Goal: Task Accomplishment & Management: Manage account settings

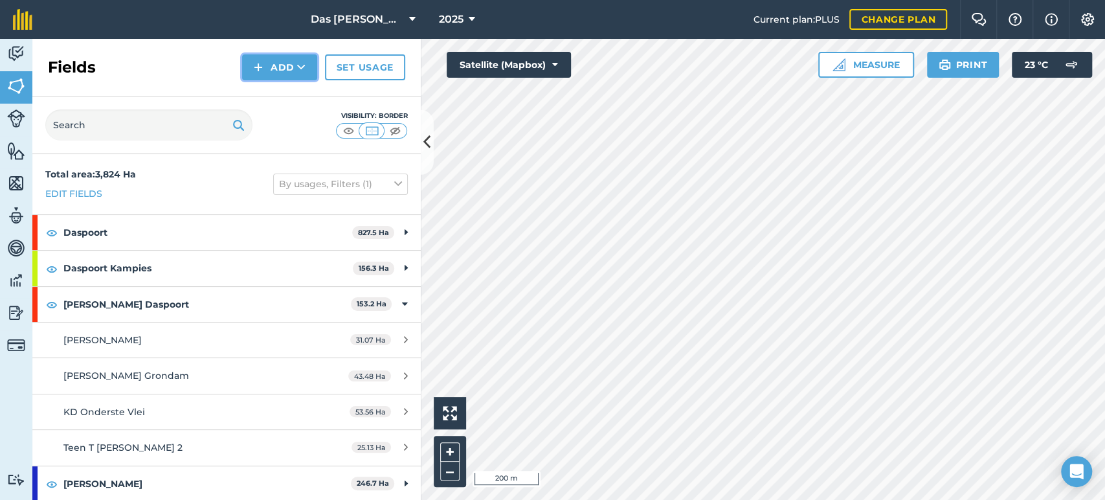
click at [307, 74] on button "Add" at bounding box center [279, 67] width 75 height 26
click at [304, 95] on link "Draw" at bounding box center [279, 96] width 71 height 28
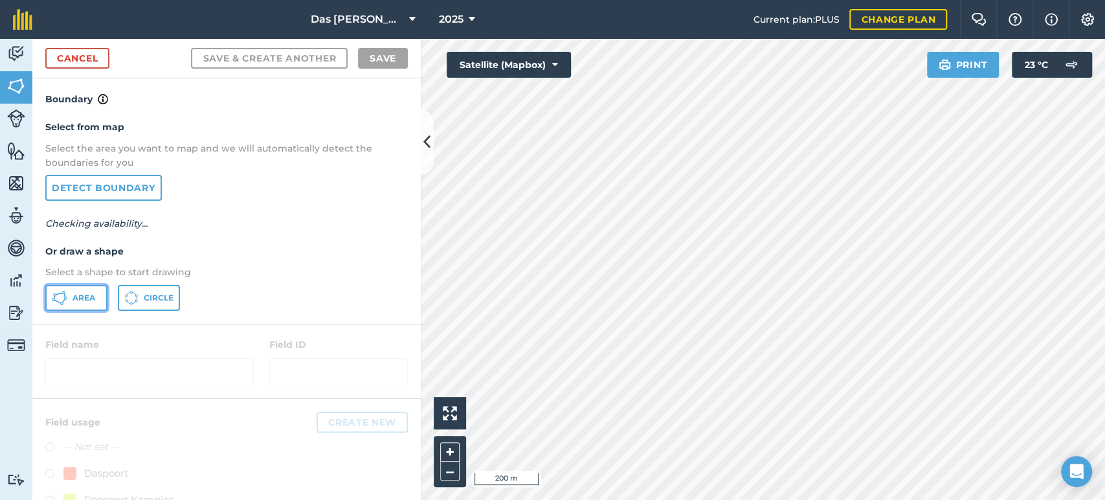
click at [82, 295] on span "Area" at bounding box center [83, 298] width 23 height 10
click at [613, 499] on html "Das Ram Boerdery 2025 Current plan : PLUS Change plan Farm Chat Help Info Setti…" at bounding box center [552, 250] width 1105 height 500
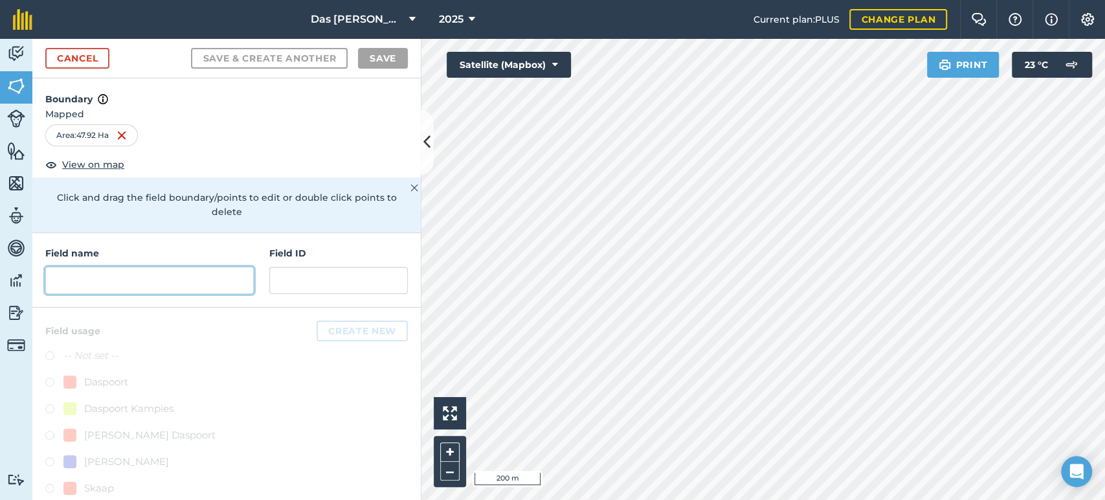
click at [202, 280] on input "text" at bounding box center [149, 280] width 208 height 27
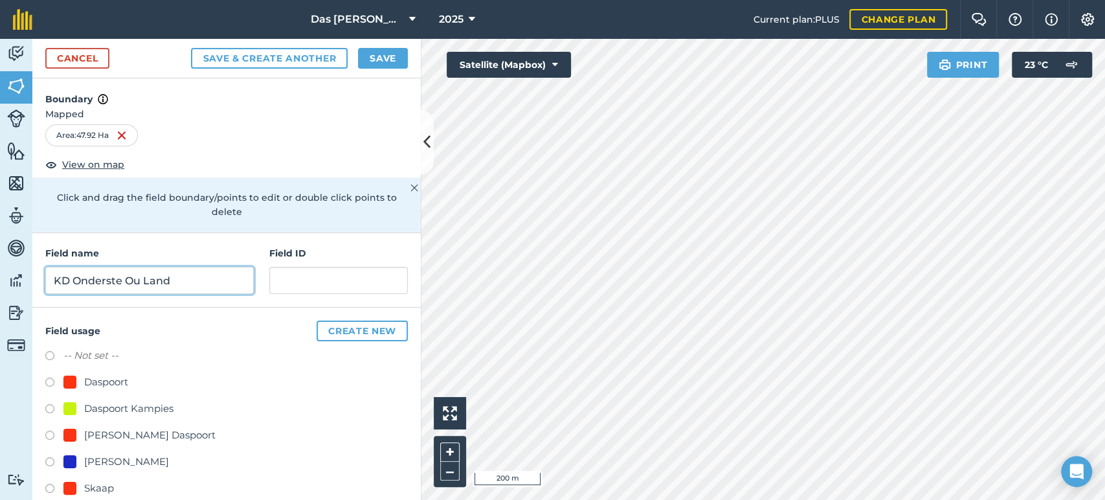
type input "KD Onderste Ou Land"
click at [133, 434] on div "[PERSON_NAME] Daspoort" at bounding box center [149, 435] width 131 height 16
radio input "true"
click at [396, 59] on button "Save" at bounding box center [383, 58] width 50 height 21
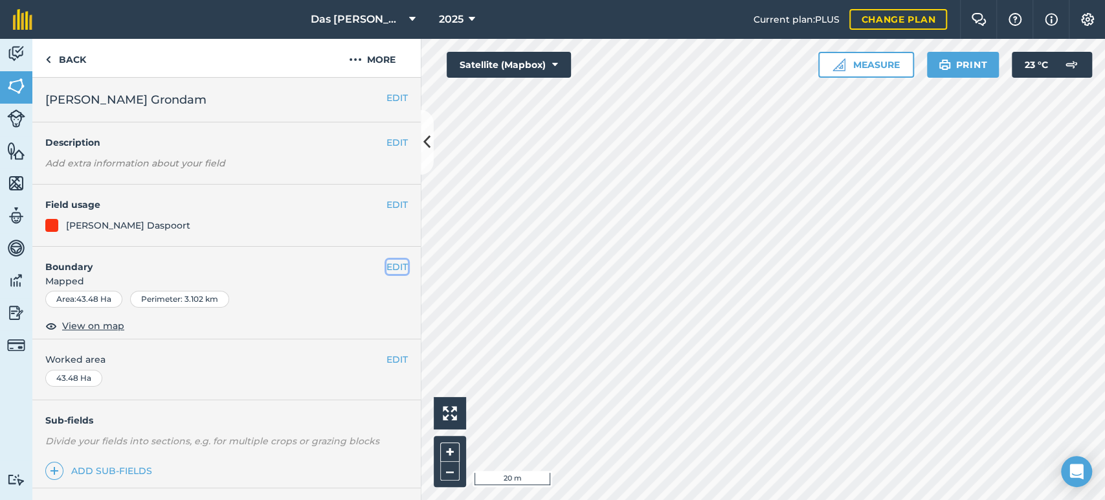
click at [386, 261] on button "EDIT" at bounding box center [396, 267] width 21 height 14
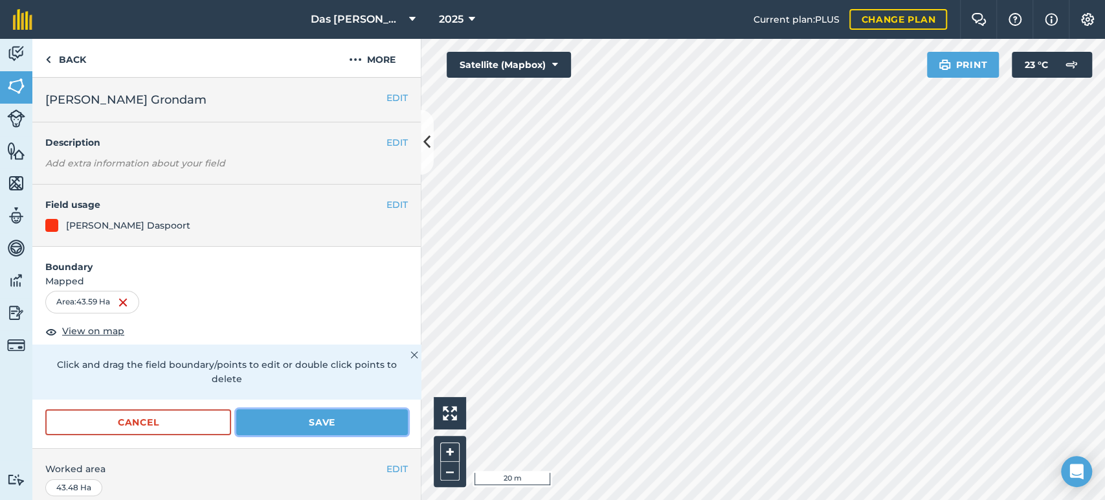
click at [366, 421] on button "Save" at bounding box center [322, 422] width 172 height 26
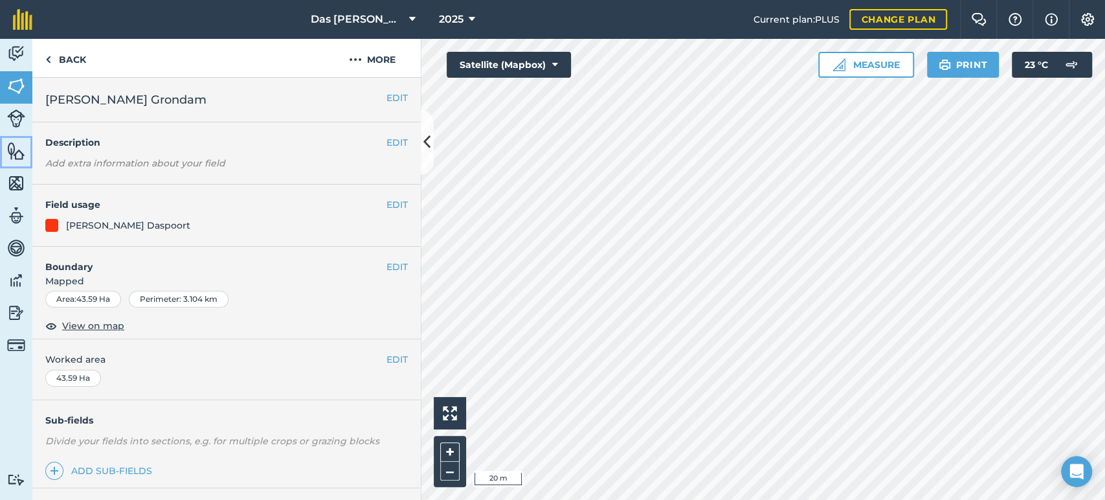
click at [21, 150] on img at bounding box center [16, 150] width 18 height 19
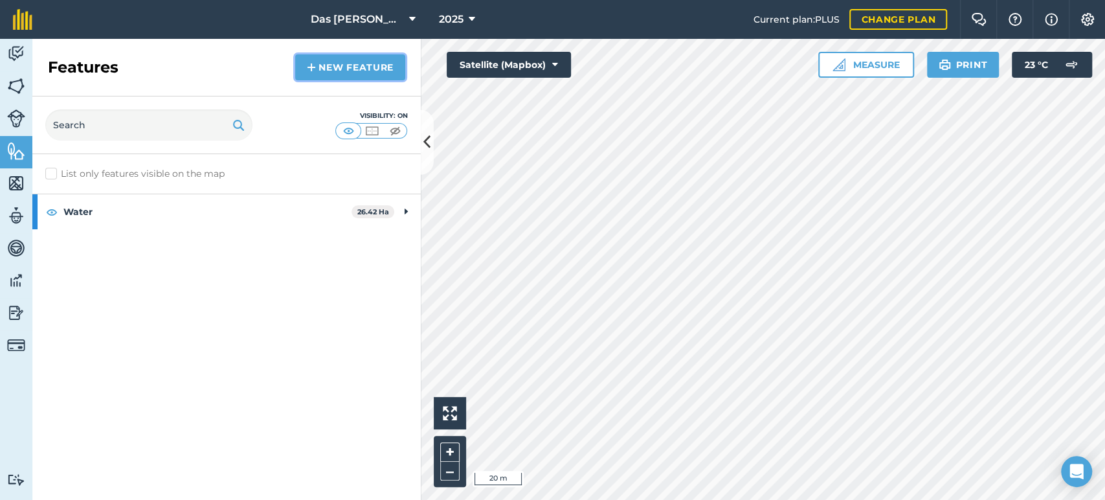
click at [335, 61] on link "New feature" at bounding box center [350, 67] width 110 height 26
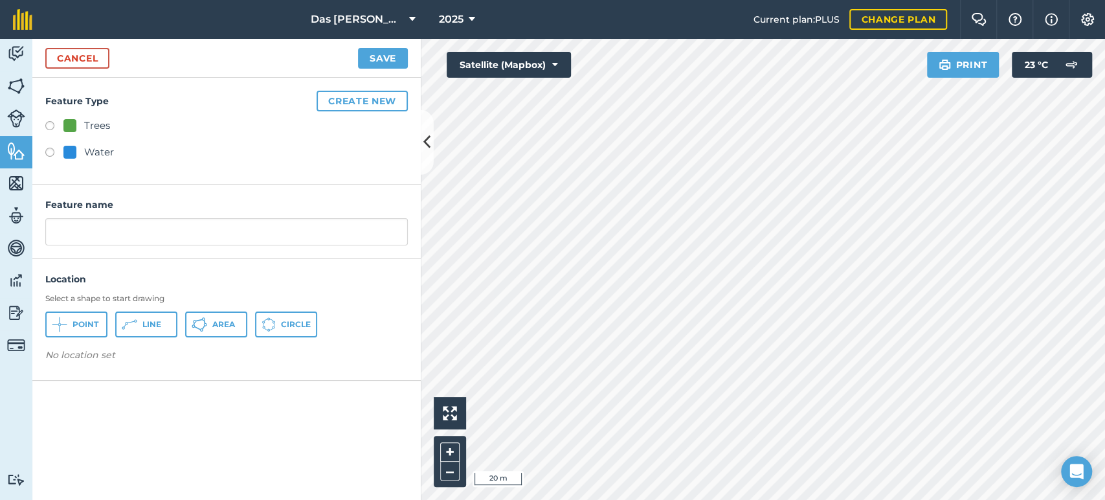
click at [76, 146] on div "Water" at bounding box center [88, 152] width 50 height 16
radio input "true"
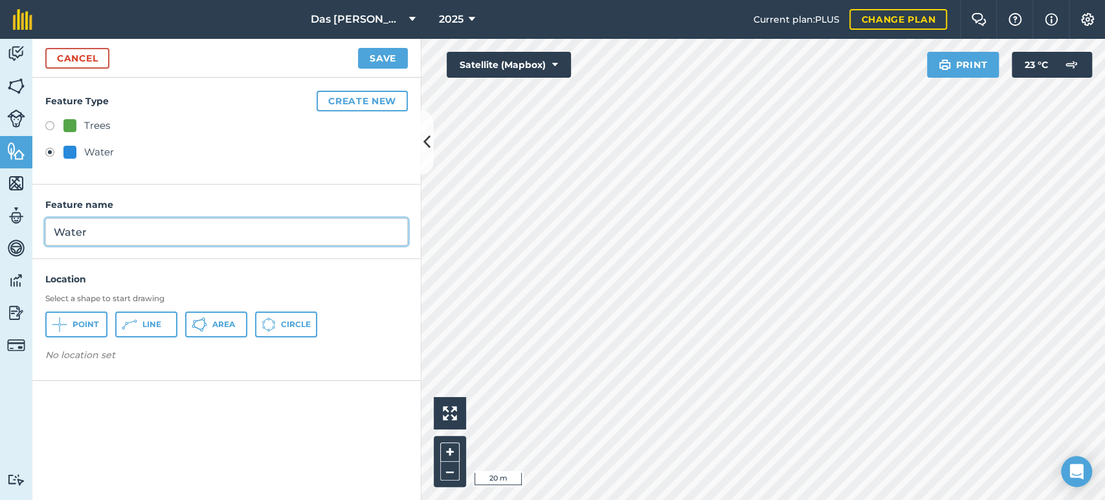
click at [115, 226] on input "Water" at bounding box center [226, 231] width 362 height 27
type input "Ou [PERSON_NAME] water"
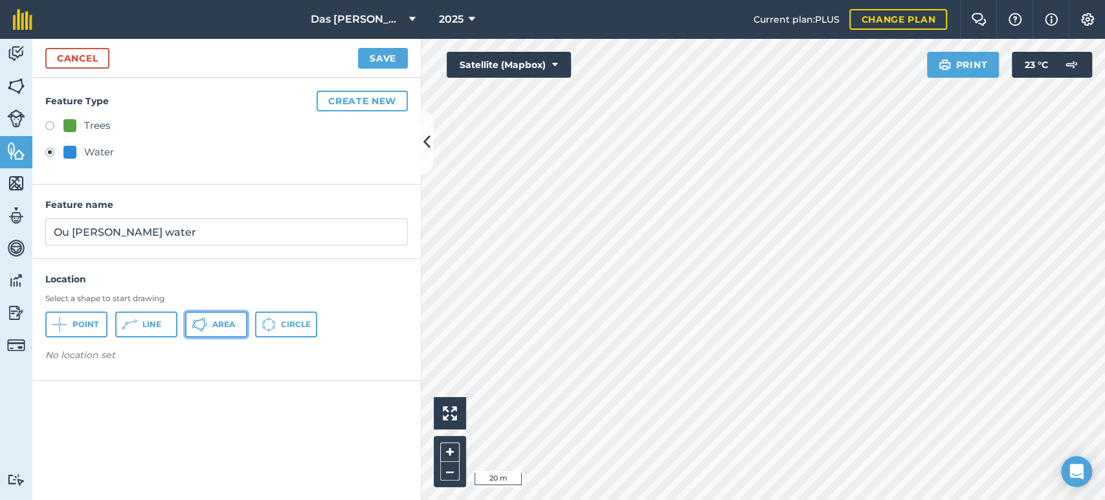
drag, startPoint x: 219, startPoint y: 321, endPoint x: 243, endPoint y: 317, distance: 23.7
click at [220, 321] on span "Area" at bounding box center [223, 324] width 23 height 10
click at [397, 57] on button "Save" at bounding box center [383, 58] width 50 height 21
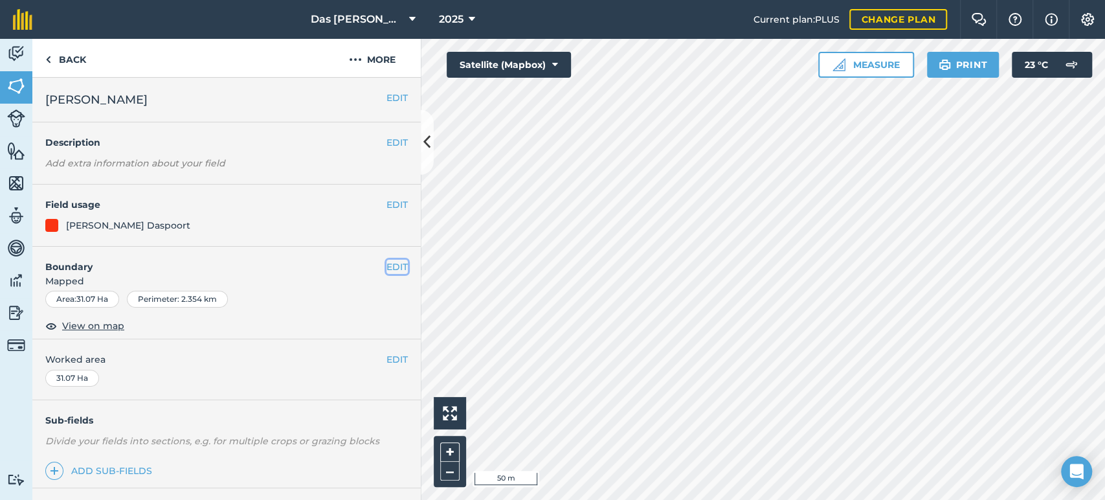
click at [390, 267] on button "EDIT" at bounding box center [396, 267] width 21 height 14
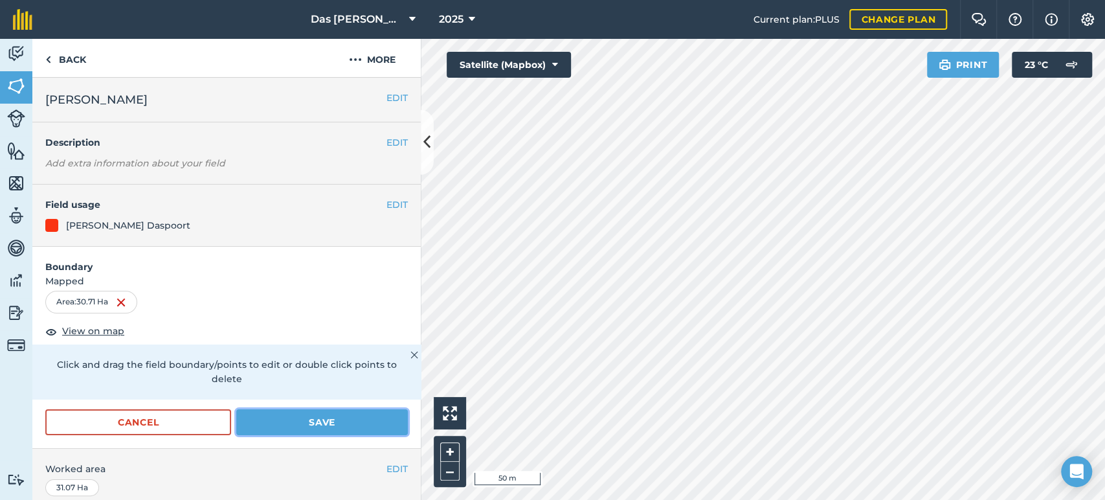
click at [342, 412] on button "Save" at bounding box center [322, 422] width 172 height 26
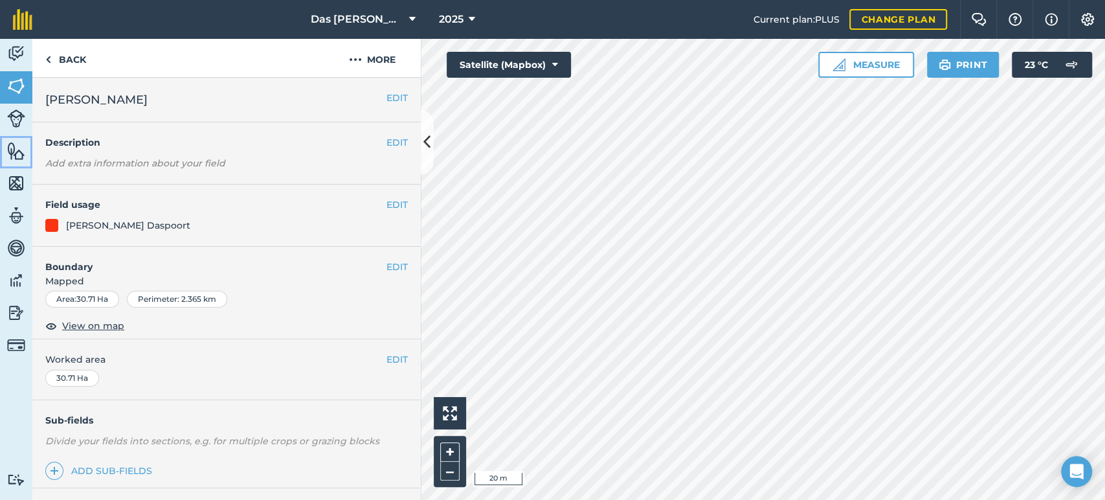
drag, startPoint x: 5, startPoint y: 148, endPoint x: 19, endPoint y: 150, distance: 13.7
click at [6, 148] on link "Features" at bounding box center [16, 152] width 32 height 32
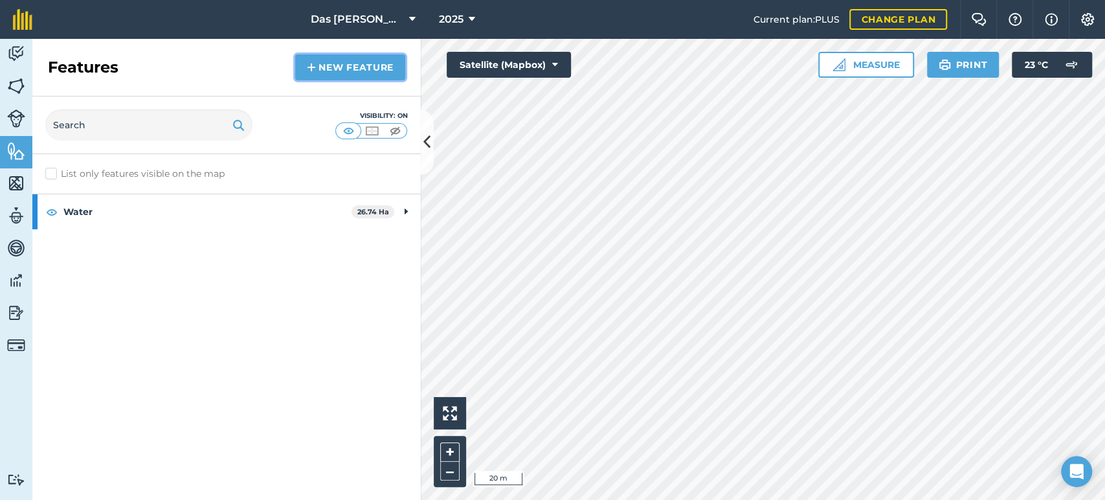
click at [339, 71] on link "New feature" at bounding box center [350, 67] width 110 height 26
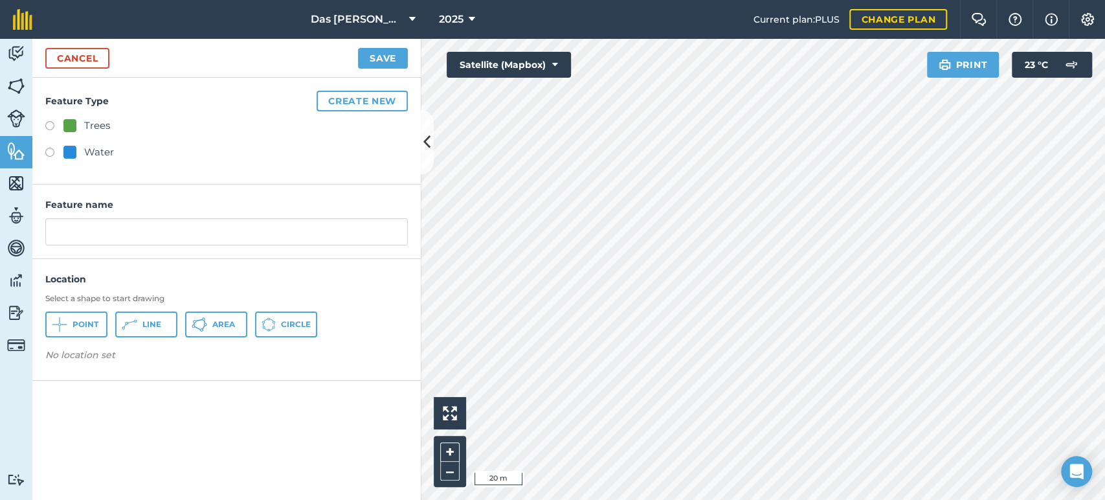
click at [108, 150] on div "Water" at bounding box center [99, 152] width 30 height 16
radio input "true"
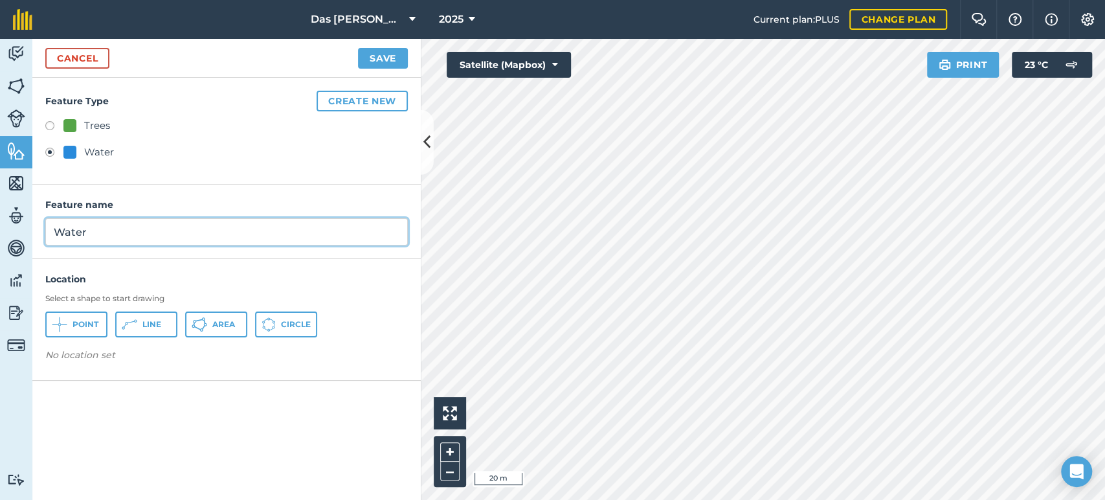
click at [140, 223] on input "Water" at bounding box center [226, 231] width 362 height 27
type input "Ronde Krip"
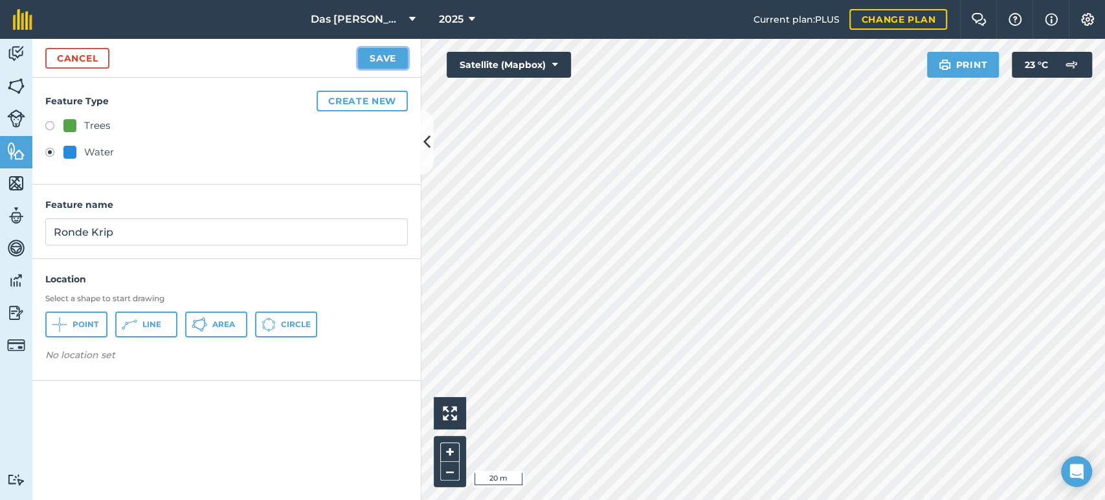
click at [384, 62] on button "Save" at bounding box center [383, 58] width 50 height 21
click at [228, 329] on button "Area" at bounding box center [216, 324] width 62 height 26
click at [405, 63] on button "Save" at bounding box center [383, 58] width 50 height 21
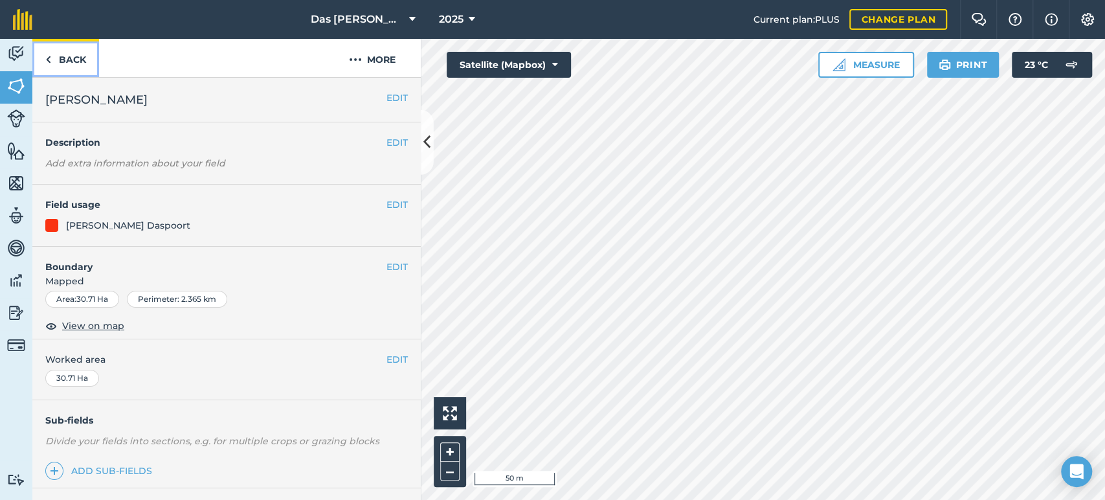
click at [58, 52] on link "Back" at bounding box center [65, 58] width 67 height 38
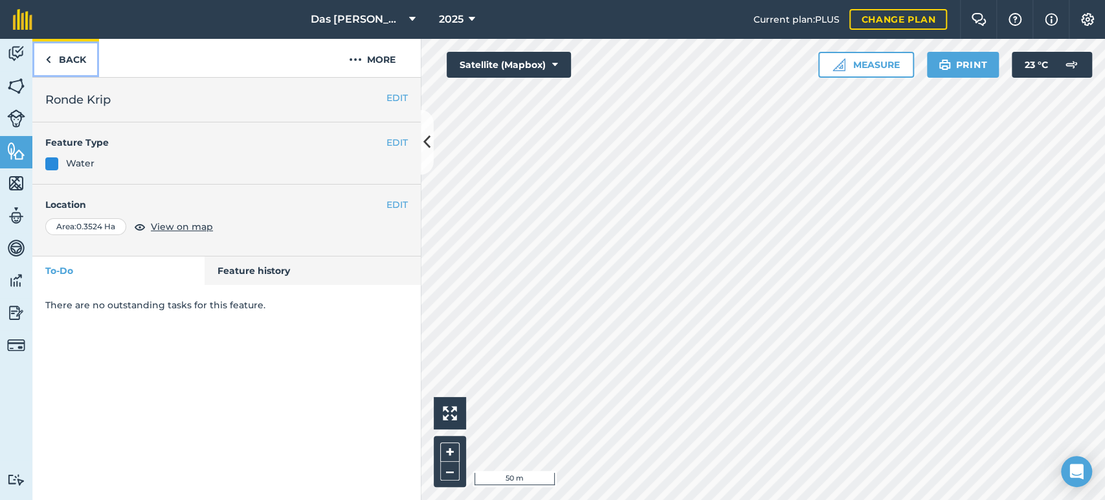
click at [66, 64] on link "Back" at bounding box center [65, 58] width 67 height 38
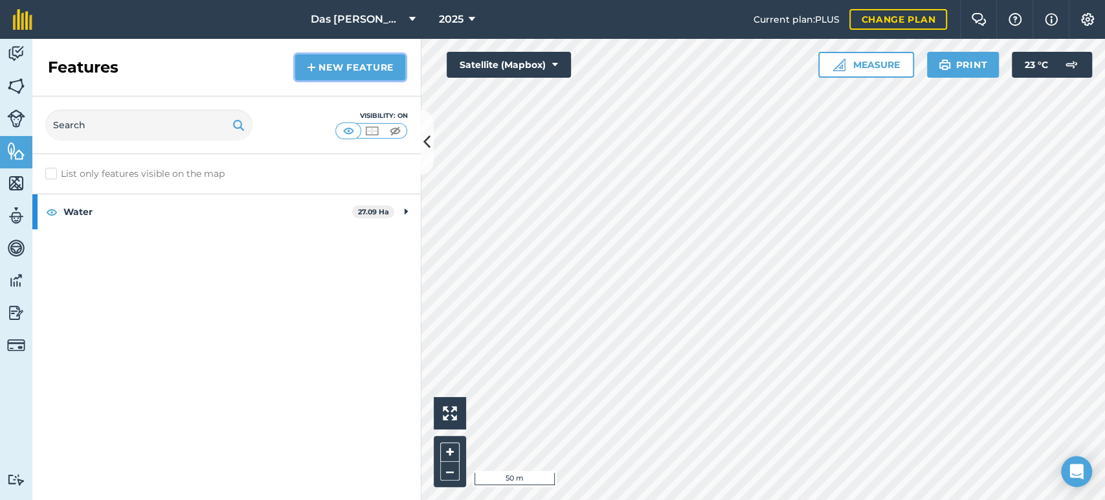
click at [340, 72] on link "New feature" at bounding box center [350, 67] width 110 height 26
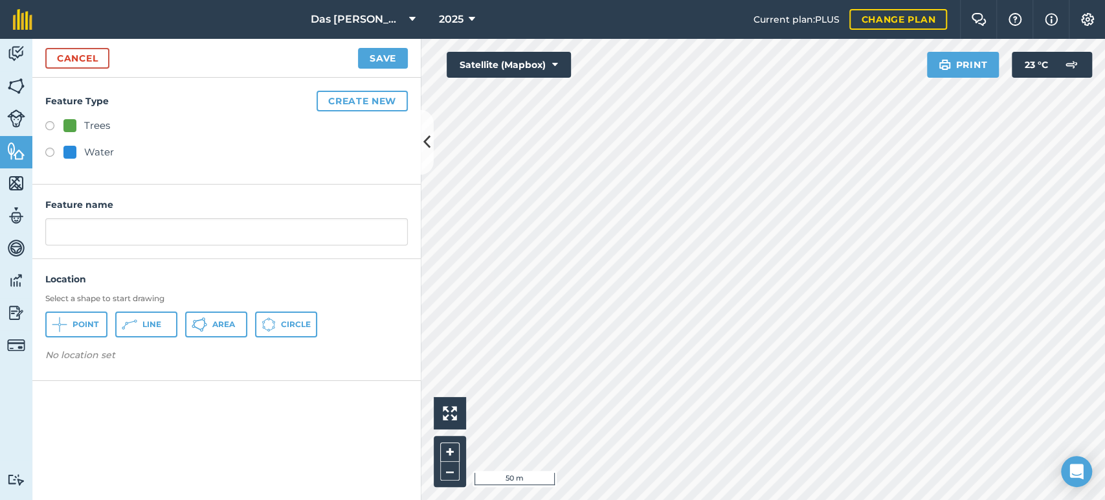
click at [72, 147] on div at bounding box center [69, 152] width 13 height 13
radio input "true"
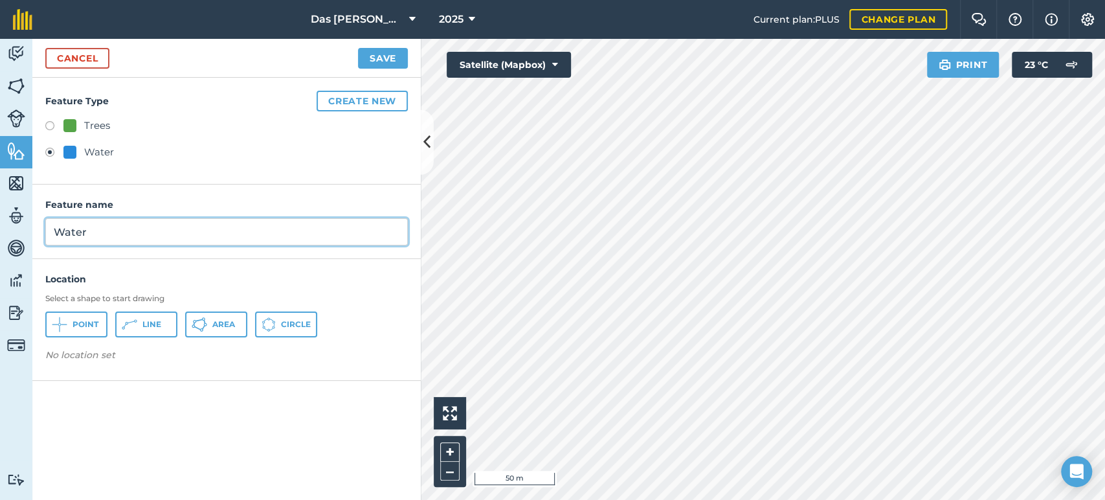
click at [104, 223] on input "Water" at bounding box center [226, 231] width 362 height 27
type input "Ronde Water Krip"
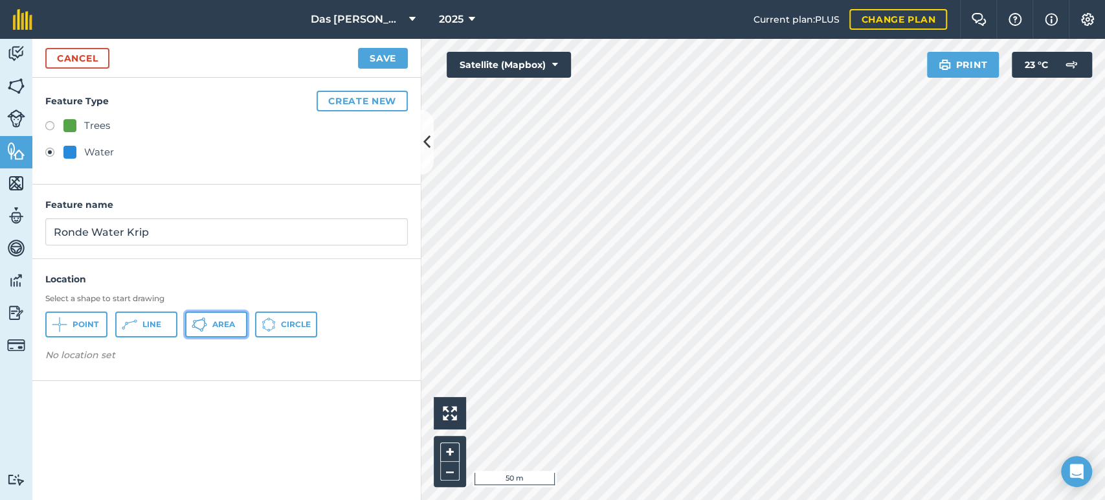
click at [221, 327] on span "Area" at bounding box center [223, 324] width 23 height 10
click at [383, 56] on button "Save" at bounding box center [383, 58] width 50 height 21
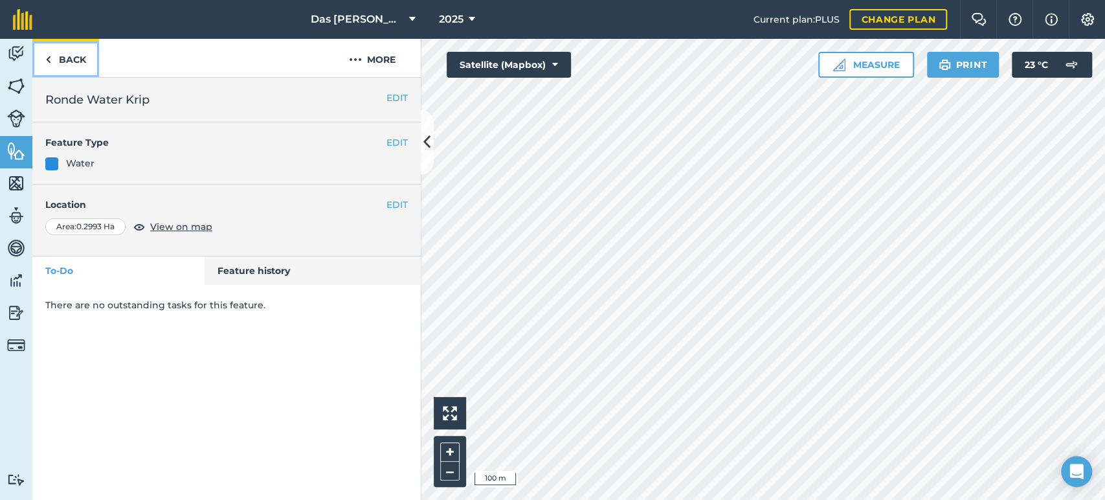
click at [61, 58] on link "Back" at bounding box center [65, 58] width 67 height 38
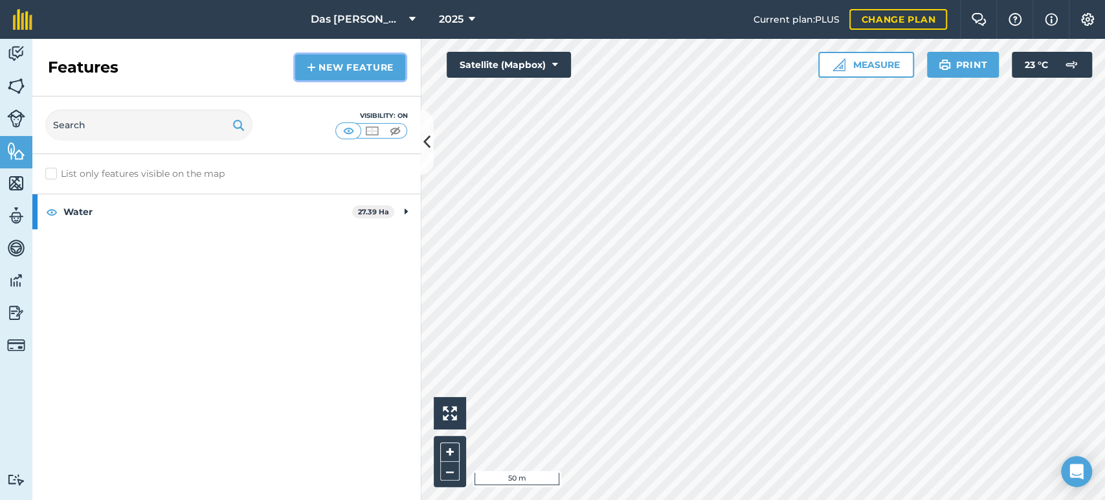
click at [388, 66] on link "New feature" at bounding box center [350, 67] width 110 height 26
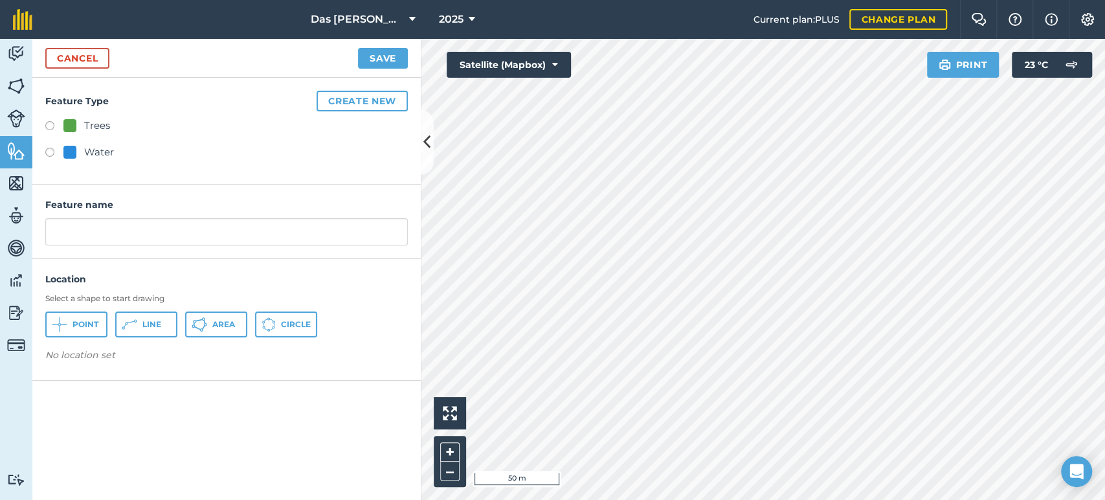
click at [96, 148] on div "Water" at bounding box center [99, 152] width 30 height 16
radio input "true"
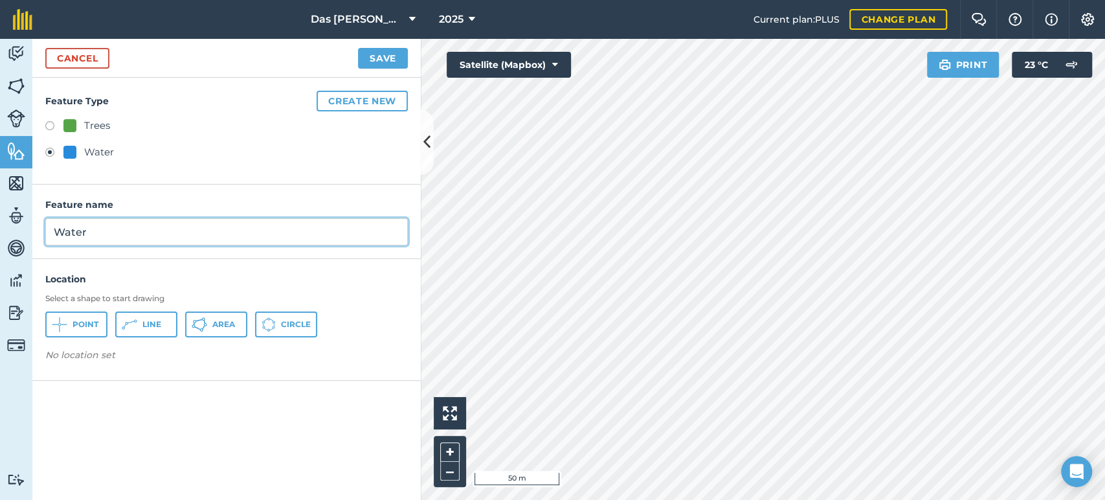
click at [118, 226] on input "Water" at bounding box center [226, 231] width 362 height 27
type input "Krip Op [PERSON_NAME]"
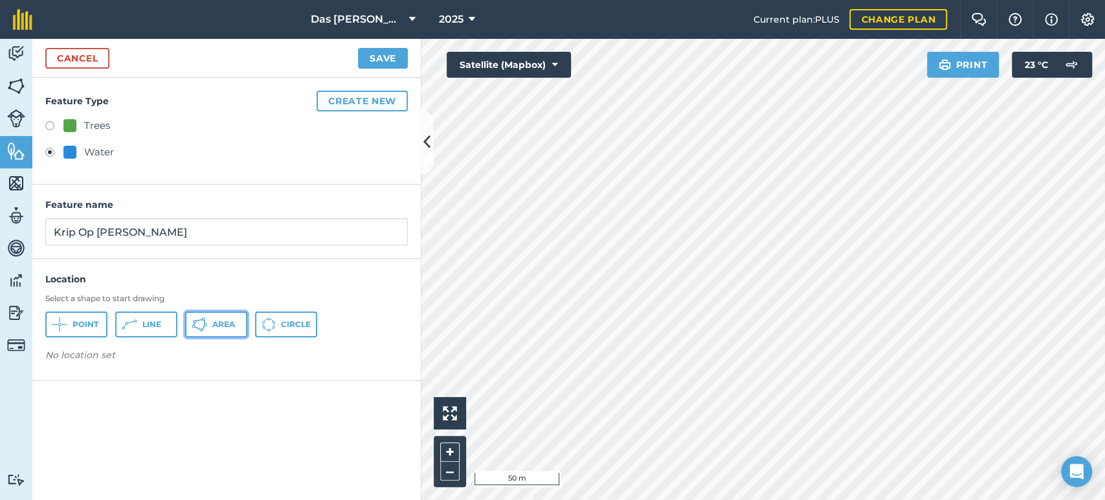
click at [203, 318] on icon at bounding box center [200, 325] width 16 height 16
click at [386, 59] on button "Save" at bounding box center [383, 58] width 50 height 21
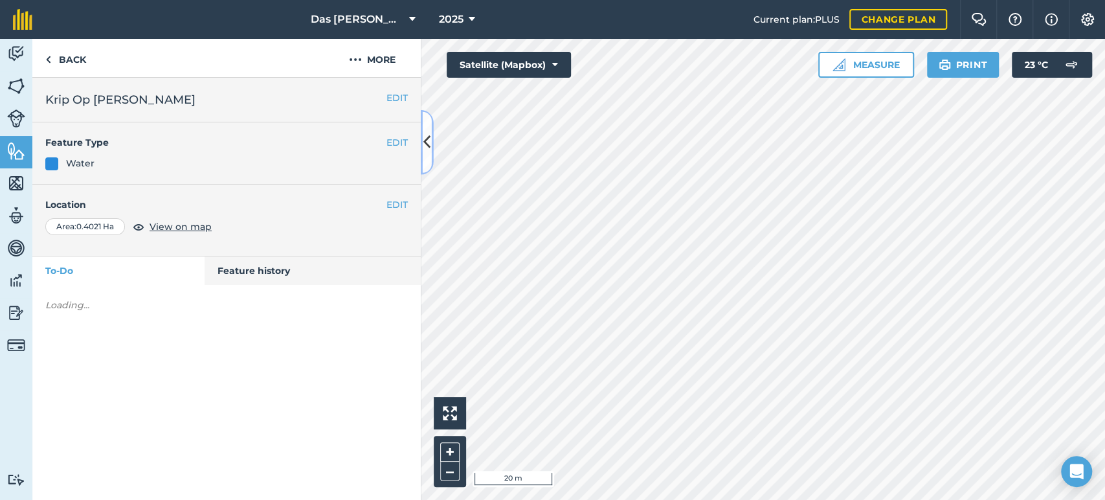
click at [430, 167] on button at bounding box center [427, 142] width 13 height 65
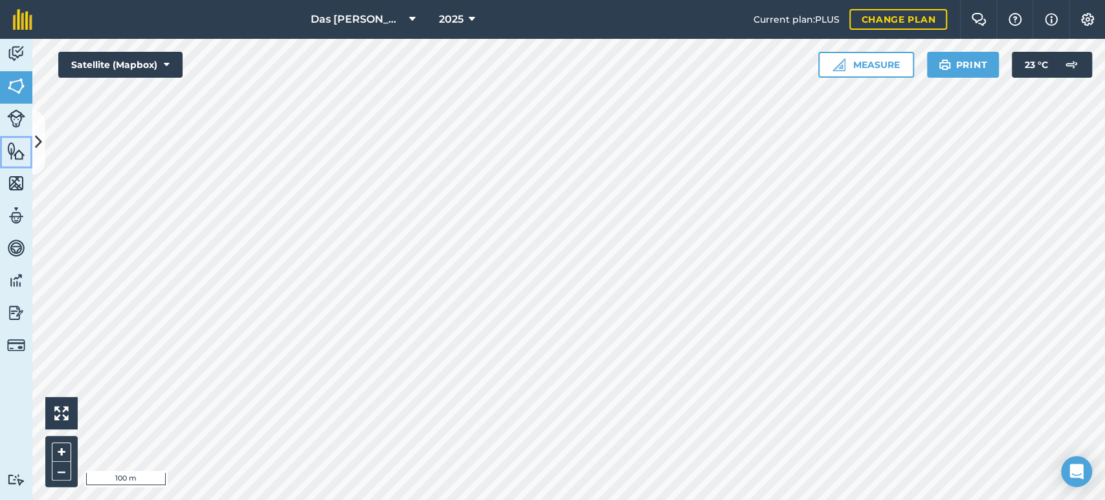
click at [17, 146] on img at bounding box center [16, 150] width 18 height 19
click at [43, 135] on button at bounding box center [38, 142] width 13 height 65
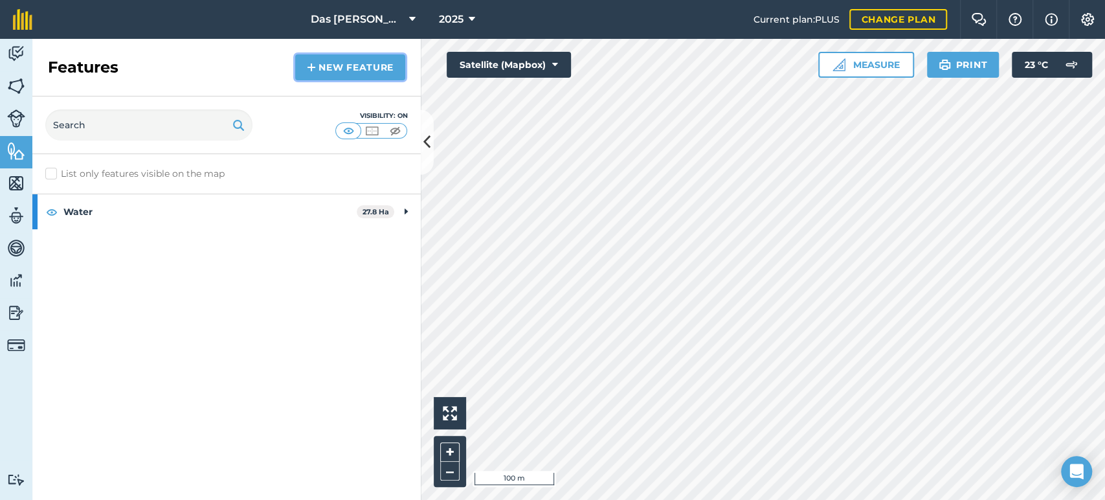
click at [339, 71] on link "New feature" at bounding box center [350, 67] width 110 height 26
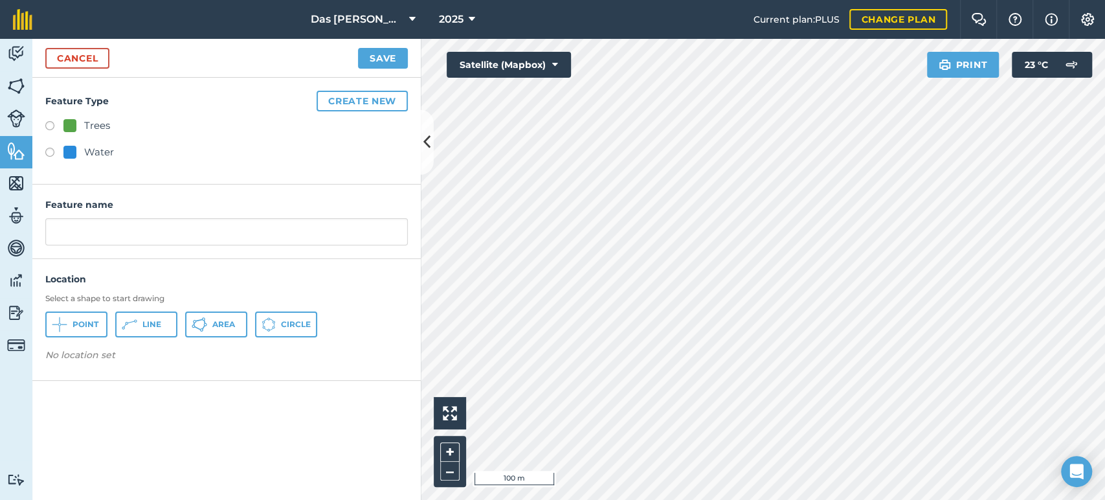
click at [71, 150] on div at bounding box center [69, 152] width 13 height 13
radio input "true"
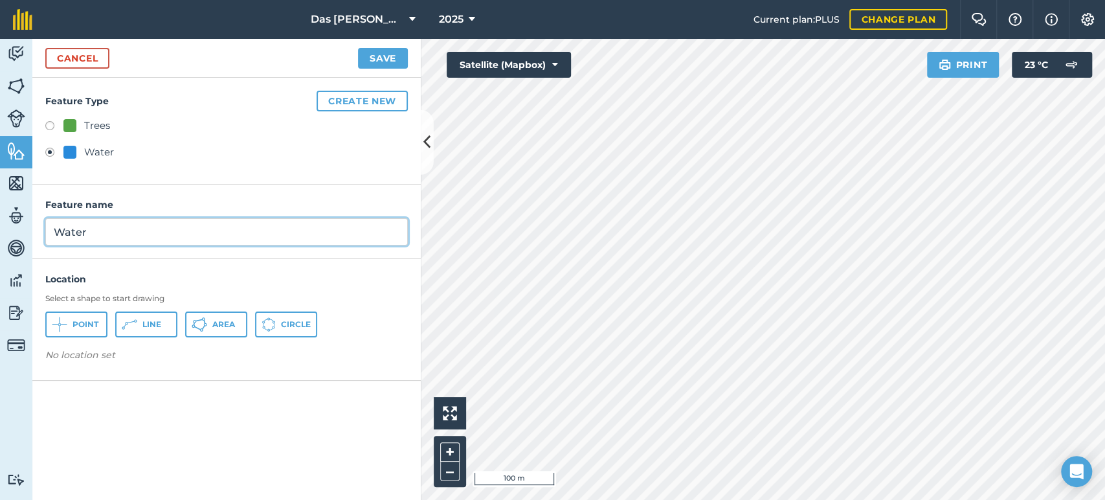
click at [132, 232] on input "Water" at bounding box center [226, 231] width 362 height 27
type input "Grondam"
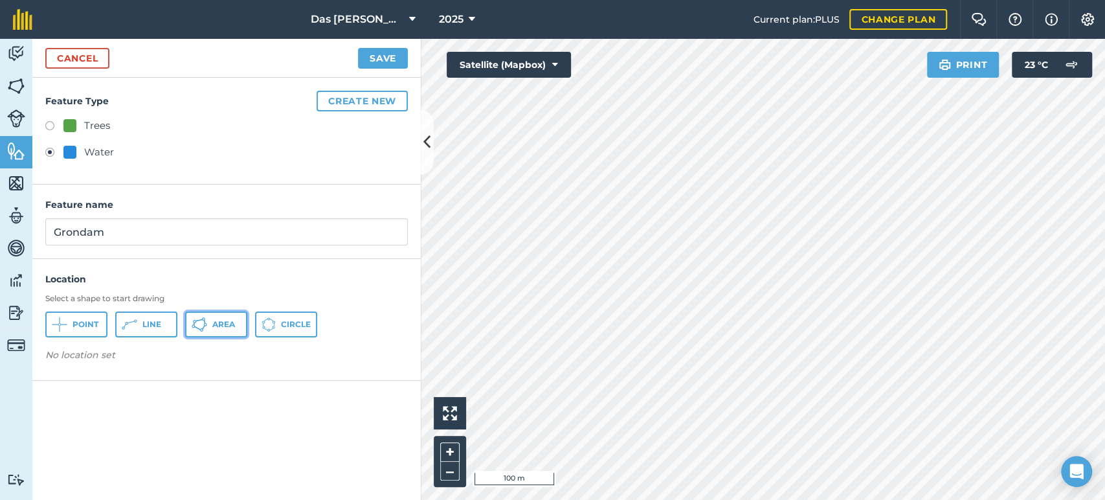
click at [226, 323] on span "Area" at bounding box center [223, 324] width 23 height 10
click at [397, 66] on button "Save" at bounding box center [383, 58] width 50 height 21
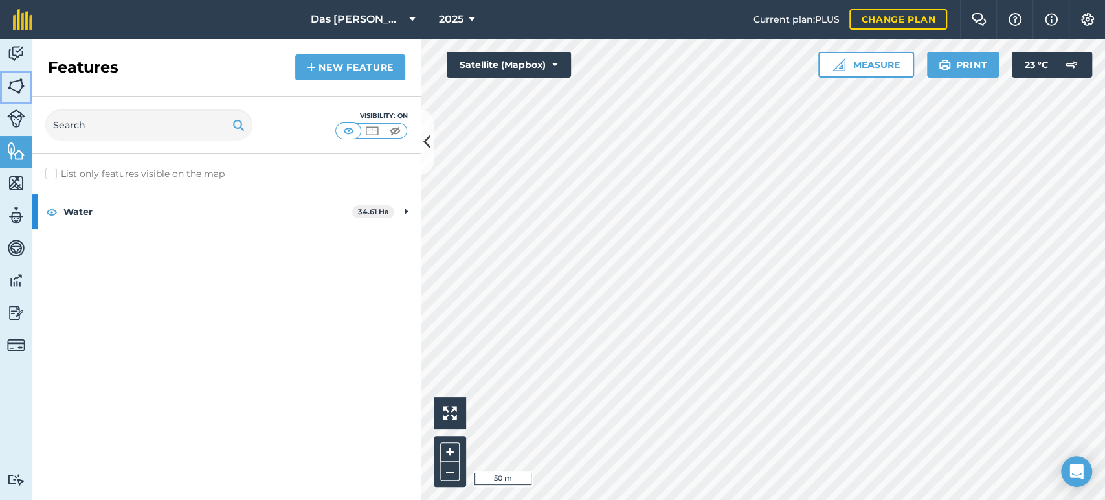
click at [5, 84] on link "Fields" at bounding box center [16, 87] width 32 height 32
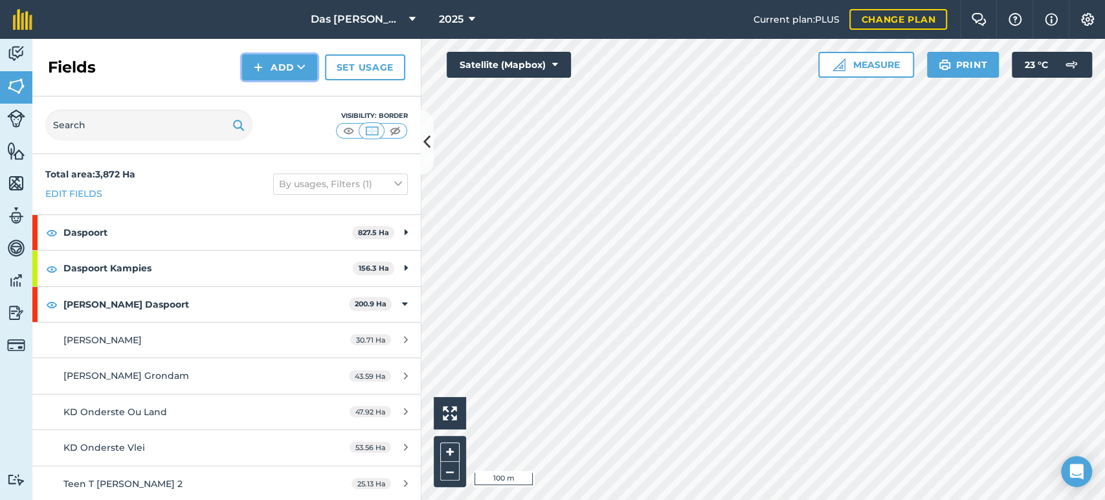
click at [293, 74] on button "Add" at bounding box center [279, 67] width 75 height 26
click at [291, 96] on link "Draw" at bounding box center [279, 96] width 71 height 28
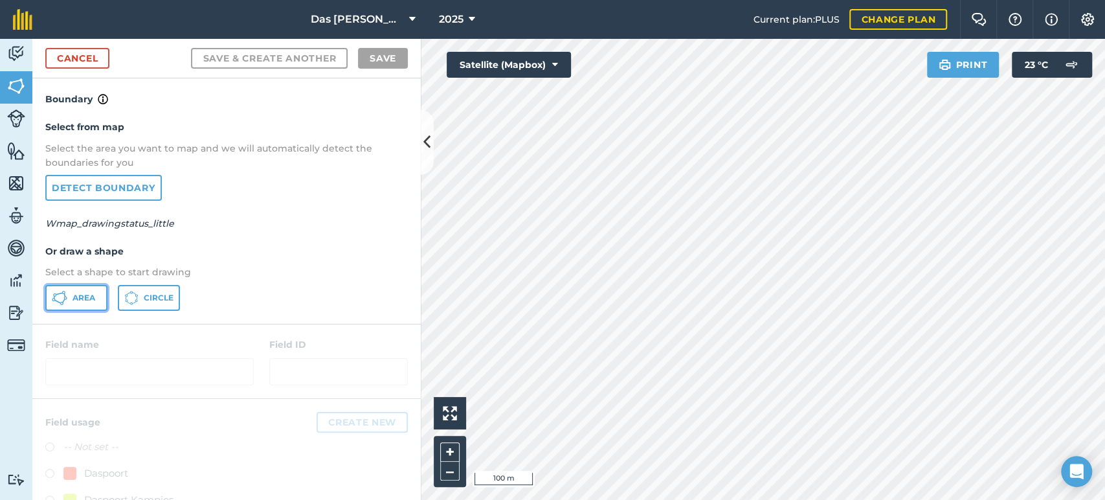
drag, startPoint x: 82, startPoint y: 294, endPoint x: 217, endPoint y: 274, distance: 136.0
click at [83, 294] on span "Area" at bounding box center [83, 298] width 23 height 10
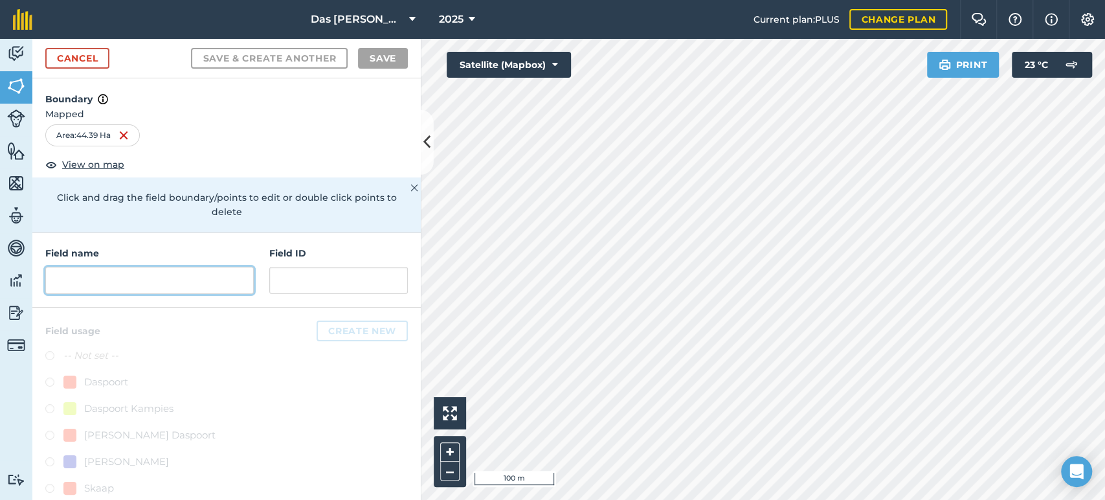
click at [181, 287] on input "text" at bounding box center [149, 280] width 208 height 27
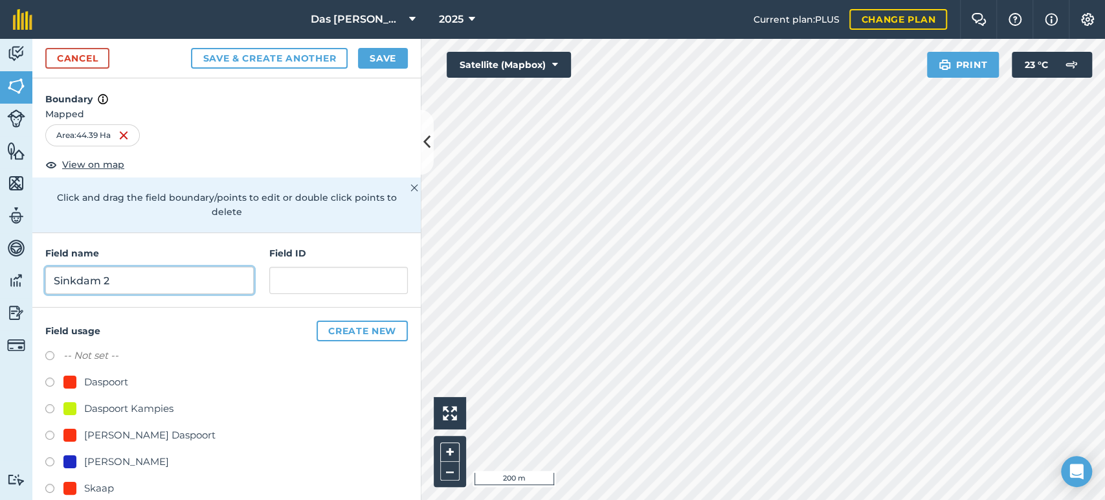
type input "Sinkdam 2"
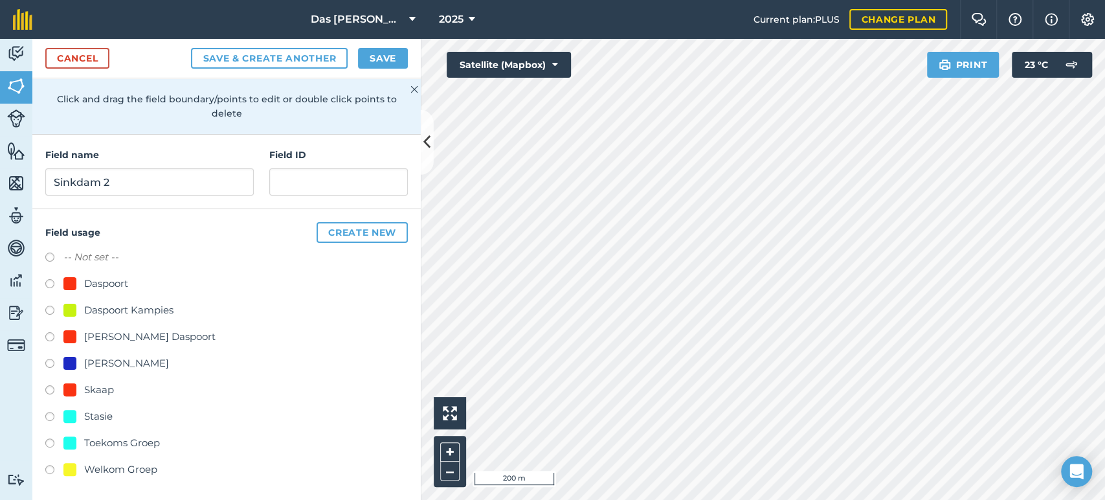
click at [145, 335] on div "[PERSON_NAME] Daspoort" at bounding box center [149, 337] width 131 height 16
radio input "true"
click at [382, 52] on button "Save" at bounding box center [383, 58] width 50 height 21
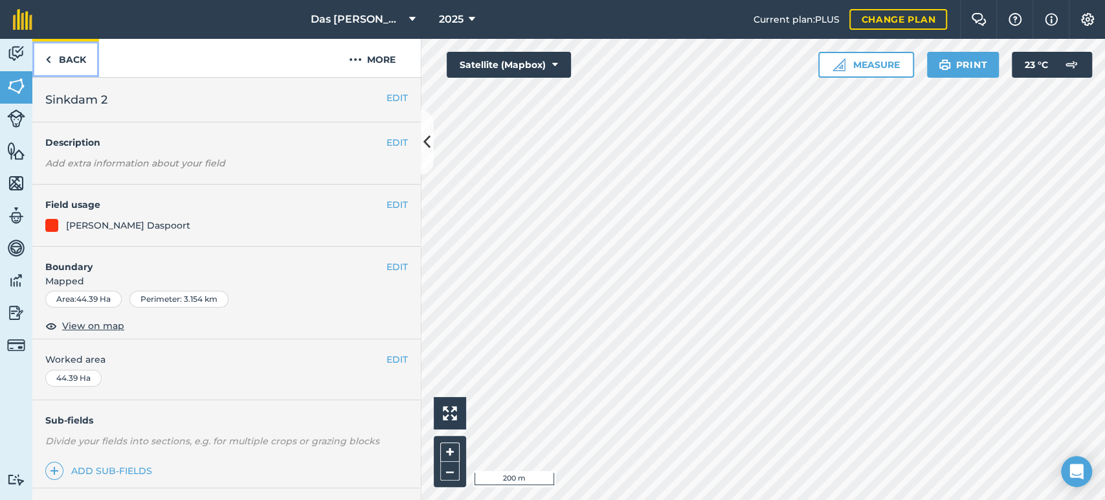
click at [75, 63] on link "Back" at bounding box center [65, 58] width 67 height 38
click at [389, 267] on button "EDIT" at bounding box center [396, 267] width 21 height 14
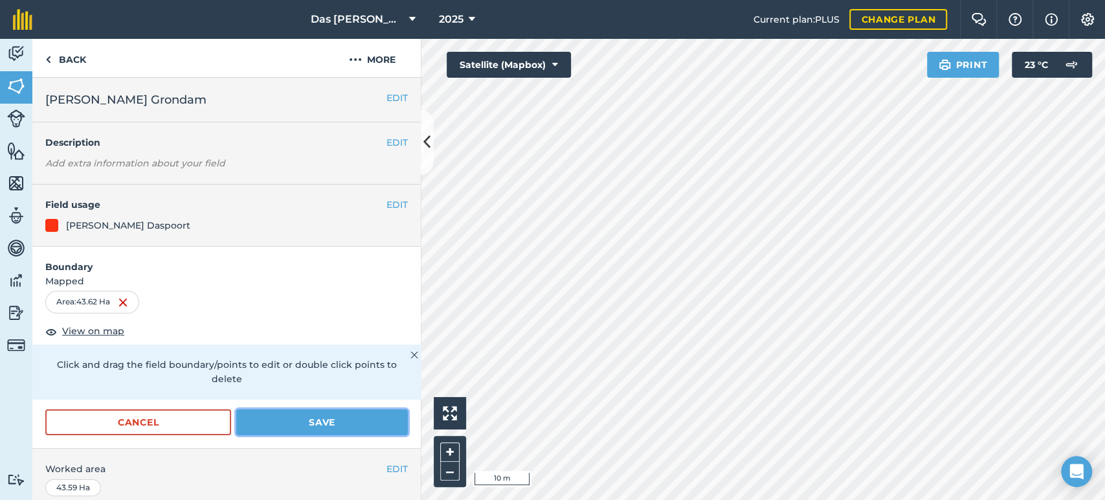
click at [357, 412] on button "Save" at bounding box center [322, 422] width 172 height 26
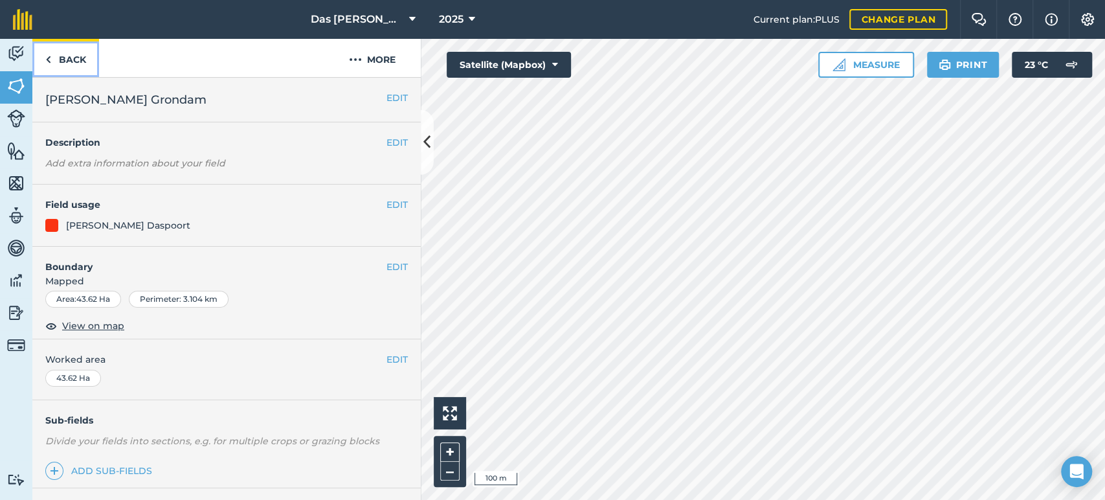
click at [62, 52] on link "Back" at bounding box center [65, 58] width 67 height 38
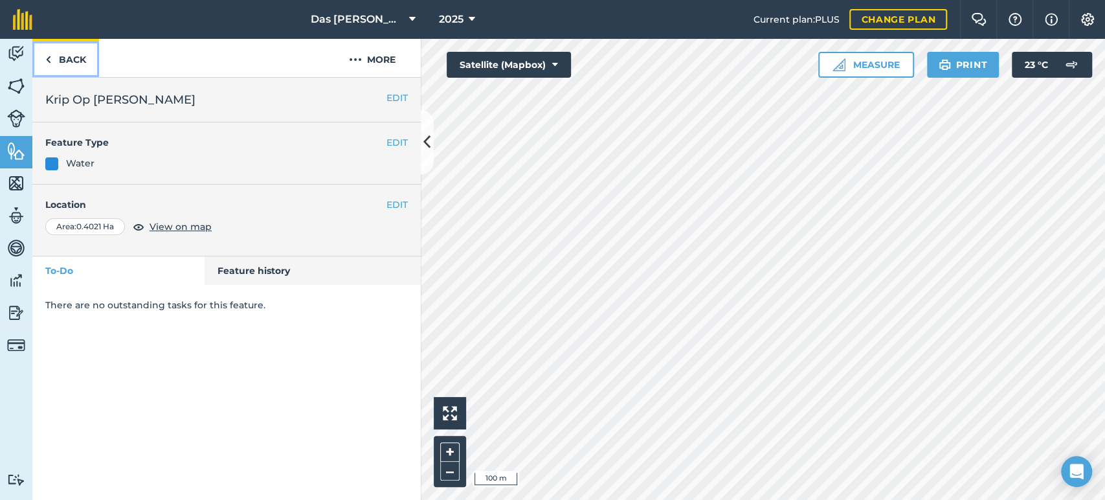
click at [62, 64] on link "Back" at bounding box center [65, 58] width 67 height 38
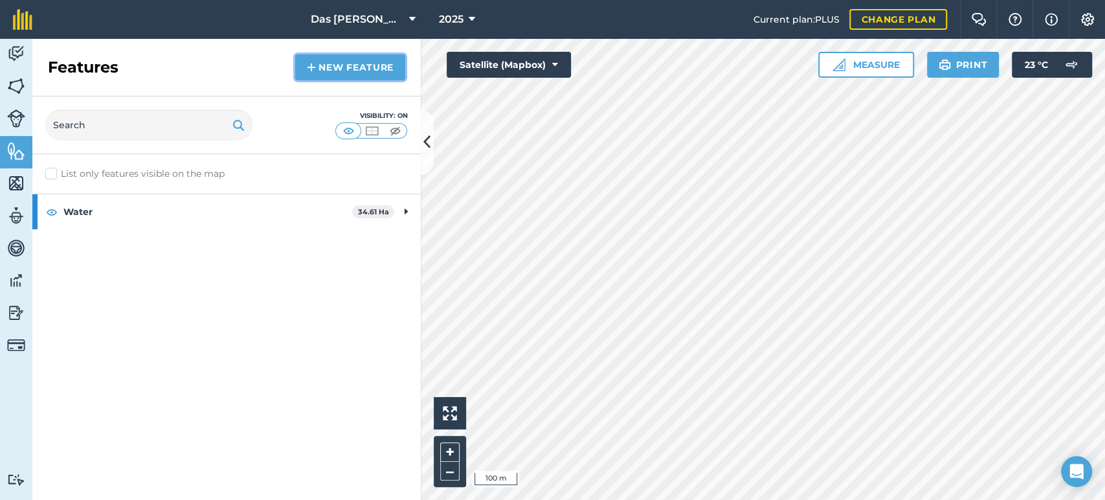
click at [340, 67] on link "New feature" at bounding box center [350, 67] width 110 height 26
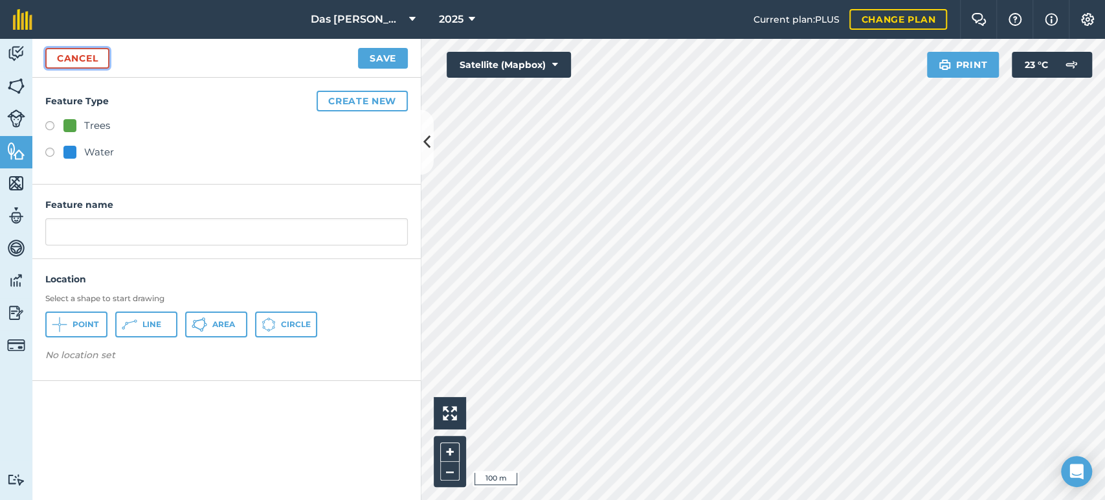
click at [69, 62] on link "Cancel" at bounding box center [77, 58] width 64 height 21
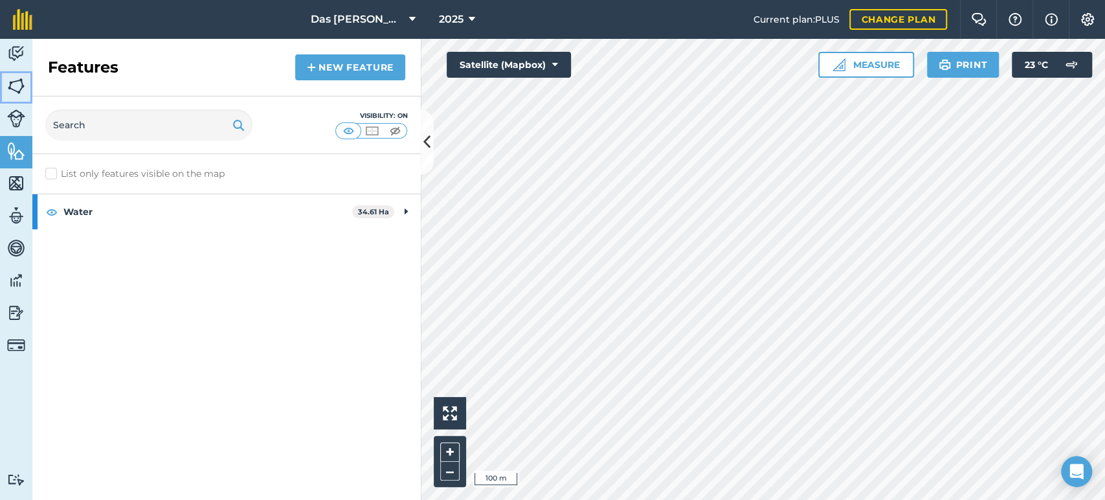
click at [16, 87] on img at bounding box center [16, 85] width 18 height 19
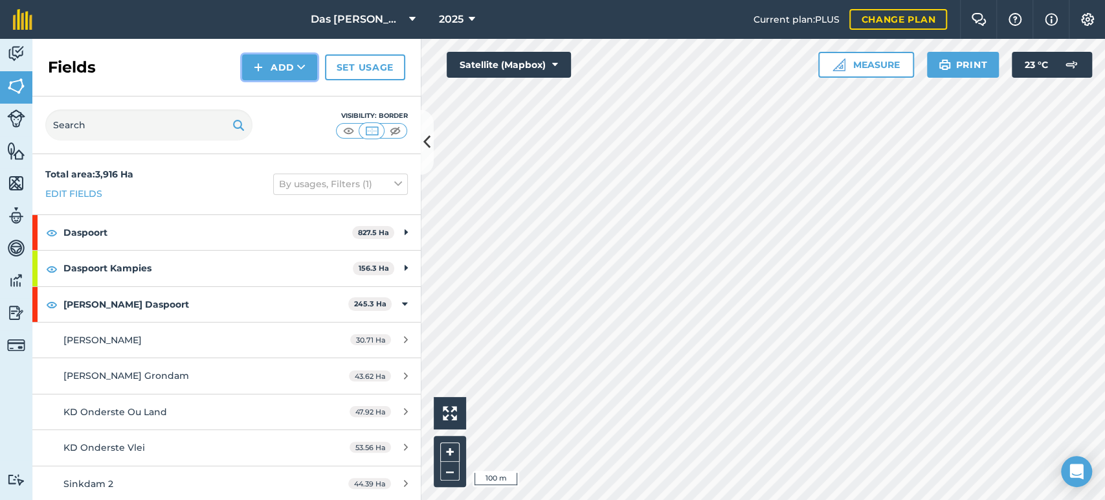
click at [299, 70] on icon at bounding box center [301, 67] width 8 height 13
click at [293, 93] on link "Draw" at bounding box center [279, 96] width 71 height 28
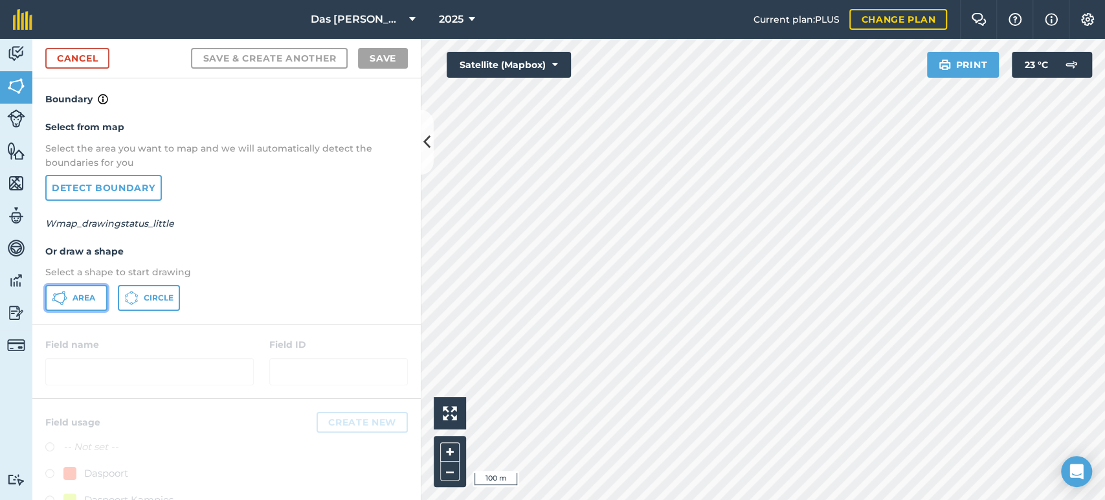
click at [74, 293] on span "Area" at bounding box center [83, 298] width 23 height 10
click at [678, 19] on div "Das Ram Boerdery 2025 Current plan : PLUS Change plan Farm Chat Help Info Setti…" at bounding box center [552, 250] width 1105 height 500
click at [683, 499] on html "Das Ram Boerdery 2025 Current plan : PLUS Change plan Farm Chat Help Info Setti…" at bounding box center [552, 250] width 1105 height 500
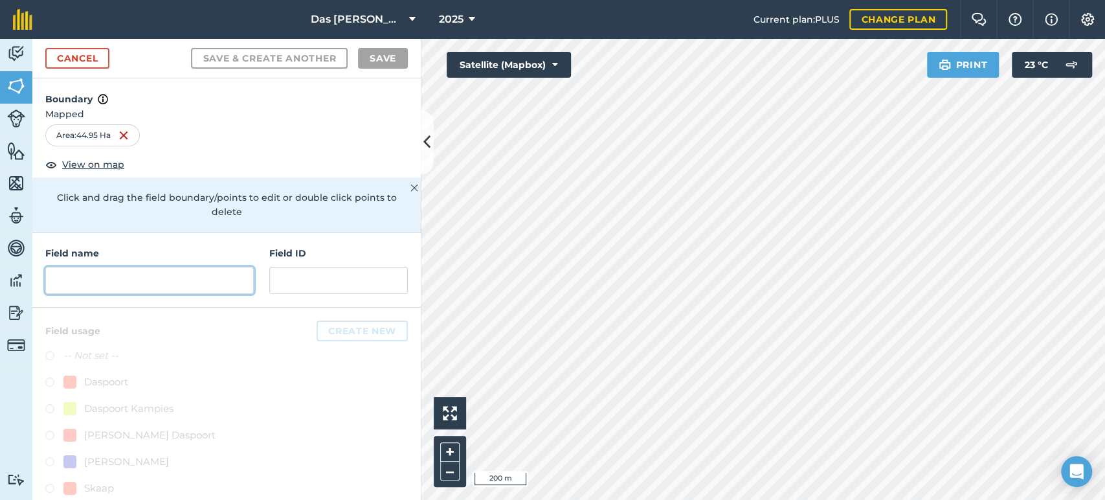
click at [139, 275] on input "text" at bounding box center [149, 280] width 208 height 27
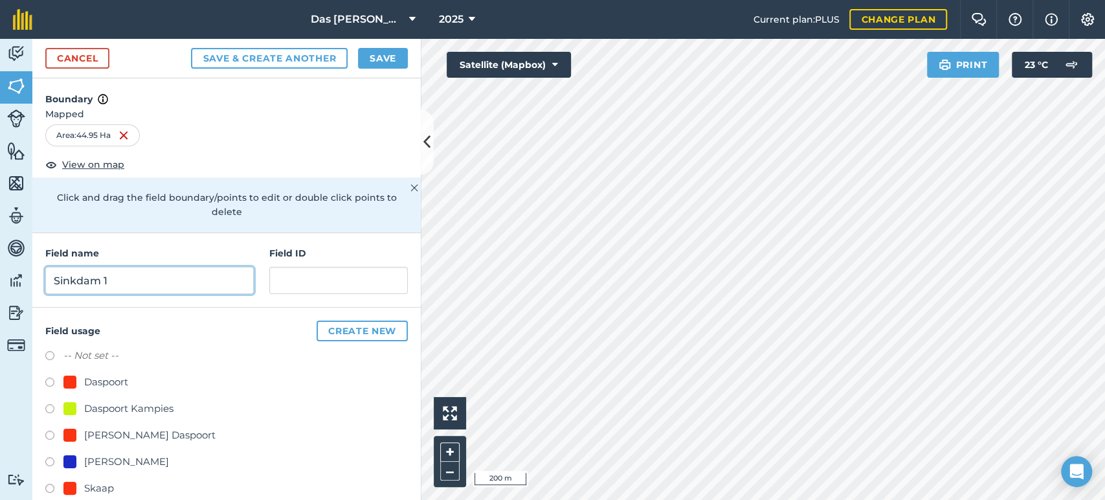
type input "Sinkdam 1"
click at [131, 430] on div "[PERSON_NAME] Daspoort" at bounding box center [149, 435] width 131 height 16
radio input "true"
click at [378, 56] on button "Save" at bounding box center [383, 58] width 50 height 21
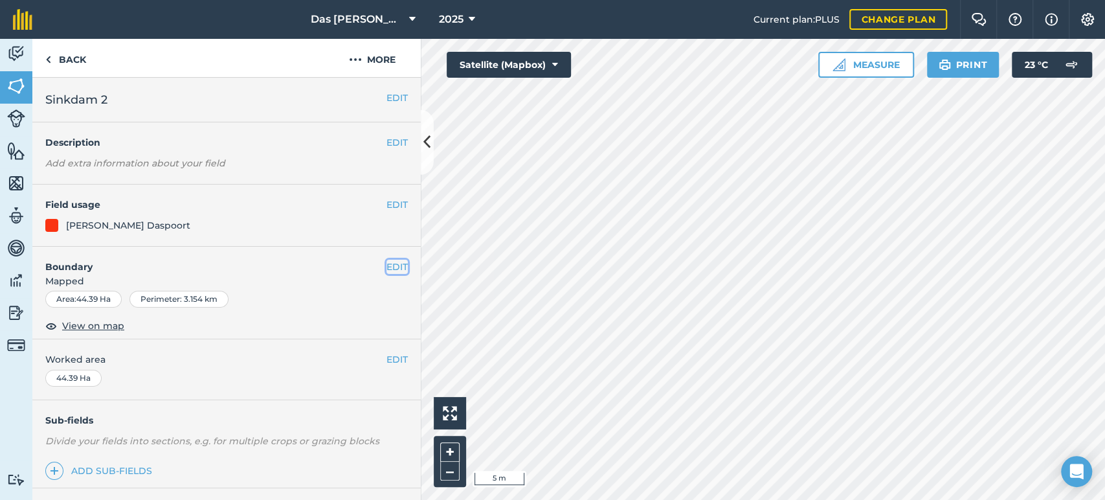
click at [388, 268] on button "EDIT" at bounding box center [396, 267] width 21 height 14
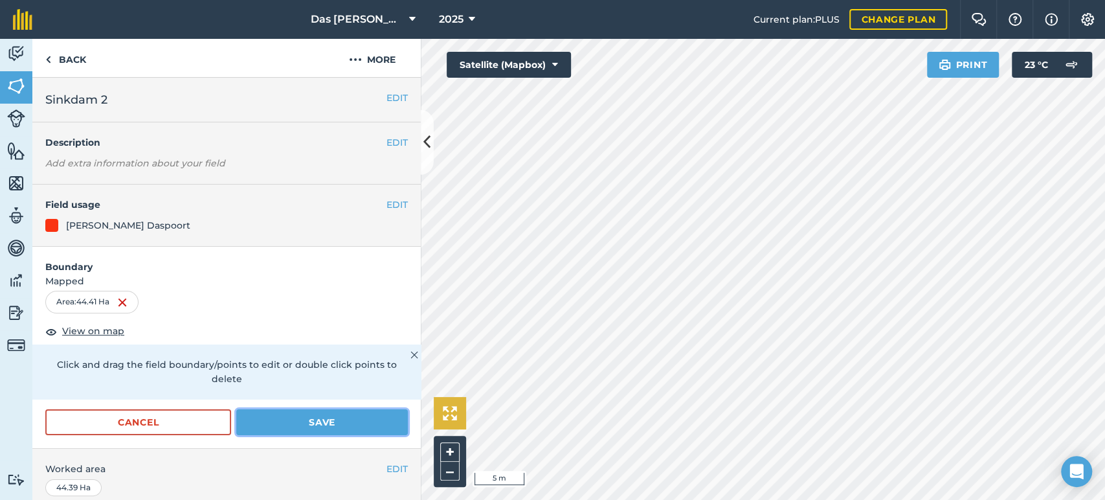
drag, startPoint x: 334, startPoint y: 419, endPoint x: 439, endPoint y: 404, distance: 105.9
click at [337, 419] on button "Save" at bounding box center [322, 422] width 172 height 26
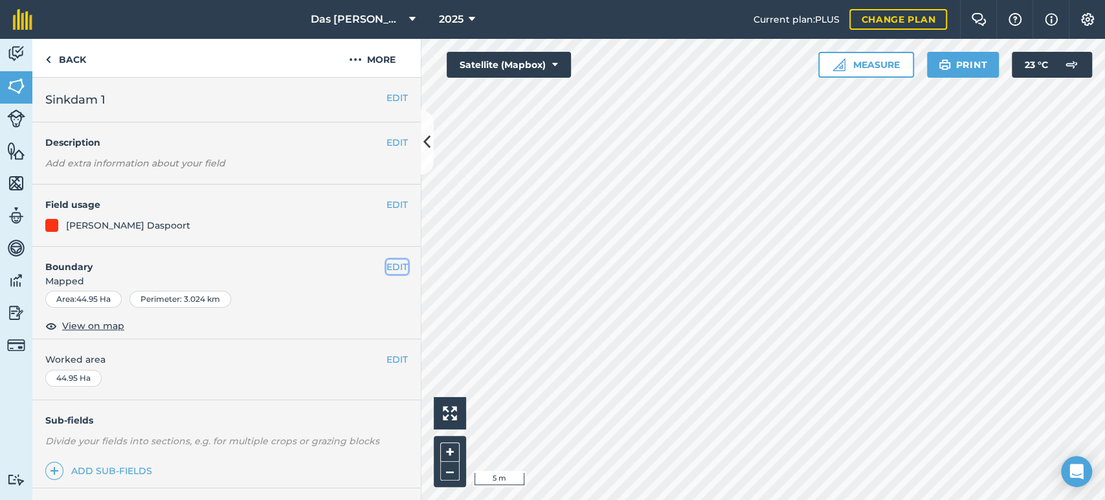
click at [390, 269] on button "EDIT" at bounding box center [396, 267] width 21 height 14
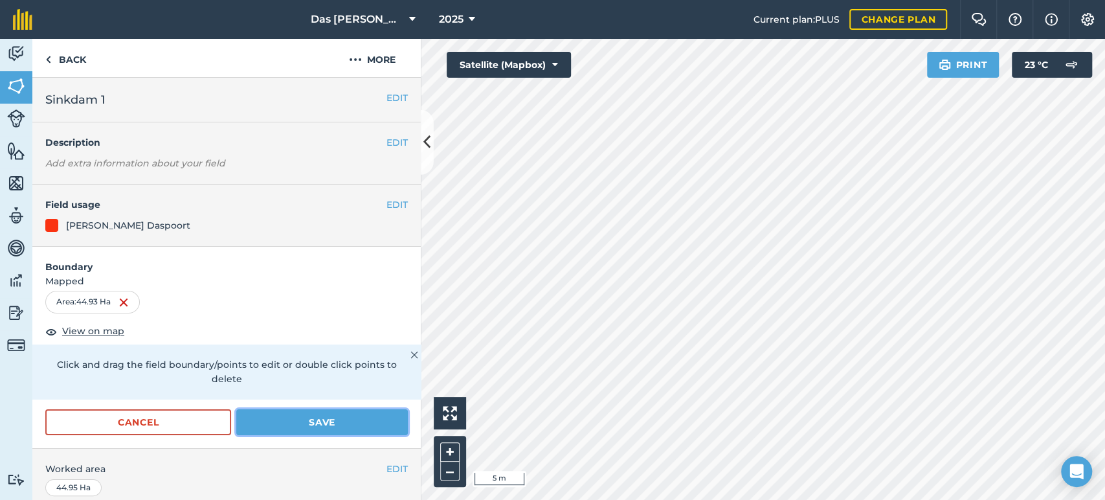
click at [324, 425] on button "Save" at bounding box center [322, 422] width 172 height 26
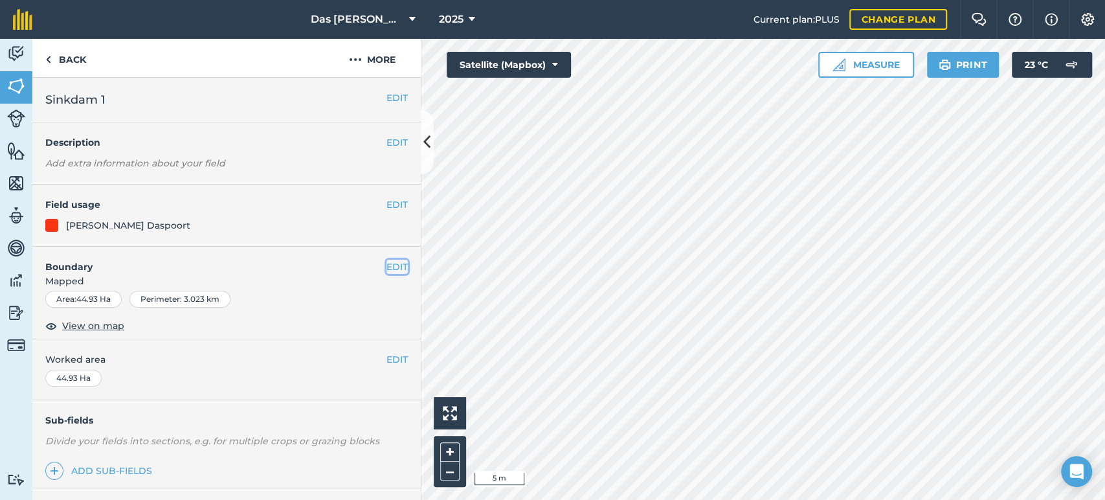
click at [392, 267] on button "EDIT" at bounding box center [396, 267] width 21 height 14
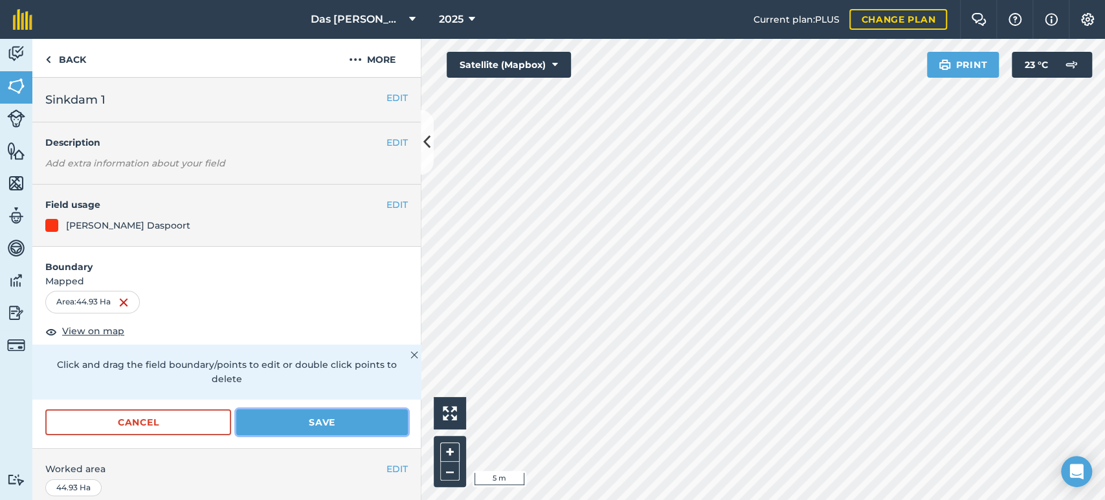
click at [322, 413] on button "Save" at bounding box center [322, 422] width 172 height 26
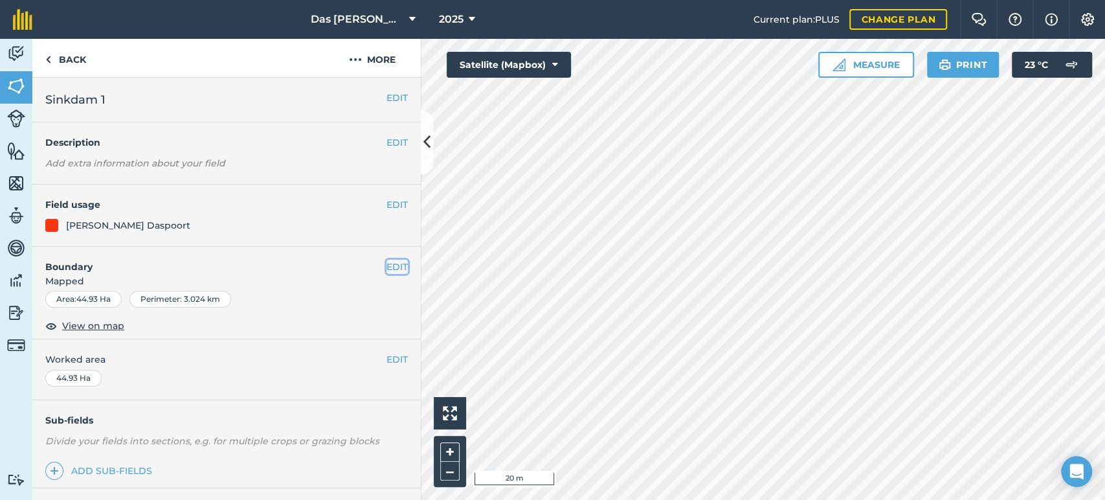
drag, startPoint x: 385, startPoint y: 269, endPoint x: 417, endPoint y: 278, distance: 33.6
click at [386, 270] on button "EDIT" at bounding box center [396, 267] width 21 height 14
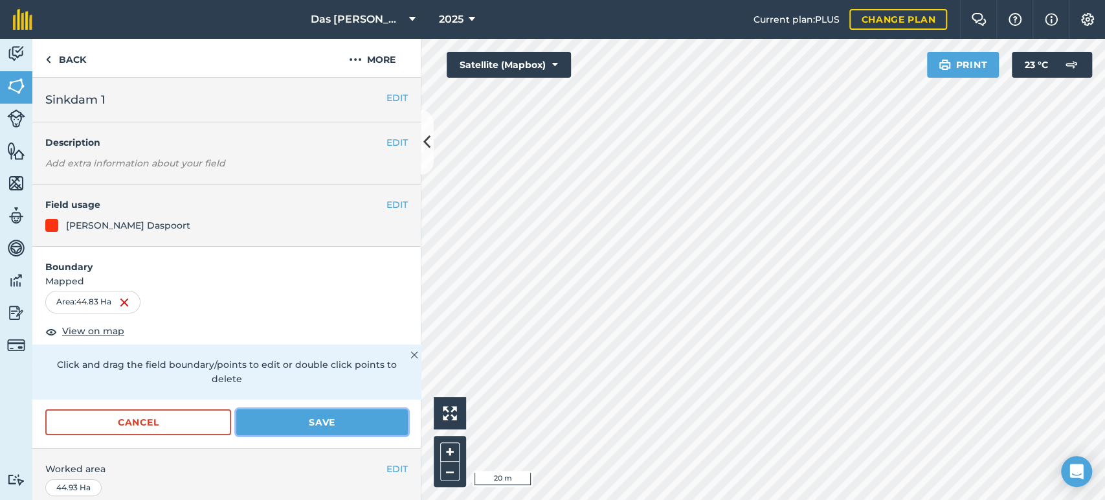
click at [380, 417] on button "Save" at bounding box center [322, 422] width 172 height 26
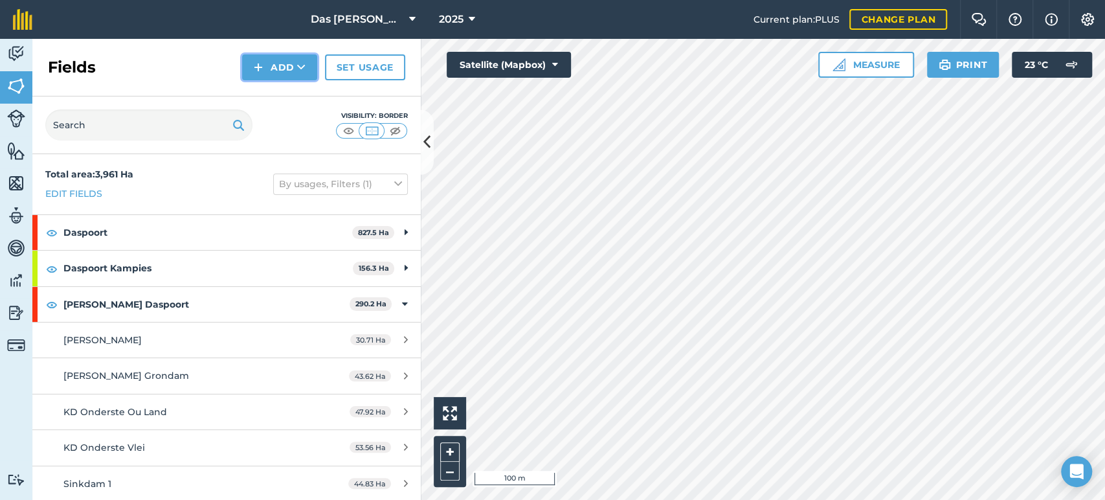
click at [302, 77] on button "Add" at bounding box center [279, 67] width 75 height 26
click at [298, 93] on link "Draw" at bounding box center [279, 96] width 71 height 28
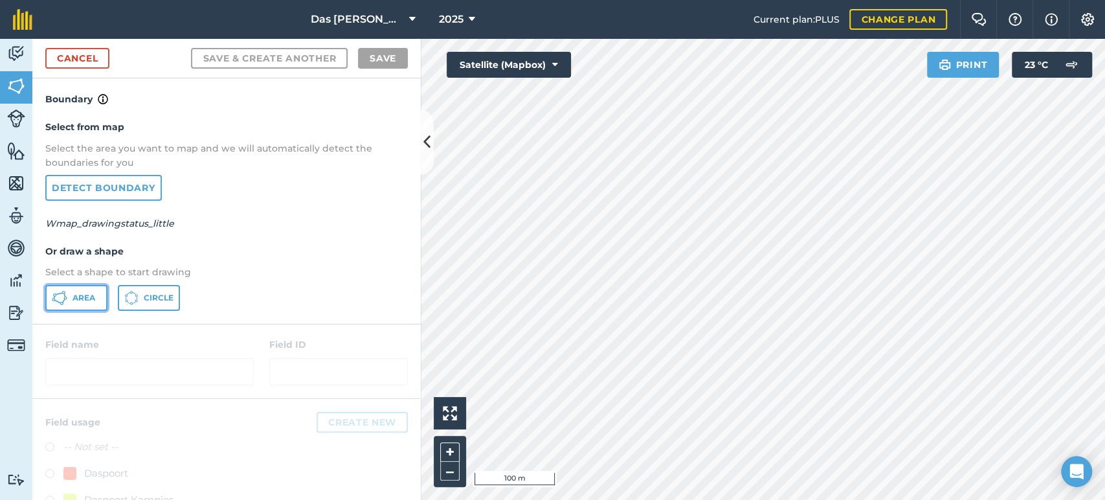
click at [65, 297] on icon at bounding box center [60, 298] width 16 height 16
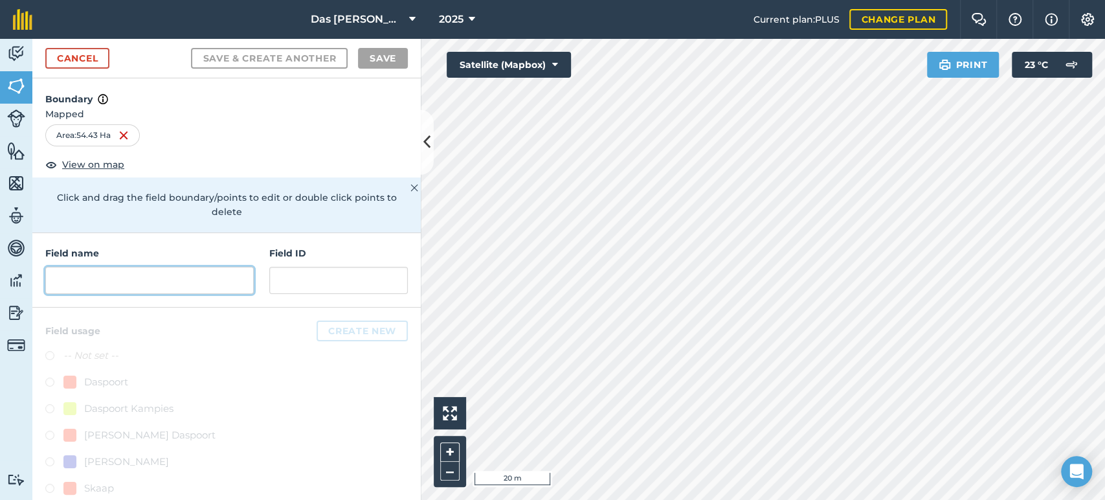
click at [241, 280] on input "text" at bounding box center [149, 280] width 208 height 27
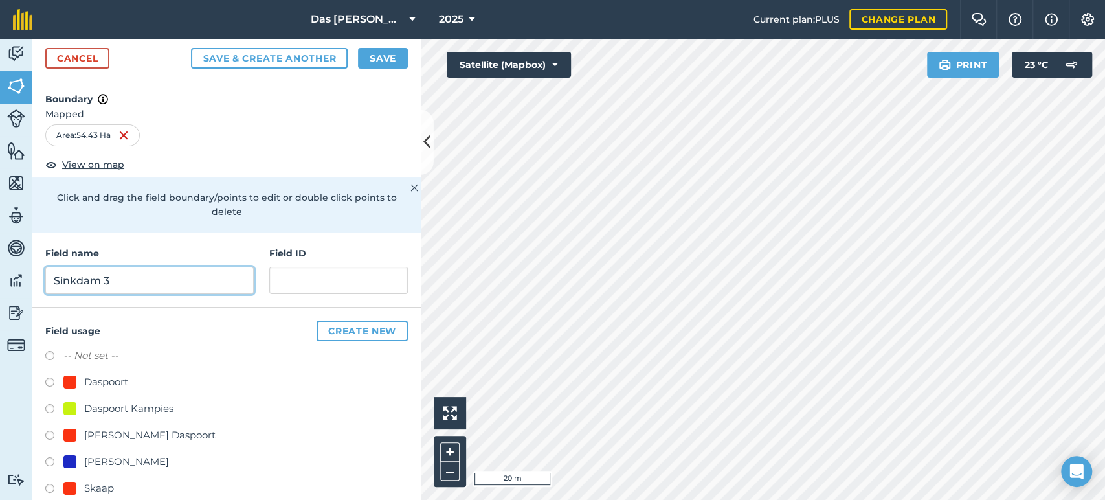
type input "Sinkdam 3"
click at [121, 428] on div "[PERSON_NAME] Daspoort" at bounding box center [149, 435] width 131 height 16
radio input "true"
click at [383, 60] on button "Save" at bounding box center [383, 58] width 50 height 21
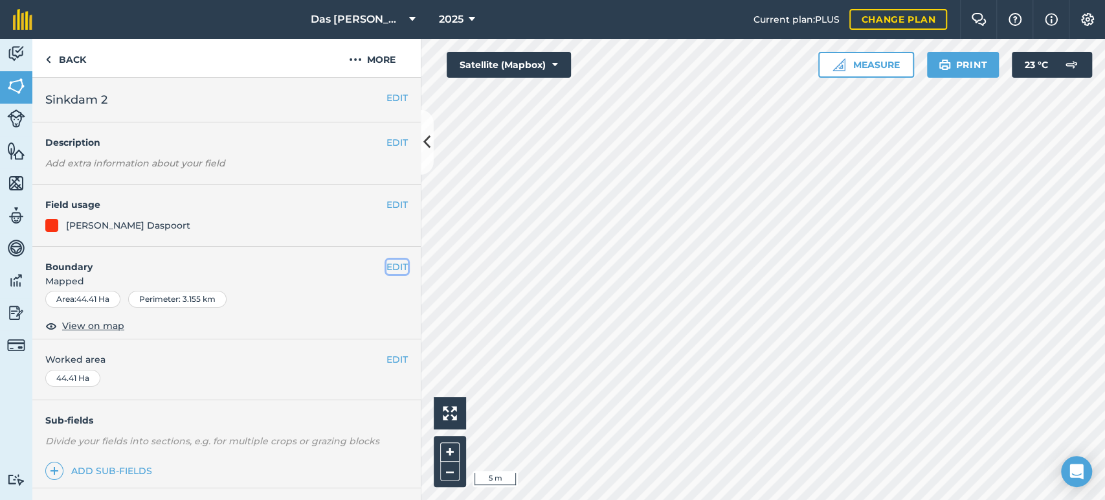
click at [386, 261] on button "EDIT" at bounding box center [396, 267] width 21 height 14
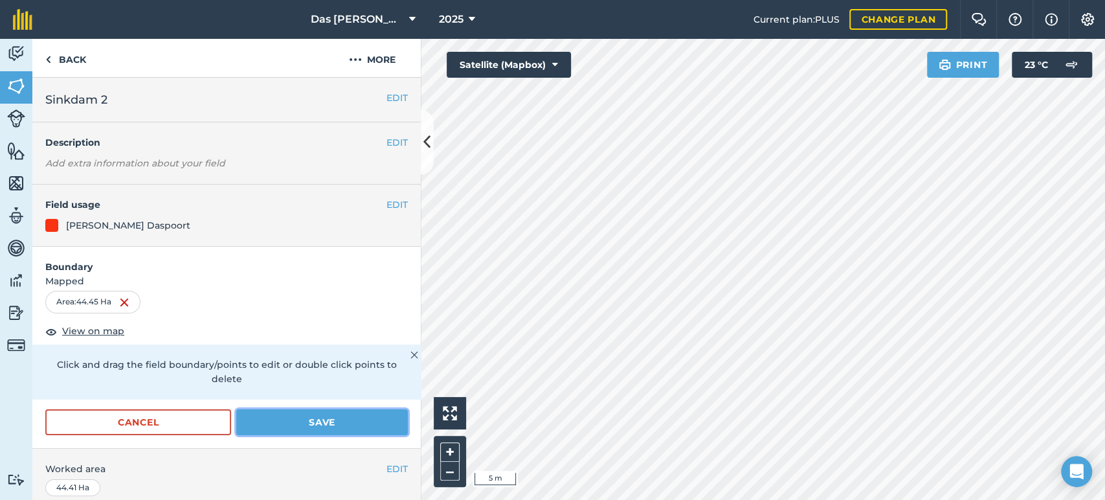
click at [363, 414] on button "Save" at bounding box center [322, 422] width 172 height 26
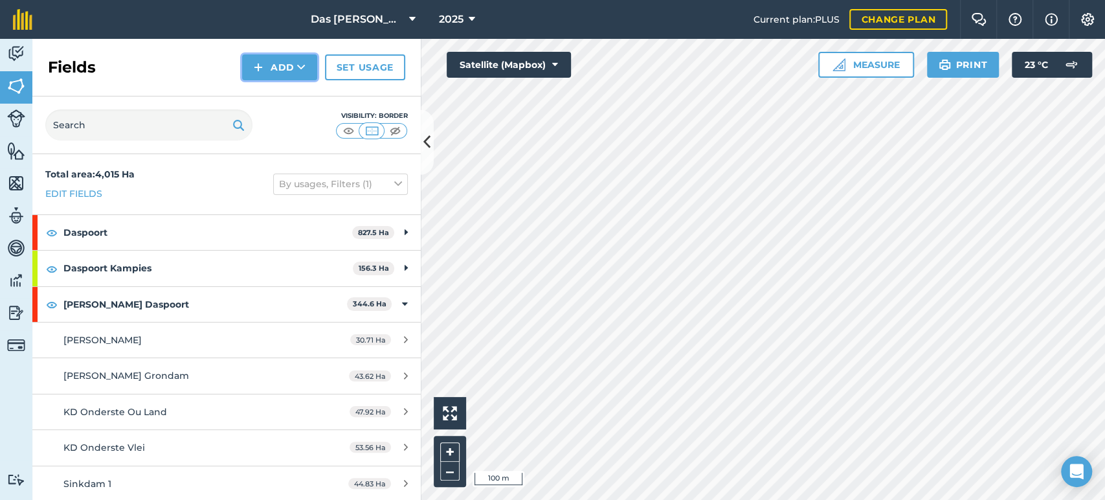
click at [304, 72] on icon at bounding box center [301, 67] width 8 height 13
click at [295, 92] on link "Draw" at bounding box center [279, 96] width 71 height 28
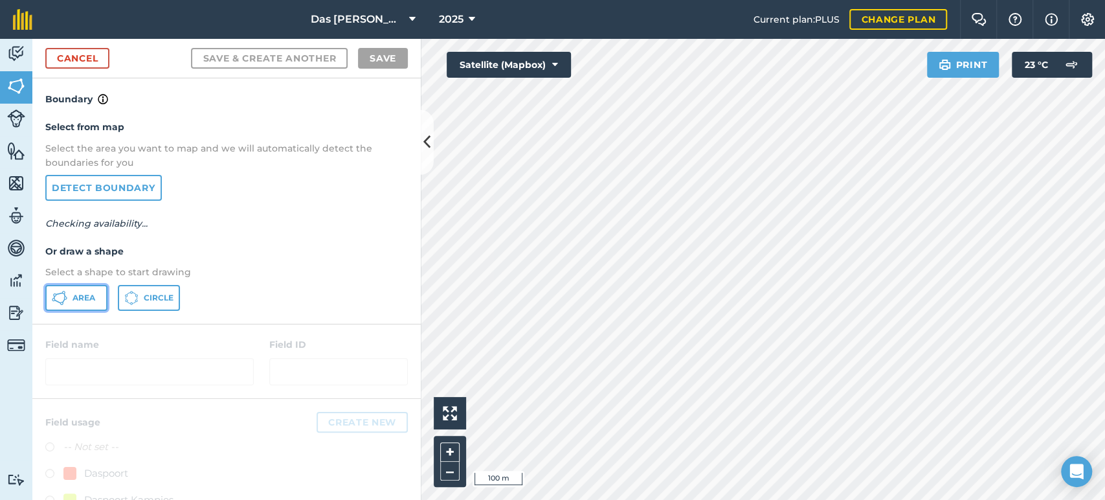
click at [93, 296] on span "Area" at bounding box center [83, 298] width 23 height 10
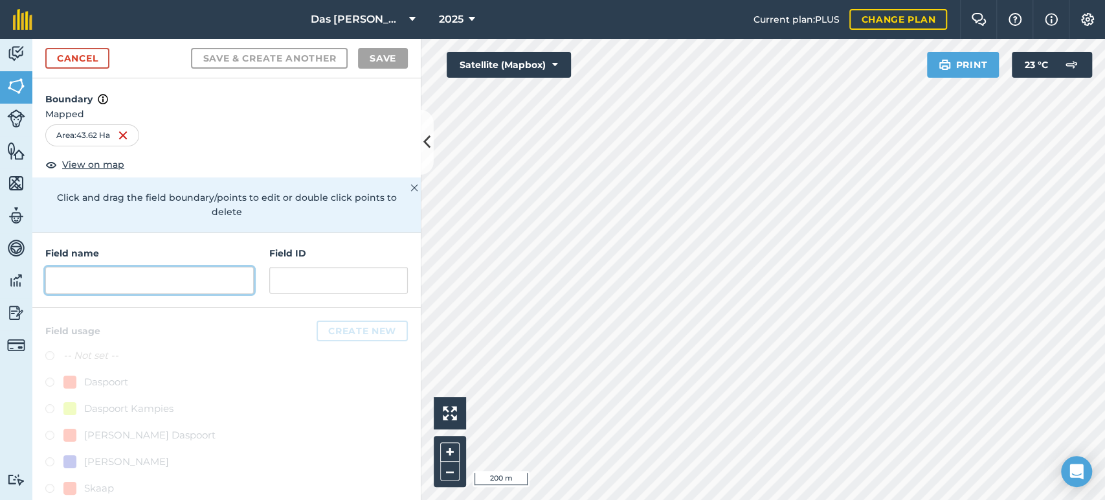
click at [215, 278] on input "text" at bounding box center [149, 280] width 208 height 27
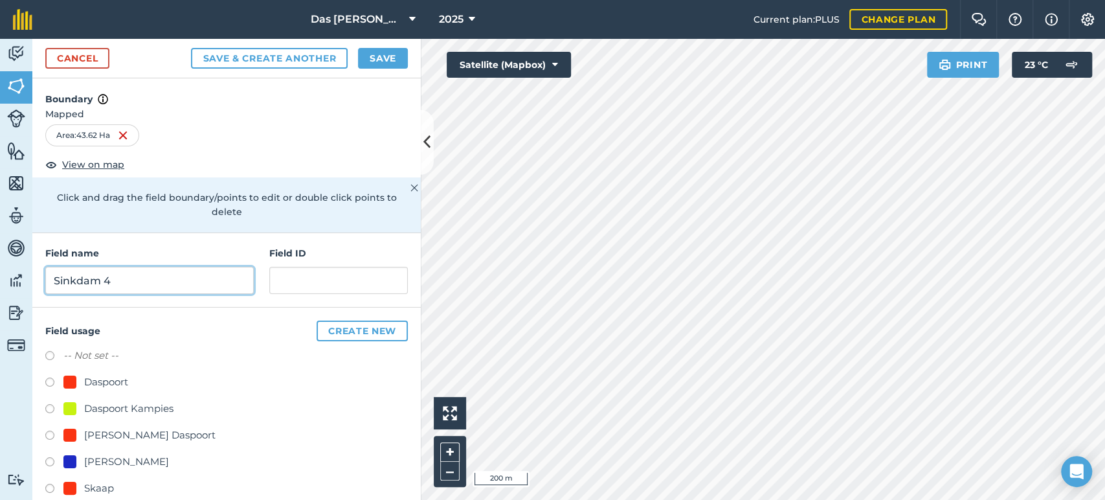
type input "Sinkdam 4"
click at [130, 435] on div "[PERSON_NAME] Daspoort" at bounding box center [149, 435] width 131 height 16
radio input "true"
click at [381, 63] on button "Save" at bounding box center [383, 58] width 50 height 21
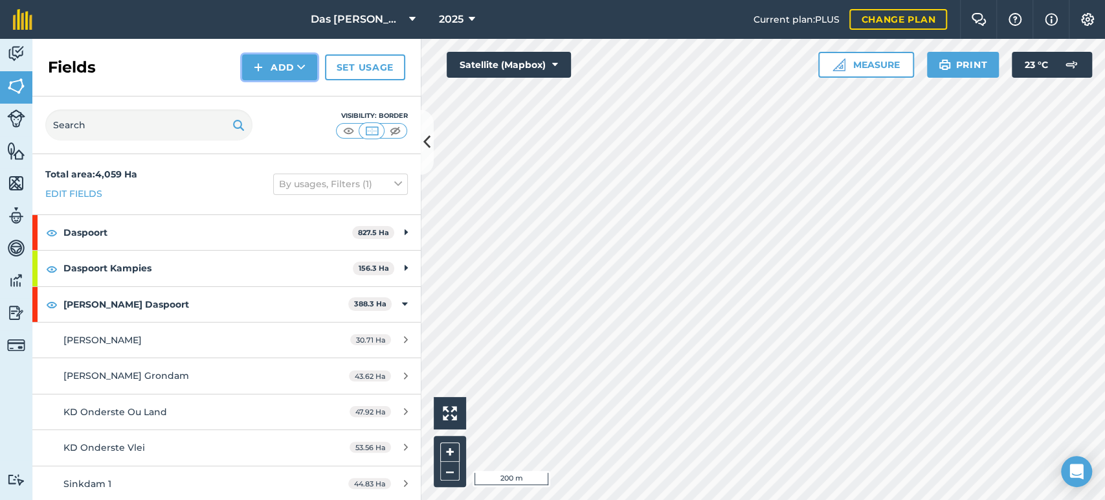
click at [311, 71] on button "Add" at bounding box center [279, 67] width 75 height 26
click at [298, 89] on link "Draw" at bounding box center [279, 96] width 71 height 28
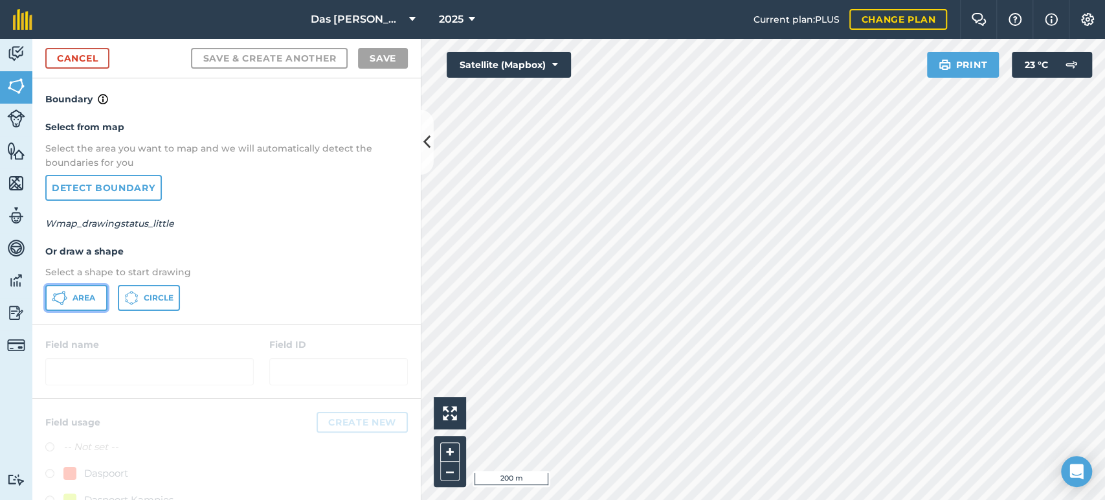
click at [83, 289] on button "Area" at bounding box center [76, 298] width 62 height 26
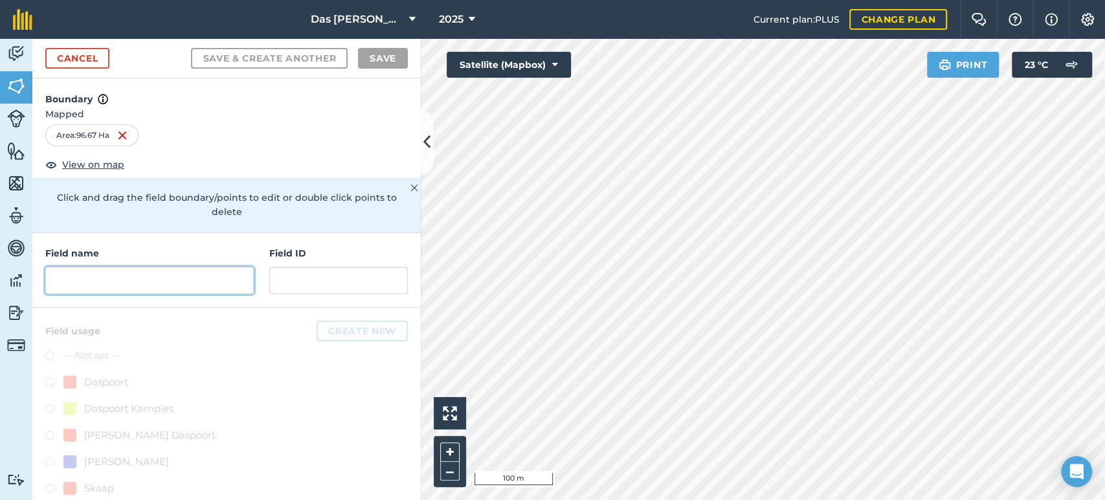
click at [228, 280] on input "text" at bounding box center [149, 280] width 208 height 27
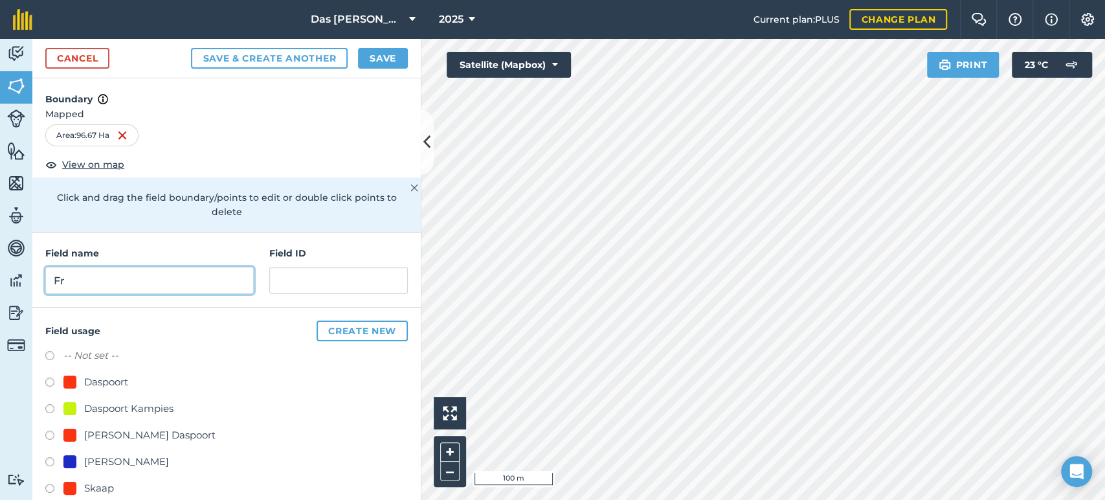
type input "F"
type input "Groot [PERSON_NAME] teen Oom Piet"
drag, startPoint x: 123, startPoint y: 433, endPoint x: 148, endPoint y: 426, distance: 25.6
click at [124, 433] on div "[PERSON_NAME] Daspoort" at bounding box center [149, 435] width 131 height 16
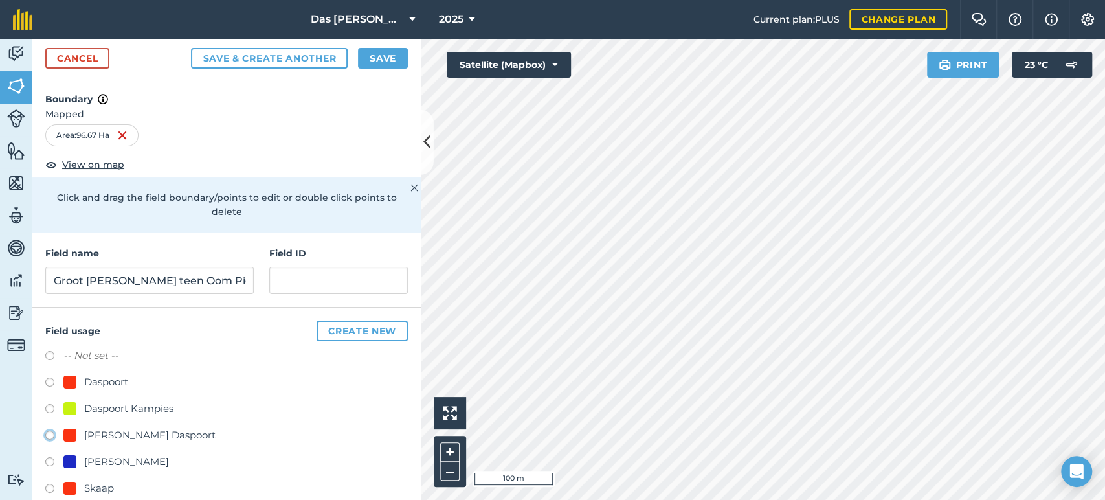
radio input "true"
click at [383, 57] on button "Save" at bounding box center [383, 58] width 50 height 21
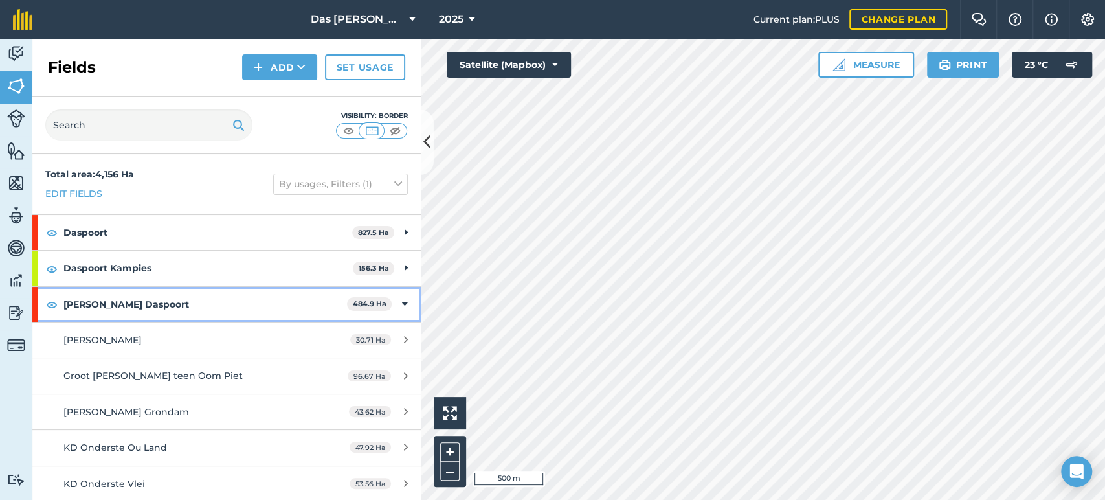
click at [402, 300] on icon at bounding box center [405, 304] width 6 height 14
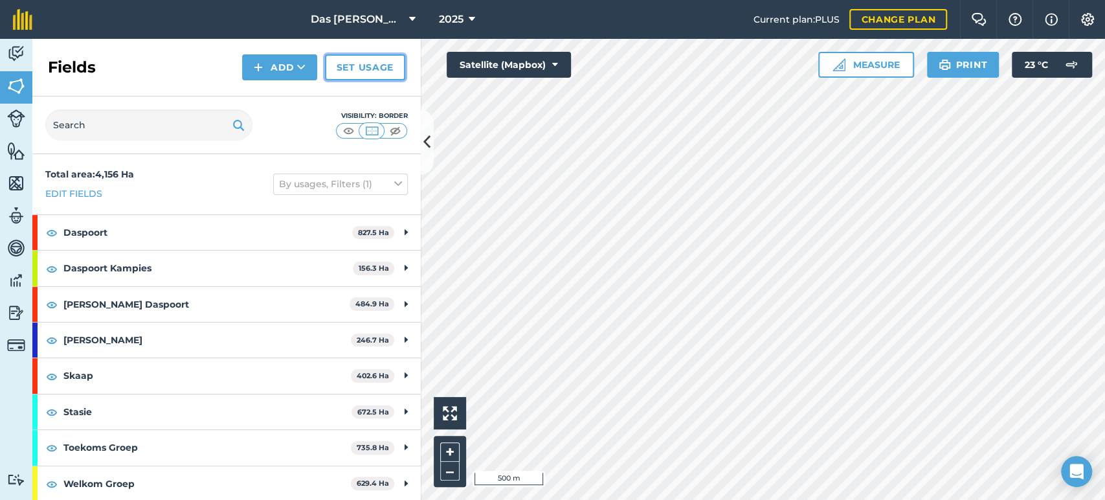
click at [351, 67] on link "Set usage" at bounding box center [365, 67] width 80 height 26
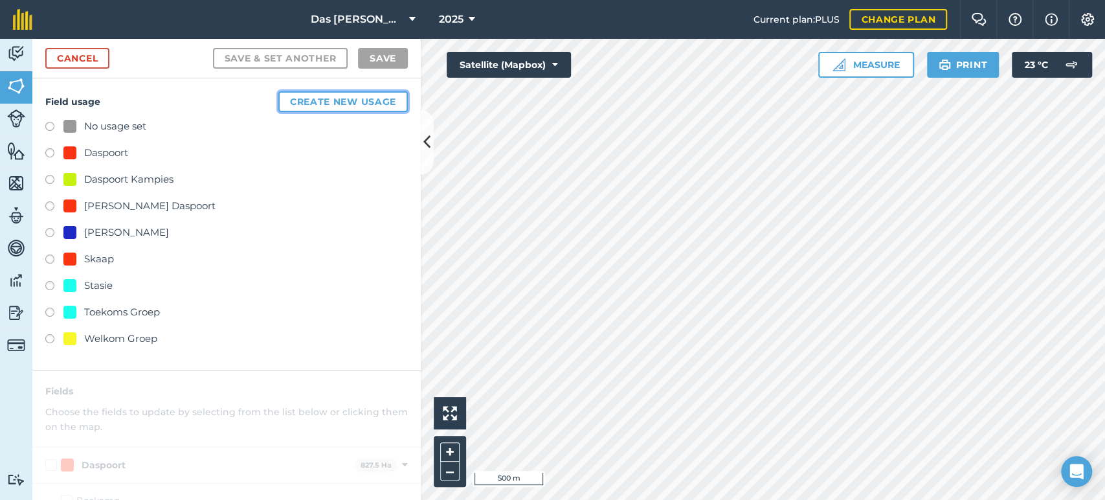
click at [307, 103] on button "Create new usage" at bounding box center [342, 101] width 129 height 21
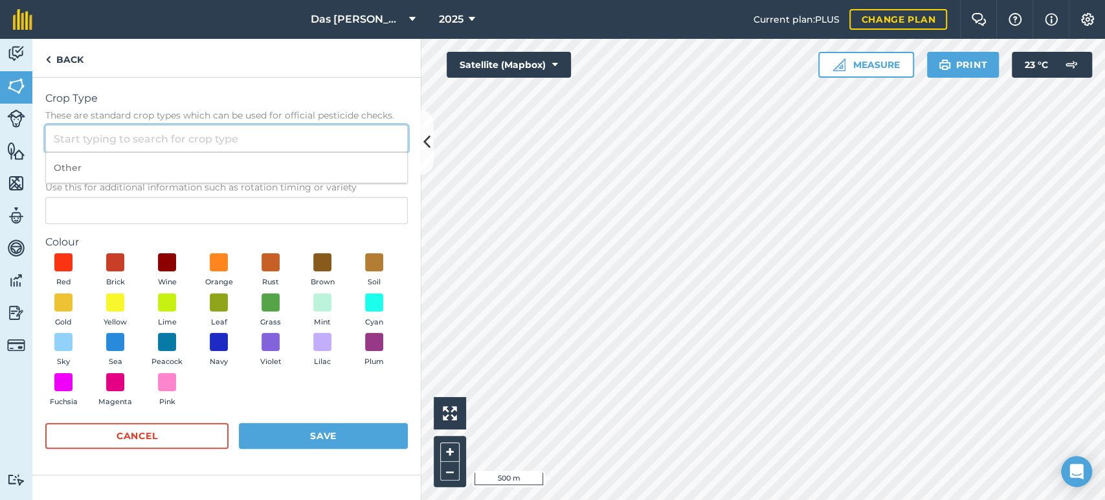
click at [155, 135] on input "Crop Type These are standard crop types which can be used for official pesticid…" at bounding box center [226, 138] width 362 height 27
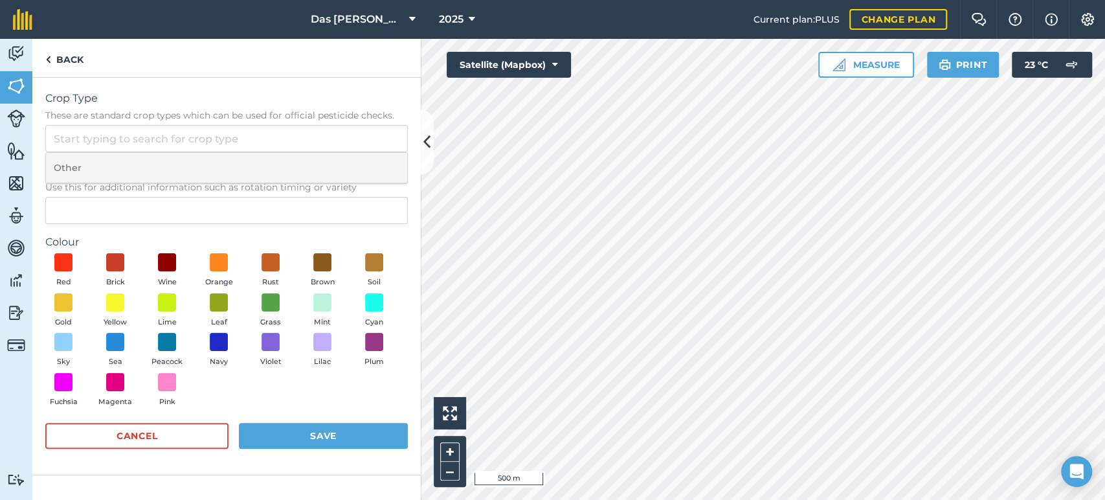
click at [108, 166] on li "Other" at bounding box center [226, 168] width 361 height 30
type input "Other"
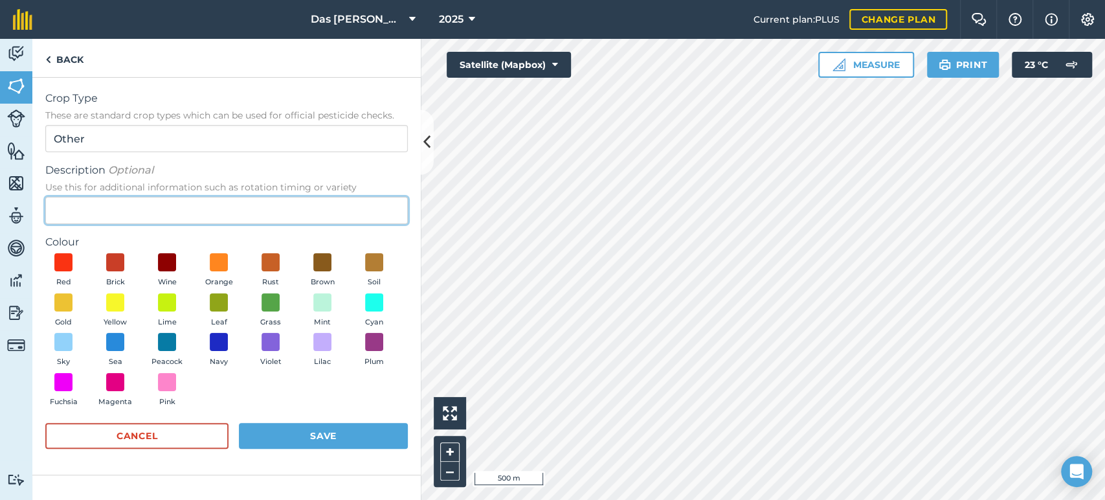
click at [91, 208] on input "Description Optional Use this for additional information such as rotation timin…" at bounding box center [226, 210] width 362 height 27
type input "Flakeng"
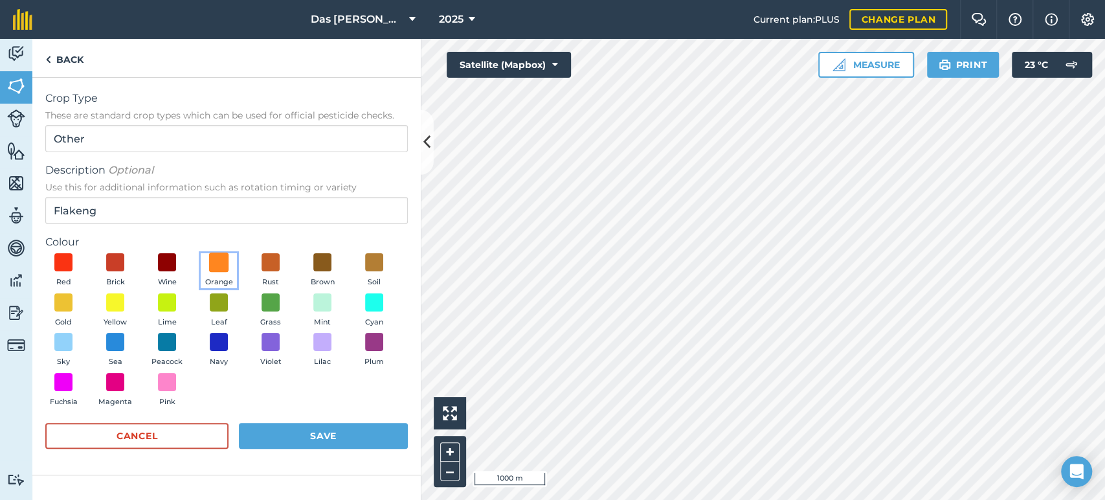
click at [222, 268] on span at bounding box center [219, 262] width 20 height 20
click at [326, 434] on button "Save" at bounding box center [323, 436] width 169 height 26
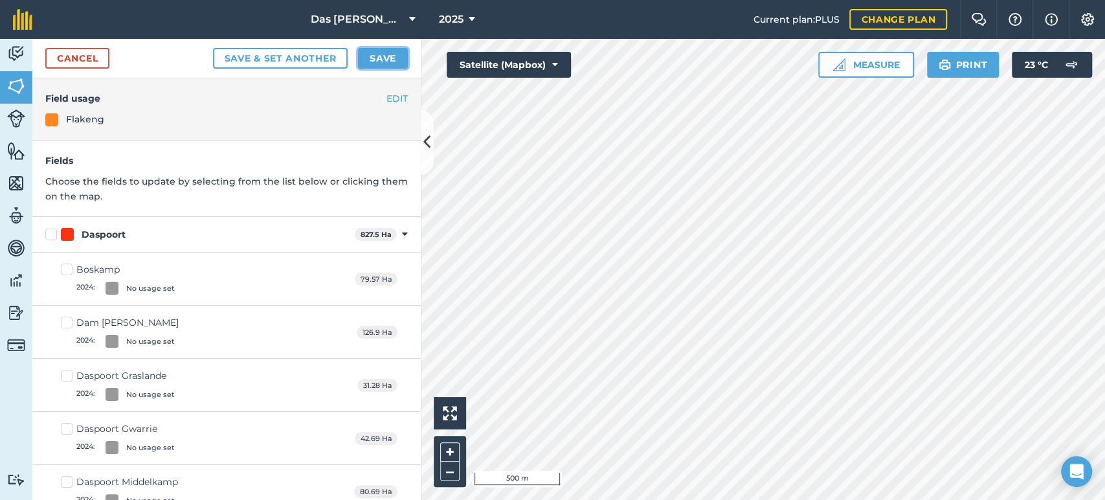
click at [394, 63] on button "Save" at bounding box center [383, 58] width 50 height 21
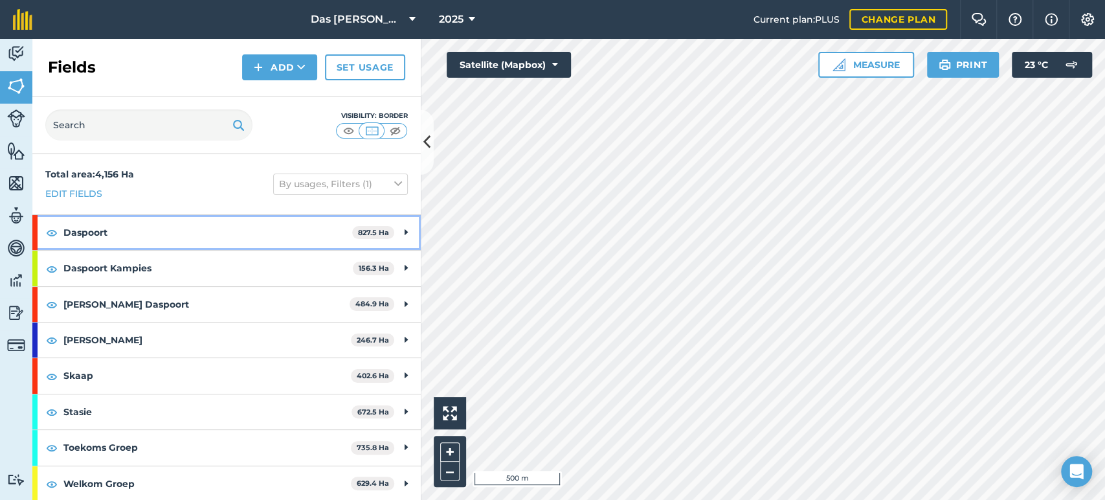
click at [194, 232] on strong "Daspoort" at bounding box center [207, 232] width 289 height 35
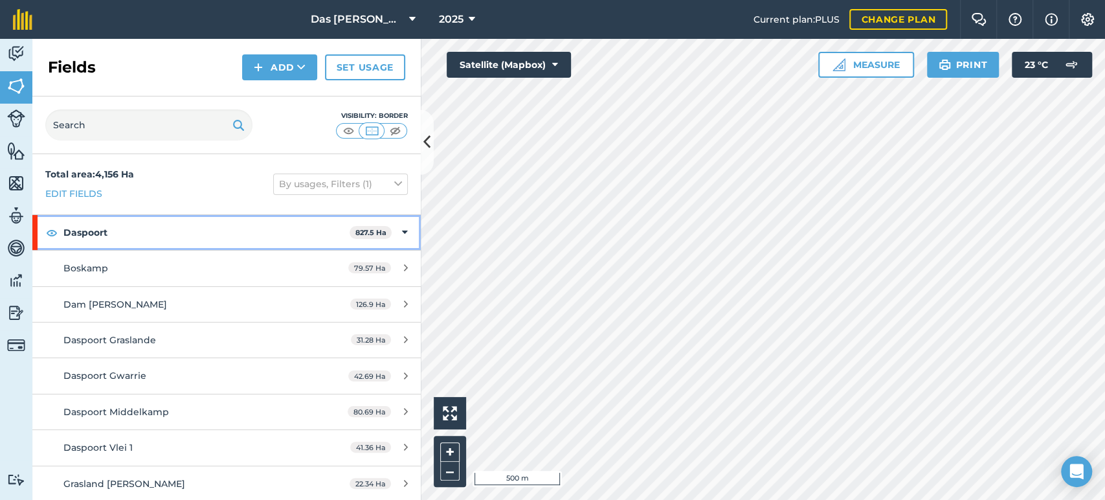
click at [297, 224] on strong "Daspoort" at bounding box center [206, 232] width 286 height 35
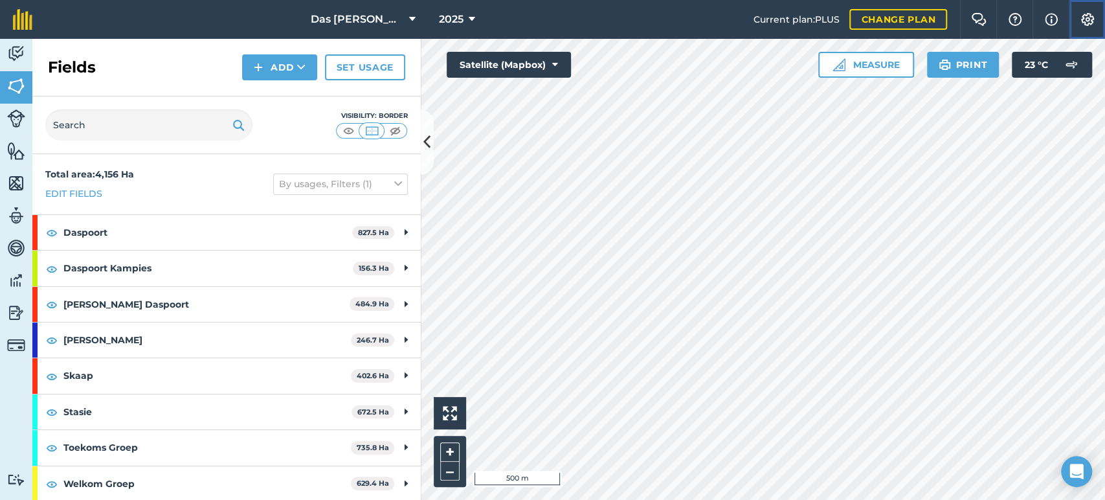
click at [1095, 25] on button "Settings" at bounding box center [1087, 19] width 36 height 39
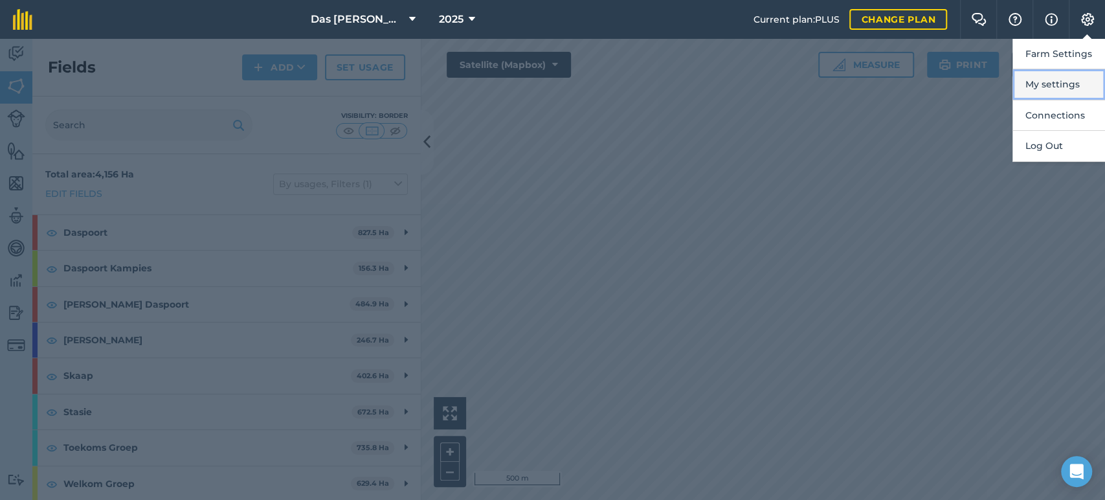
click at [1047, 82] on button "My settings" at bounding box center [1058, 84] width 93 height 30
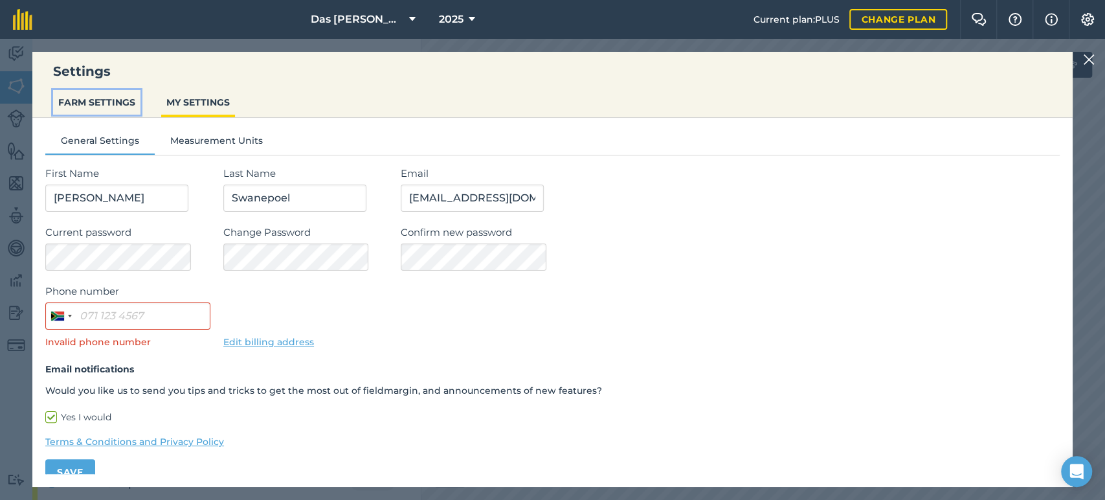
click at [98, 104] on button "FARM SETTINGS" at bounding box center [96, 102] width 87 height 25
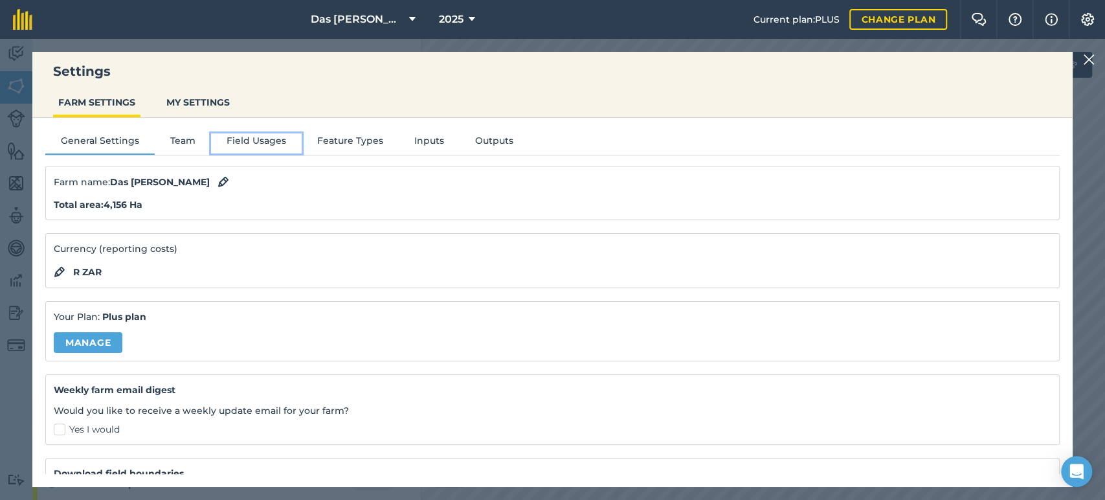
click at [258, 143] on button "Field Usages" at bounding box center [256, 142] width 91 height 19
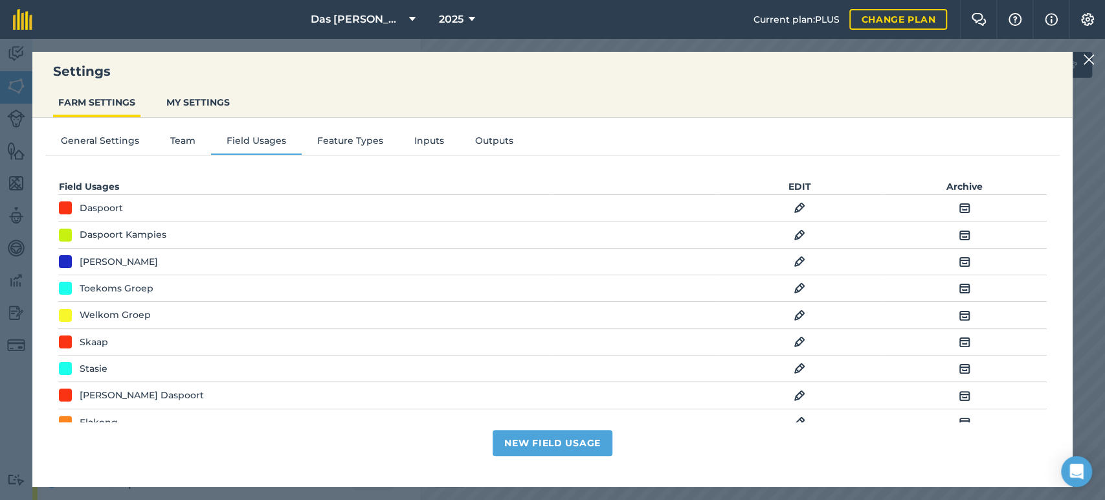
click at [794, 211] on img at bounding box center [800, 208] width 12 height 16
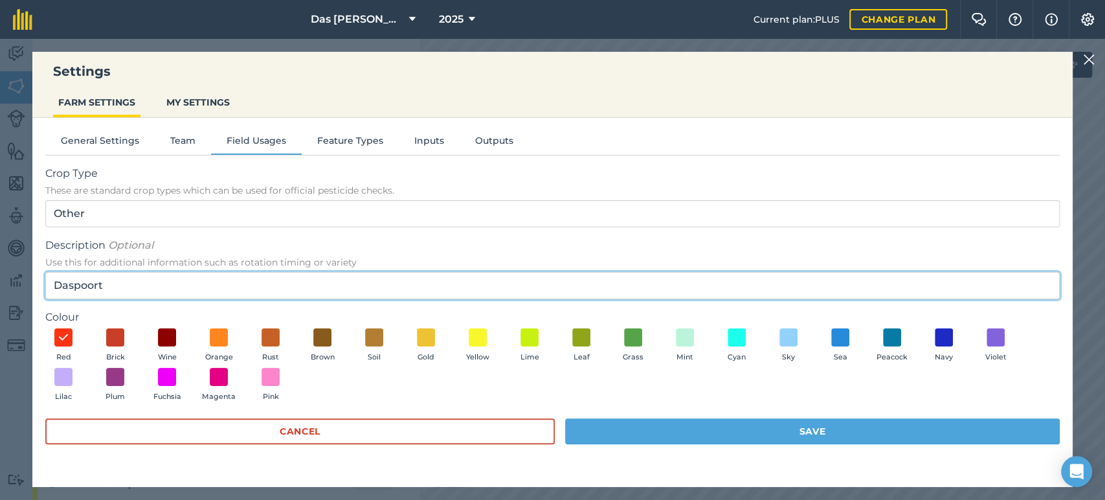
click at [171, 279] on input "Daspoort" at bounding box center [552, 285] width 1014 height 27
type input "Daspoort Gebied"
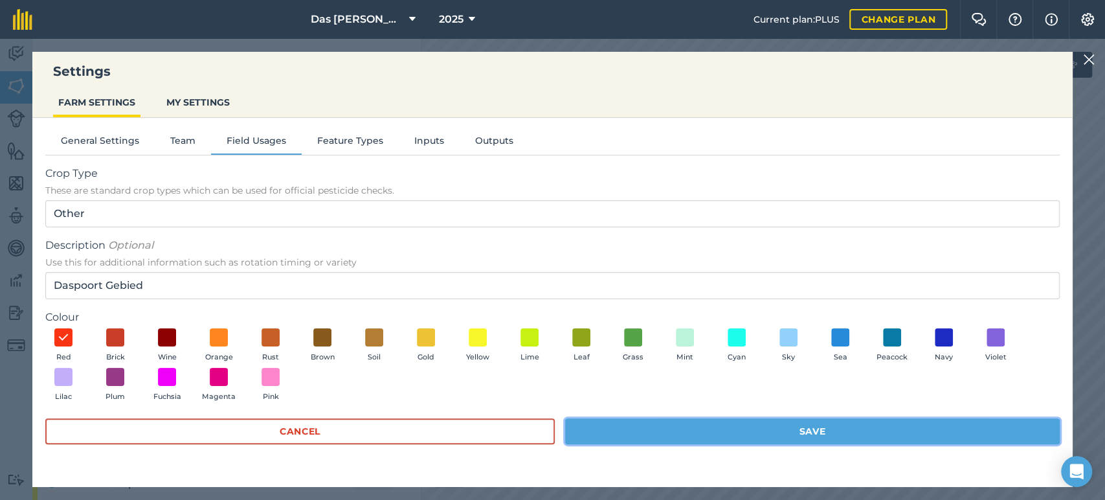
click at [665, 427] on button "Save" at bounding box center [812, 431] width 495 height 26
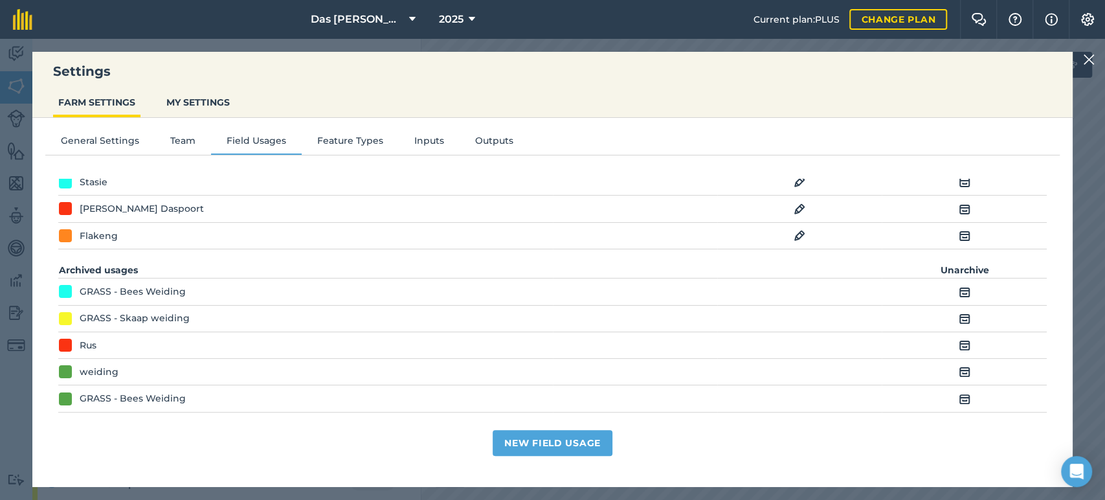
scroll to position [91, 0]
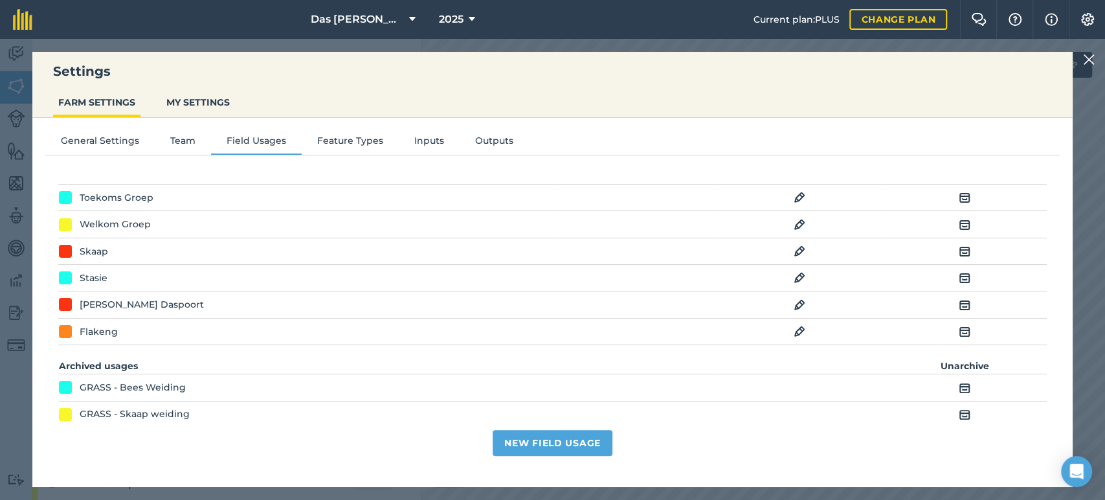
click at [794, 278] on img at bounding box center [800, 278] width 12 height 16
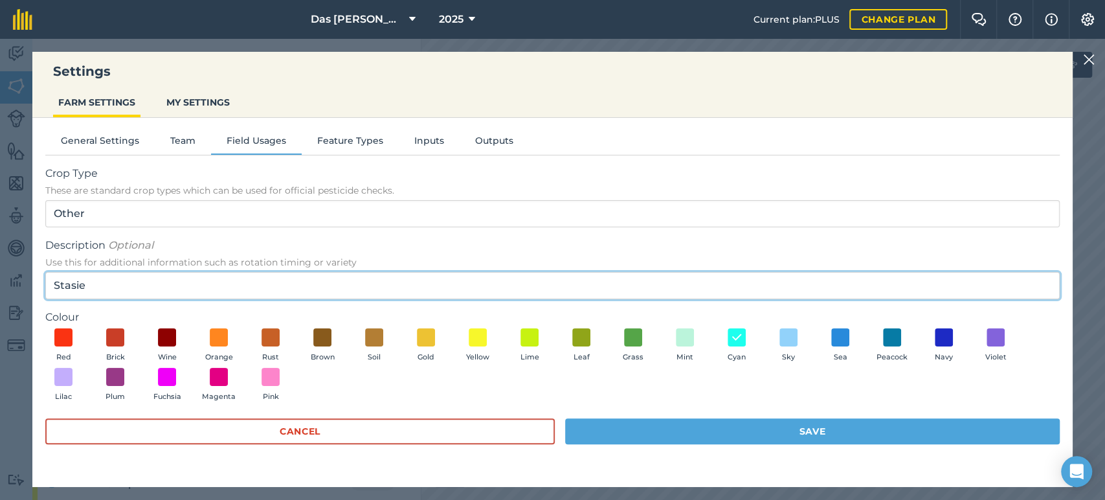
click at [151, 279] on input "Stasie" at bounding box center [552, 285] width 1014 height 27
type input "Stasie Gebied"
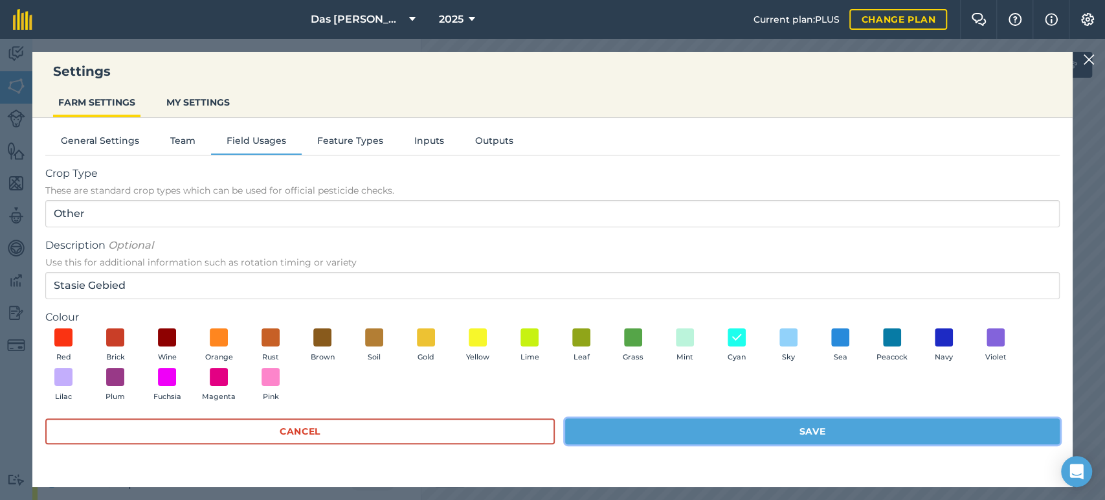
click at [645, 434] on button "Save" at bounding box center [812, 431] width 495 height 26
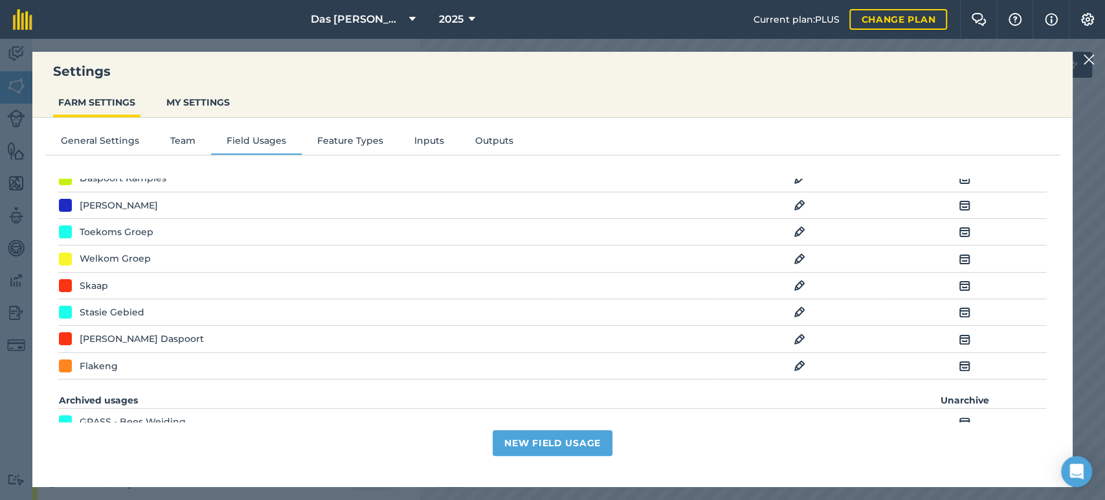
scroll to position [96, 0]
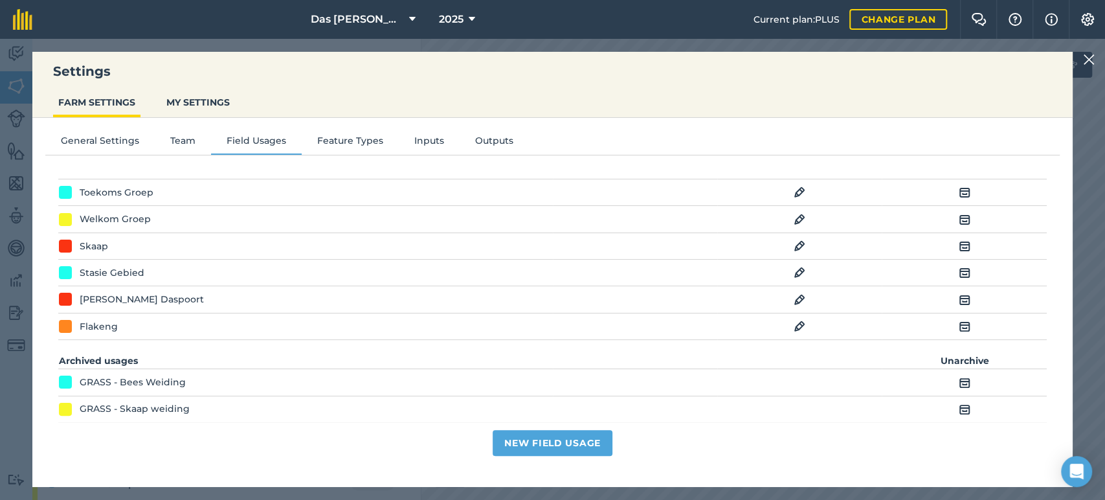
click at [794, 300] on img at bounding box center [800, 300] width 12 height 16
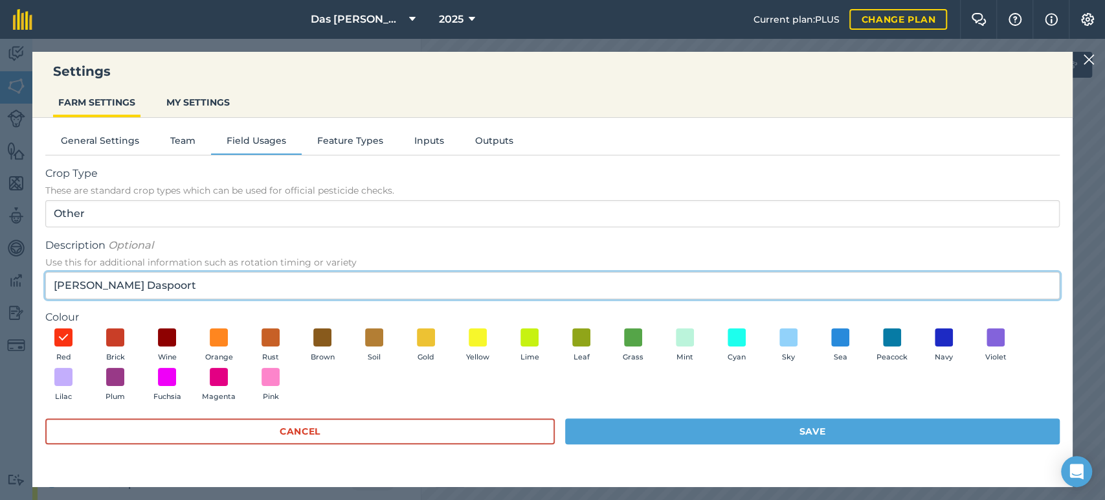
click at [157, 280] on input "[PERSON_NAME] Daspoort" at bounding box center [552, 285] width 1014 height 27
type input "[PERSON_NAME] Daspoort Gebied"
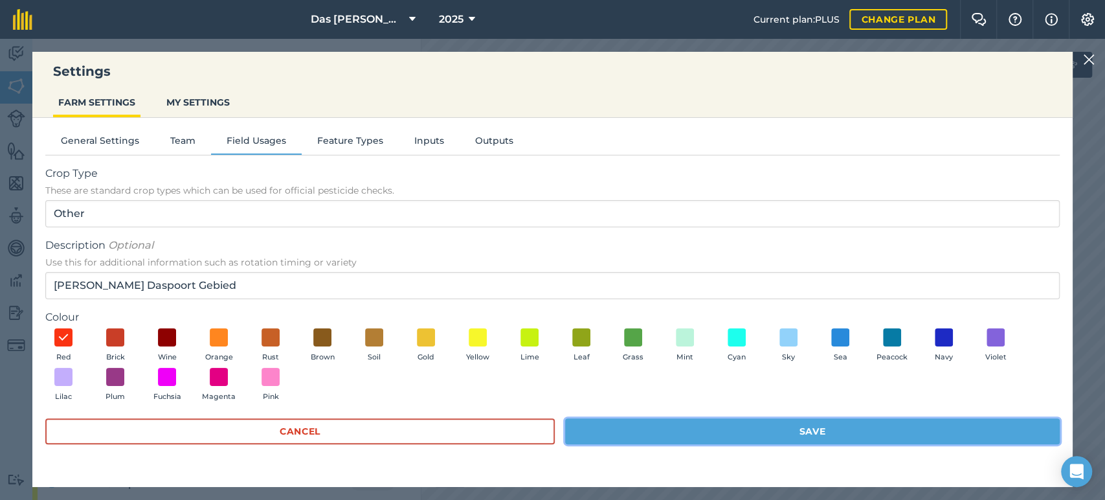
click at [699, 435] on button "Save" at bounding box center [812, 431] width 495 height 26
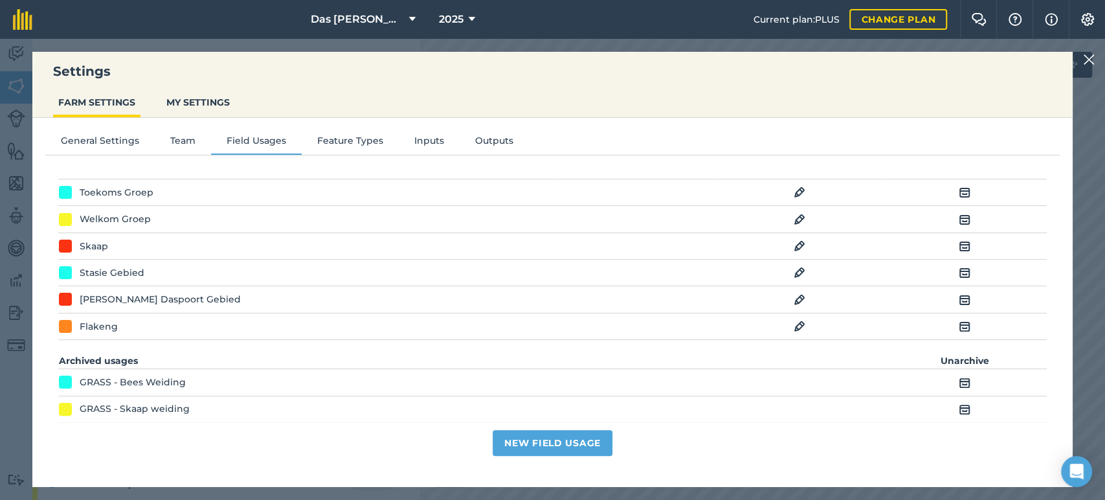
click at [794, 325] on img at bounding box center [800, 326] width 12 height 16
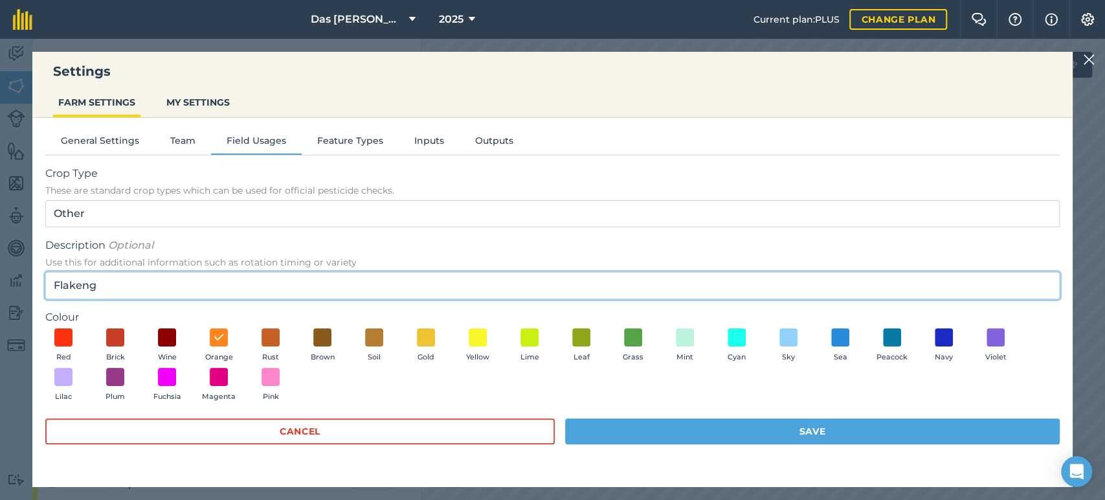
click at [148, 291] on input "Flakeng" at bounding box center [552, 285] width 1014 height 27
type input "Flakeng Gebied"
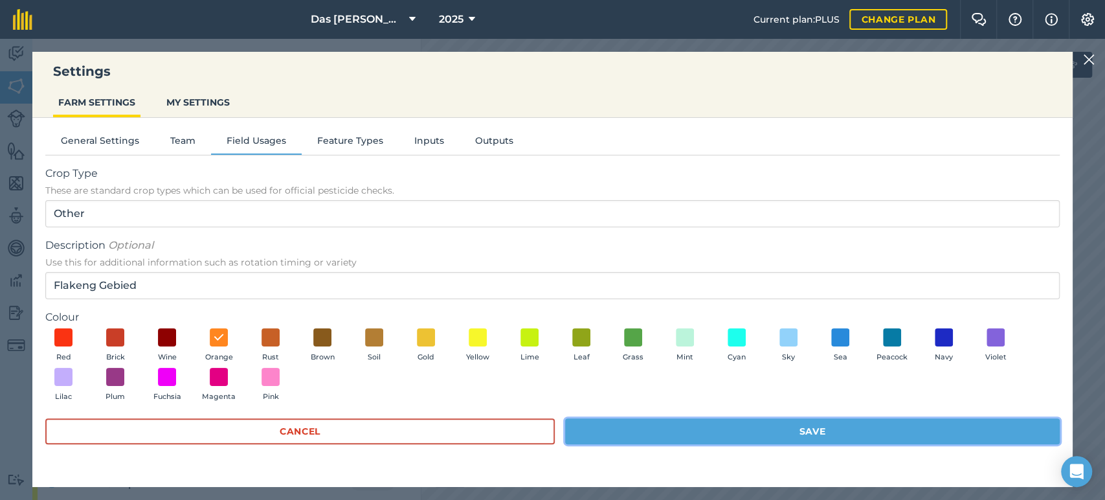
click at [664, 440] on button "Save" at bounding box center [812, 431] width 495 height 26
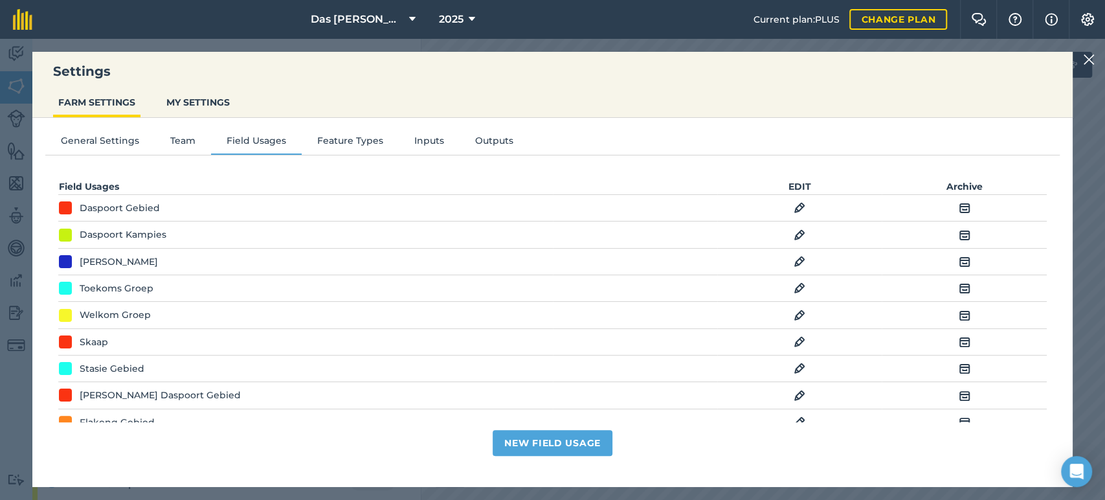
click at [1090, 60] on img at bounding box center [1089, 60] width 12 height 16
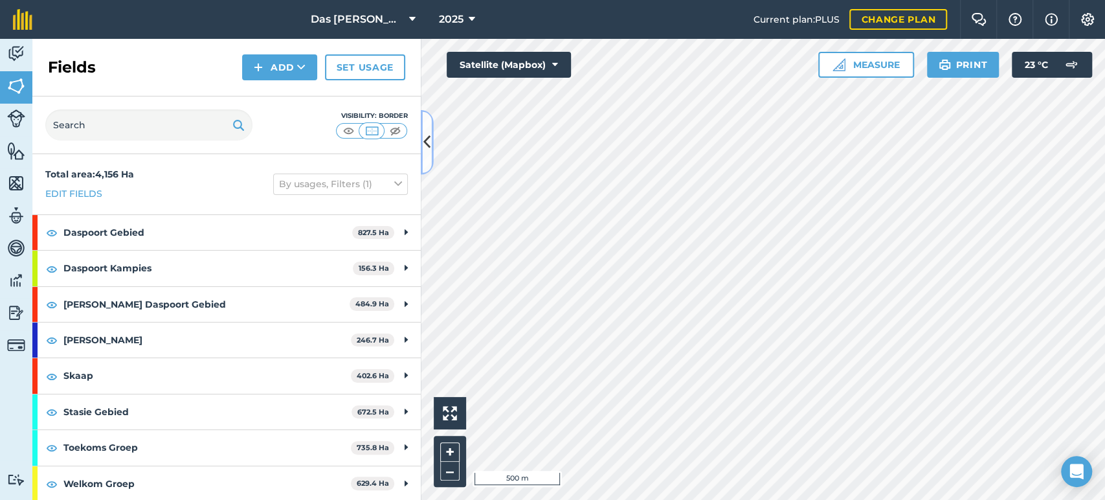
click at [430, 142] on icon at bounding box center [426, 142] width 7 height 23
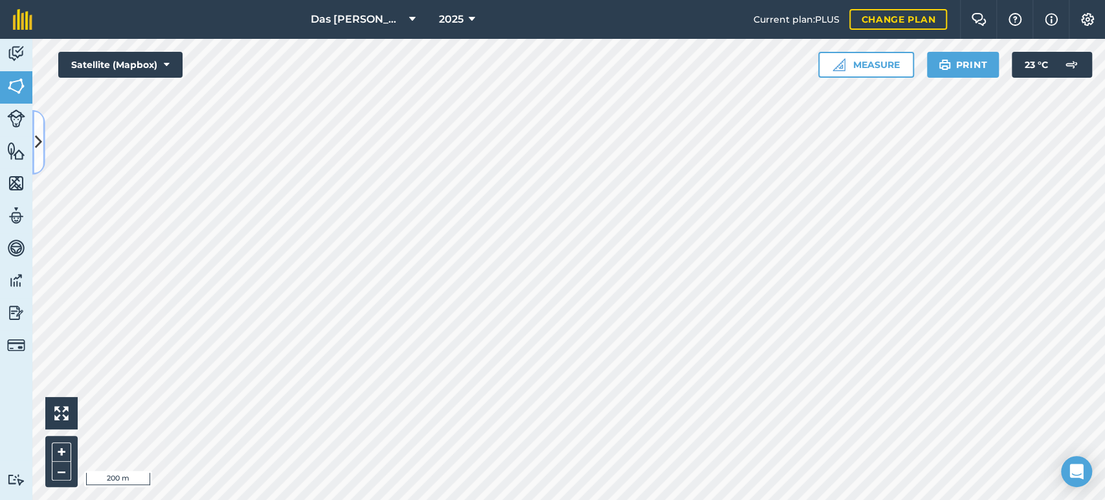
click at [36, 120] on button at bounding box center [38, 142] width 13 height 65
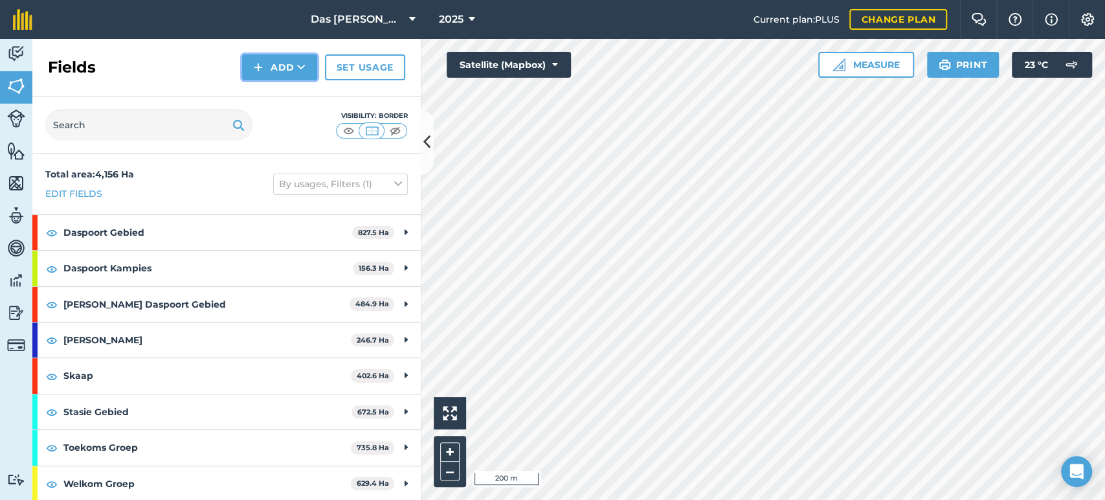
click at [296, 73] on button "Add" at bounding box center [279, 67] width 75 height 26
click at [280, 92] on link "Draw" at bounding box center [279, 96] width 71 height 28
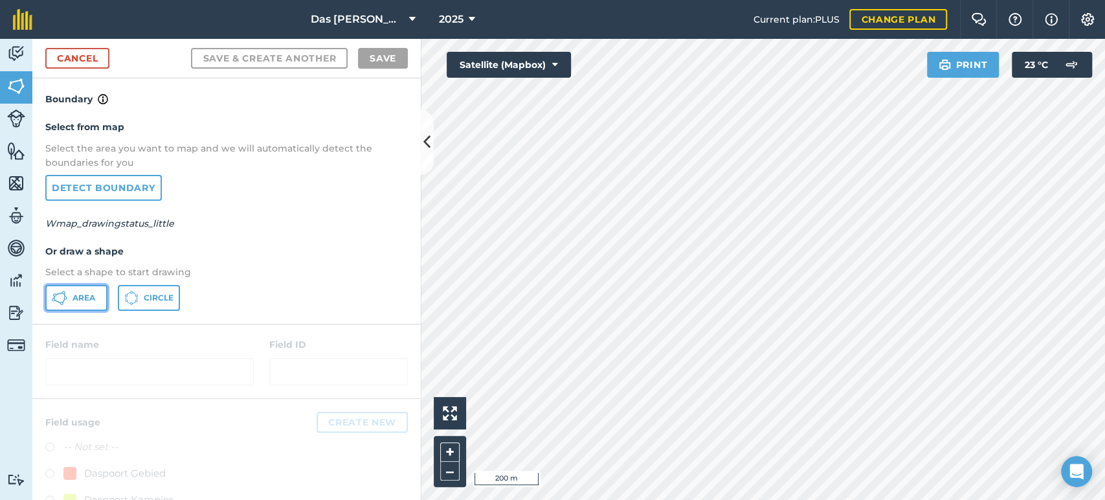
click at [95, 295] on button "Area" at bounding box center [76, 298] width 62 height 26
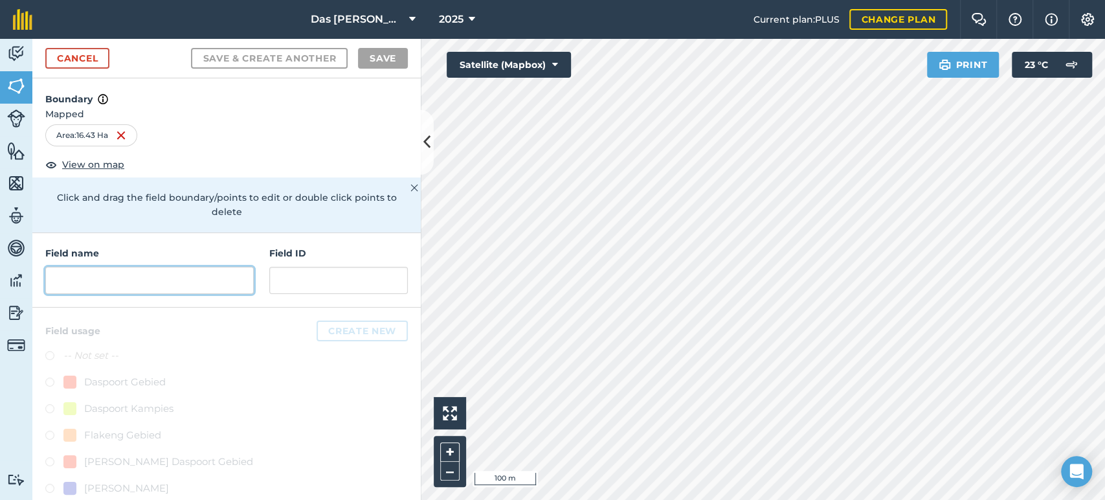
click at [192, 273] on input "text" at bounding box center [149, 280] width 208 height 27
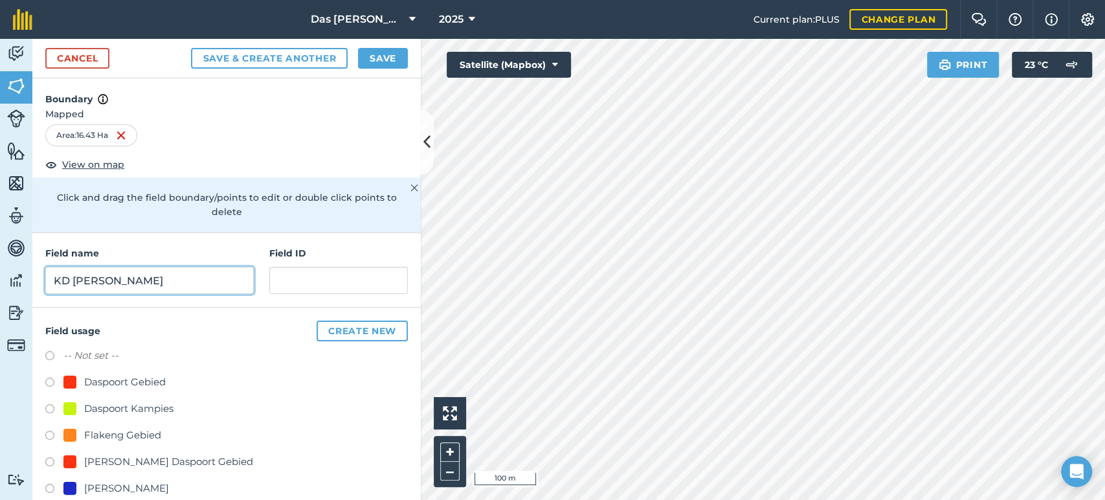
type input "KD [PERSON_NAME]"
click at [108, 455] on div "[PERSON_NAME] Daspoort Gebied" at bounding box center [168, 462] width 169 height 16
radio input "true"
click at [386, 61] on button "Save" at bounding box center [383, 58] width 50 height 21
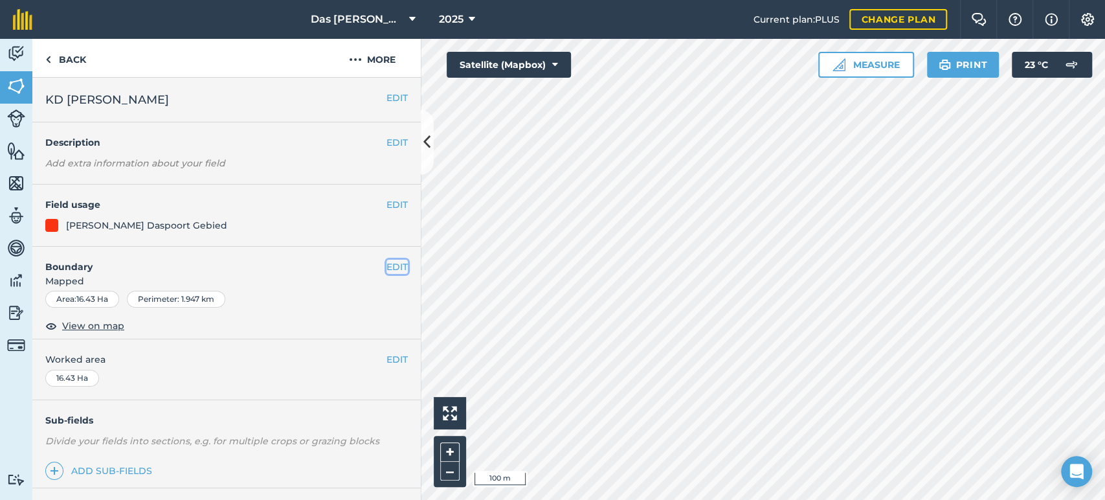
click at [389, 263] on button "EDIT" at bounding box center [396, 267] width 21 height 14
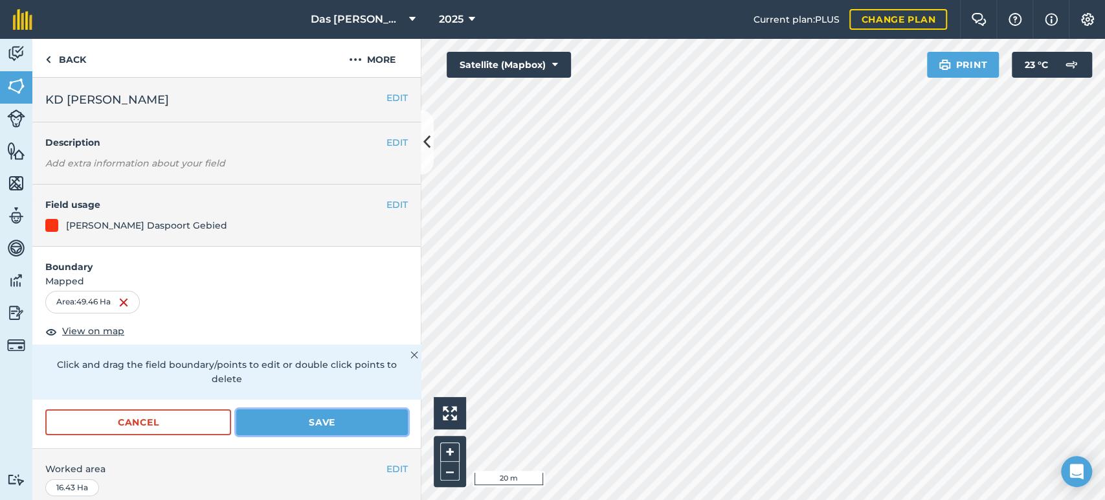
click at [353, 415] on button "Save" at bounding box center [322, 422] width 172 height 26
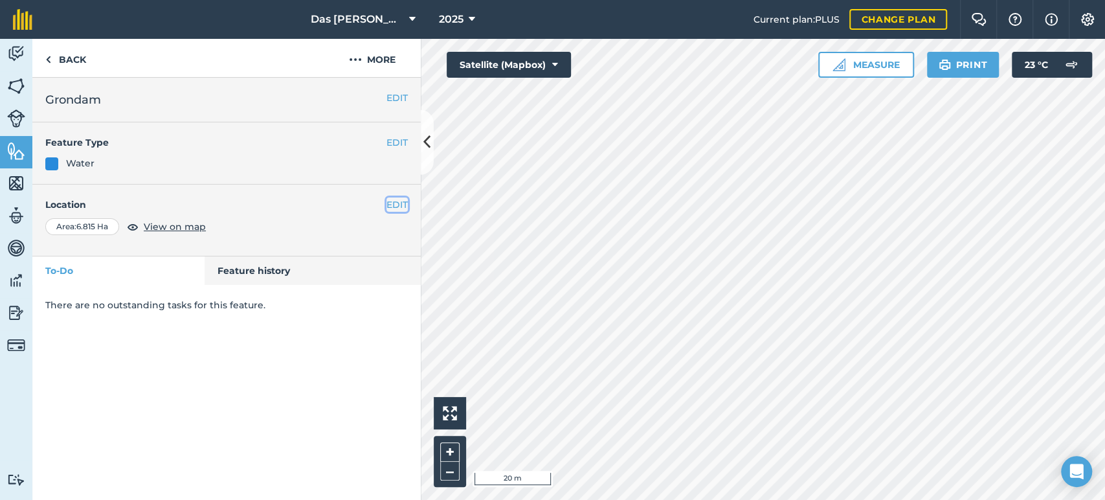
click at [393, 203] on button "EDIT" at bounding box center [396, 204] width 21 height 14
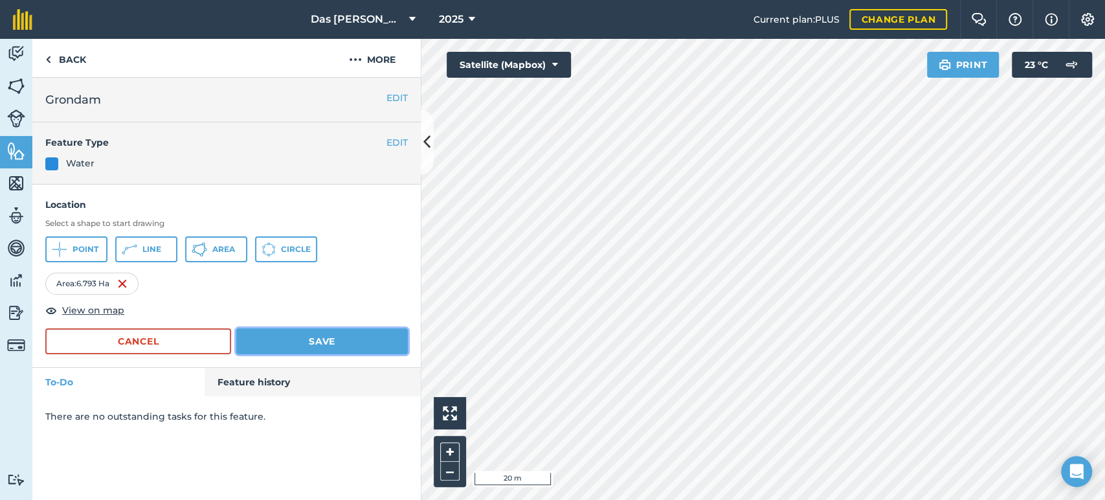
click at [384, 342] on button "Save" at bounding box center [322, 341] width 172 height 26
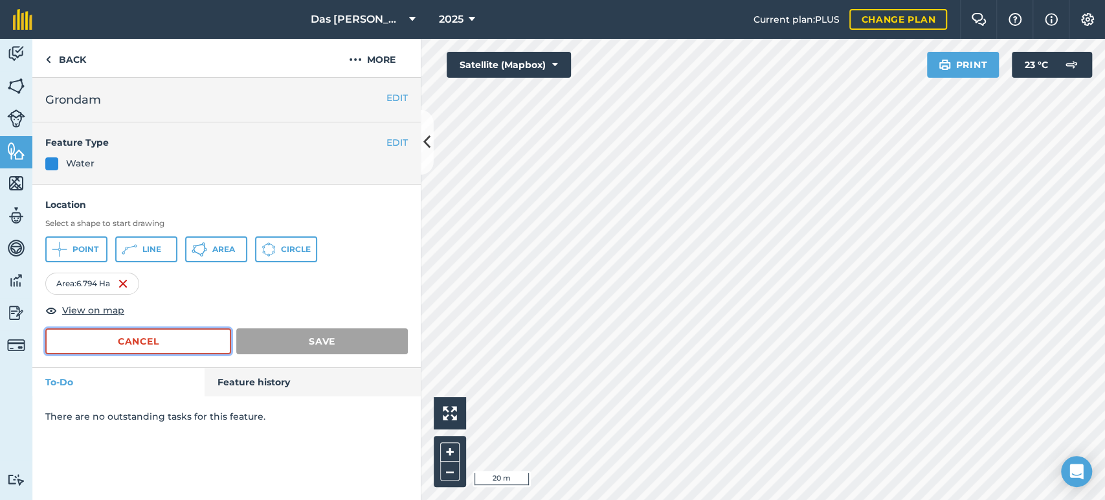
click at [192, 338] on button "Cancel" at bounding box center [138, 341] width 186 height 26
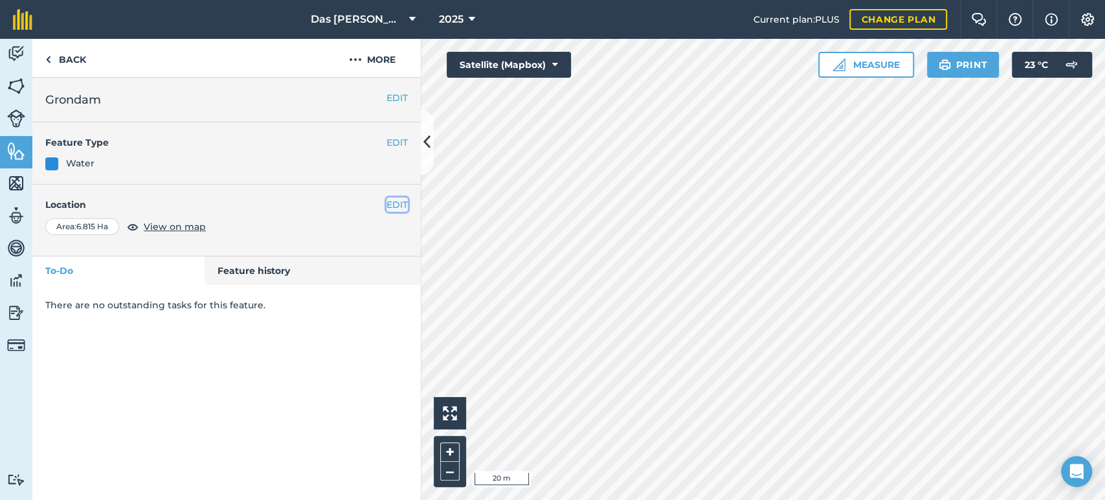
click at [394, 205] on button "EDIT" at bounding box center [396, 204] width 21 height 14
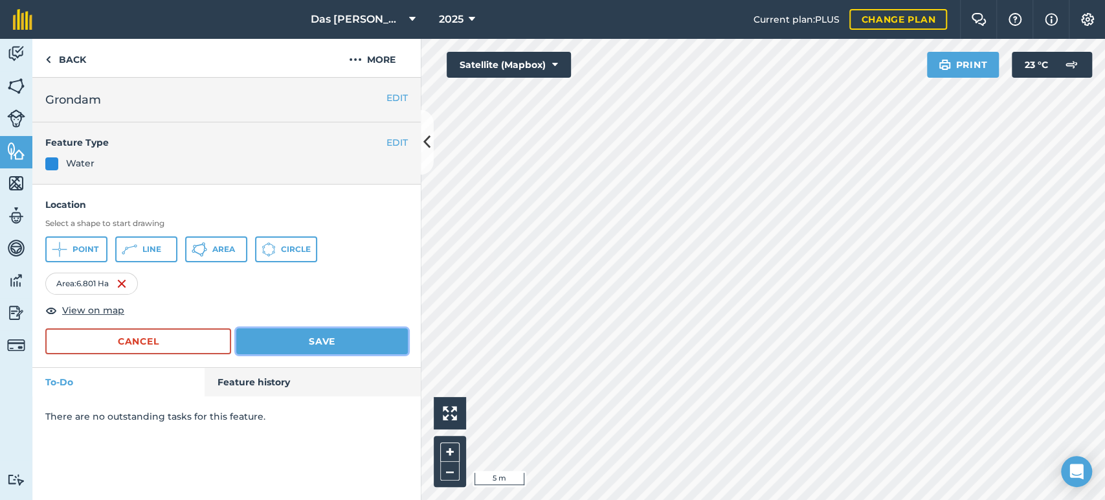
click at [364, 337] on button "Save" at bounding box center [322, 341] width 172 height 26
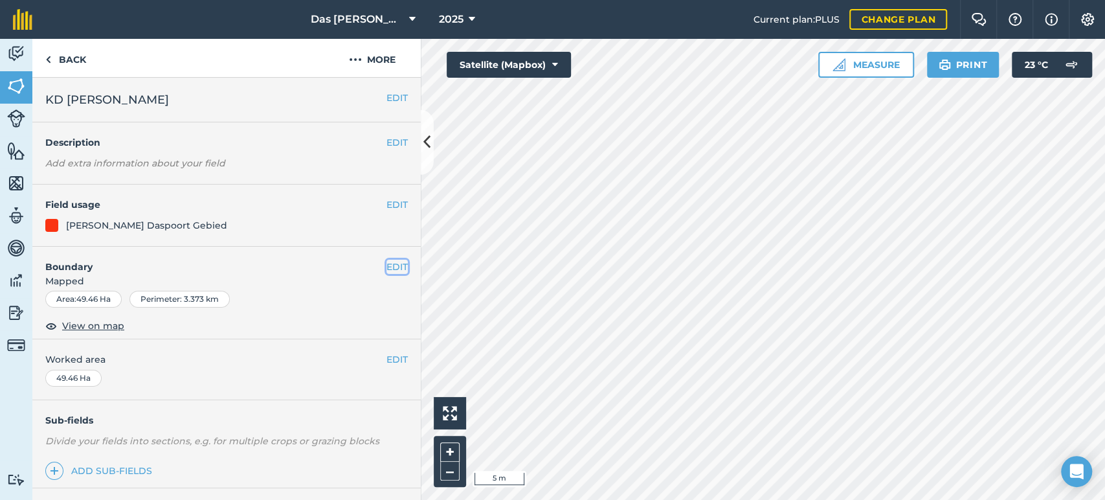
click at [386, 265] on button "EDIT" at bounding box center [396, 267] width 21 height 14
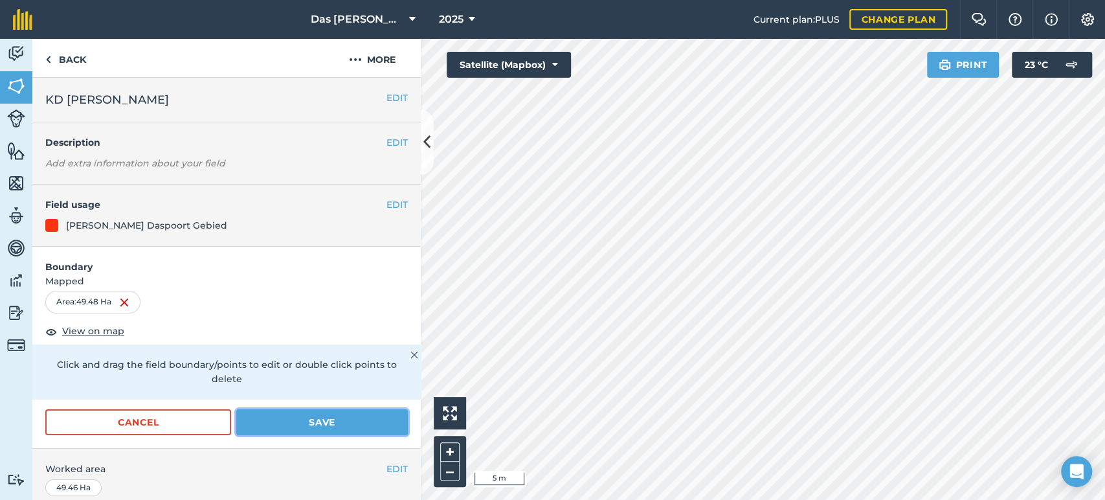
click at [356, 421] on button "Save" at bounding box center [322, 422] width 172 height 26
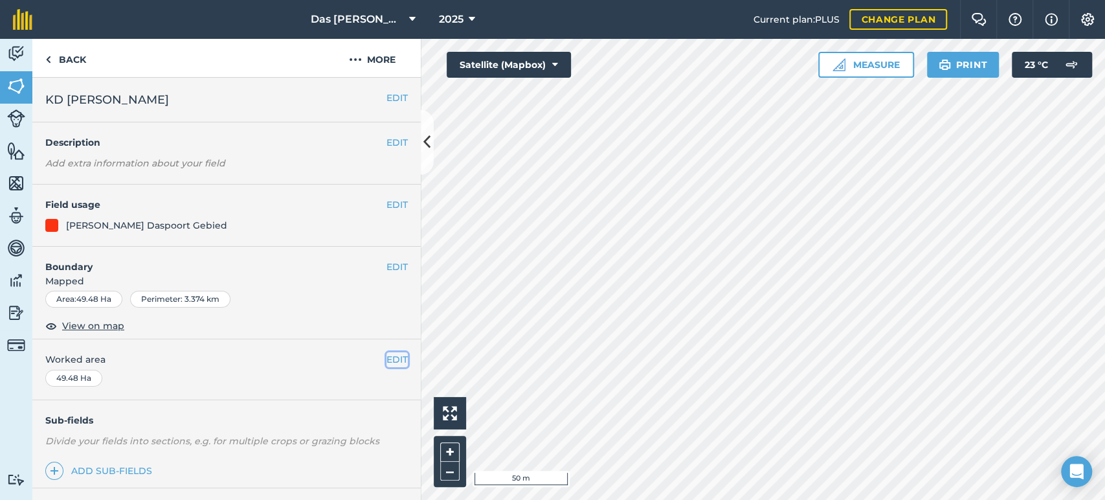
click at [386, 359] on button "EDIT" at bounding box center [396, 359] width 21 height 14
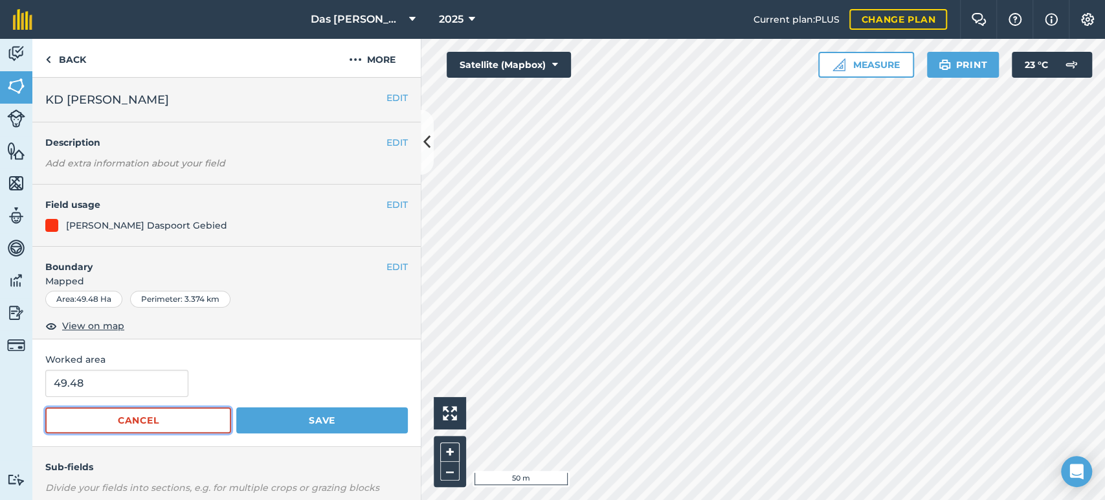
click at [176, 422] on button "Cancel" at bounding box center [138, 420] width 186 height 26
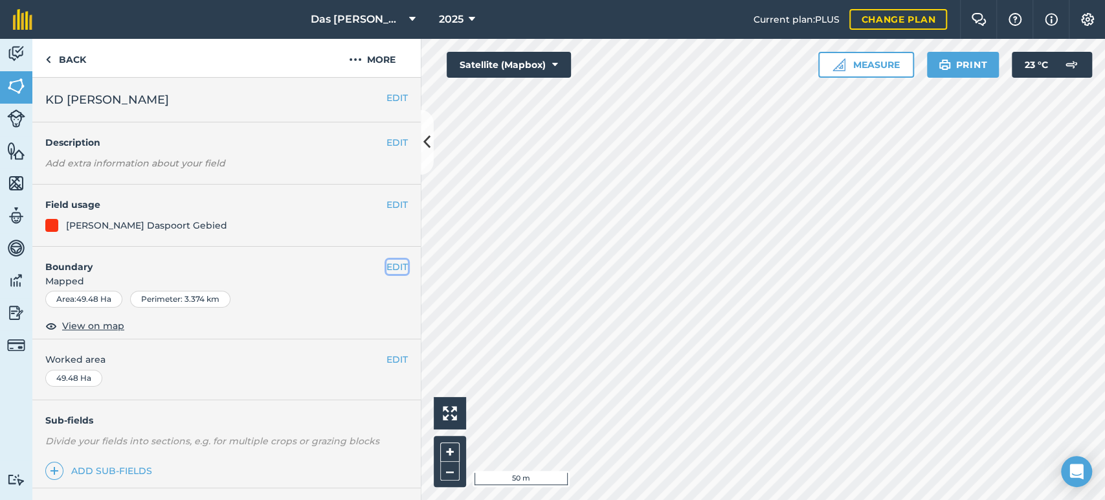
click at [388, 265] on button "EDIT" at bounding box center [396, 267] width 21 height 14
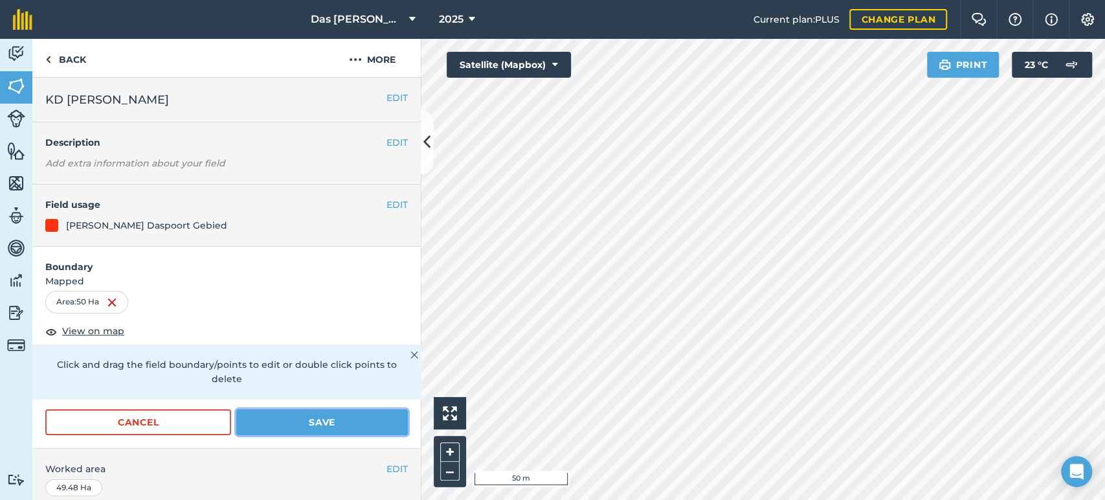
click at [364, 415] on button "Save" at bounding box center [322, 422] width 172 height 26
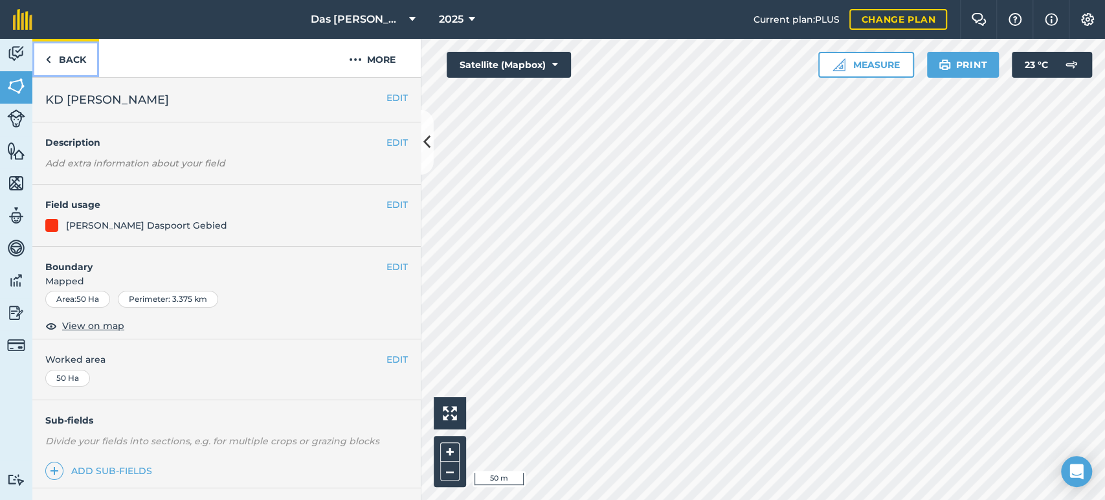
click at [41, 60] on link "Back" at bounding box center [65, 58] width 67 height 38
click at [5, 154] on link "Features" at bounding box center [16, 152] width 32 height 32
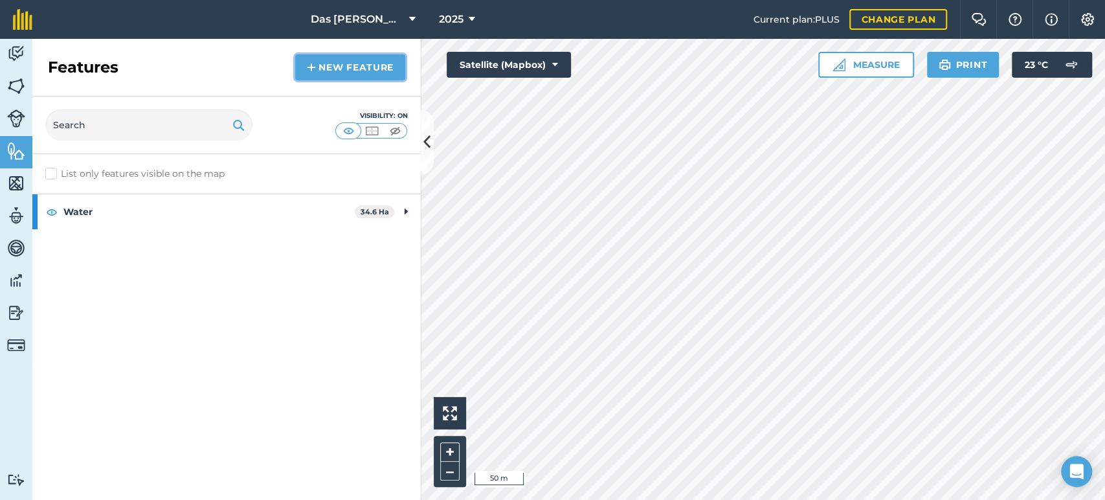
click at [300, 63] on link "New feature" at bounding box center [350, 67] width 110 height 26
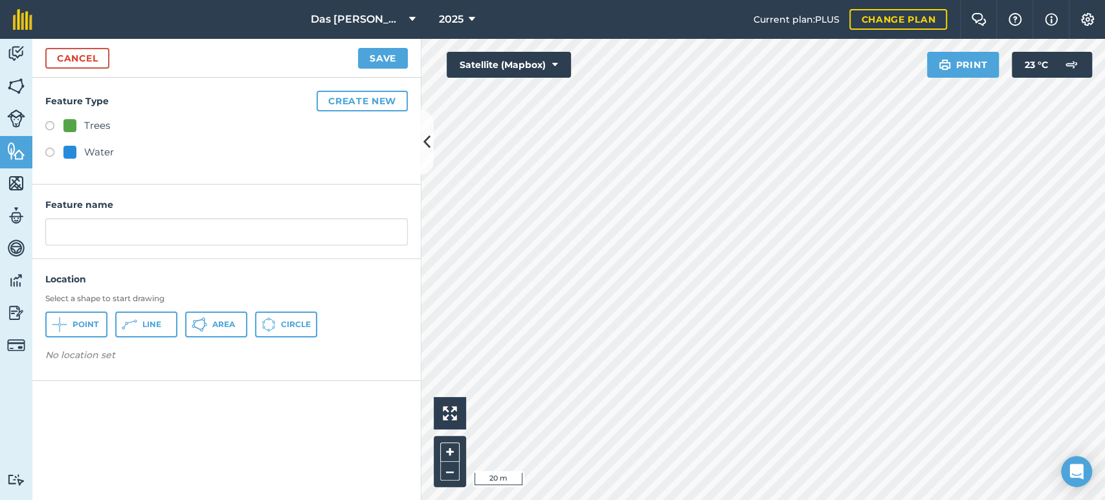
click at [52, 154] on label at bounding box center [54, 154] width 18 height 13
radio input "true"
drag, startPoint x: 228, startPoint y: 318, endPoint x: 368, endPoint y: 283, distance: 144.9
click at [231, 319] on span "Area" at bounding box center [223, 324] width 23 height 10
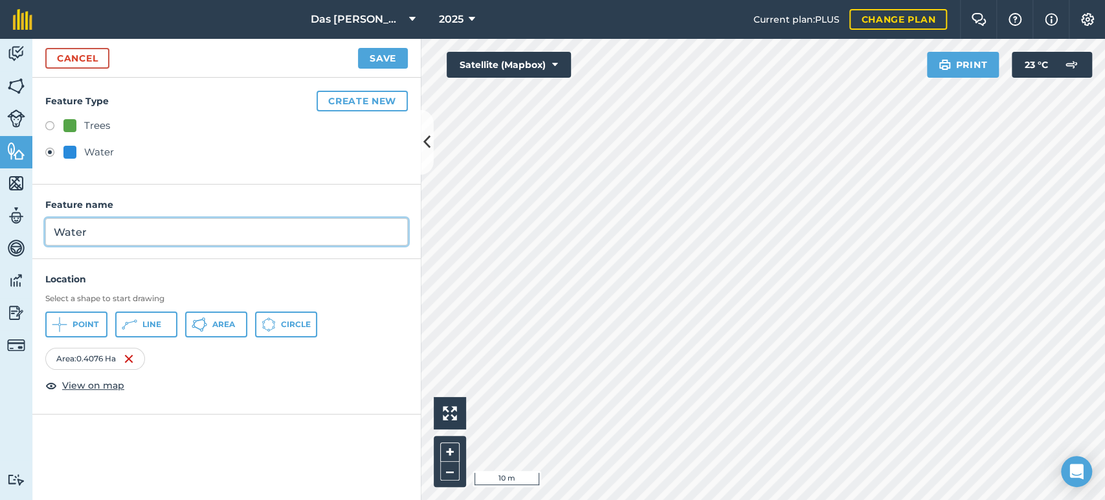
click at [139, 222] on input "Water" at bounding box center [226, 231] width 362 height 27
type input "KD Sinkdam"
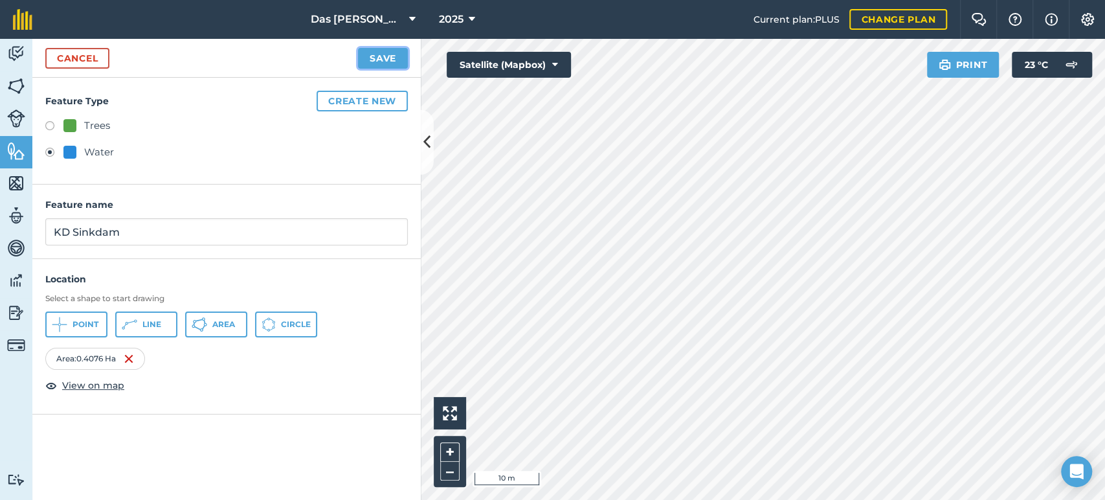
click at [376, 51] on button "Save" at bounding box center [383, 58] width 50 height 21
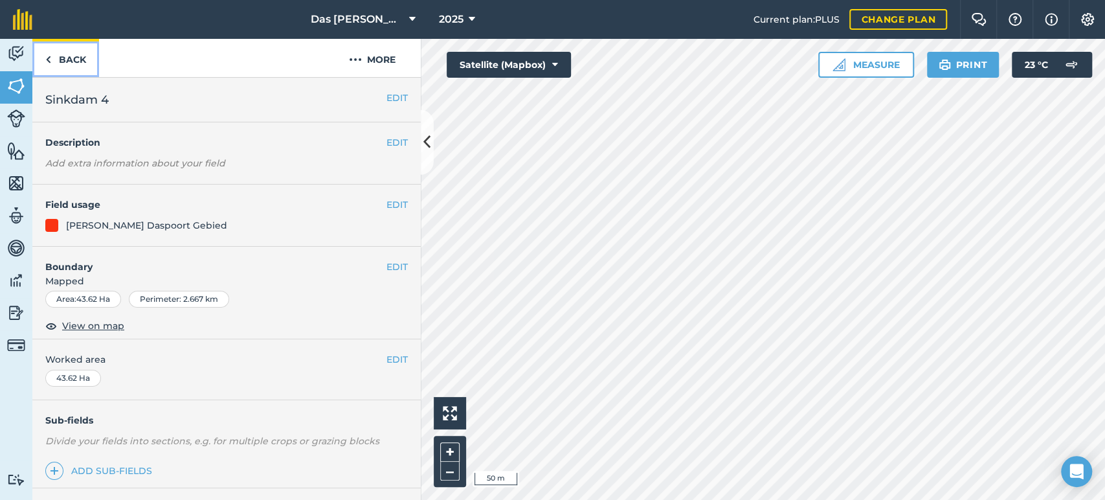
click at [62, 52] on link "Back" at bounding box center [65, 58] width 67 height 38
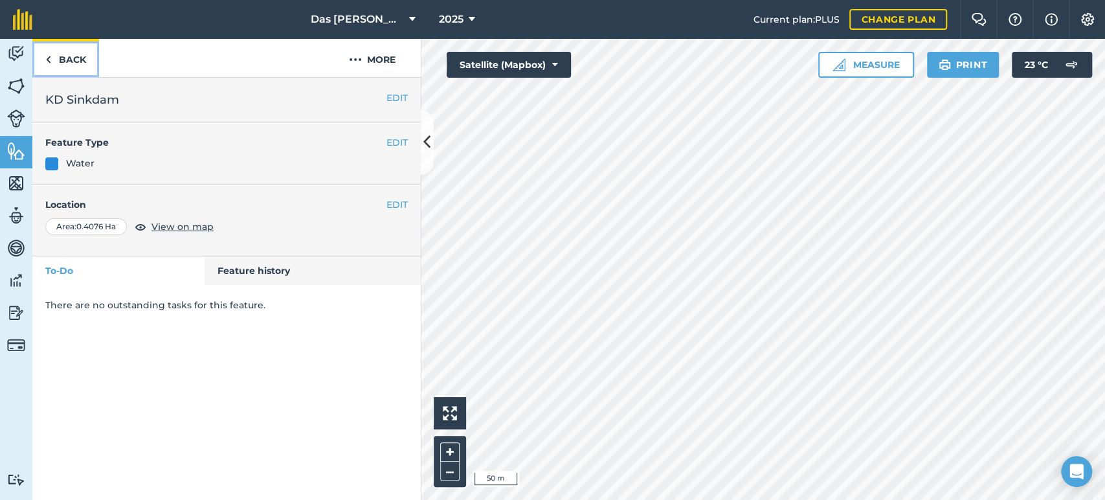
click at [62, 57] on link "Back" at bounding box center [65, 58] width 67 height 38
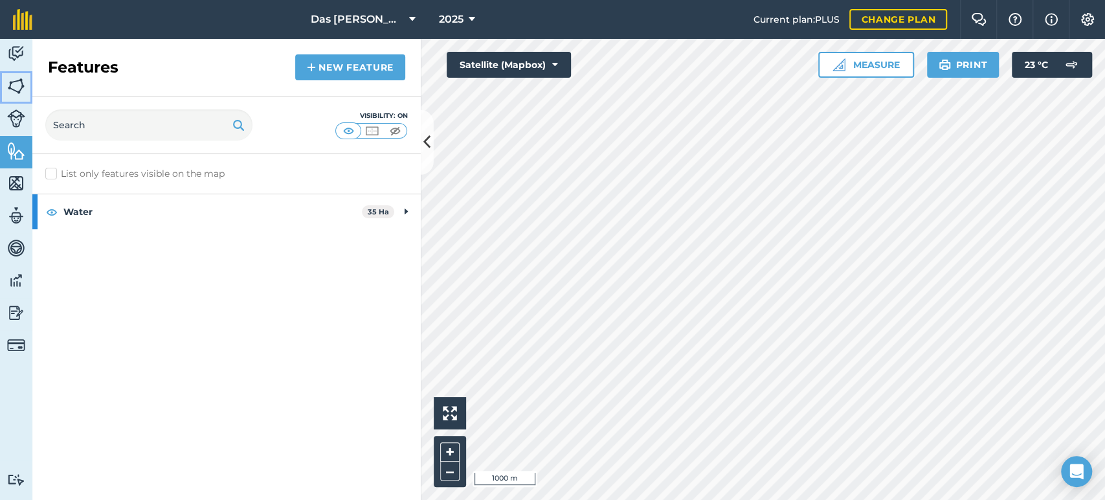
click at [24, 92] on img at bounding box center [16, 85] width 18 height 19
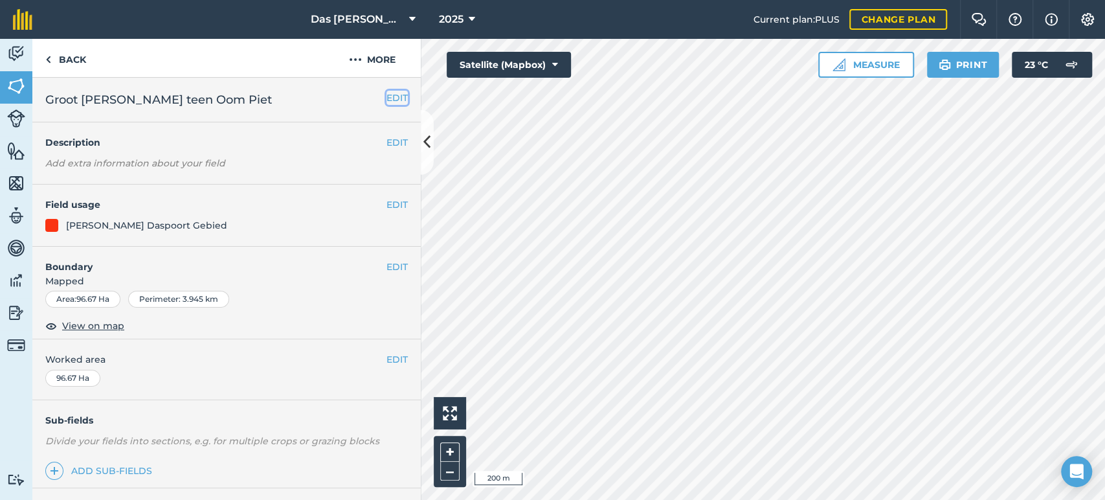
click at [386, 99] on button "EDIT" at bounding box center [396, 98] width 21 height 14
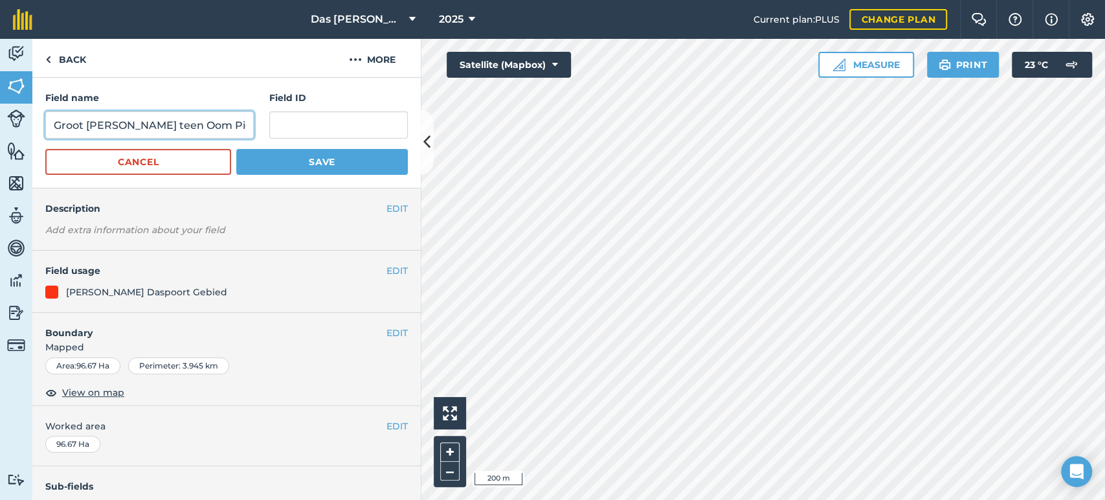
click at [210, 122] on input "Groot [PERSON_NAME] teen Oom Piet" at bounding box center [149, 124] width 208 height 27
type input "G"
type input "[PERSON_NAME] teen O Piet"
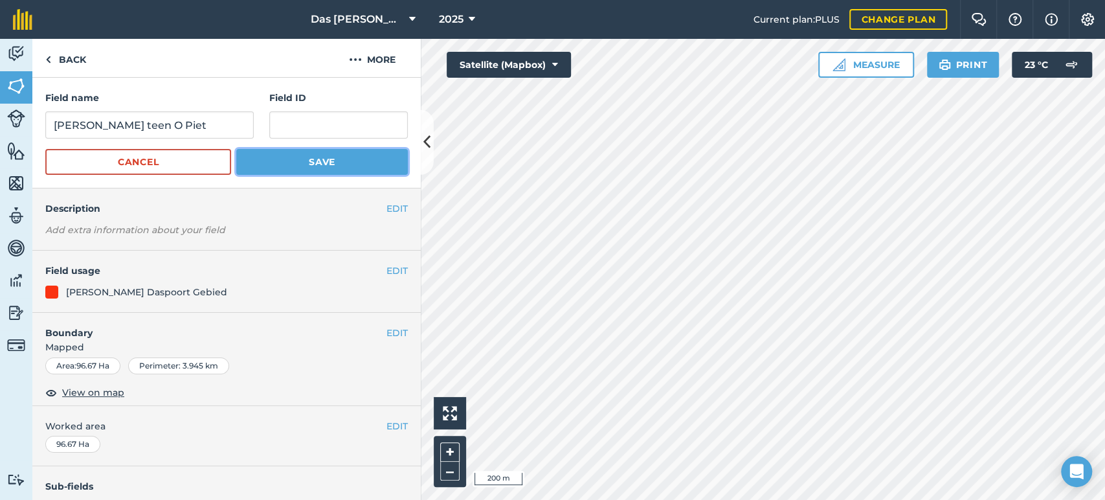
click at [304, 158] on button "Save" at bounding box center [322, 162] width 172 height 26
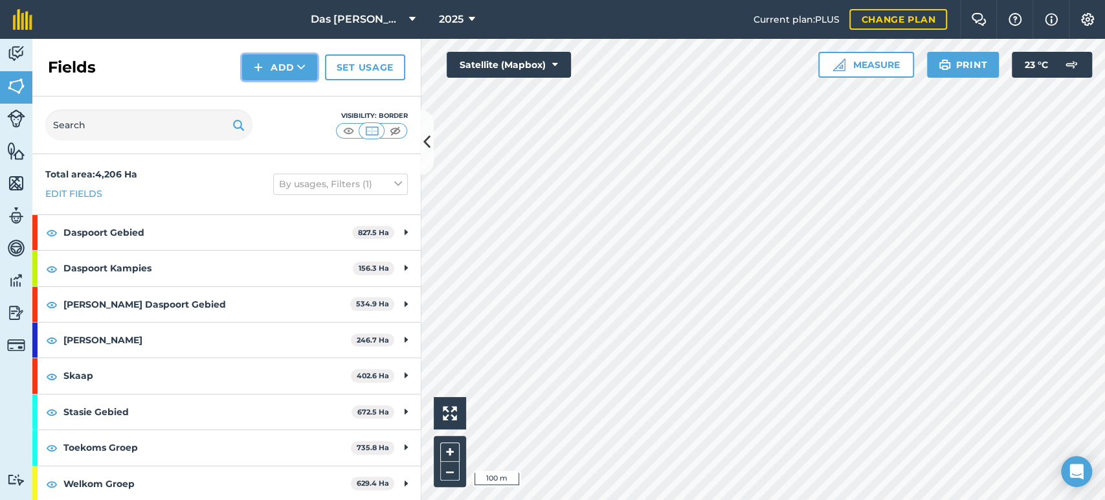
click at [299, 72] on icon at bounding box center [301, 67] width 8 height 13
click at [293, 92] on link "Draw" at bounding box center [279, 96] width 71 height 28
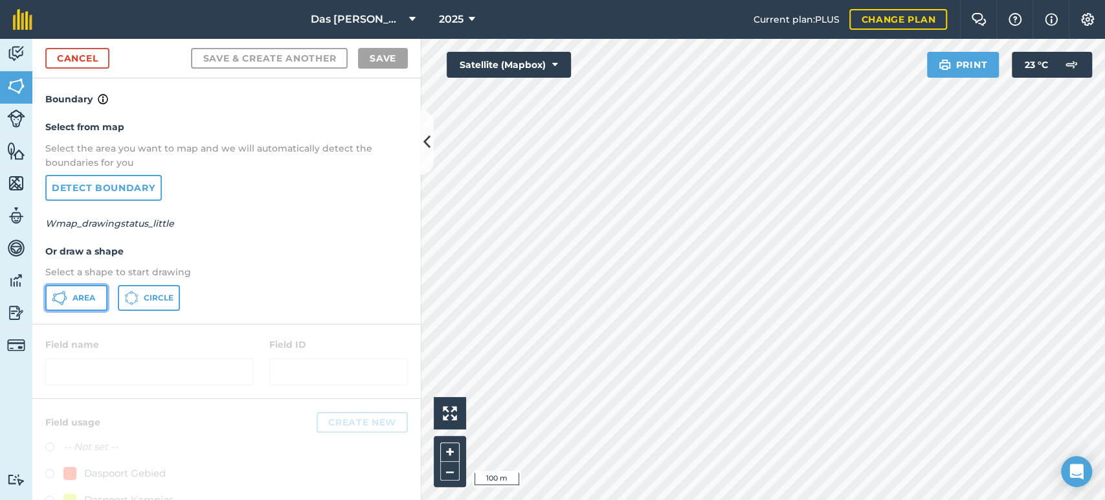
click at [62, 291] on icon at bounding box center [63, 292] width 3 height 3
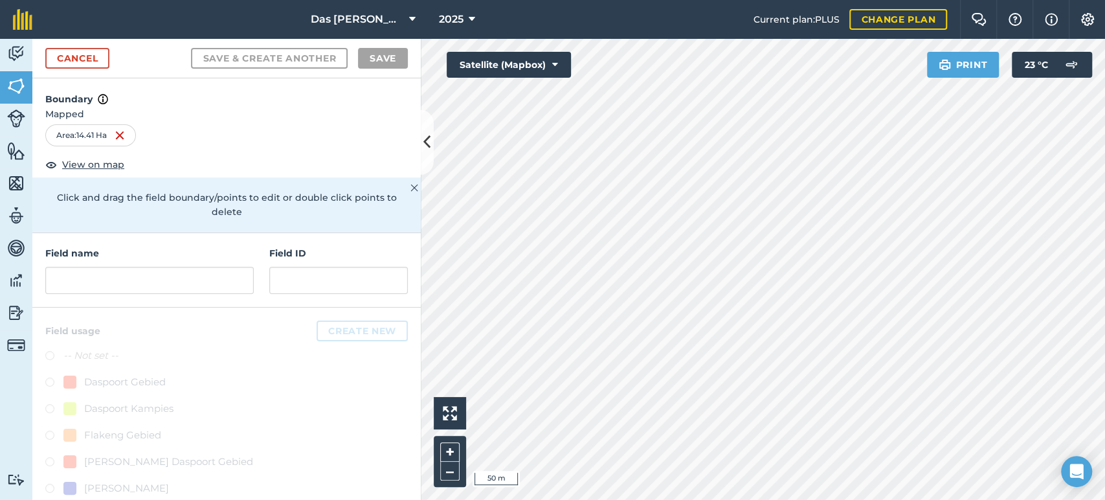
click at [194, 261] on div "Field name" at bounding box center [149, 270] width 208 height 48
click at [199, 273] on input "text" at bounding box center [149, 280] width 208 height 27
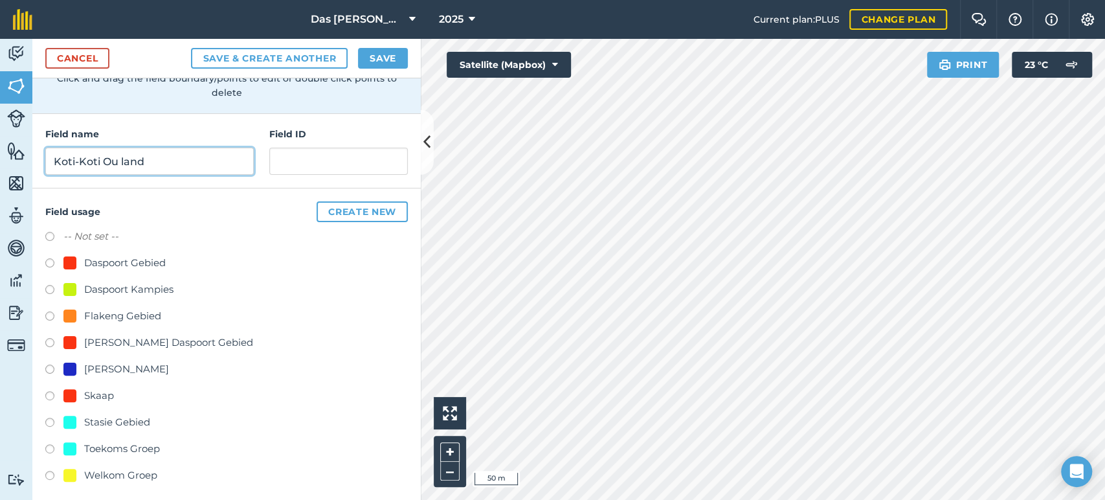
scroll to position [125, 0]
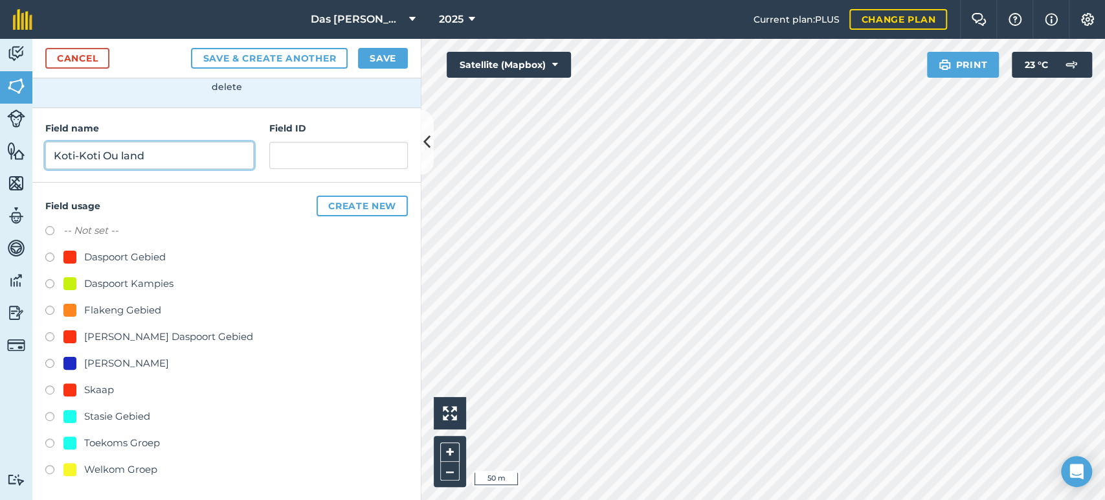
type input "Koti-Koti Ou land"
click at [104, 312] on div "Flakeng Gebied" at bounding box center [122, 310] width 77 height 16
radio input "true"
click at [390, 53] on button "Save" at bounding box center [383, 58] width 50 height 21
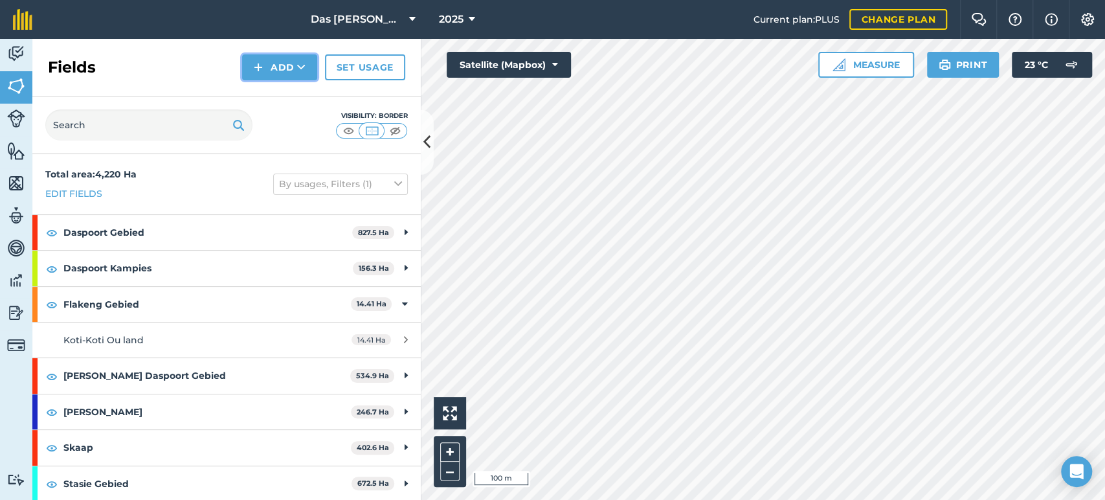
click at [301, 74] on button "Add" at bounding box center [279, 67] width 75 height 26
click at [297, 88] on link "Draw" at bounding box center [279, 96] width 71 height 28
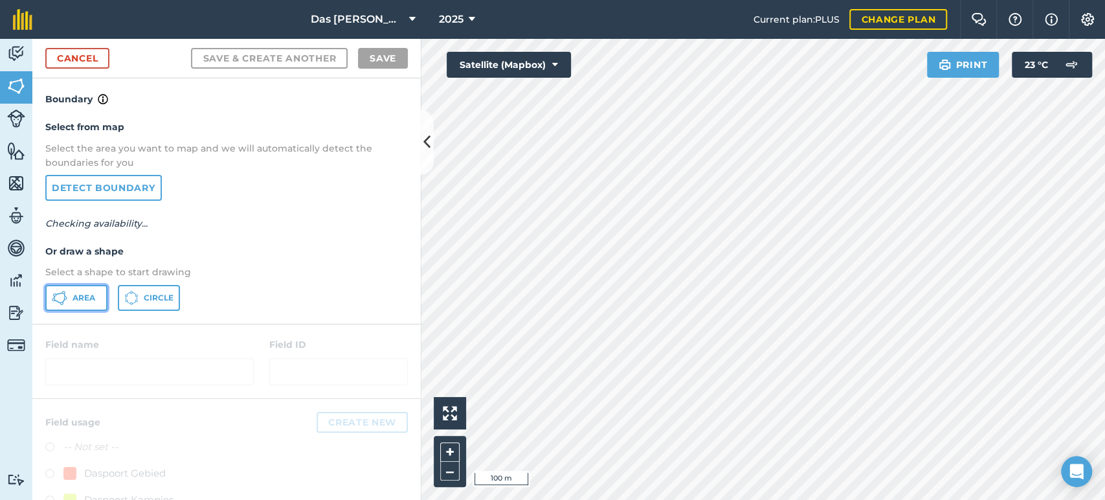
click at [93, 296] on span "Area" at bounding box center [83, 298] width 23 height 10
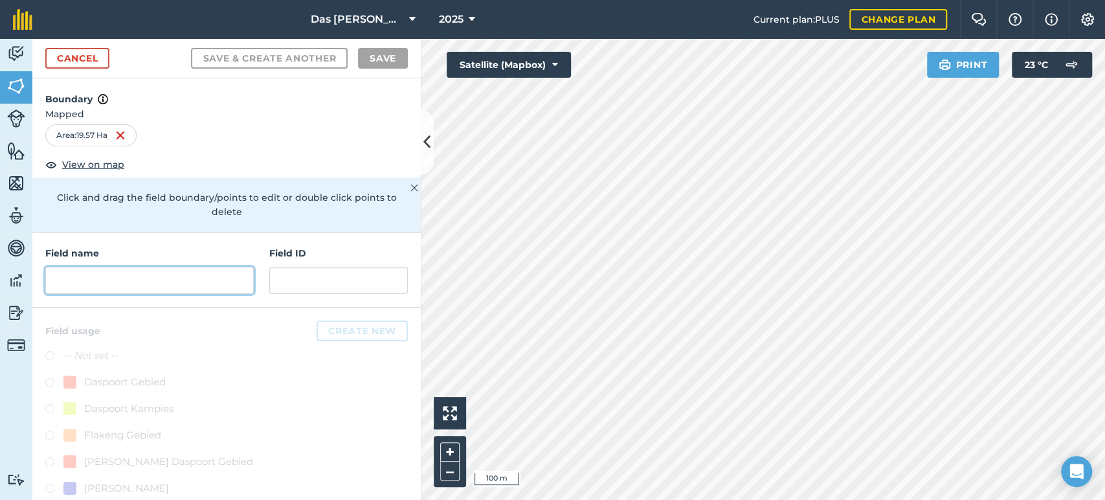
click at [197, 273] on input "text" at bounding box center [149, 280] width 208 height 27
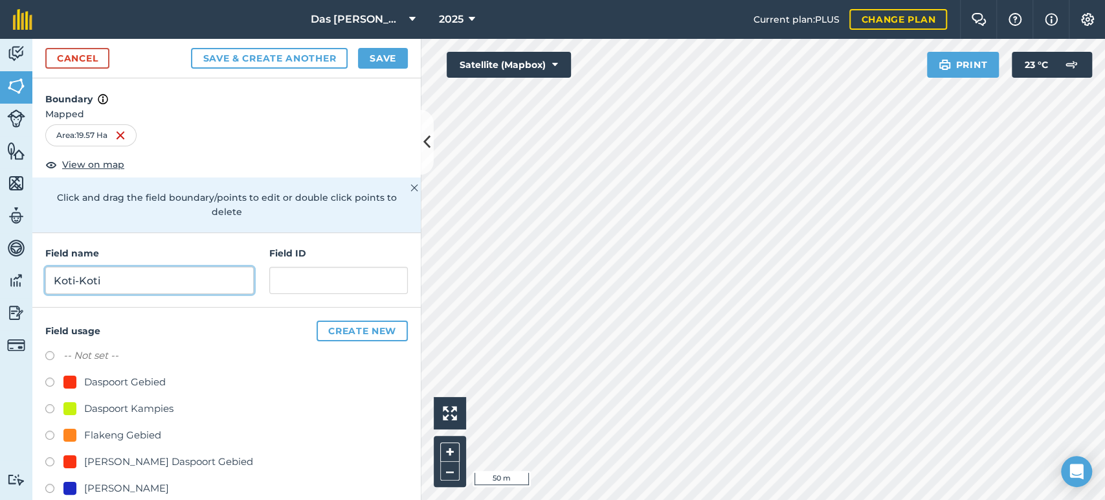
type input "Koti-Koti"
click at [130, 436] on div "Flakeng Gebied" at bounding box center [122, 435] width 77 height 16
radio input "true"
click at [393, 66] on button "Save" at bounding box center [383, 58] width 50 height 21
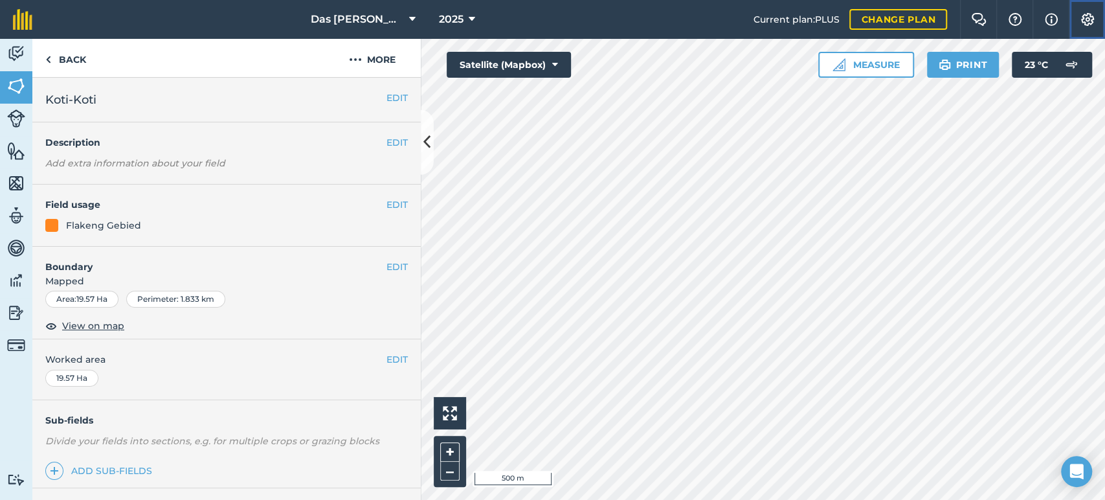
click at [1080, 14] on img at bounding box center [1088, 19] width 16 height 13
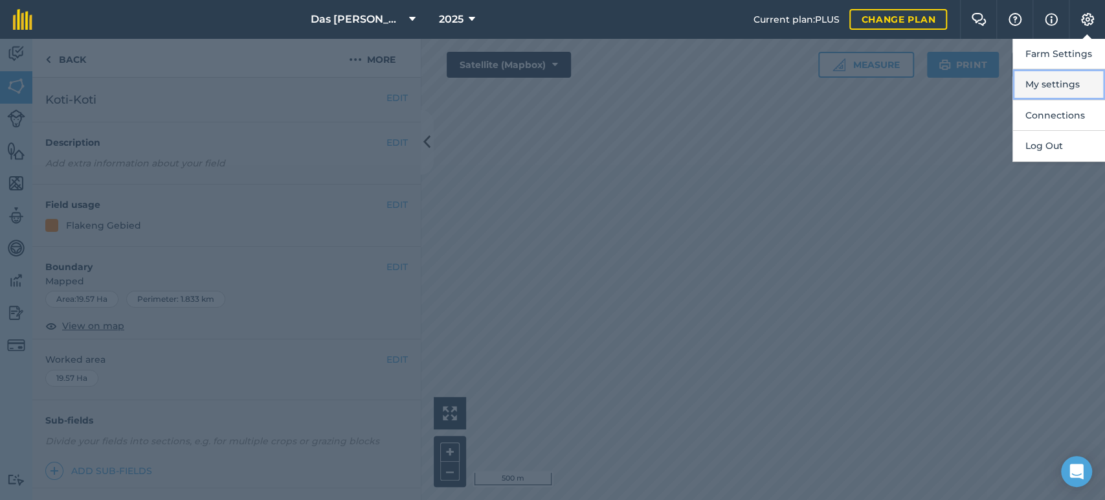
click at [1067, 76] on button "My settings" at bounding box center [1058, 84] width 93 height 30
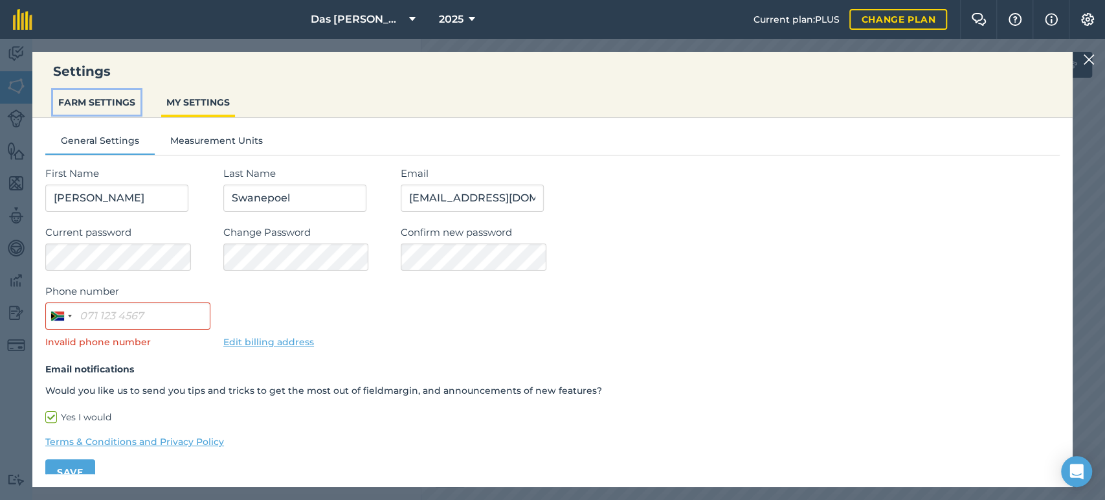
click at [117, 103] on button "FARM SETTINGS" at bounding box center [96, 102] width 87 height 25
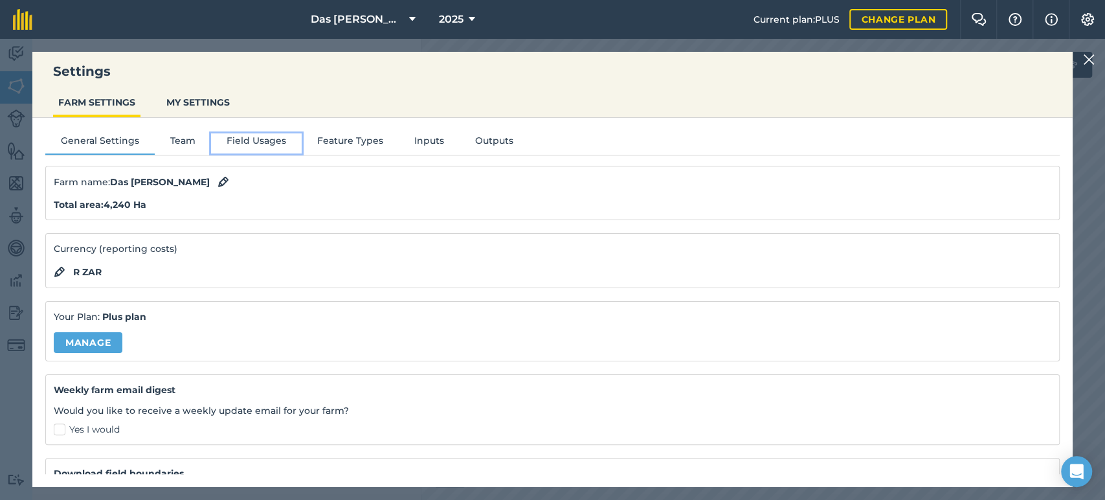
click at [258, 141] on button "Field Usages" at bounding box center [256, 142] width 91 height 19
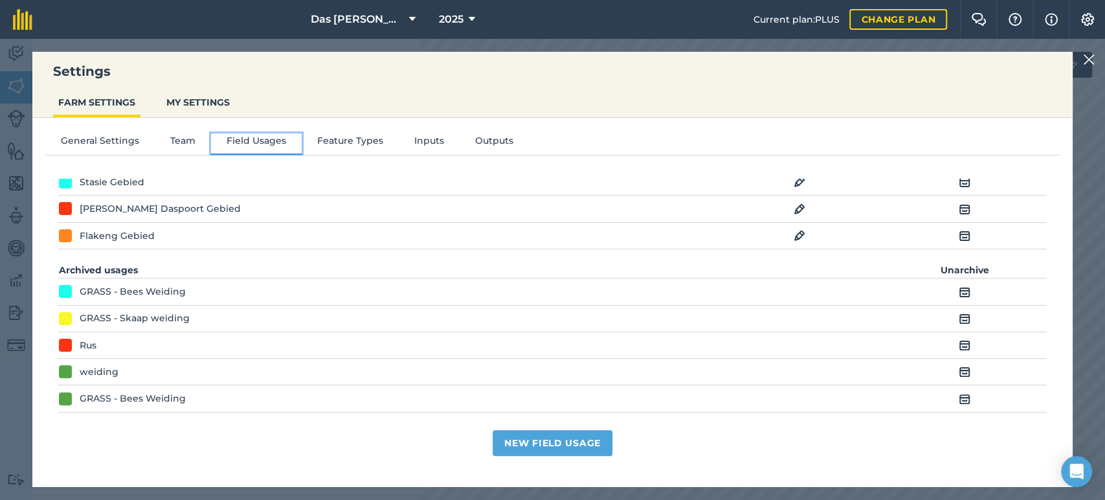
scroll to position [91, 0]
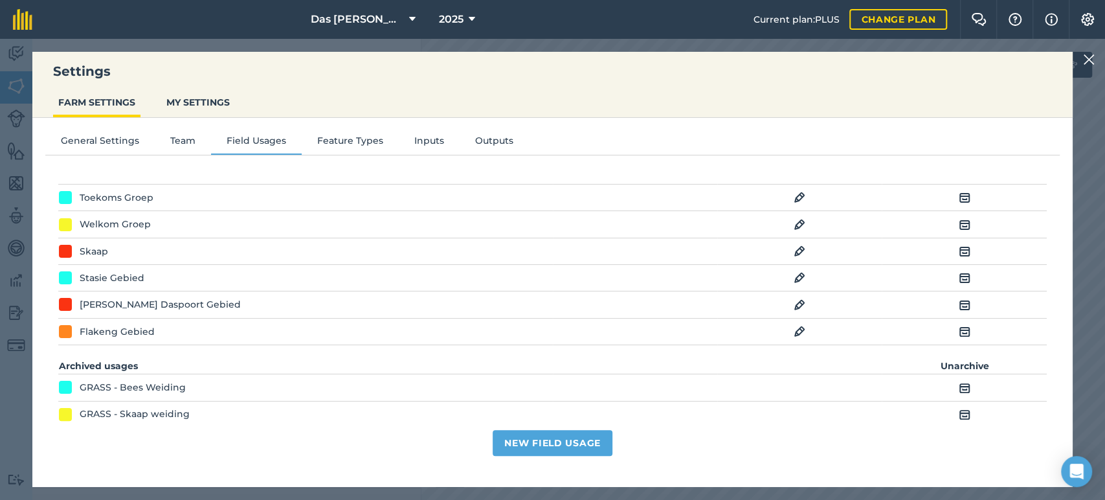
click at [794, 330] on img at bounding box center [800, 332] width 12 height 16
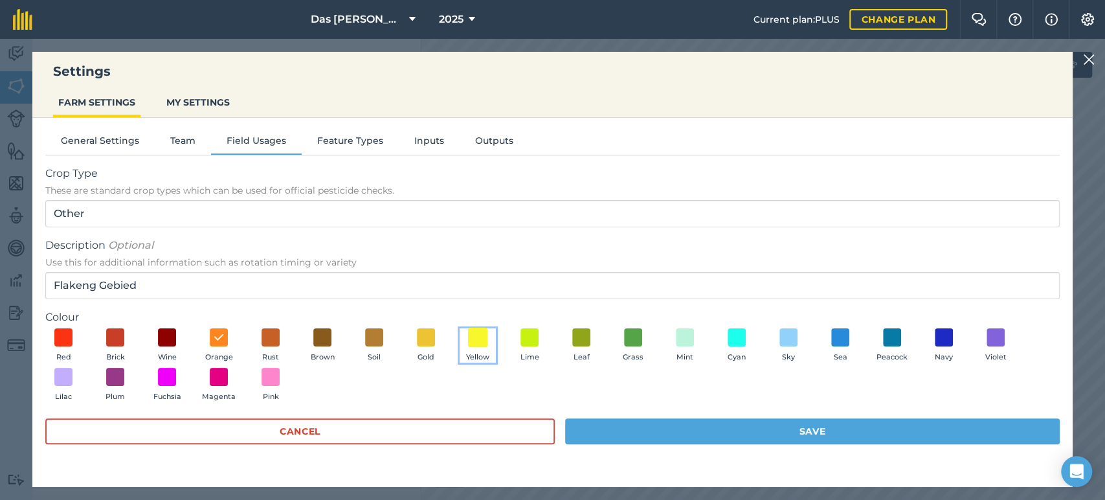
click at [481, 345] on span at bounding box center [478, 337] width 20 height 20
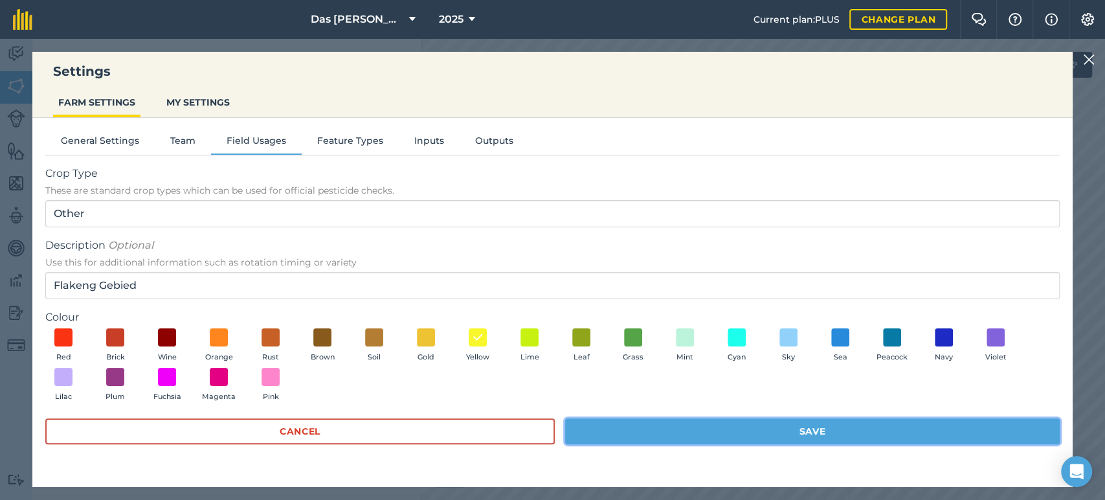
click at [734, 439] on button "Save" at bounding box center [812, 431] width 495 height 26
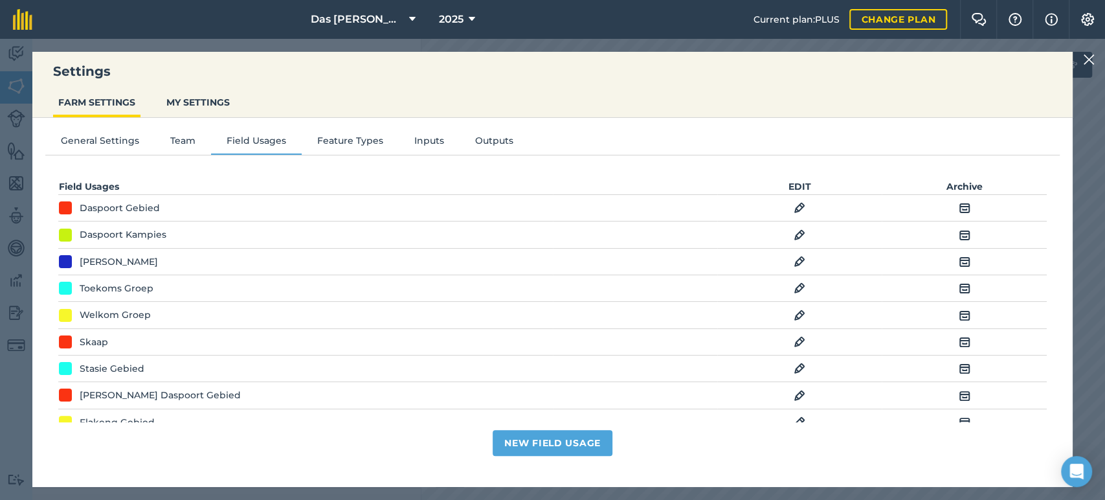
click at [1089, 60] on img at bounding box center [1089, 60] width 12 height 16
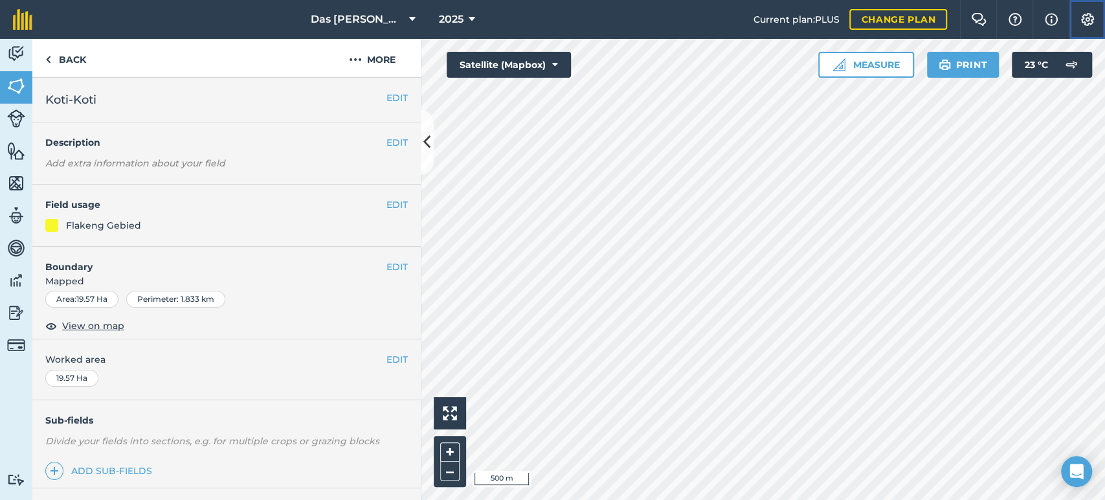
click at [1081, 16] on img at bounding box center [1088, 19] width 16 height 13
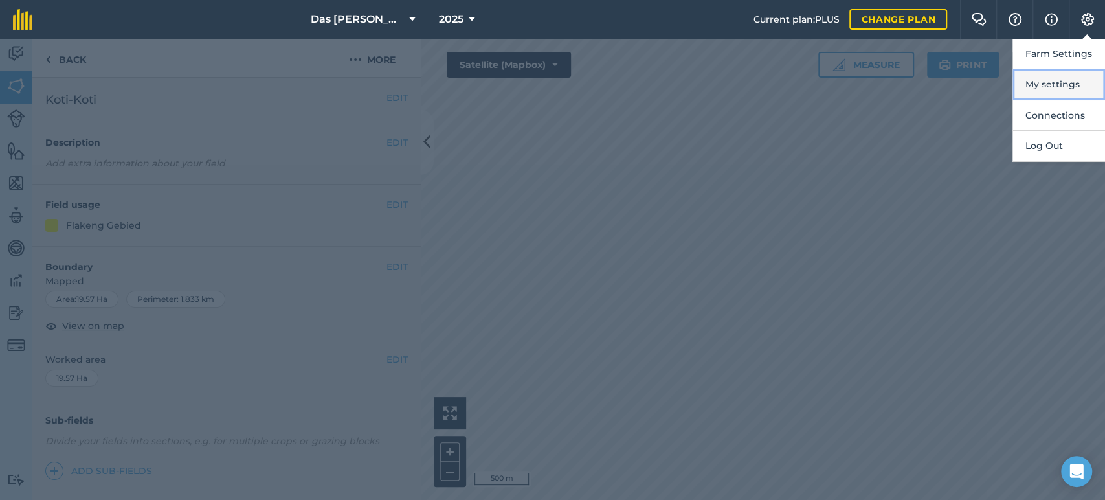
click at [1031, 88] on button "My settings" at bounding box center [1058, 84] width 93 height 30
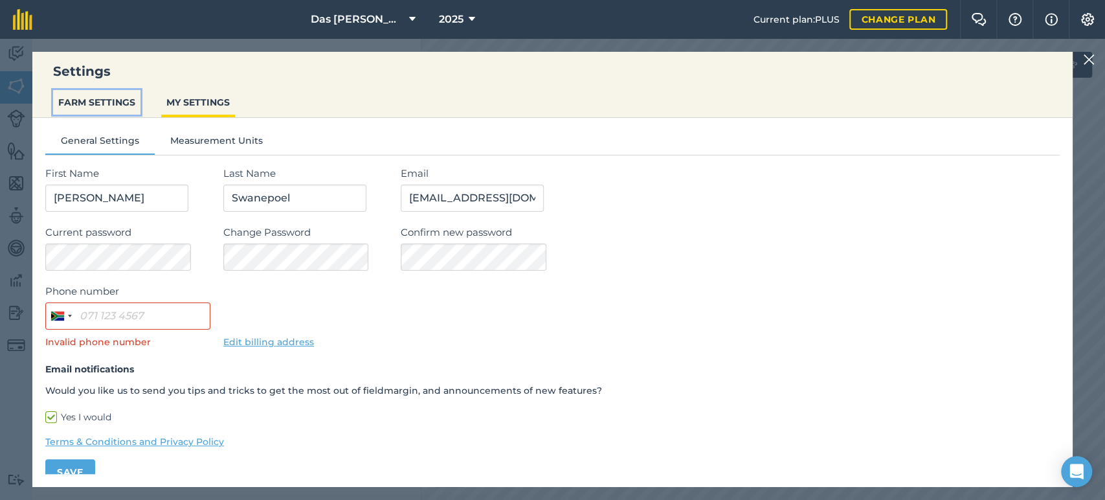
click at [100, 102] on button "FARM SETTINGS" at bounding box center [96, 102] width 87 height 25
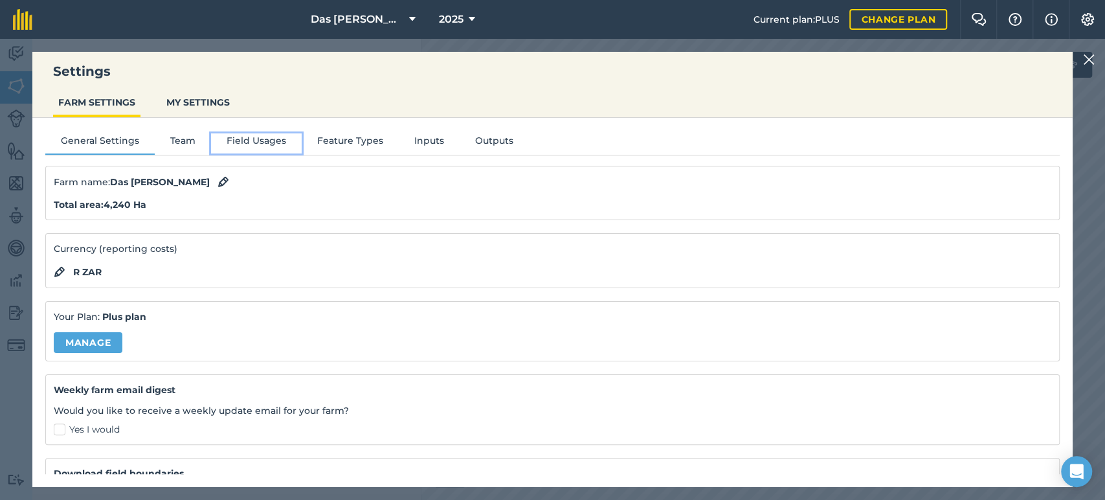
click at [242, 144] on button "Field Usages" at bounding box center [256, 142] width 91 height 19
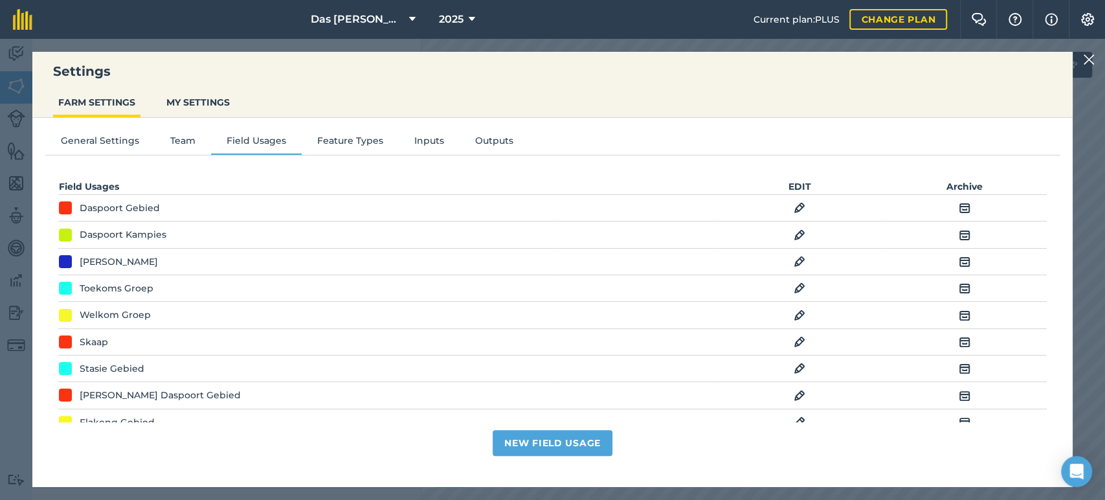
click at [794, 341] on img at bounding box center [800, 342] width 12 height 16
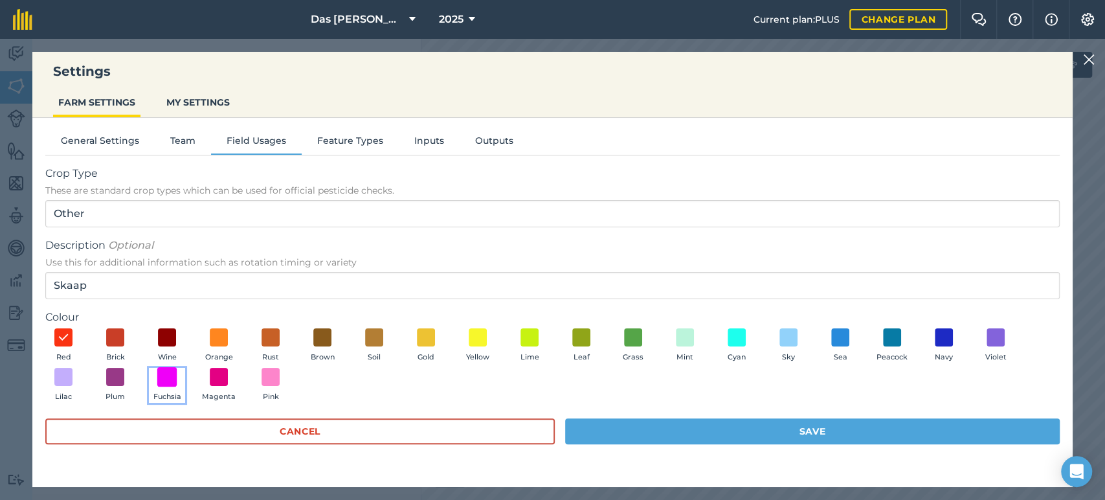
click at [166, 375] on span at bounding box center [167, 377] width 20 height 20
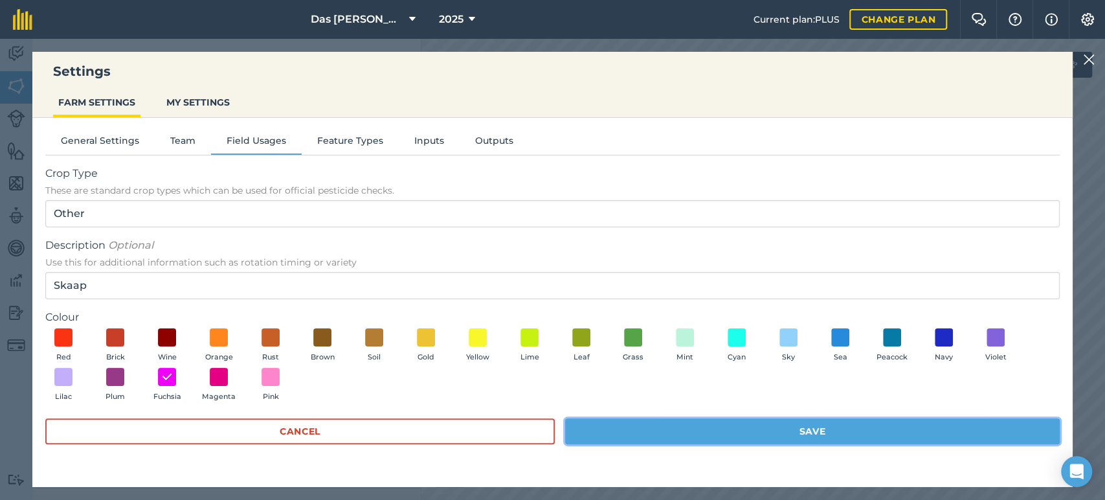
click at [816, 432] on button "Save" at bounding box center [812, 431] width 495 height 26
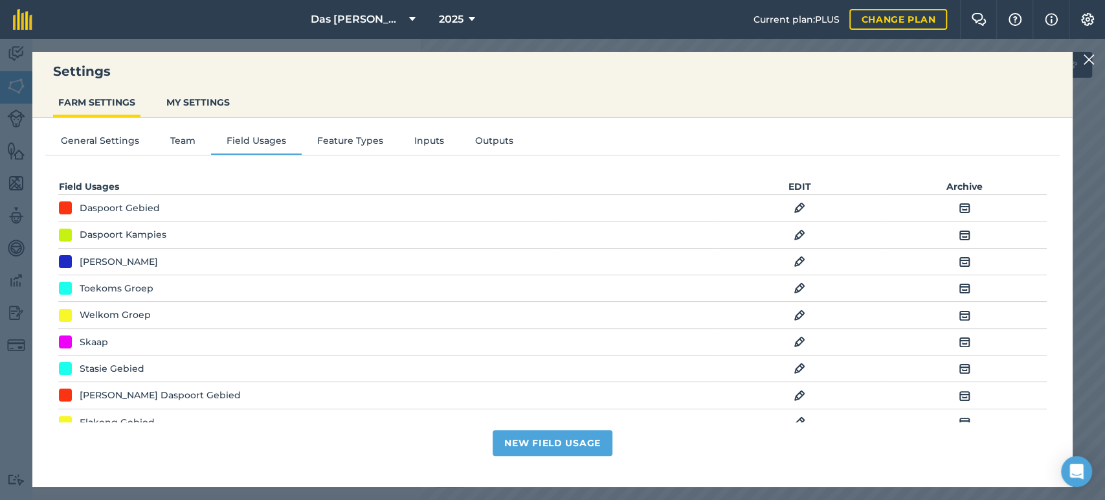
click at [1090, 61] on img at bounding box center [1089, 60] width 12 height 16
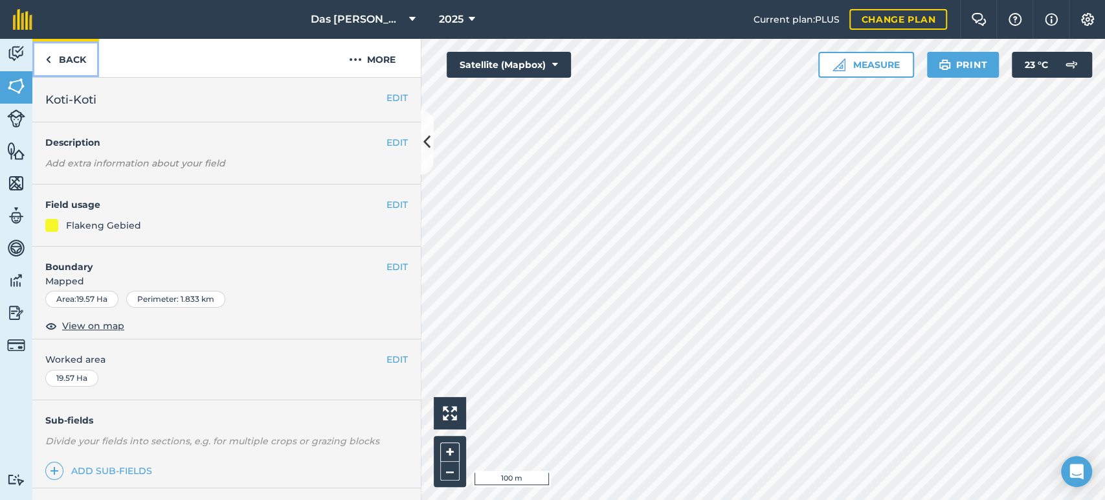
click at [57, 59] on link "Back" at bounding box center [65, 58] width 67 height 38
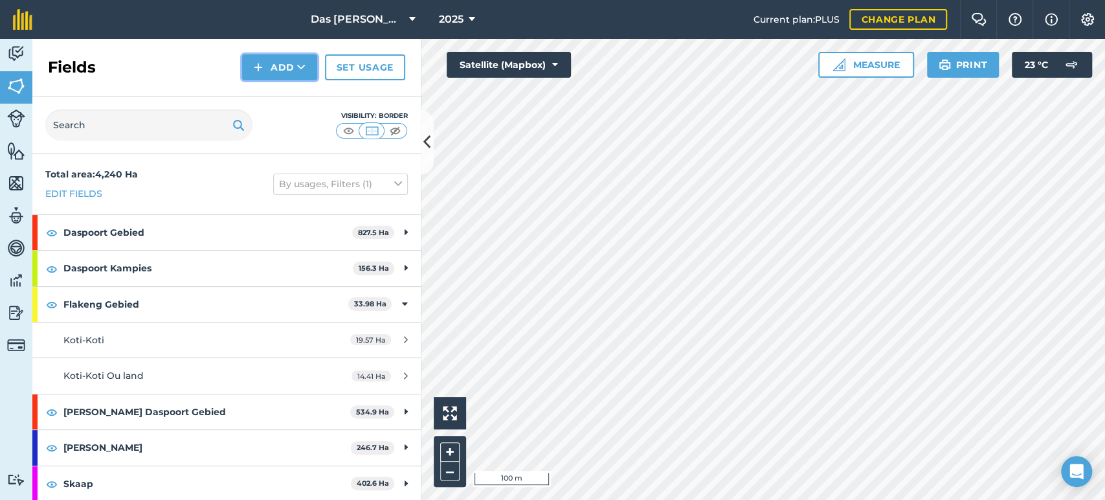
click at [293, 67] on button "Add" at bounding box center [279, 67] width 75 height 26
click at [285, 91] on link "Draw" at bounding box center [279, 96] width 71 height 28
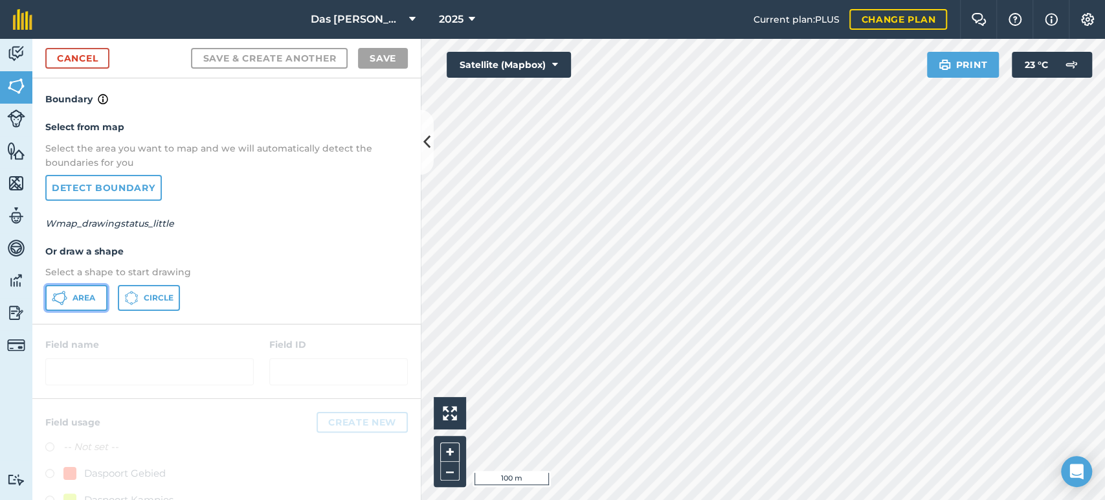
click at [97, 295] on button "Area" at bounding box center [76, 298] width 62 height 26
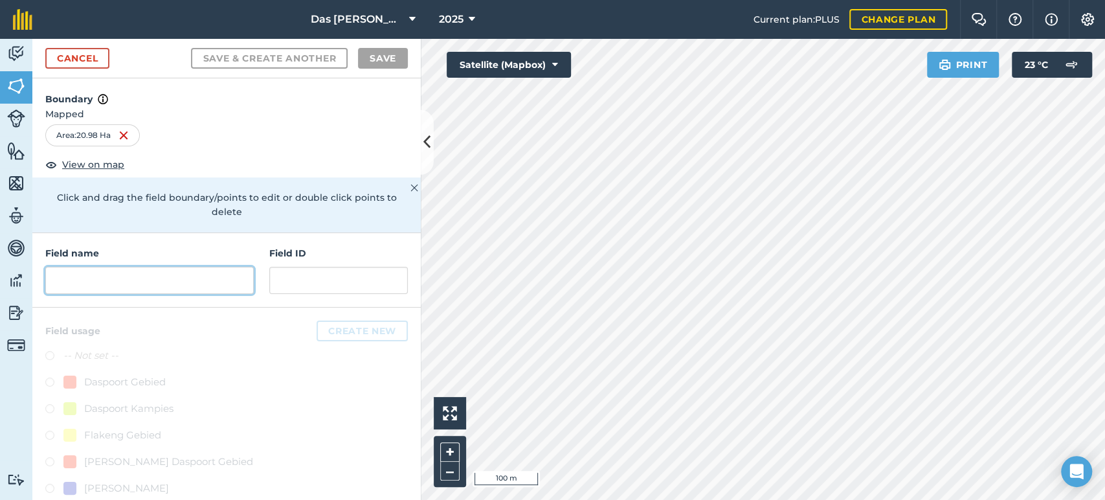
click at [207, 289] on input "text" at bounding box center [149, 280] width 208 height 27
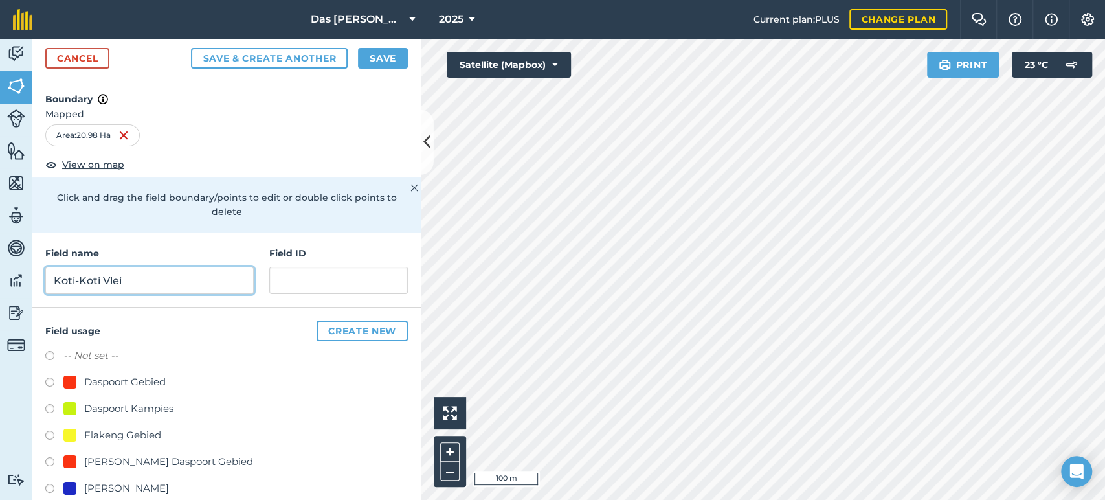
type input "Koti-Koti Vlei"
click at [140, 436] on div "Flakeng Gebied" at bounding box center [122, 435] width 77 height 16
radio input "true"
click at [373, 48] on button "Save" at bounding box center [383, 58] width 50 height 21
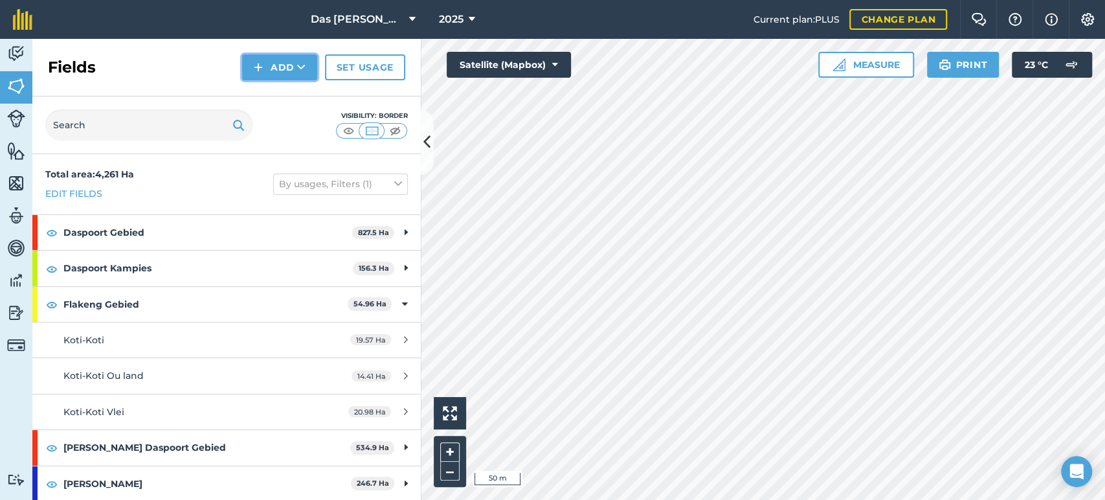
click at [306, 68] on button "Add" at bounding box center [279, 67] width 75 height 26
click at [295, 87] on link "Draw" at bounding box center [279, 96] width 71 height 28
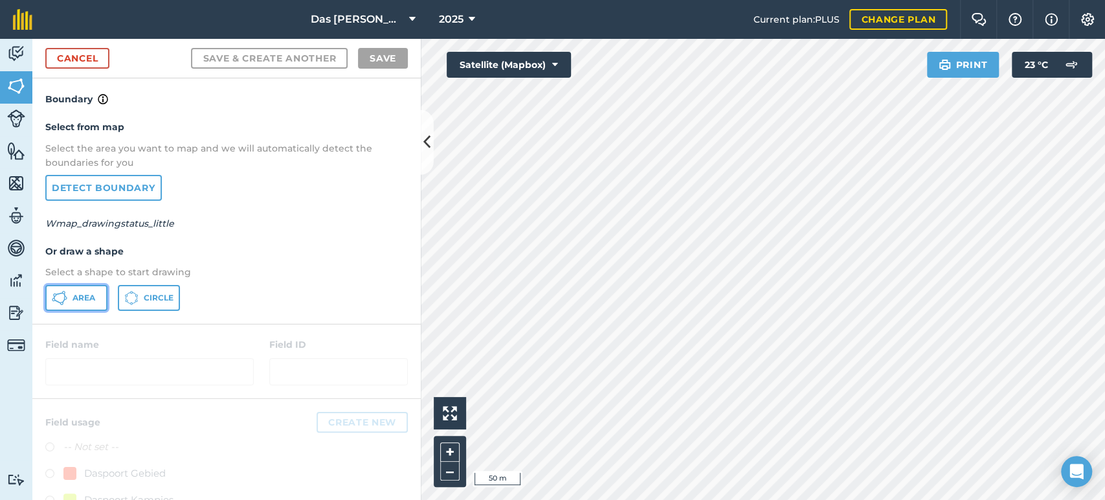
click at [73, 299] on span "Area" at bounding box center [83, 298] width 23 height 10
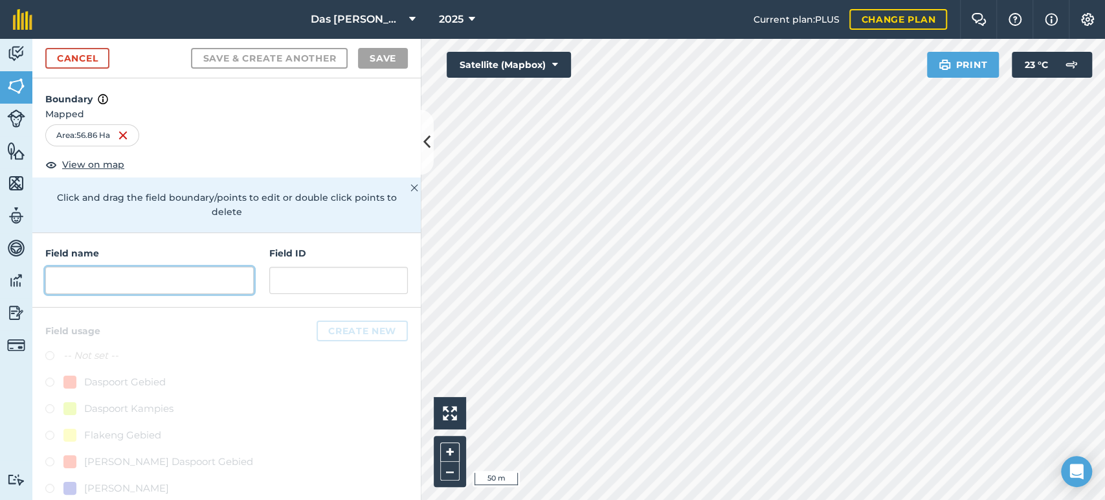
click at [201, 286] on input "text" at bounding box center [149, 280] width 208 height 27
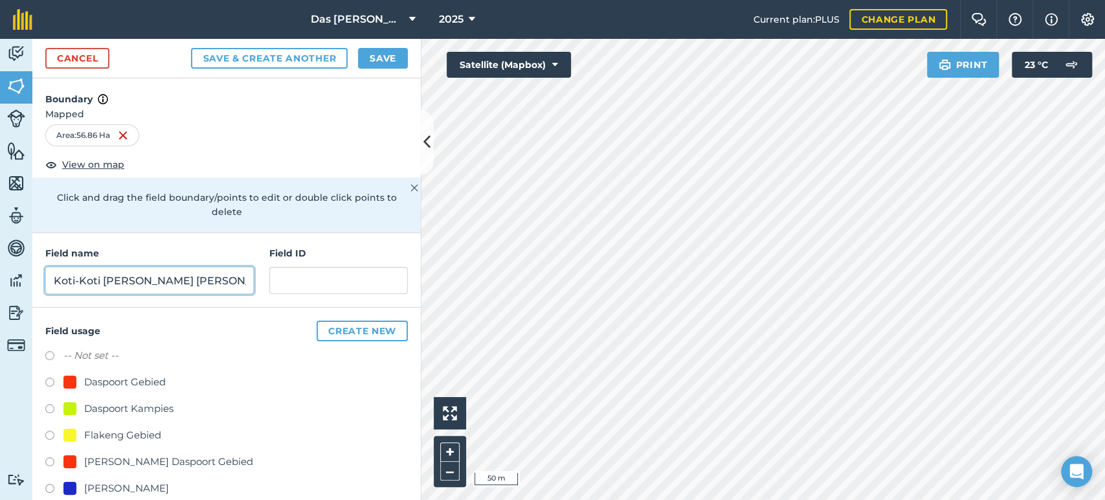
type input "Koti-Koti [PERSON_NAME] [PERSON_NAME]"
drag, startPoint x: 122, startPoint y: 434, endPoint x: 155, endPoint y: 413, distance: 39.0
click at [123, 434] on div "Flakeng Gebied" at bounding box center [122, 435] width 77 height 16
radio input "true"
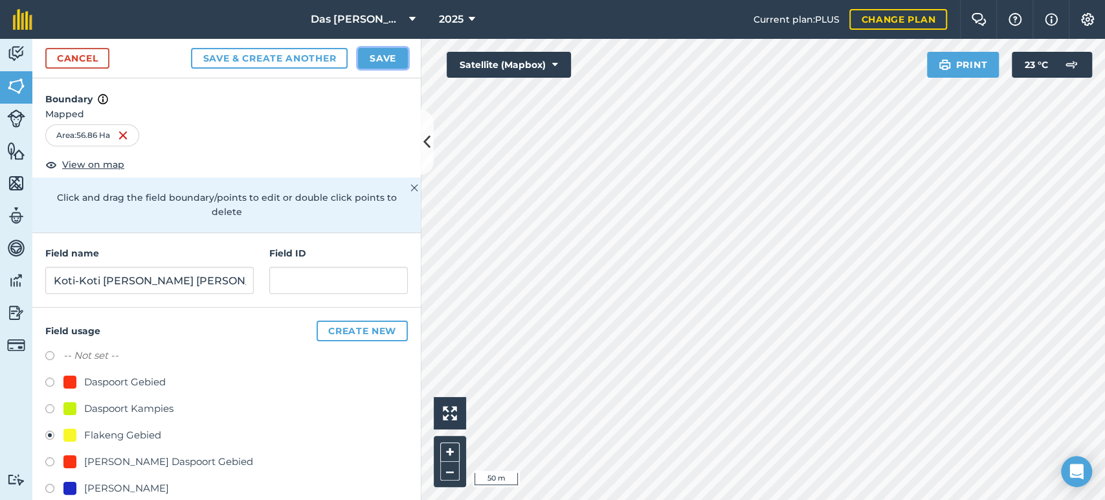
drag, startPoint x: 397, startPoint y: 61, endPoint x: 479, endPoint y: 66, distance: 81.7
click at [397, 61] on button "Save" at bounding box center [383, 58] width 50 height 21
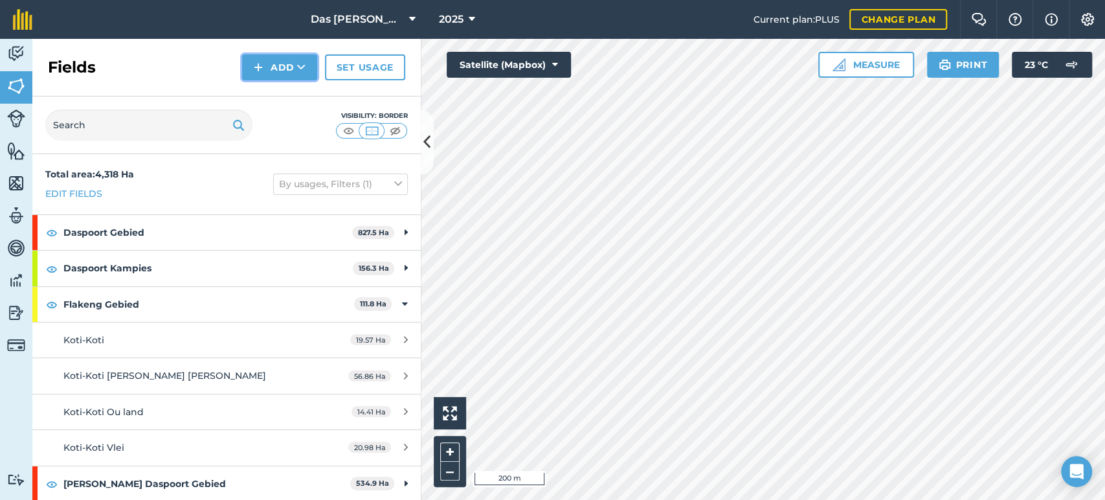
click at [300, 68] on icon at bounding box center [301, 67] width 8 height 13
click at [292, 97] on link "Draw" at bounding box center [279, 96] width 71 height 28
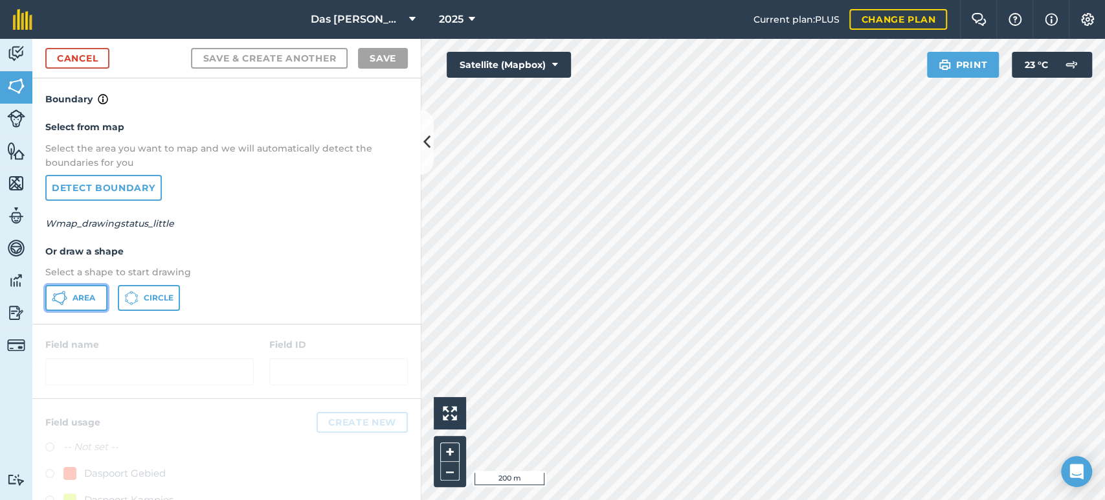
click at [82, 298] on span "Area" at bounding box center [83, 298] width 23 height 10
click at [95, 56] on link "Cancel" at bounding box center [77, 58] width 64 height 21
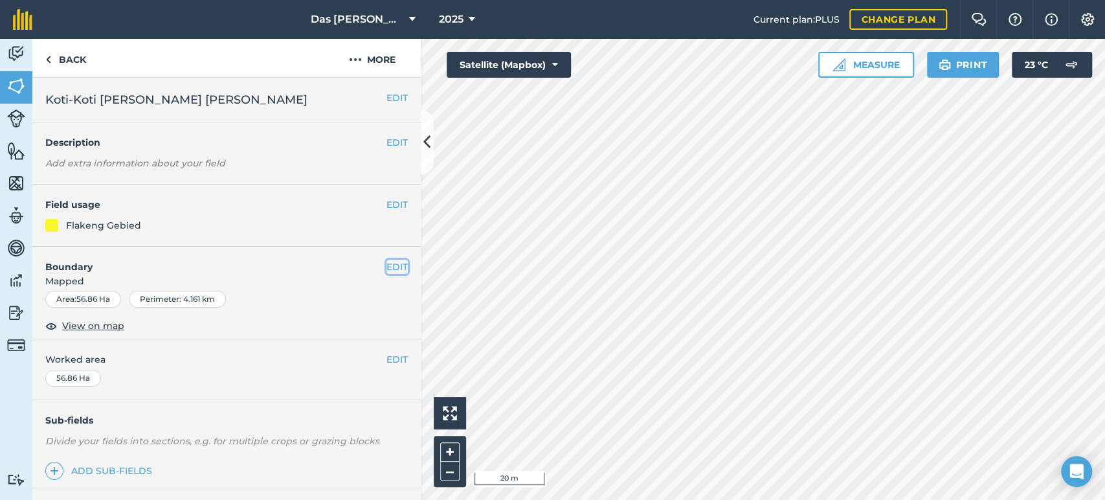
click at [386, 264] on button "EDIT" at bounding box center [396, 267] width 21 height 14
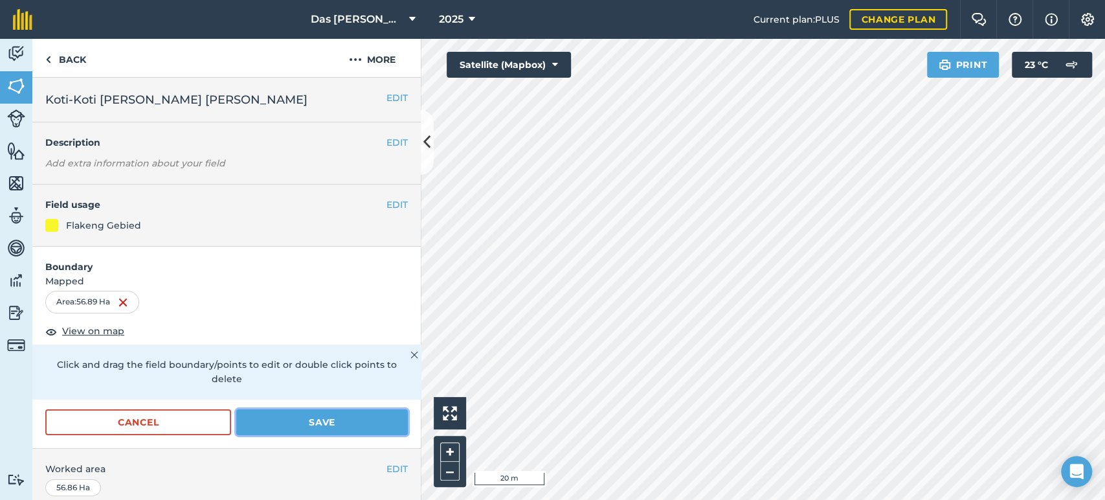
click at [364, 418] on button "Save" at bounding box center [322, 422] width 172 height 26
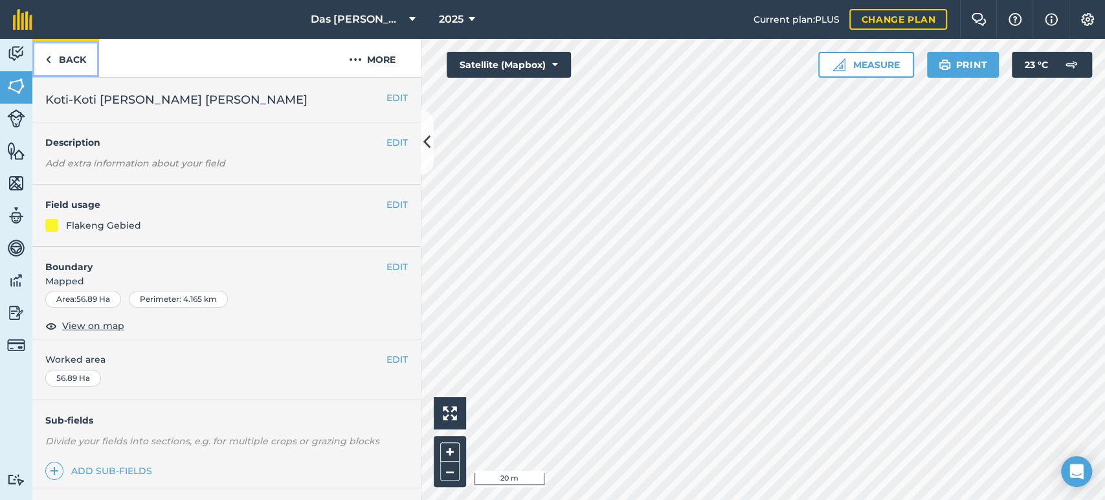
click at [32, 57] on link "Back" at bounding box center [65, 58] width 67 height 38
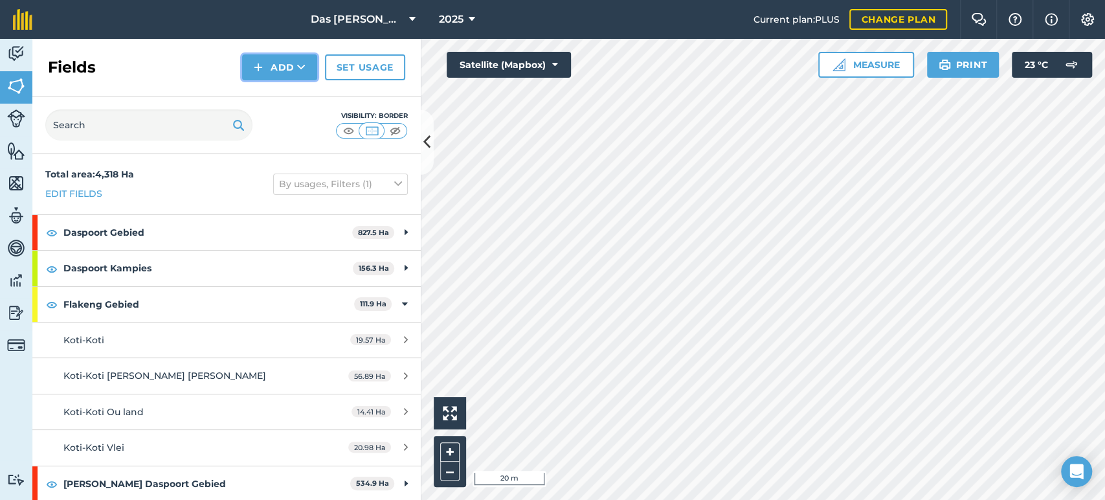
click at [301, 64] on icon at bounding box center [301, 67] width 8 height 13
click at [274, 92] on link "Draw" at bounding box center [279, 96] width 71 height 28
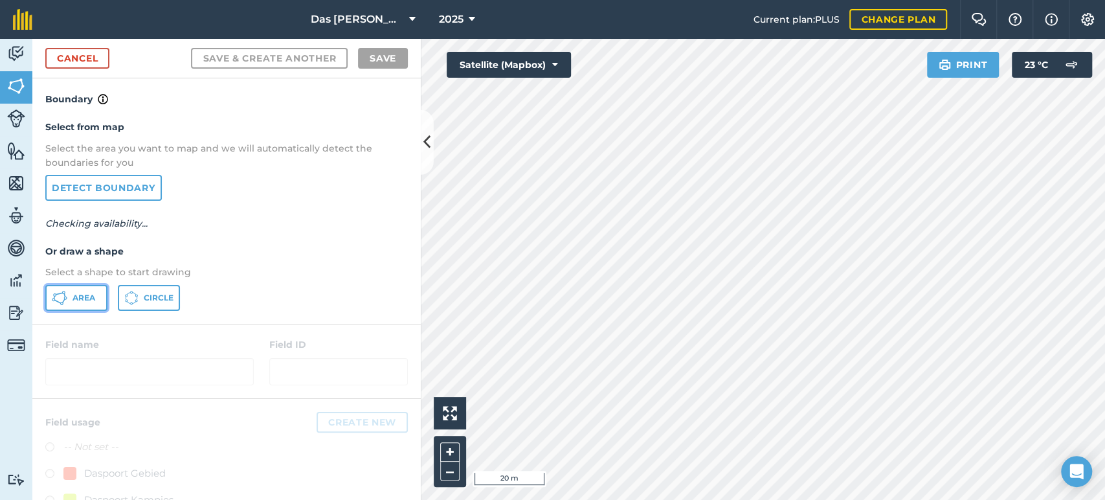
click at [69, 299] on button "Area" at bounding box center [76, 298] width 62 height 26
click at [81, 58] on link "Cancel" at bounding box center [77, 58] width 64 height 21
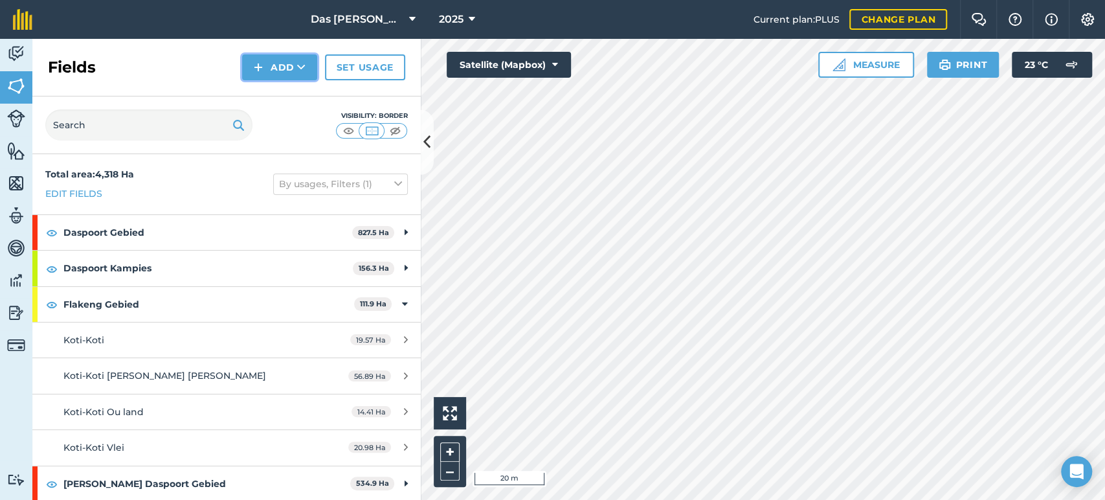
click at [308, 66] on button "Add" at bounding box center [279, 67] width 75 height 26
click at [278, 98] on link "Draw" at bounding box center [279, 96] width 71 height 28
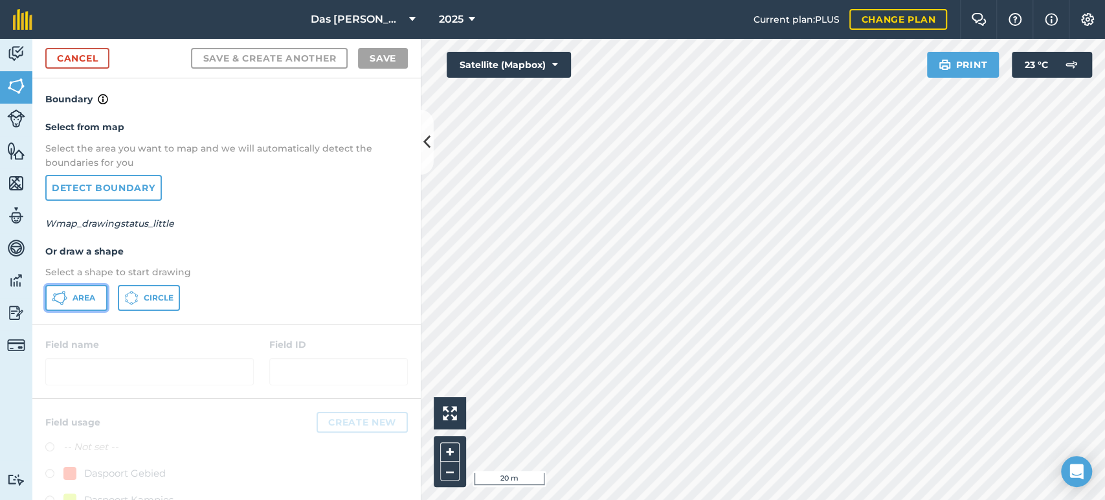
click at [77, 298] on span "Area" at bounding box center [83, 298] width 23 height 10
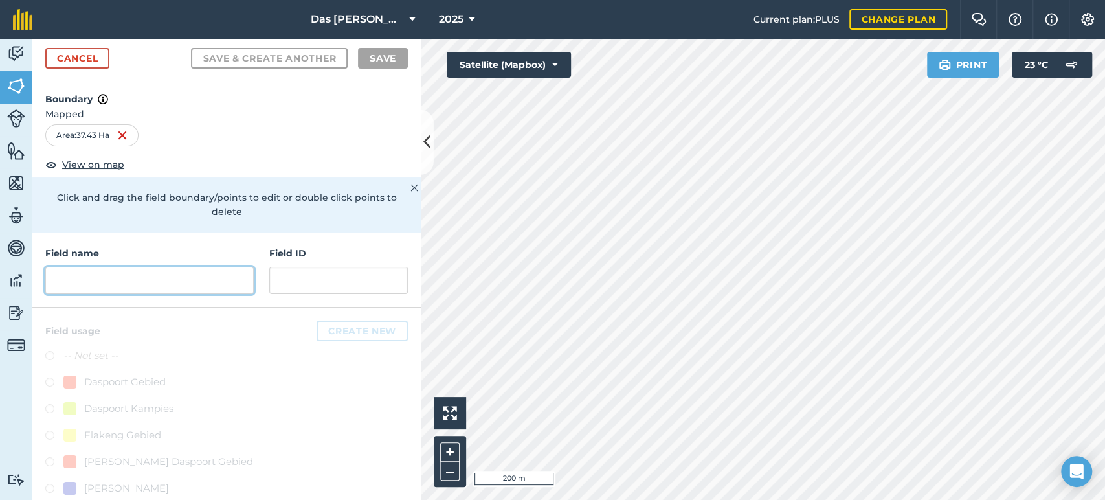
click at [162, 289] on input "text" at bounding box center [149, 280] width 208 height 27
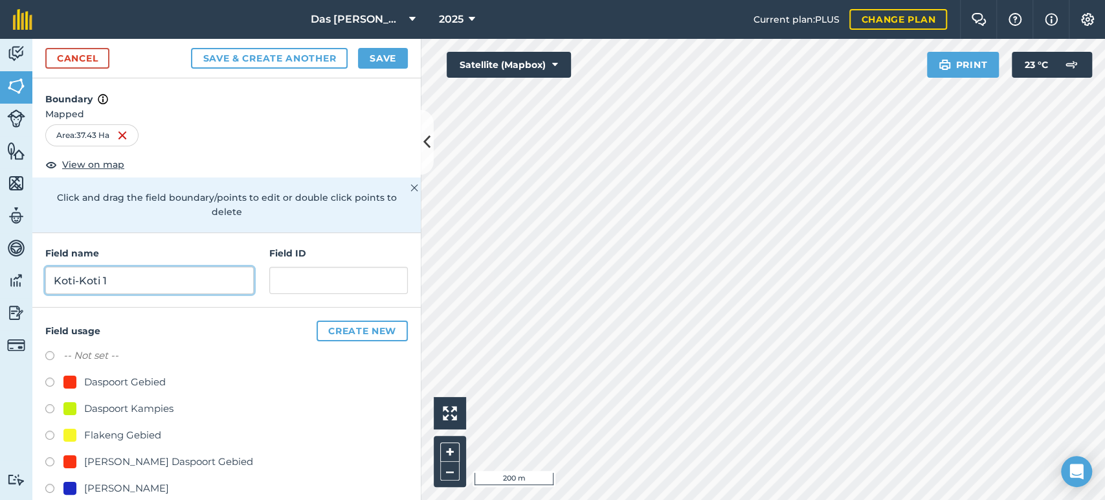
type input "Koti-Koti 1"
click at [115, 433] on div "Flakeng Gebied" at bounding box center [122, 435] width 77 height 16
radio input "true"
click at [388, 58] on button "Save" at bounding box center [383, 58] width 50 height 21
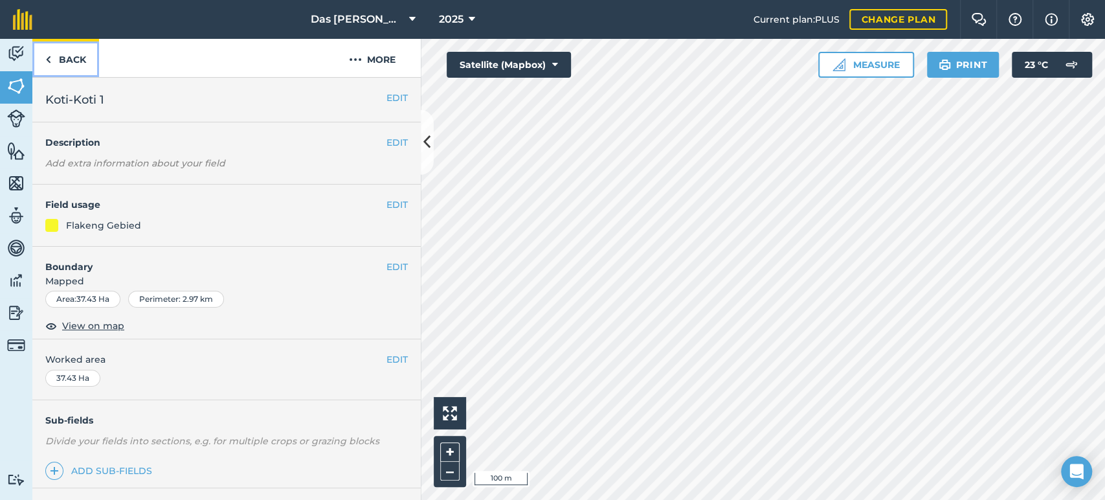
click at [85, 60] on link "Back" at bounding box center [65, 58] width 67 height 38
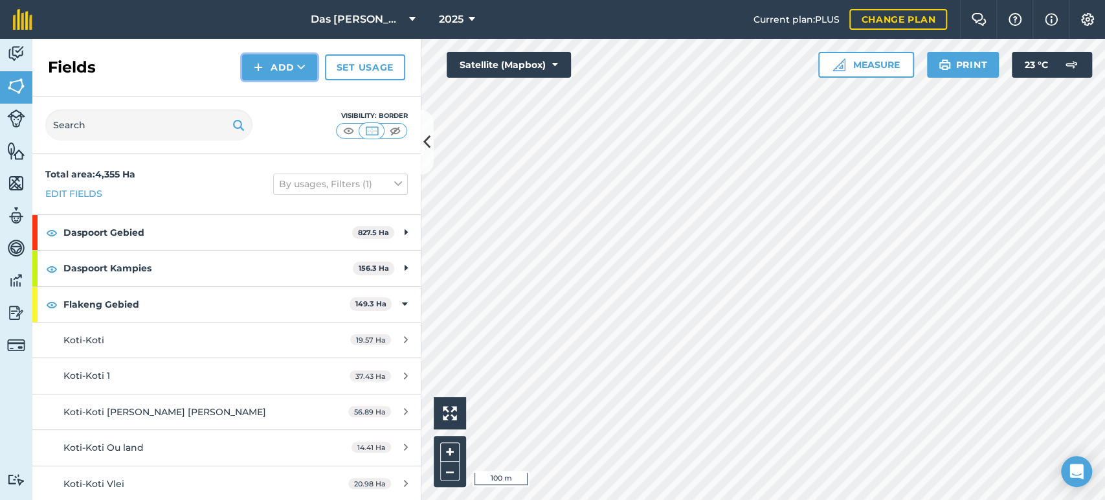
click at [304, 76] on button "Add" at bounding box center [279, 67] width 75 height 26
click at [302, 88] on link "Draw" at bounding box center [279, 96] width 71 height 28
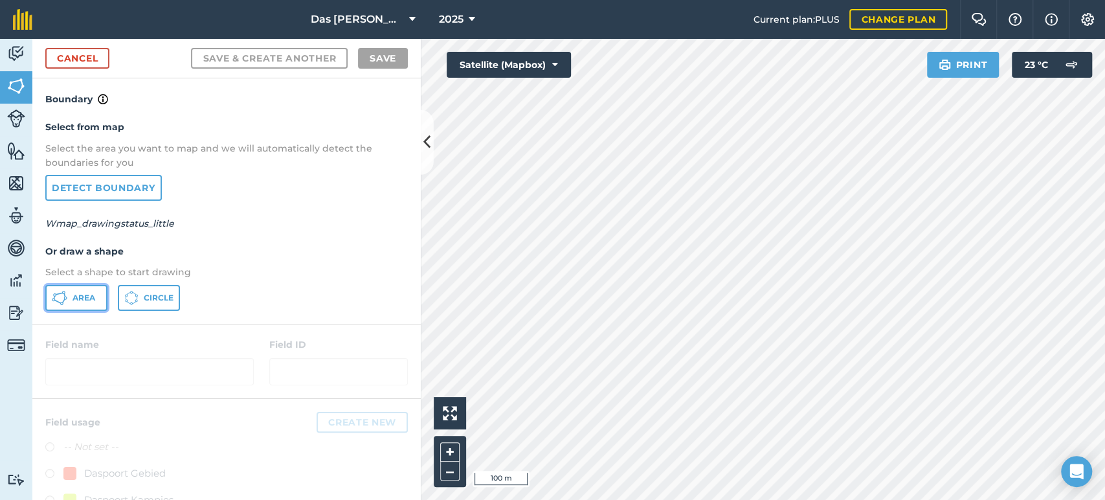
click at [82, 302] on button "Area" at bounding box center [76, 298] width 62 height 26
click at [81, 65] on link "Cancel" at bounding box center [77, 58] width 64 height 21
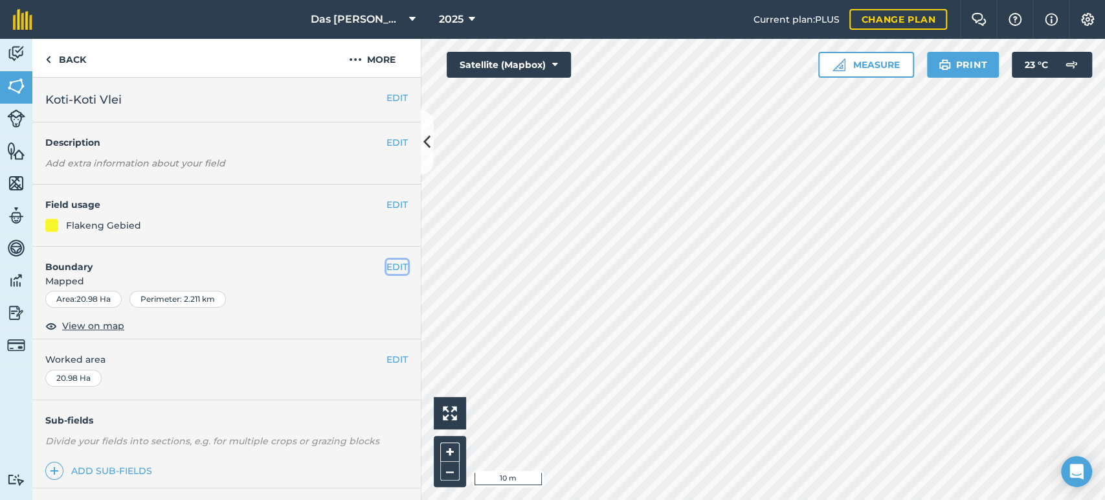
click at [388, 266] on button "EDIT" at bounding box center [396, 267] width 21 height 14
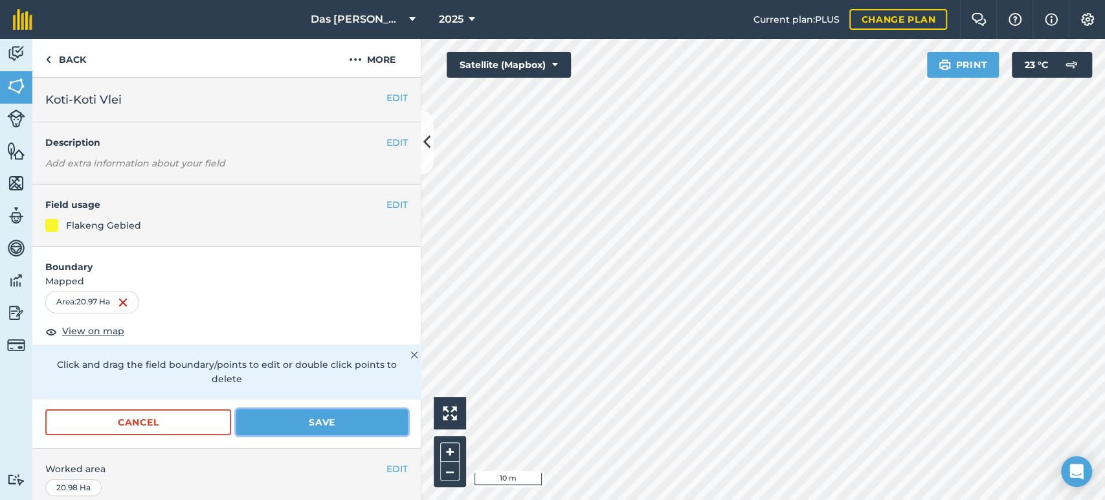
click at [372, 419] on button "Save" at bounding box center [322, 422] width 172 height 26
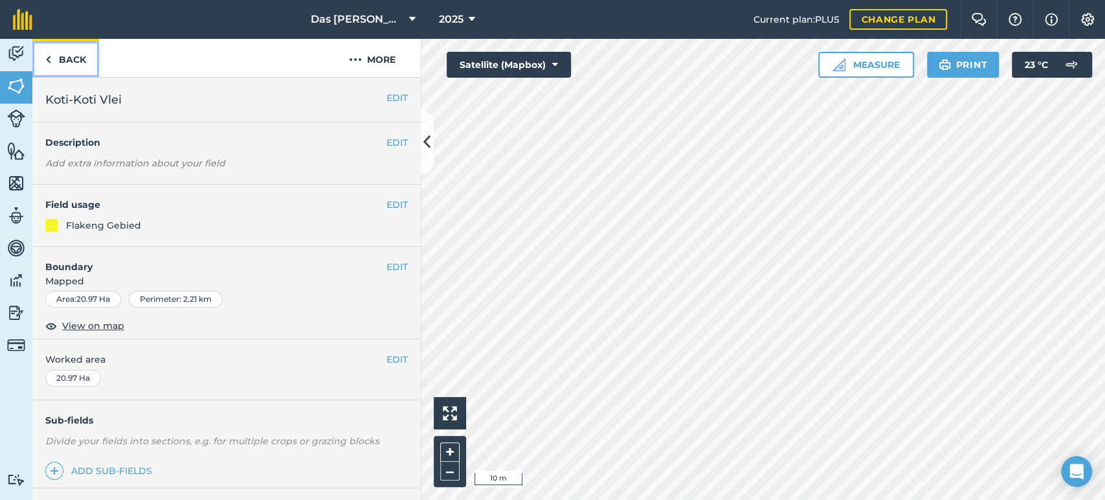
click at [64, 64] on link "Back" at bounding box center [65, 58] width 67 height 38
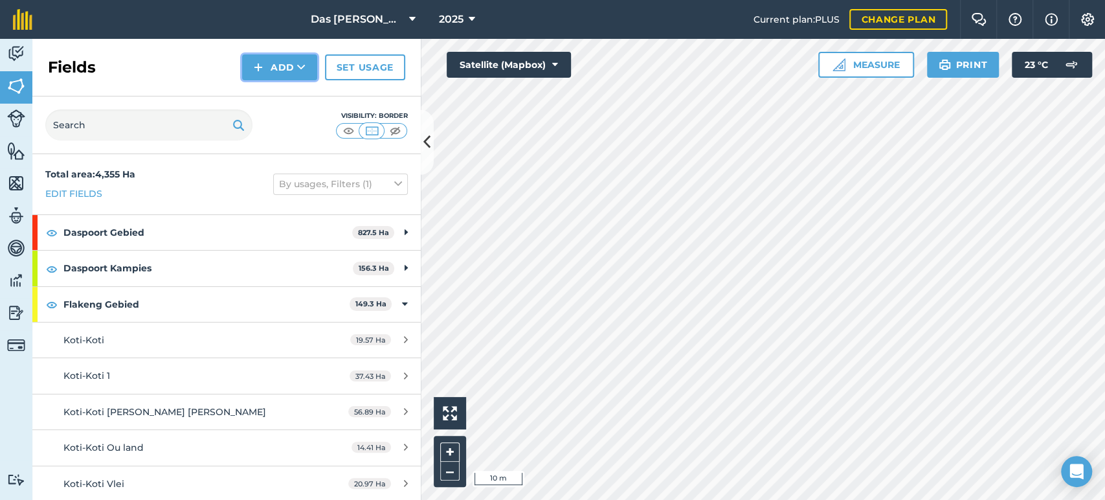
click at [294, 68] on button "Add" at bounding box center [279, 67] width 75 height 26
click at [279, 85] on link "Draw" at bounding box center [279, 96] width 71 height 28
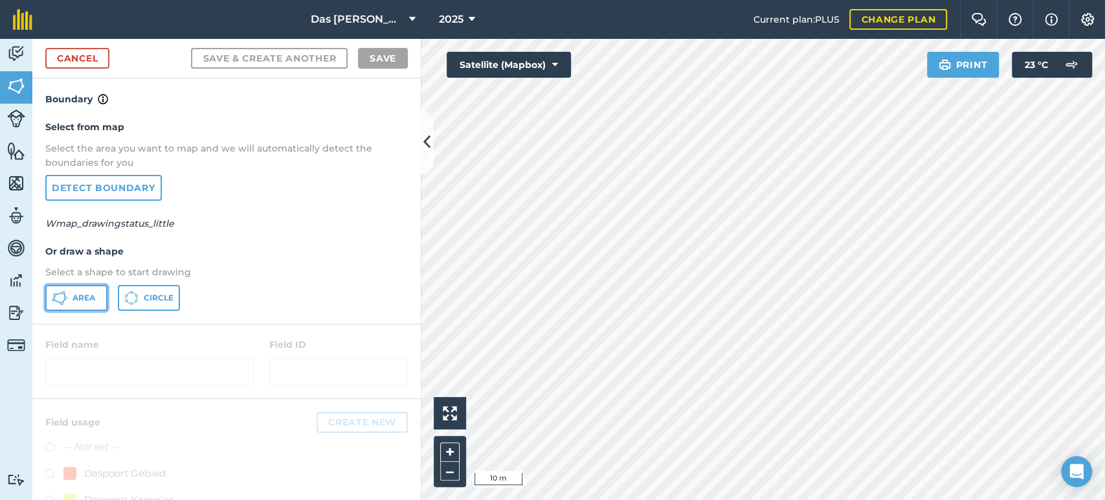
click at [88, 295] on span "Area" at bounding box center [83, 298] width 23 height 10
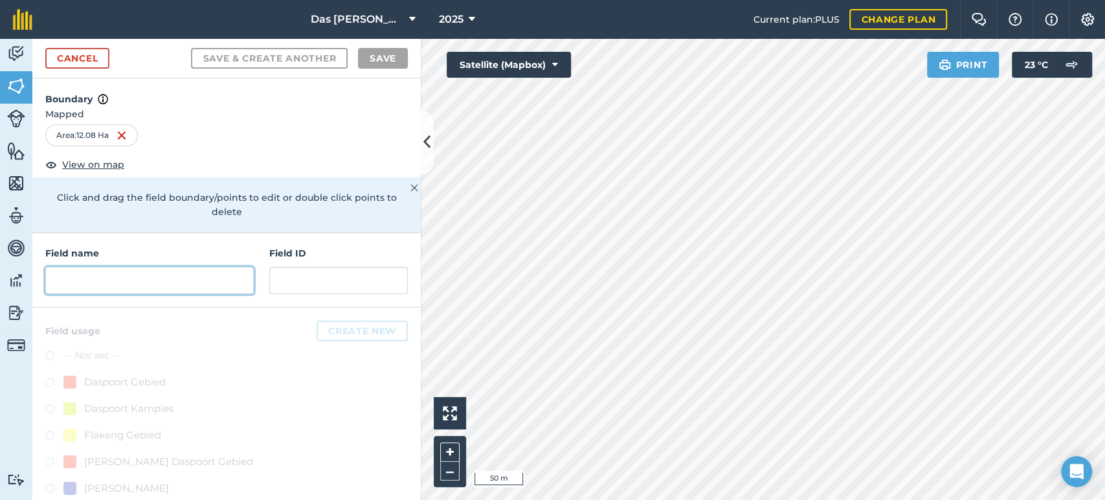
click at [186, 276] on input "text" at bounding box center [149, 280] width 208 height 27
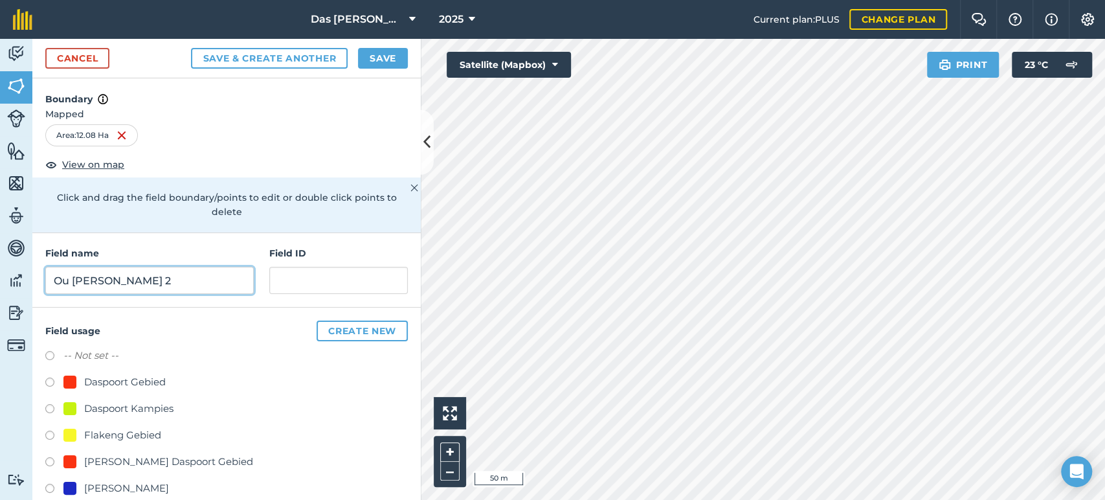
type input "Ou [PERSON_NAME] 2"
click at [93, 439] on div "Flakeng Gebied" at bounding box center [122, 435] width 77 height 16
radio input "true"
click at [404, 54] on button "Save" at bounding box center [383, 58] width 50 height 21
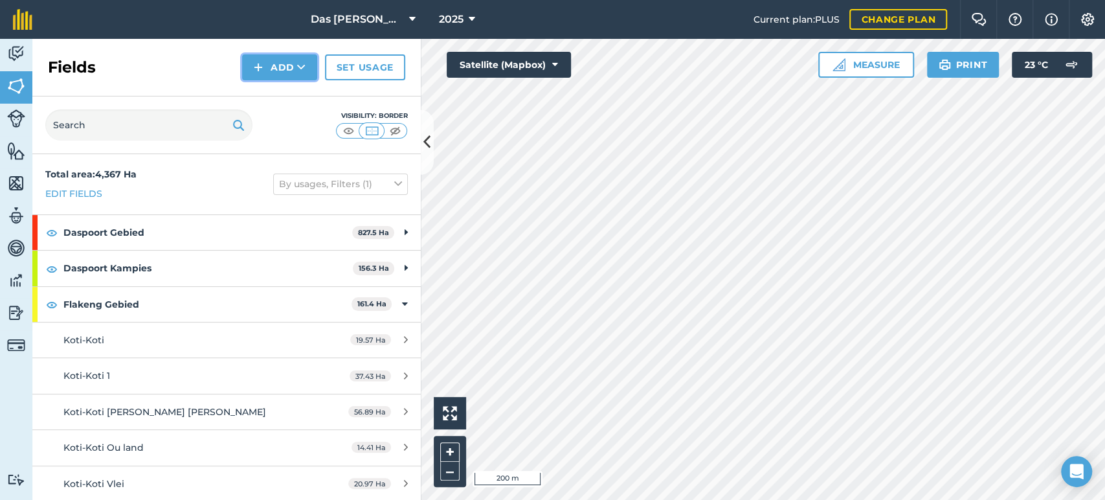
click at [311, 69] on button "Add" at bounding box center [279, 67] width 75 height 26
click at [293, 86] on link "Draw" at bounding box center [279, 96] width 71 height 28
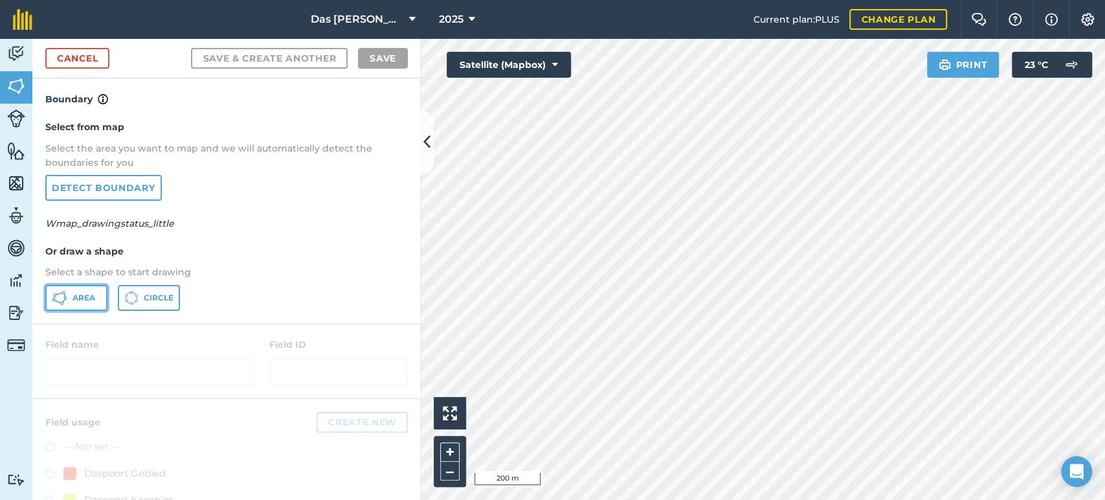
click at [87, 304] on button "Area" at bounding box center [76, 298] width 62 height 26
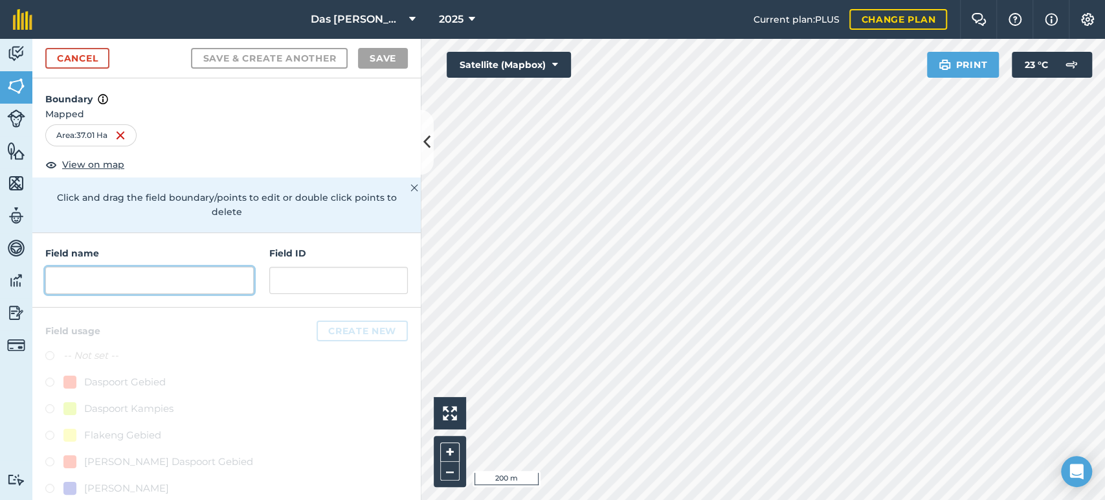
click at [221, 282] on input "text" at bounding box center [149, 280] width 208 height 27
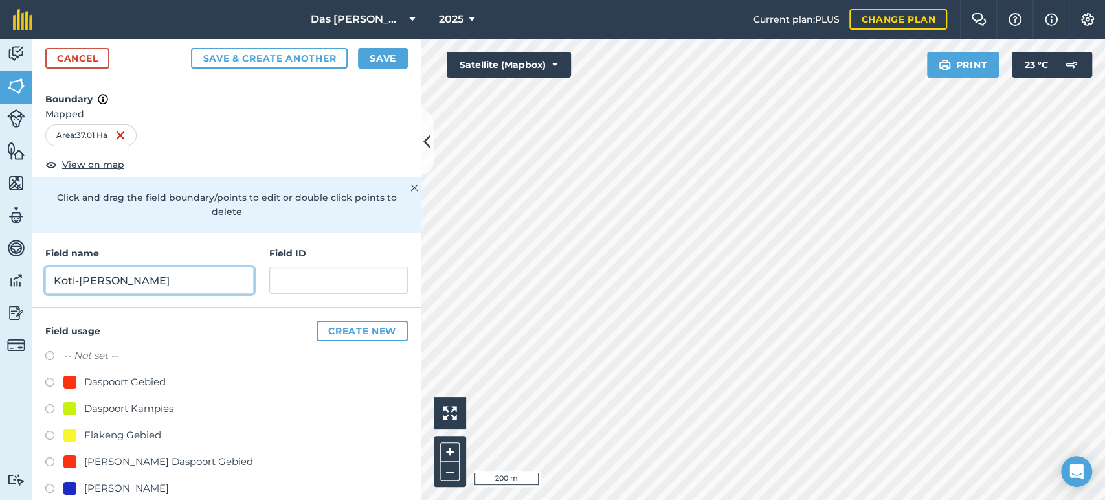
type input "Koti-[PERSON_NAME]"
drag, startPoint x: 120, startPoint y: 438, endPoint x: 139, endPoint y: 424, distance: 23.6
click at [121, 438] on div "Flakeng Gebied" at bounding box center [122, 435] width 77 height 16
radio input "true"
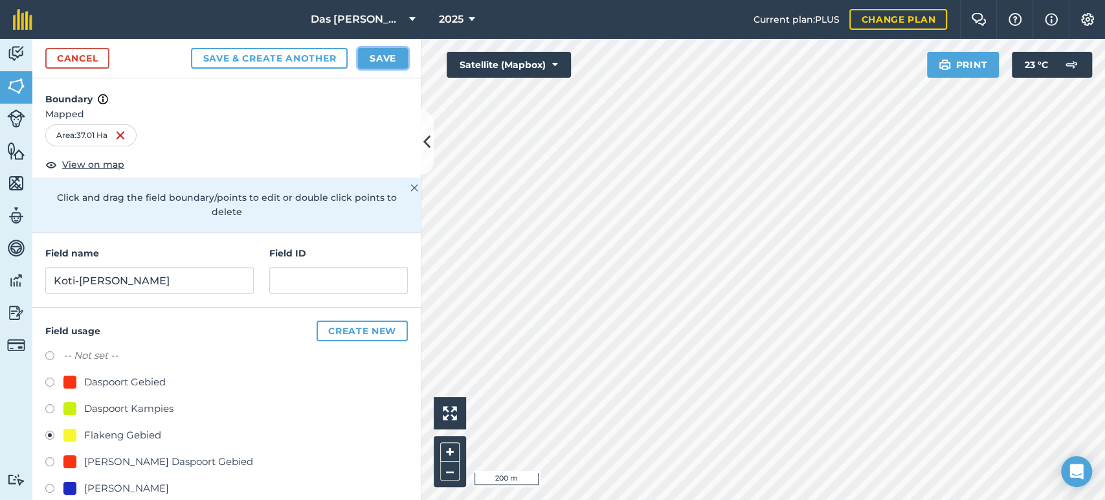
click at [384, 59] on button "Save" at bounding box center [383, 58] width 50 height 21
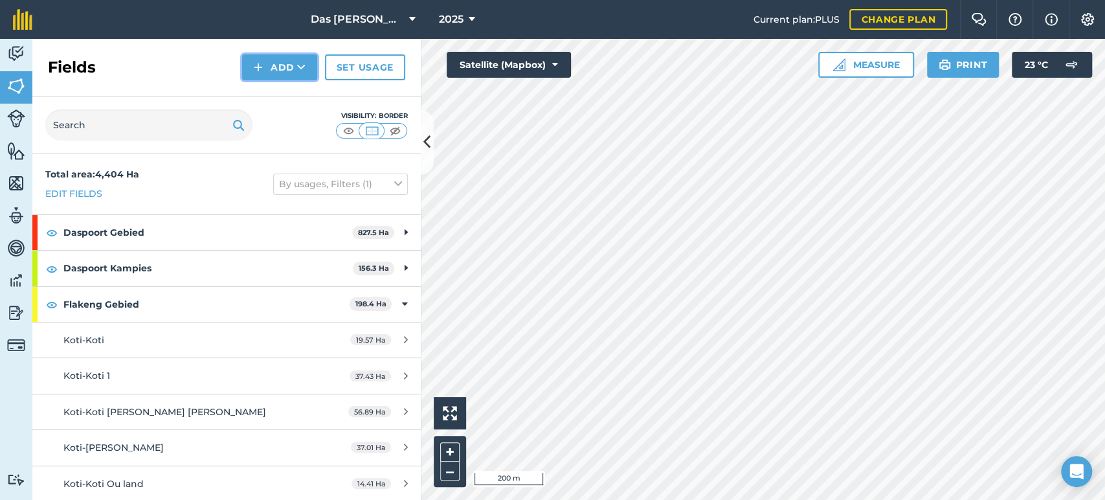
click at [296, 70] on button "Add" at bounding box center [279, 67] width 75 height 26
click at [291, 95] on link "Draw" at bounding box center [279, 96] width 71 height 28
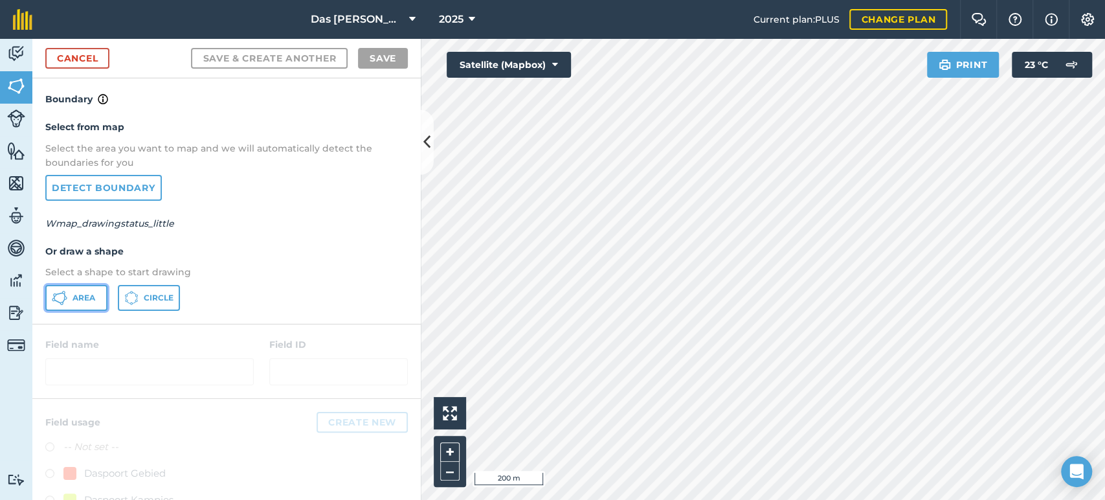
click at [91, 303] on button "Area" at bounding box center [76, 298] width 62 height 26
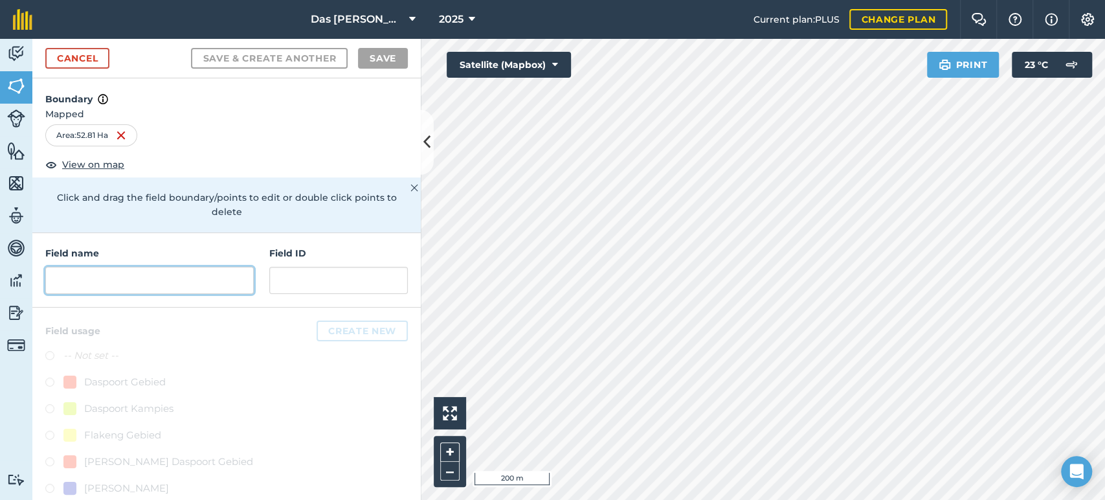
click at [219, 277] on input "text" at bounding box center [149, 280] width 208 height 27
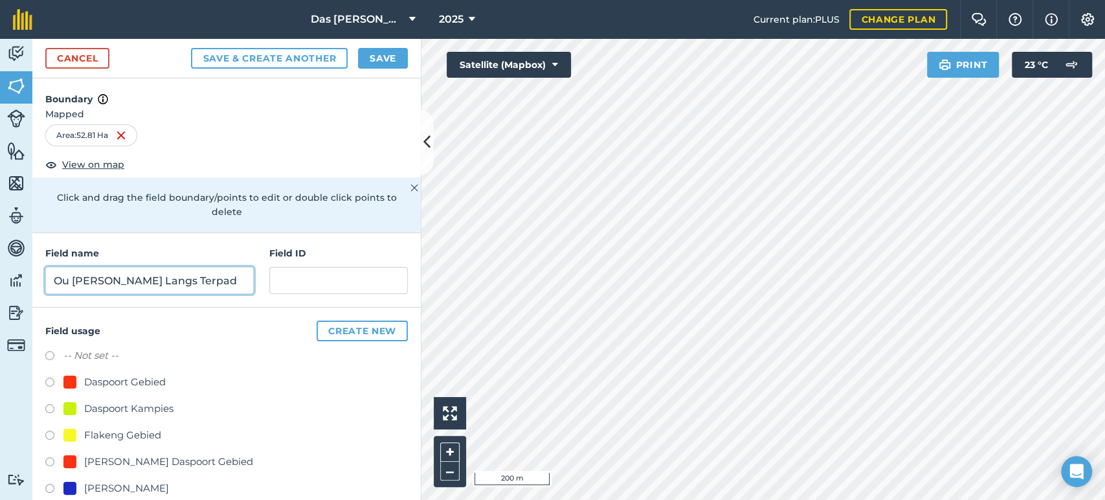
type input "Ou [PERSON_NAME] Langs Terpad"
click at [147, 437] on div "Flakeng Gebied" at bounding box center [122, 435] width 77 height 16
radio input "true"
click at [384, 61] on button "Save" at bounding box center [383, 58] width 50 height 21
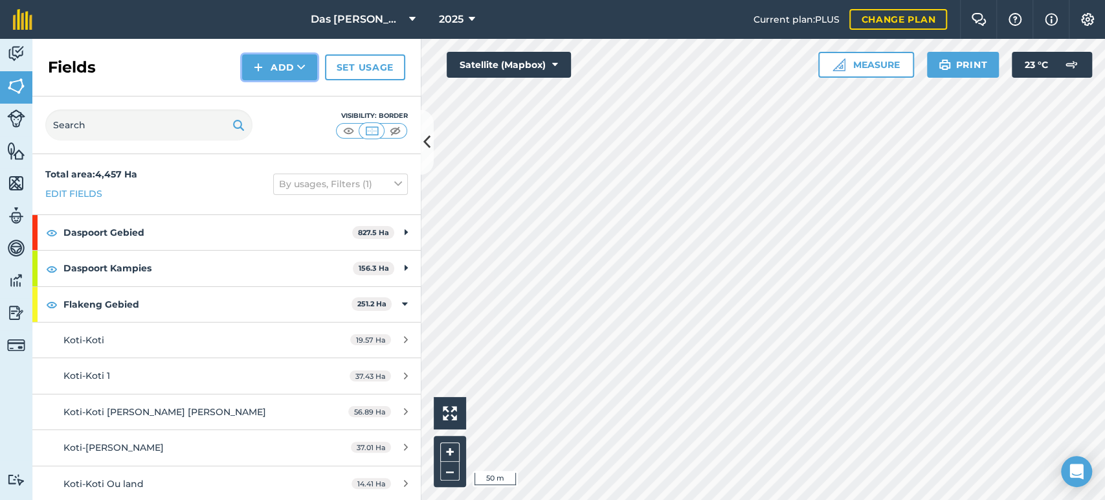
click at [302, 72] on icon at bounding box center [301, 67] width 8 height 13
click at [306, 102] on link "Draw" at bounding box center [279, 96] width 71 height 28
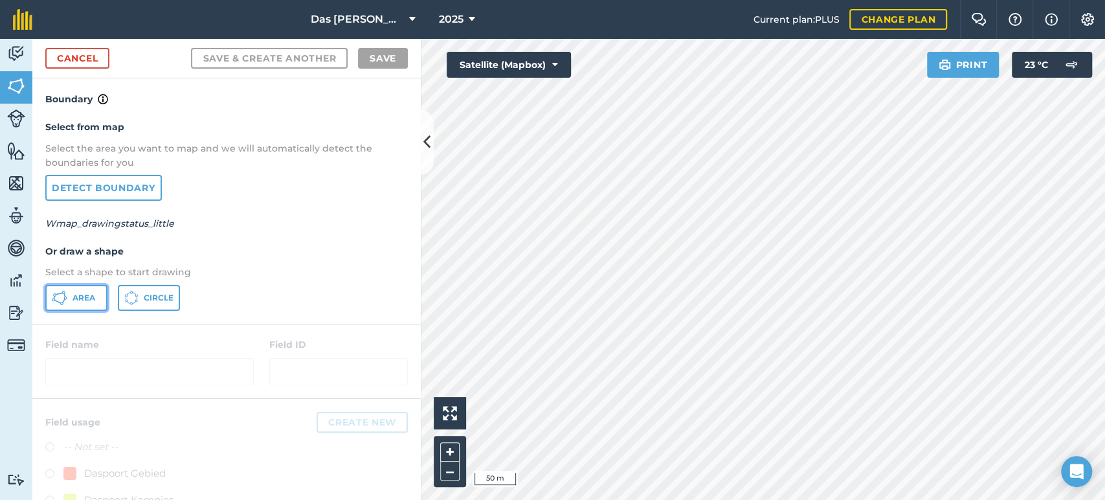
click at [67, 298] on icon at bounding box center [60, 298] width 16 height 16
click at [460, 399] on div "Click to start drawing i 5 m + – Satellite (Mapbox) Print 23 ° C" at bounding box center [763, 269] width 684 height 461
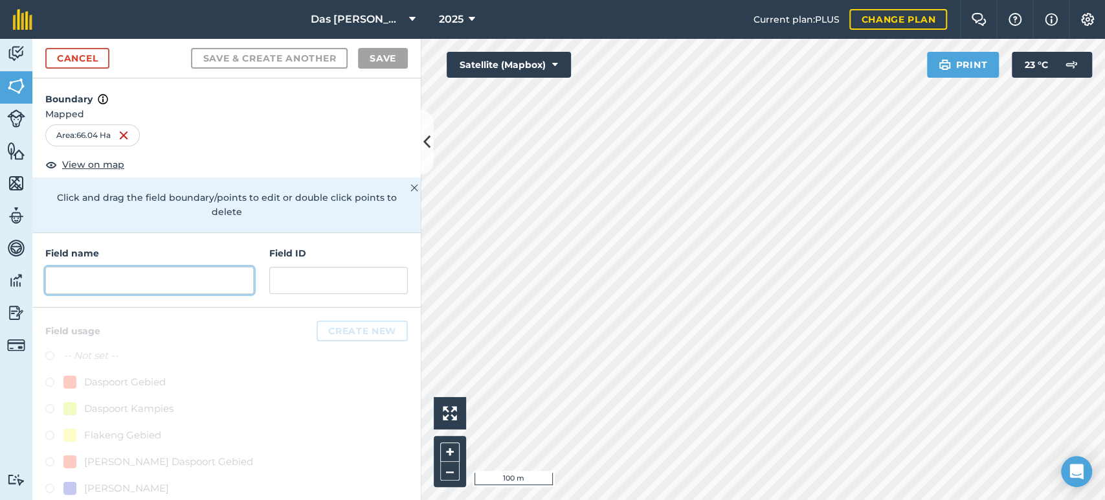
click at [208, 276] on input "text" at bounding box center [149, 280] width 208 height 27
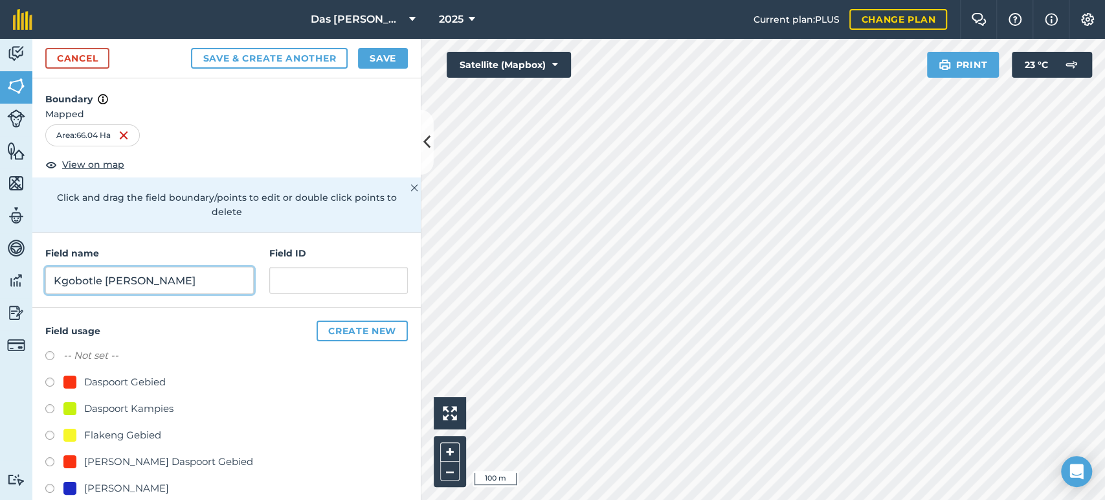
type input "Kgobotle [PERSON_NAME]"
click at [135, 429] on div "Flakeng Gebied" at bounding box center [122, 435] width 77 height 16
radio input "true"
click at [390, 53] on button "Save" at bounding box center [383, 58] width 50 height 21
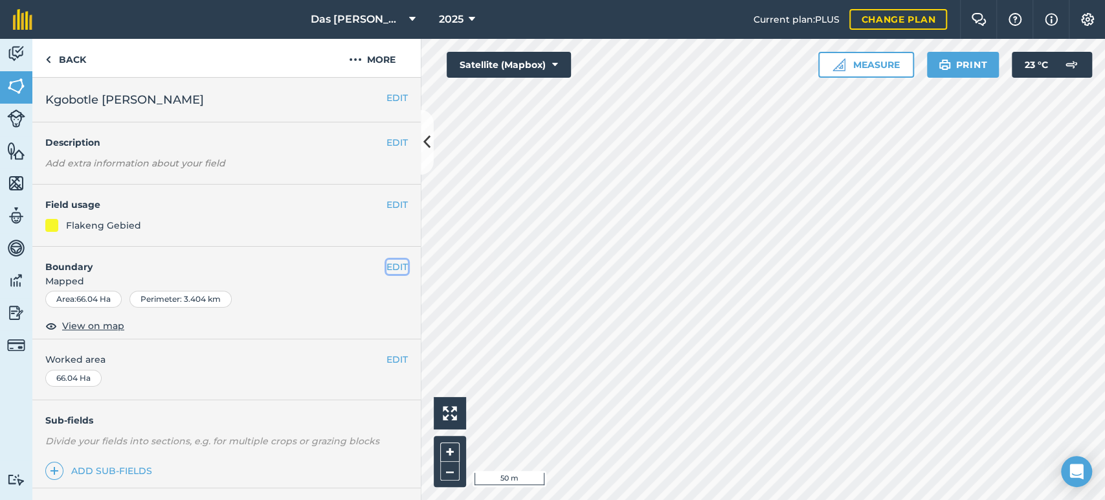
click at [386, 267] on button "EDIT" at bounding box center [396, 267] width 21 height 14
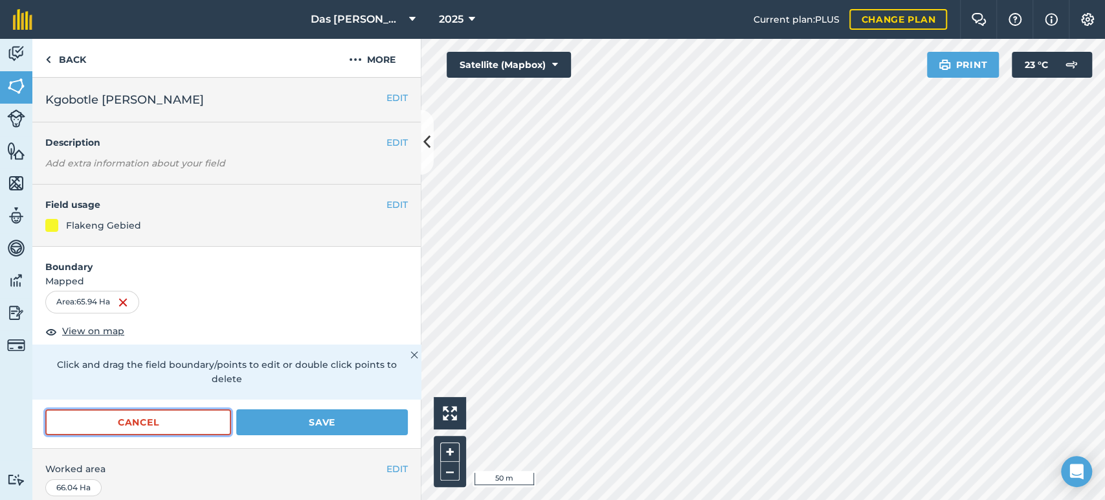
click at [150, 425] on button "Cancel" at bounding box center [138, 422] width 186 height 26
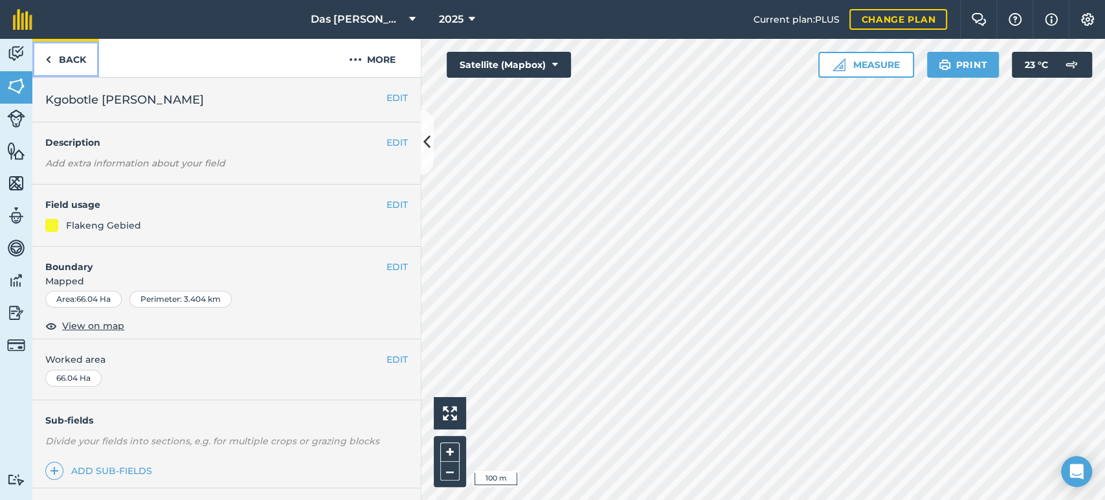
click at [88, 60] on link "Back" at bounding box center [65, 58] width 67 height 38
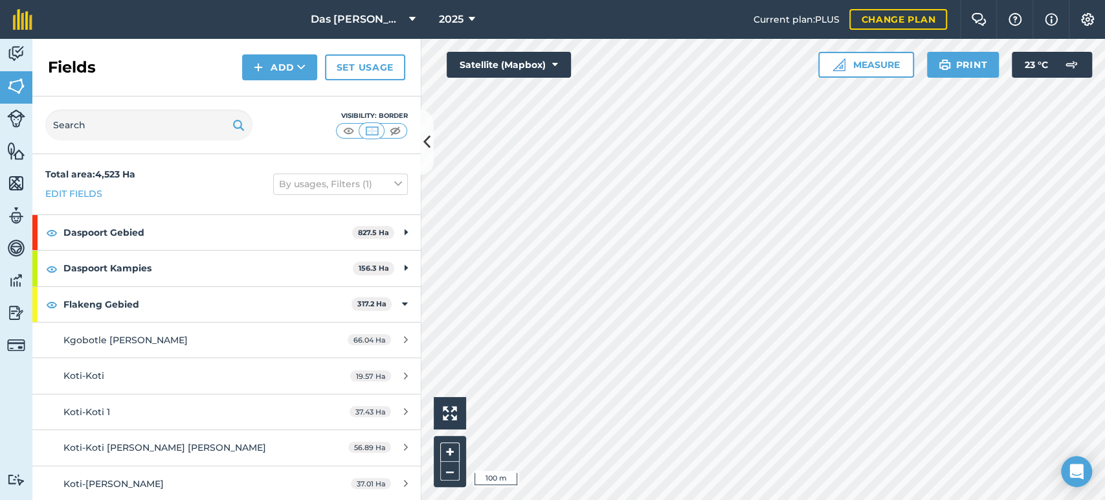
click at [307, 82] on div "Fields Add Set usage" at bounding box center [226, 68] width 388 height 58
click at [306, 77] on button "Add" at bounding box center [279, 67] width 75 height 26
click at [287, 104] on link "Draw" at bounding box center [279, 96] width 71 height 28
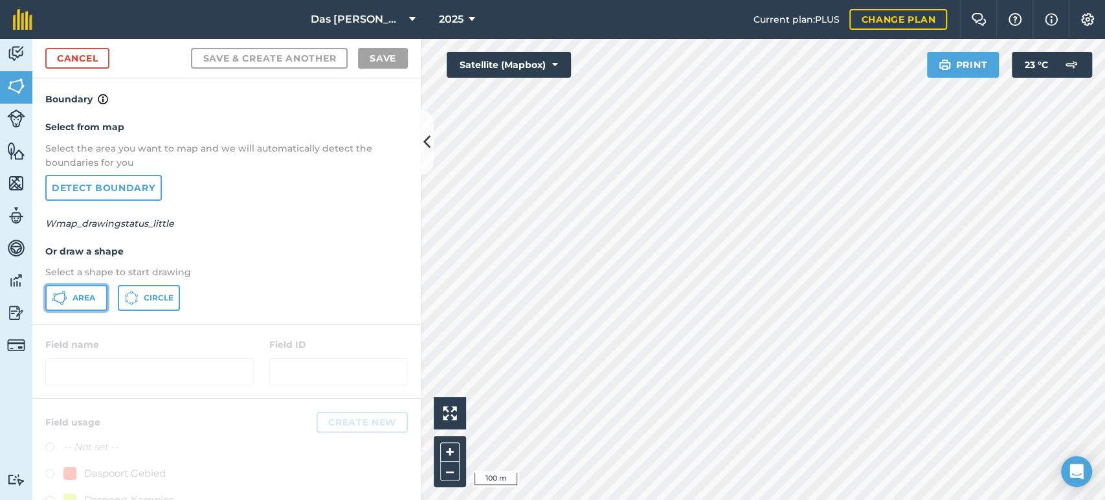
click at [87, 293] on span "Area" at bounding box center [83, 298] width 23 height 10
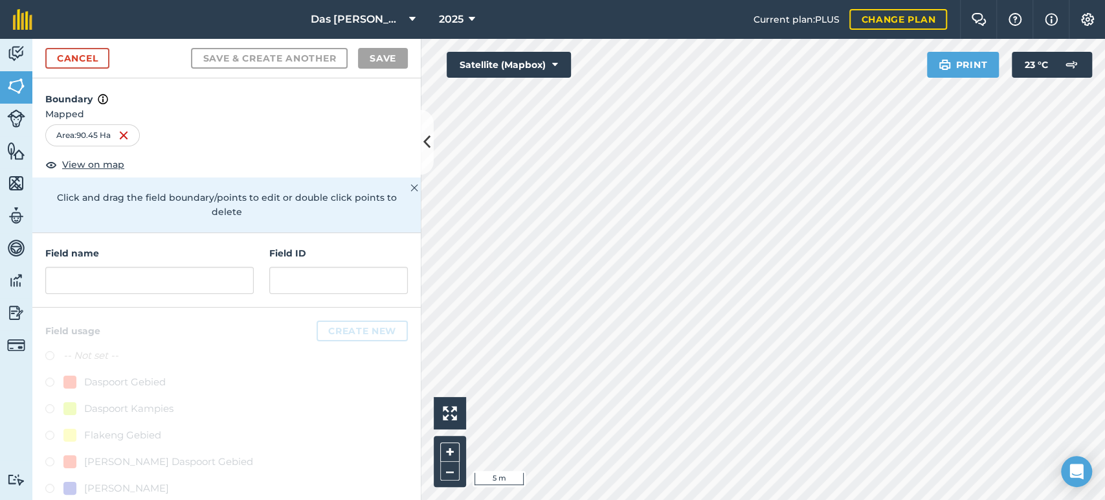
click at [816, 499] on html "Das Ram Boerdery 2025 Current plan : PLUS Change plan Farm Chat Help Info Setti…" at bounding box center [552, 250] width 1105 height 500
click at [181, 273] on input "text" at bounding box center [149, 280] width 208 height 27
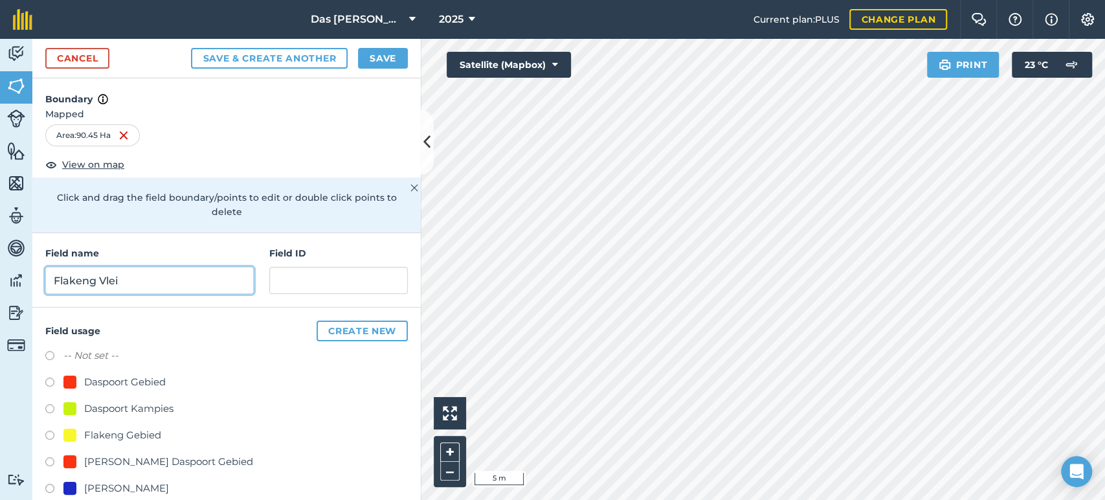
type input "Flakeng Vlei"
click at [145, 432] on div "Flakeng Gebied" at bounding box center [122, 435] width 77 height 16
radio input "true"
click at [391, 56] on button "Save" at bounding box center [383, 58] width 50 height 21
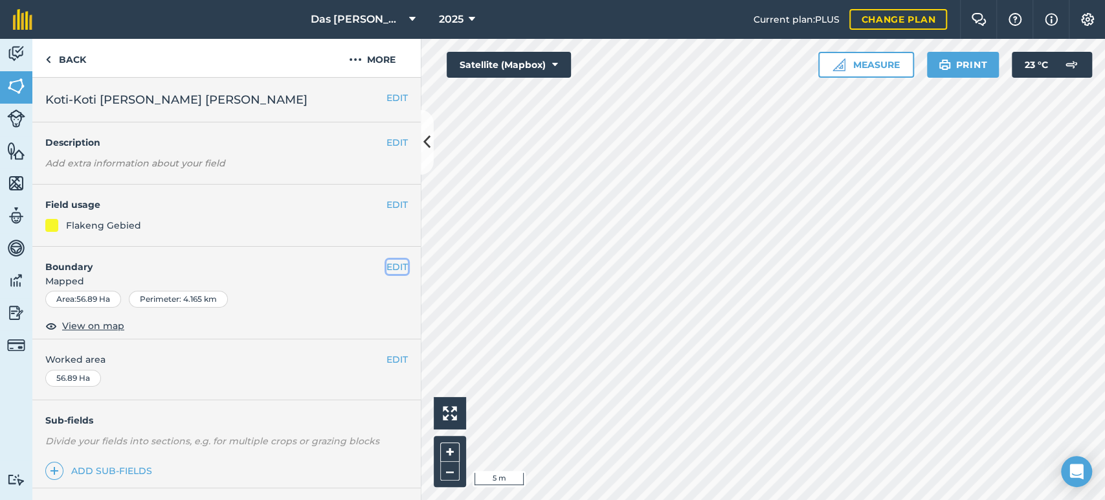
click at [386, 267] on button "EDIT" at bounding box center [396, 267] width 21 height 14
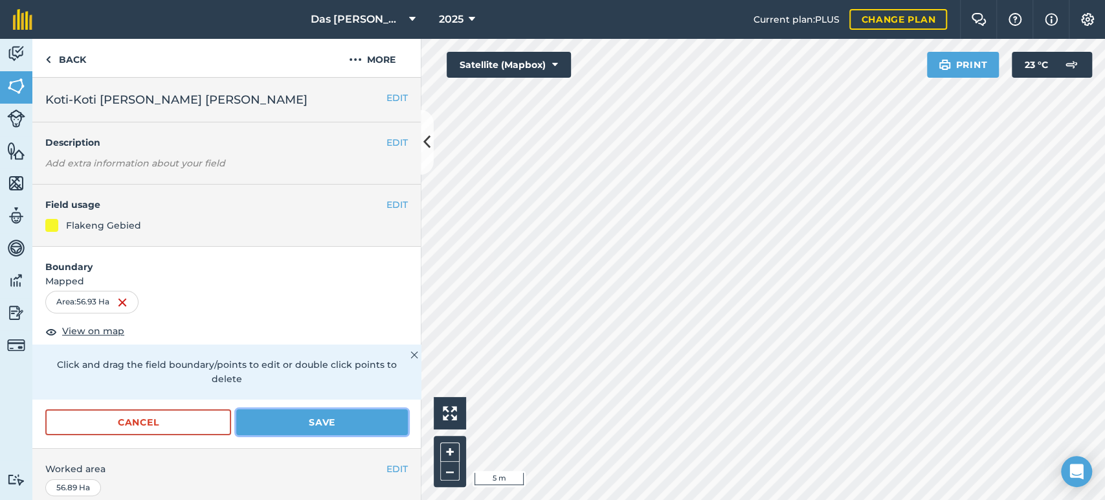
click at [370, 413] on button "Save" at bounding box center [322, 422] width 172 height 26
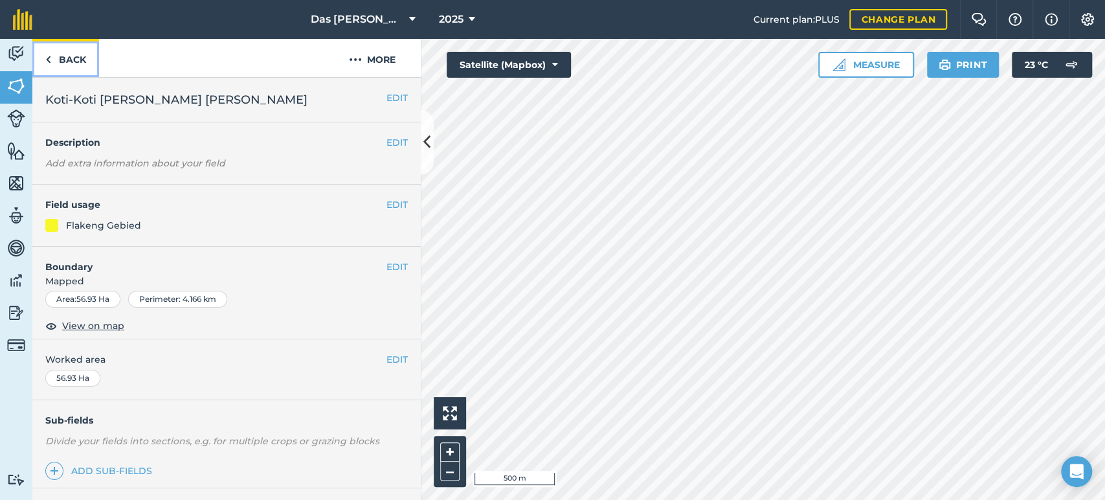
drag, startPoint x: 60, startPoint y: 56, endPoint x: 116, endPoint y: 82, distance: 61.7
click at [60, 56] on link "Back" at bounding box center [65, 58] width 67 height 38
click at [91, 63] on link "Back" at bounding box center [65, 58] width 67 height 38
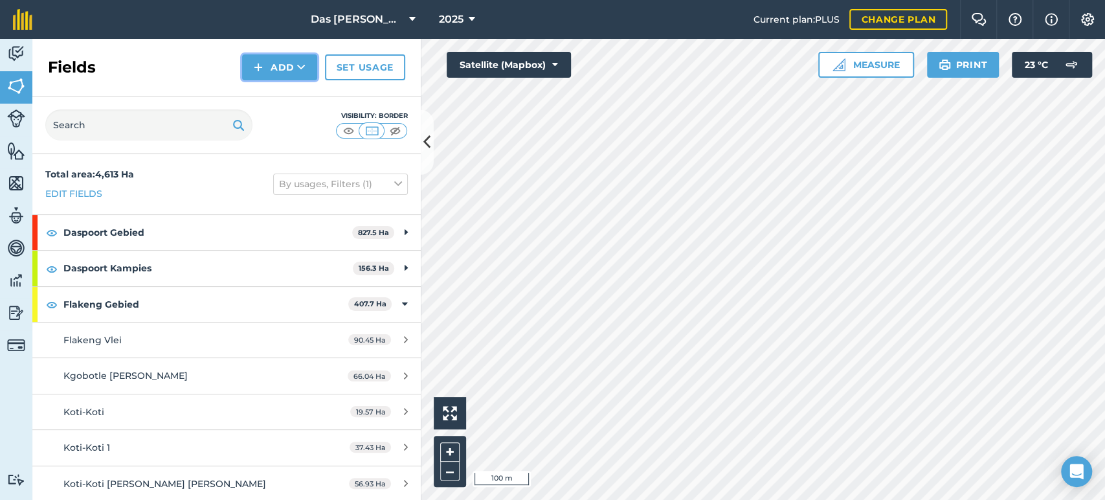
click at [313, 71] on button "Add" at bounding box center [279, 67] width 75 height 26
click at [294, 100] on link "Draw" at bounding box center [279, 96] width 71 height 28
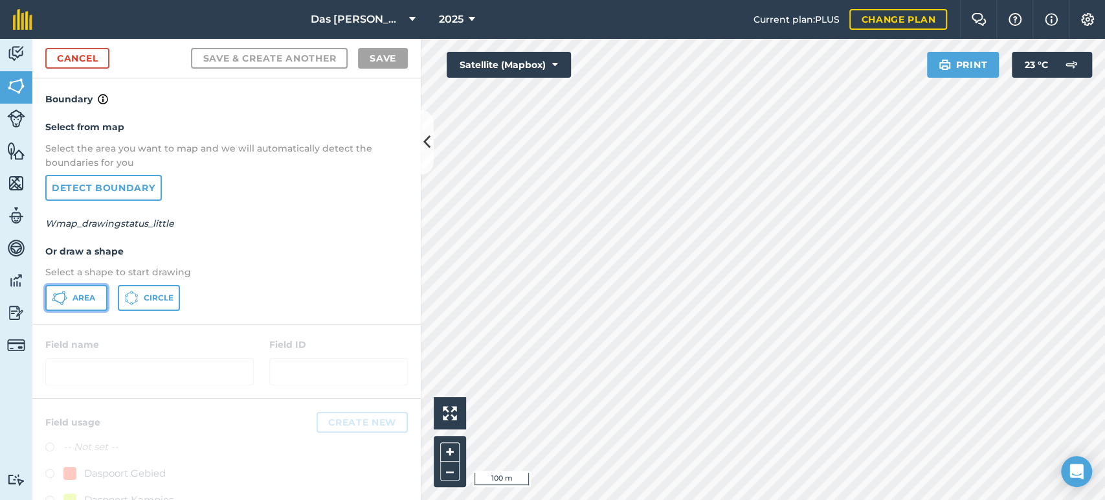
click at [83, 296] on span "Area" at bounding box center [83, 298] width 23 height 10
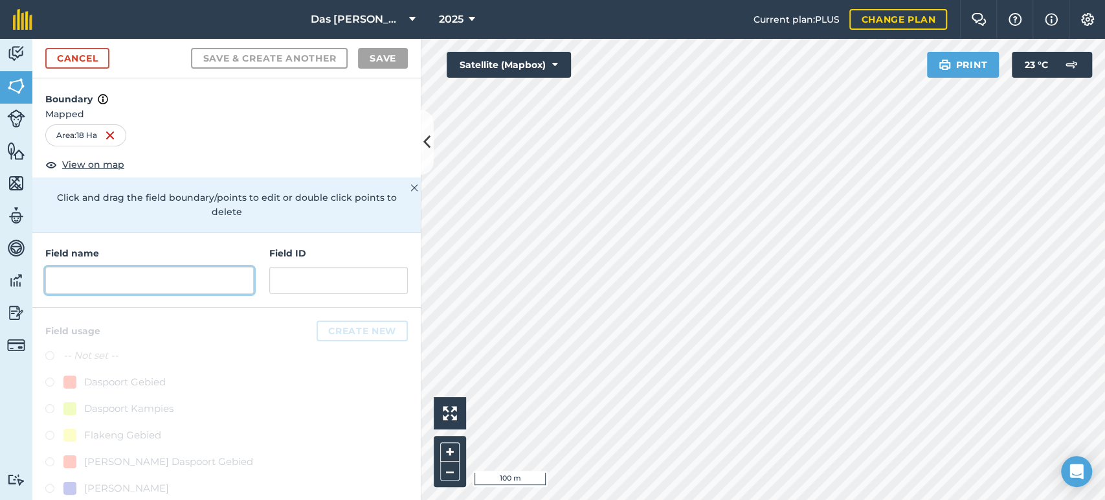
click at [206, 278] on input "text" at bounding box center [149, 280] width 208 height 27
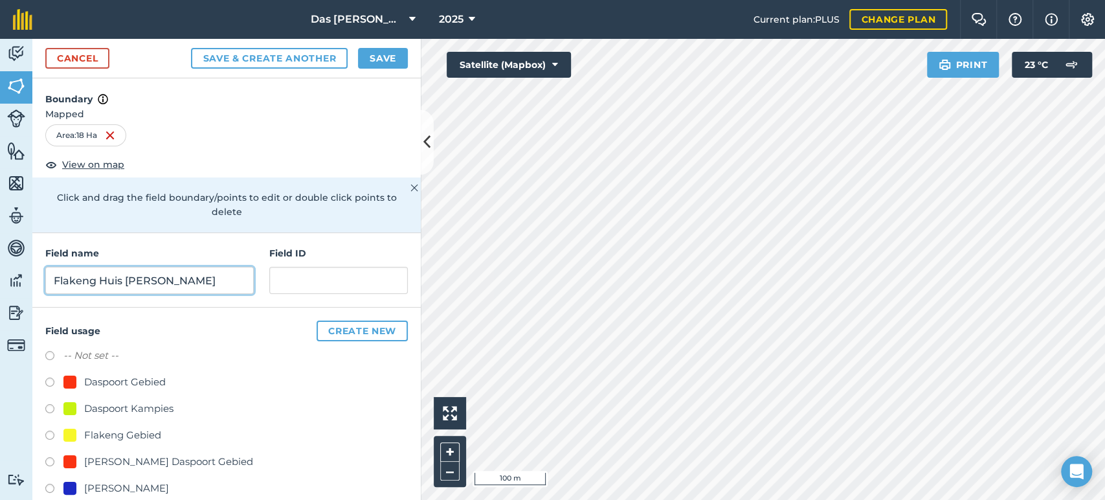
type input "Flakeng Huis [PERSON_NAME]"
click at [131, 433] on div "Flakeng Gebied" at bounding box center [122, 435] width 77 height 16
radio input "true"
click at [388, 56] on button "Save" at bounding box center [383, 58] width 50 height 21
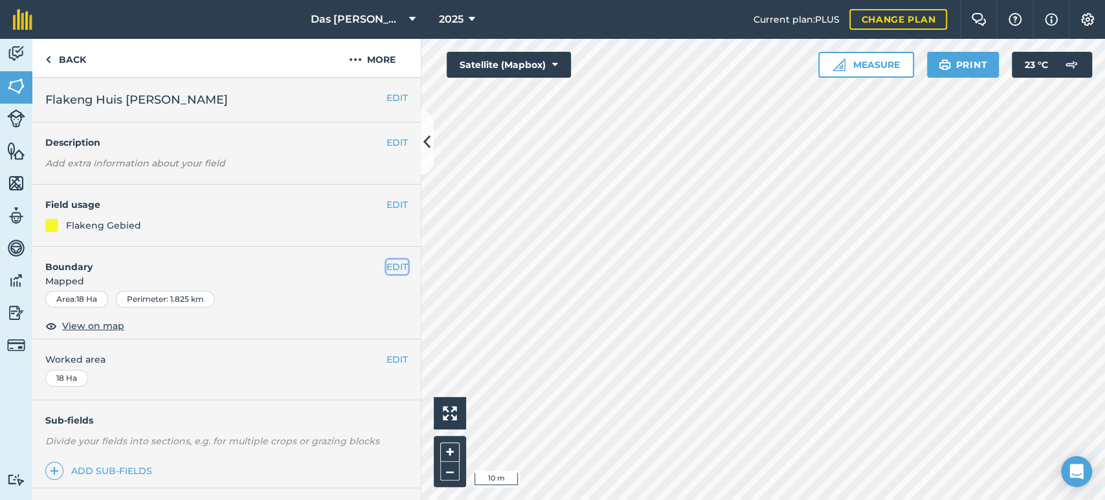
click at [388, 265] on button "EDIT" at bounding box center [396, 267] width 21 height 14
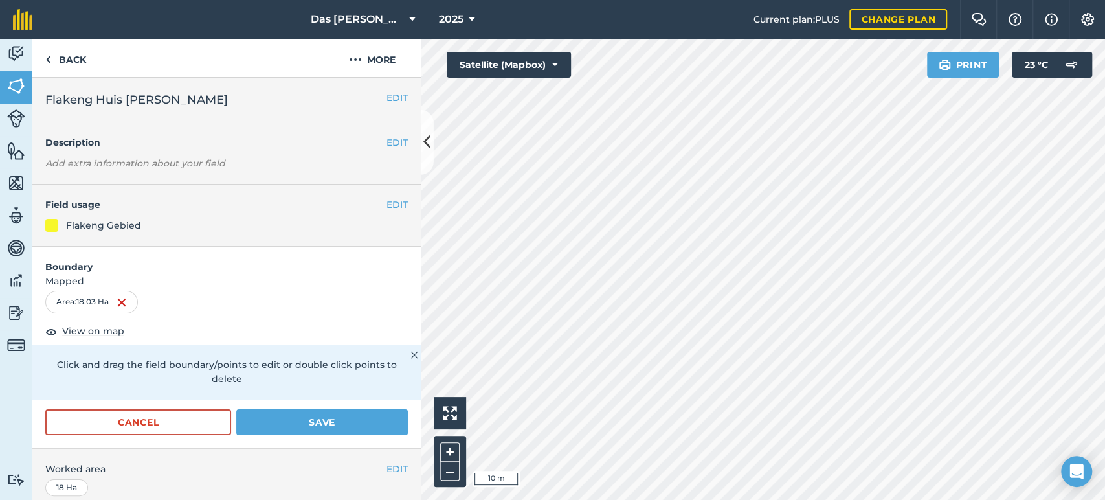
click at [336, 408] on form "Boundary Mapped Area : 18.03 Ha View on map Click and drag the field boundary/p…" at bounding box center [226, 348] width 388 height 202
click at [377, 413] on button "Save" at bounding box center [322, 422] width 172 height 26
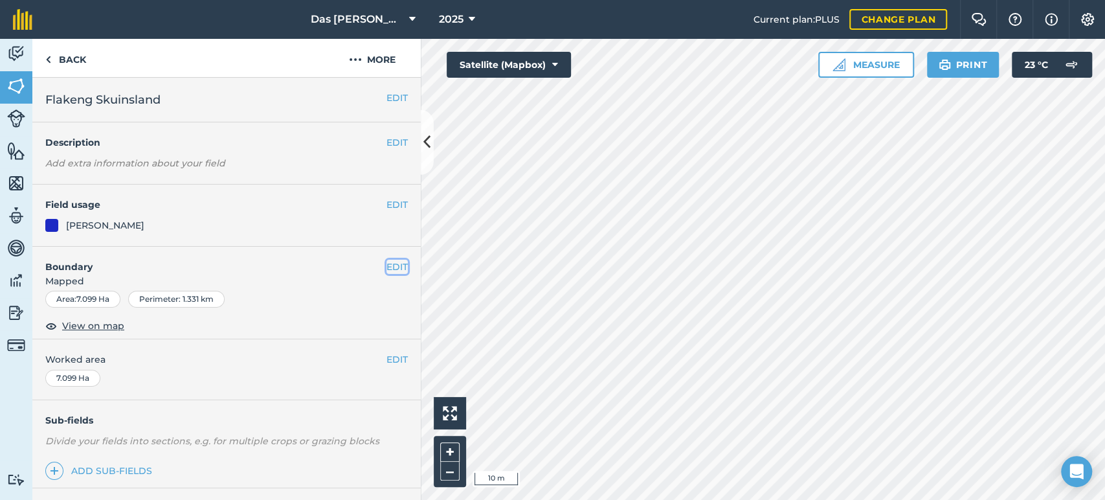
click at [391, 265] on button "EDIT" at bounding box center [396, 267] width 21 height 14
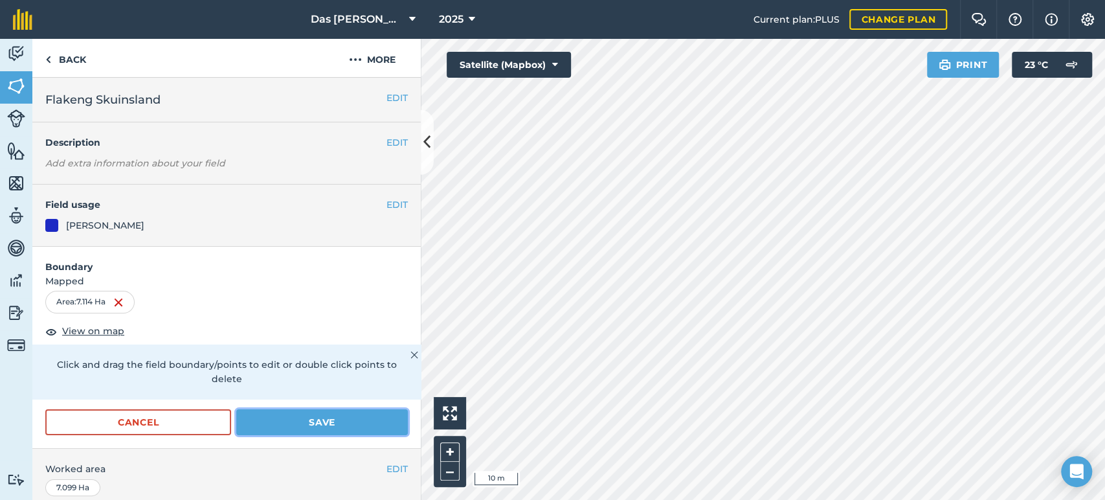
click at [292, 418] on button "Save" at bounding box center [322, 422] width 172 height 26
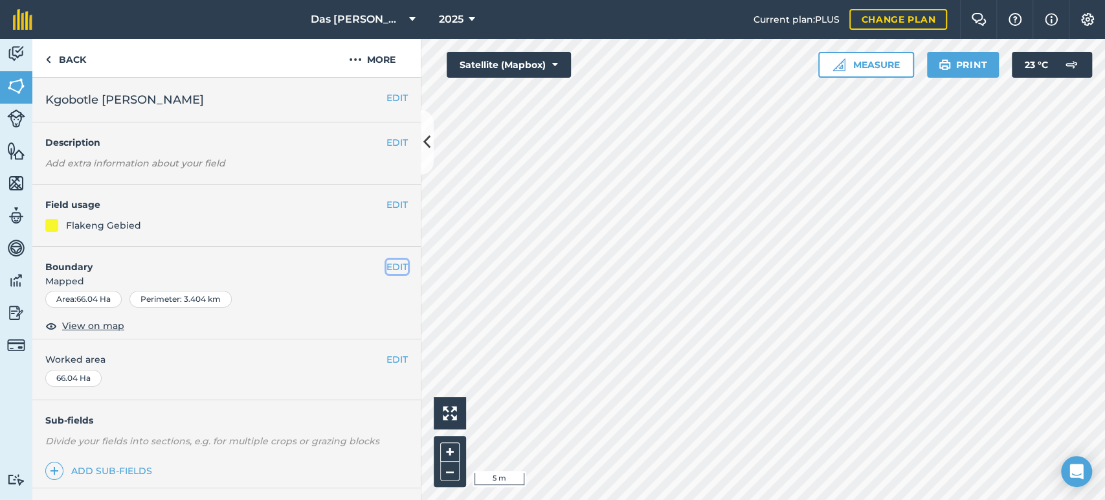
click at [386, 263] on button "EDIT" at bounding box center [396, 267] width 21 height 14
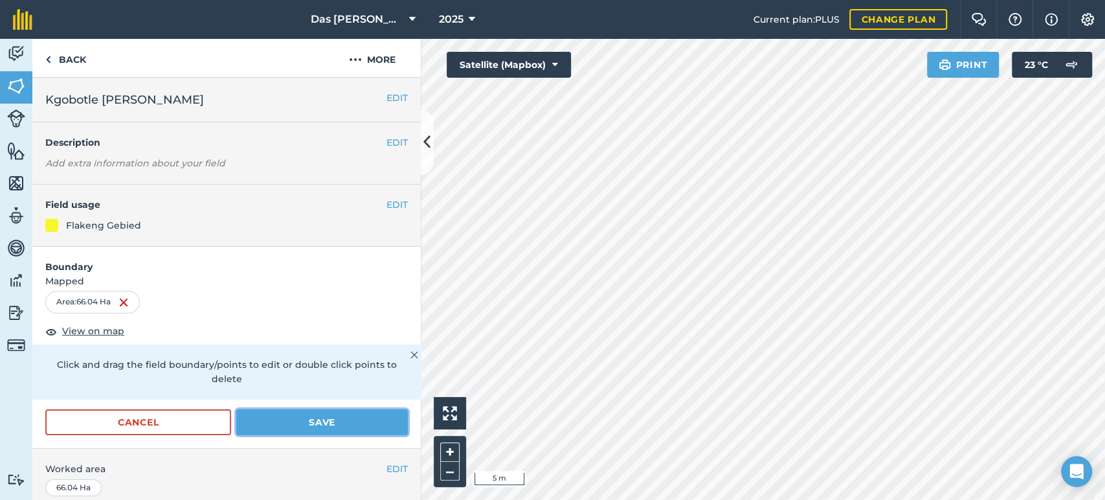
click at [348, 417] on button "Save" at bounding box center [322, 422] width 172 height 26
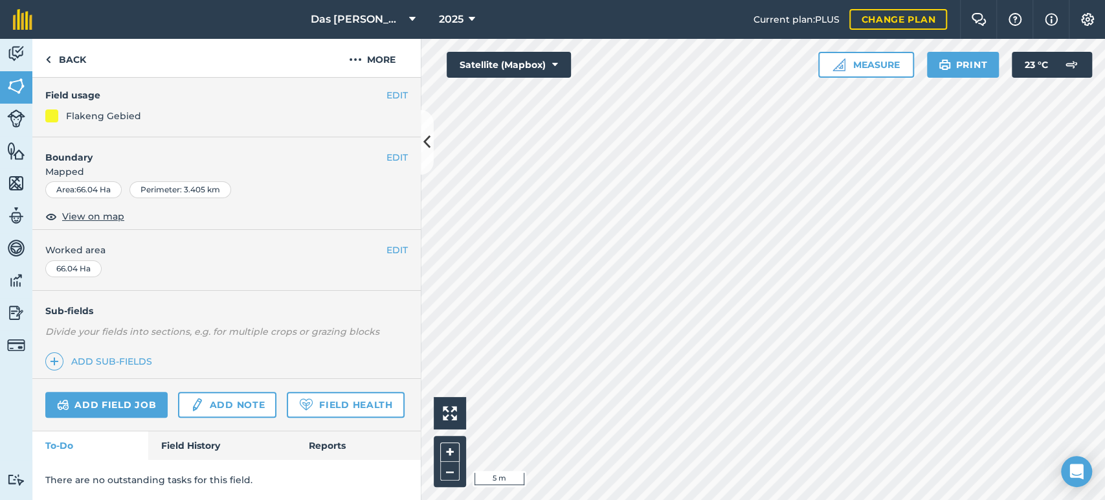
scroll to position [144, 0]
click at [431, 145] on button at bounding box center [427, 142] width 13 height 65
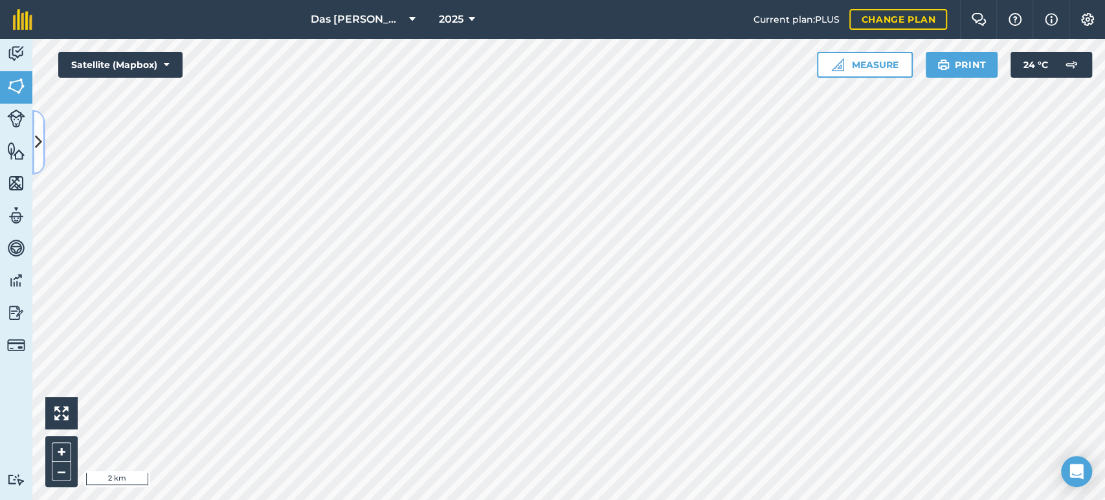
click at [41, 133] on icon at bounding box center [38, 142] width 7 height 23
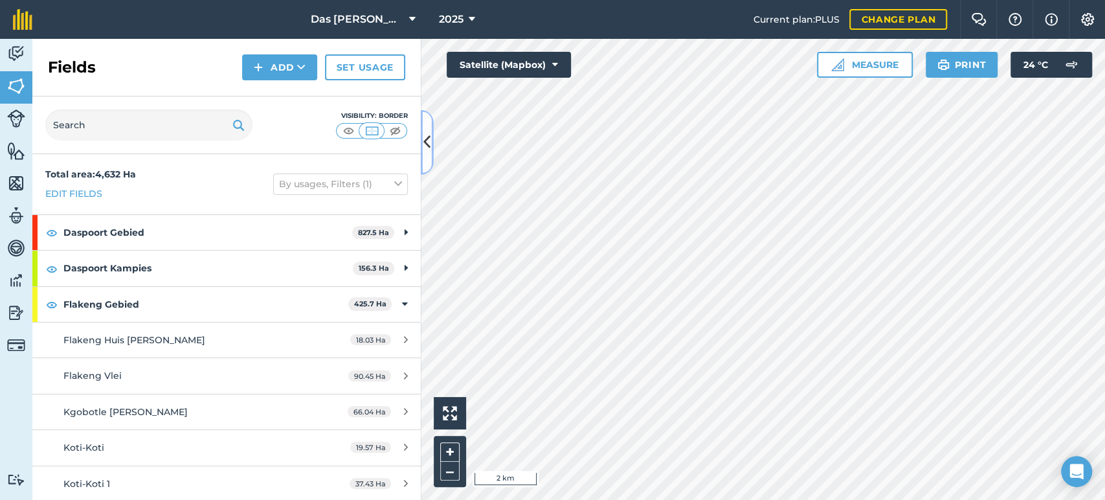
click at [425, 154] on button at bounding box center [427, 142] width 13 height 65
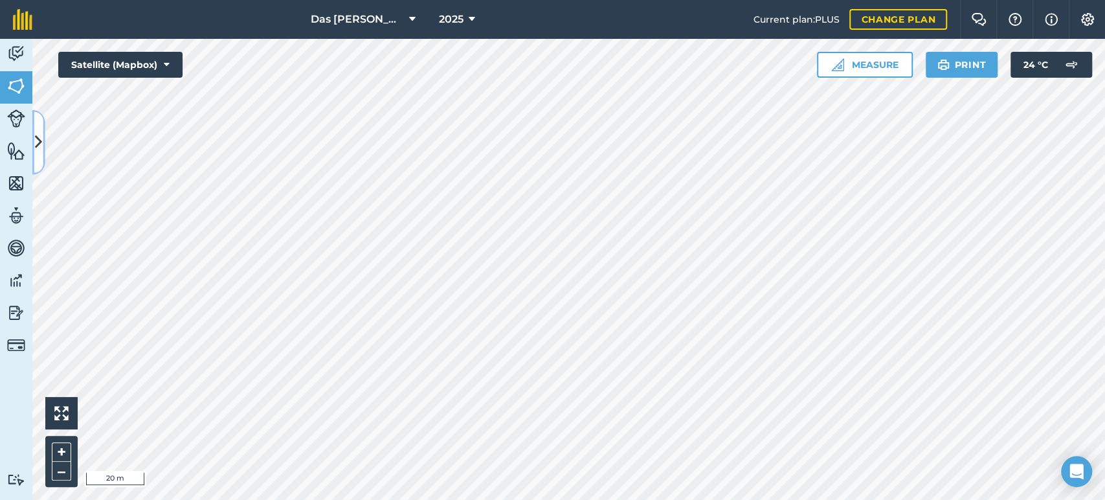
click at [36, 144] on icon at bounding box center [38, 142] width 7 height 23
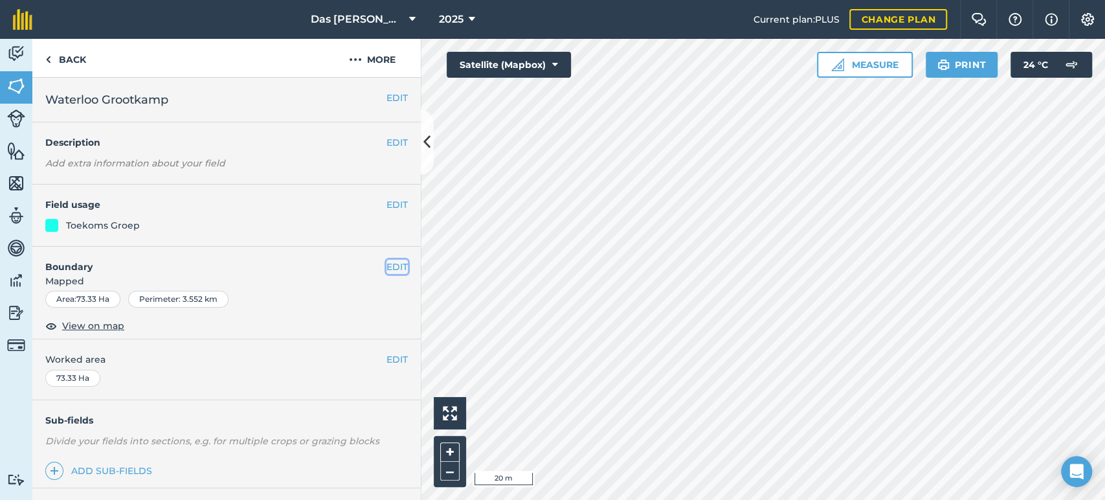
click at [393, 266] on button "EDIT" at bounding box center [396, 267] width 21 height 14
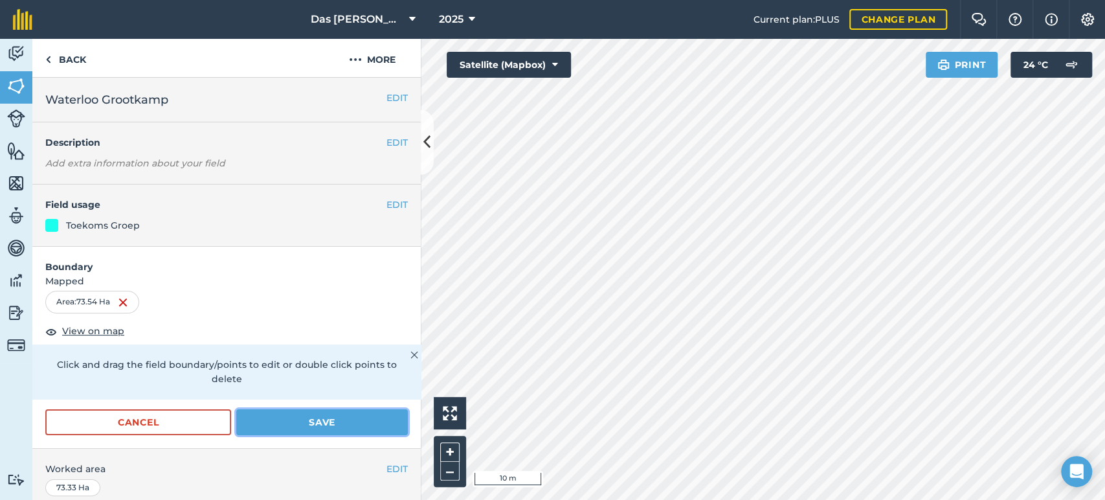
click at [357, 416] on button "Save" at bounding box center [322, 422] width 172 height 26
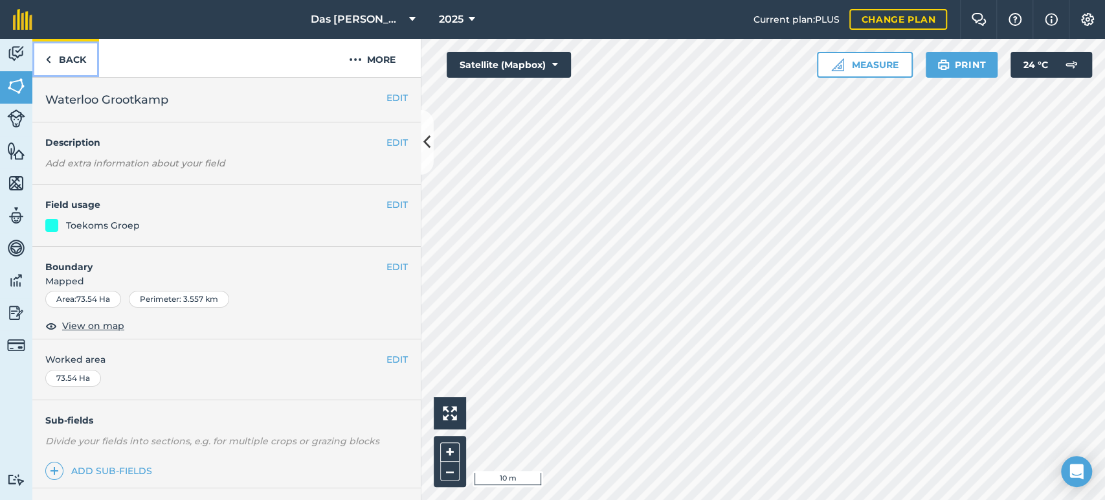
click at [60, 60] on link "Back" at bounding box center [65, 58] width 67 height 38
click at [77, 60] on link "Back" at bounding box center [65, 58] width 67 height 38
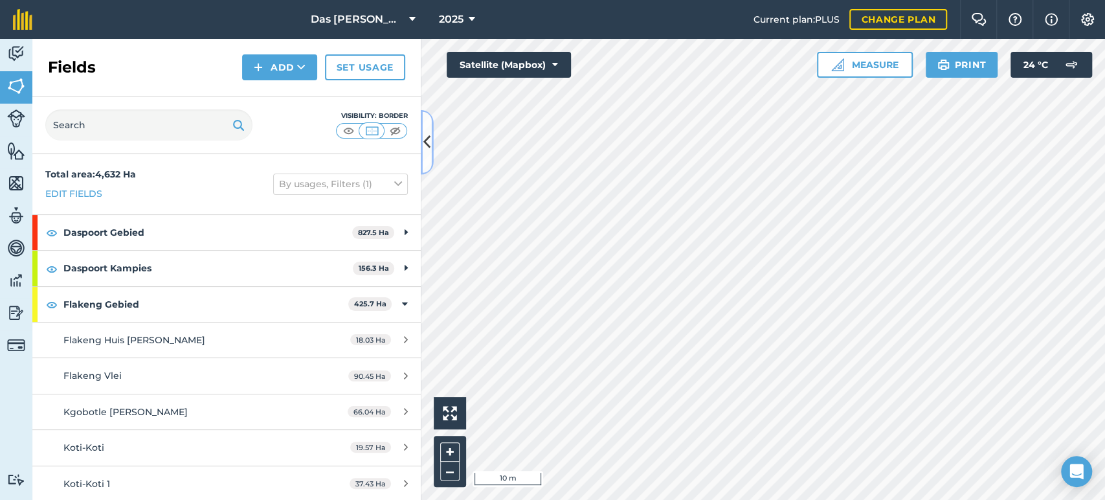
click at [428, 139] on icon at bounding box center [426, 142] width 7 height 23
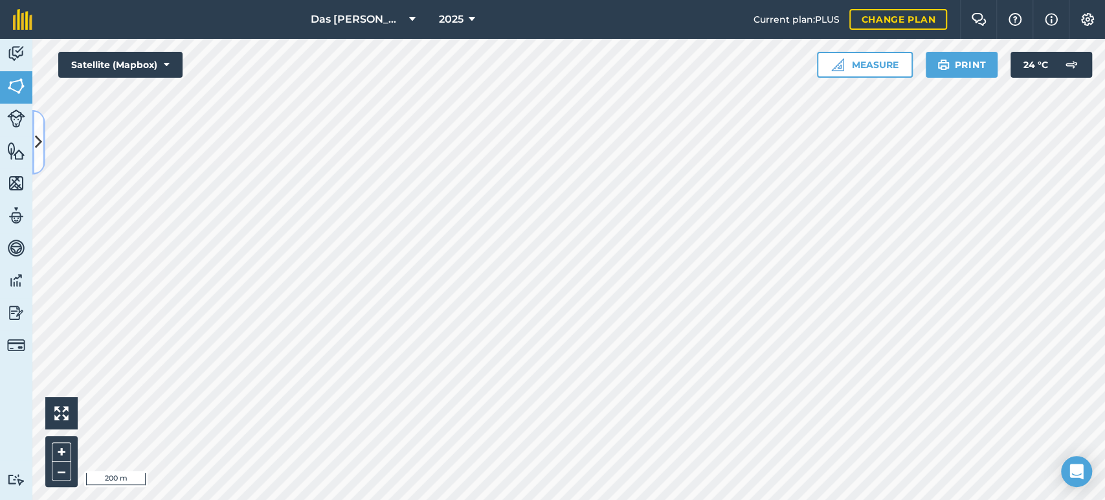
click at [43, 153] on button at bounding box center [38, 142] width 13 height 65
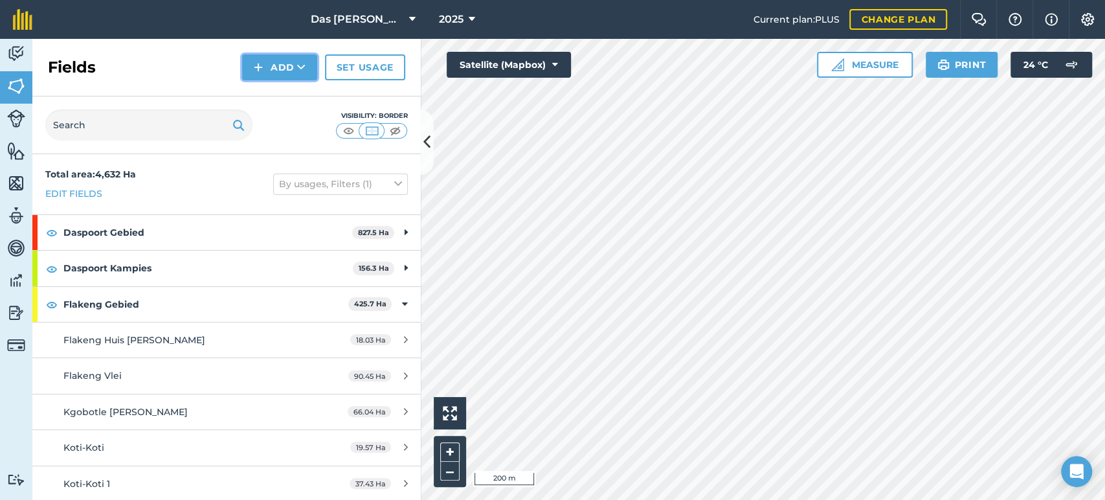
click at [307, 72] on button "Add" at bounding box center [279, 67] width 75 height 26
click at [295, 95] on link "Draw" at bounding box center [279, 96] width 71 height 28
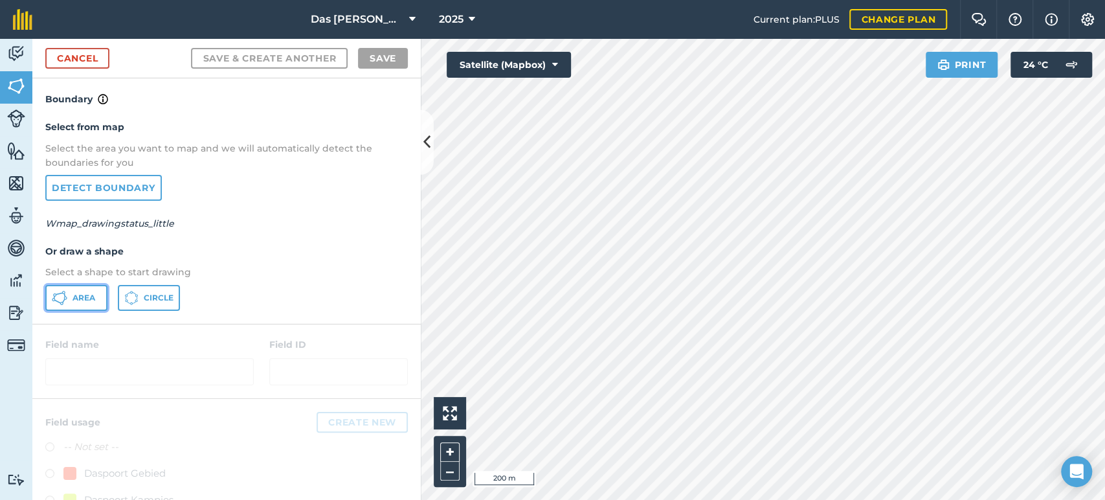
click at [100, 303] on button "Area" at bounding box center [76, 298] width 62 height 26
click at [425, 161] on button at bounding box center [427, 142] width 13 height 65
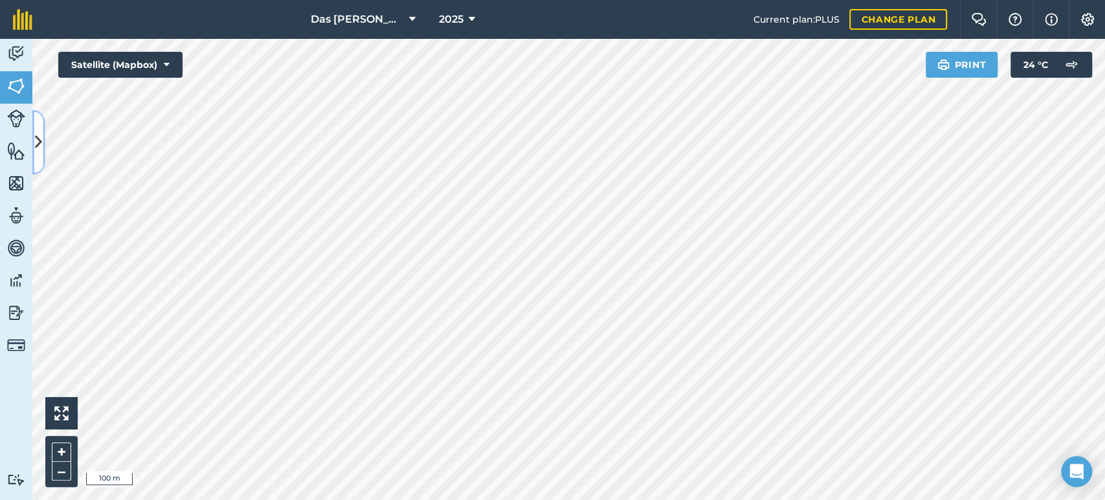
click at [44, 153] on button at bounding box center [38, 142] width 13 height 65
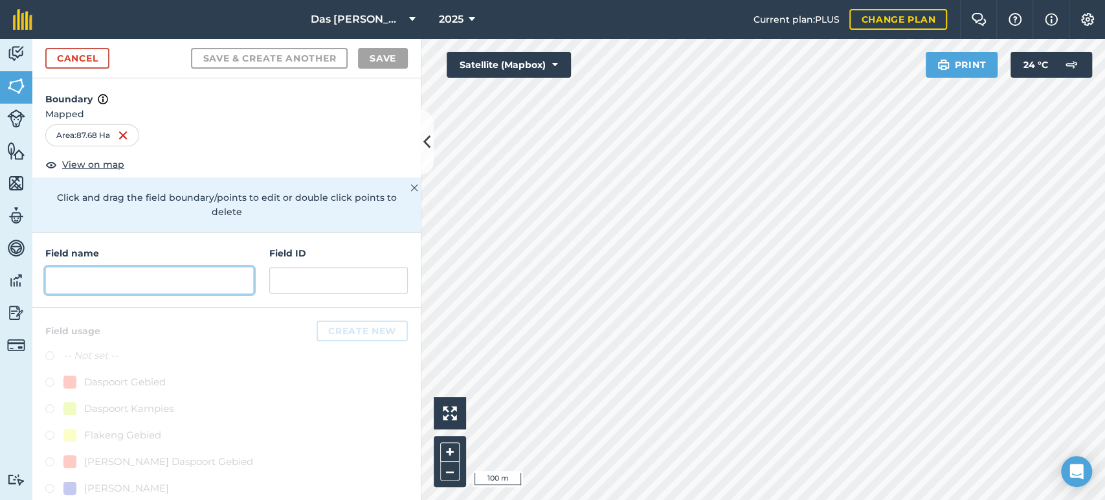
click at [86, 284] on input "text" at bounding box center [149, 280] width 208 height 27
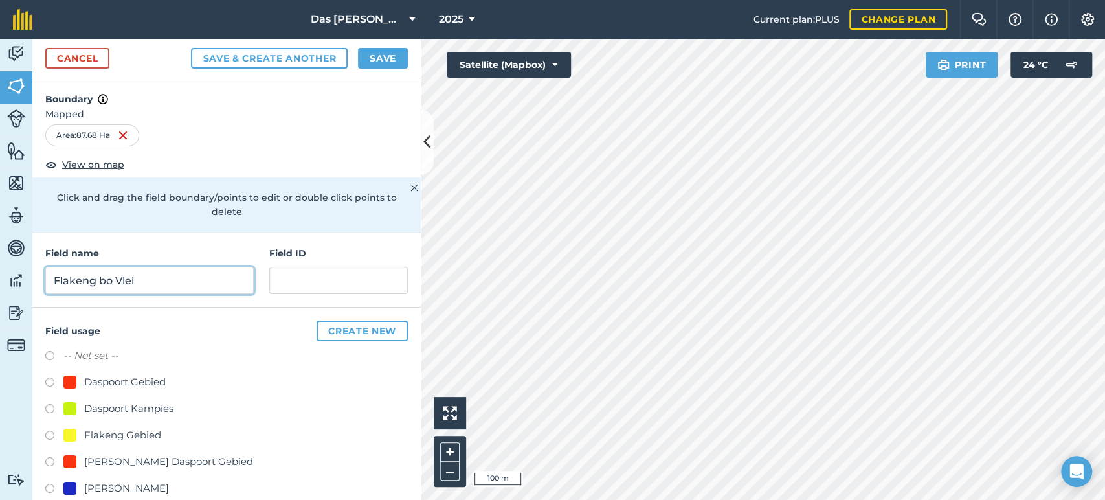
type input "Flakeng bo Vlei"
click at [143, 430] on div "Flakeng Gebied" at bounding box center [122, 435] width 77 height 16
radio input "true"
click at [386, 64] on button "Save" at bounding box center [383, 58] width 50 height 21
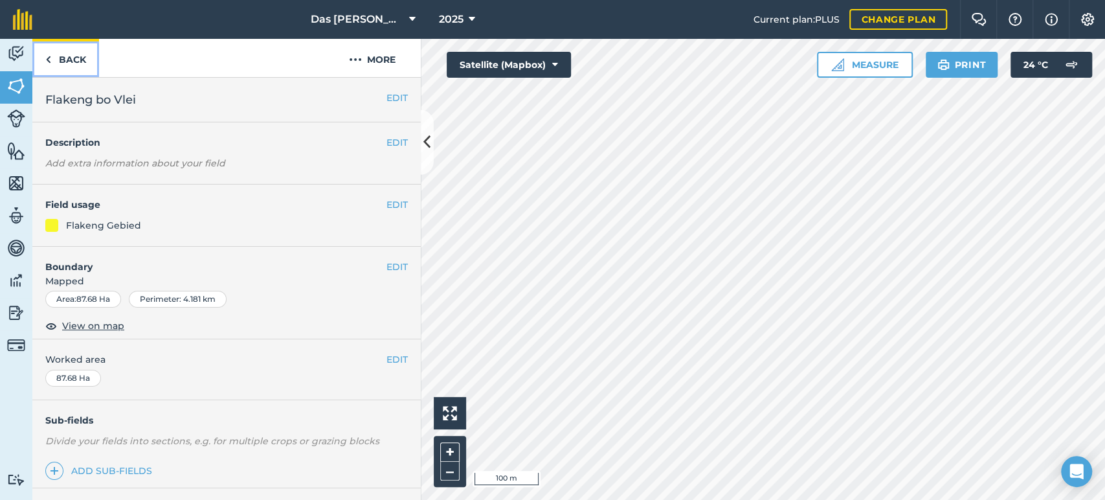
click at [77, 62] on link "Back" at bounding box center [65, 58] width 67 height 38
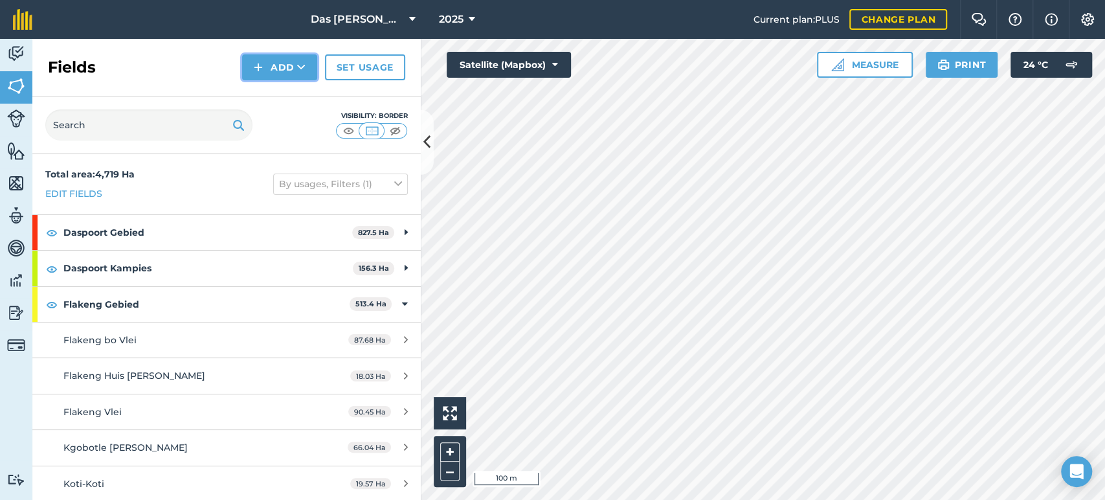
click at [306, 71] on icon at bounding box center [301, 67] width 8 height 13
click at [273, 91] on link "Draw" at bounding box center [279, 96] width 71 height 28
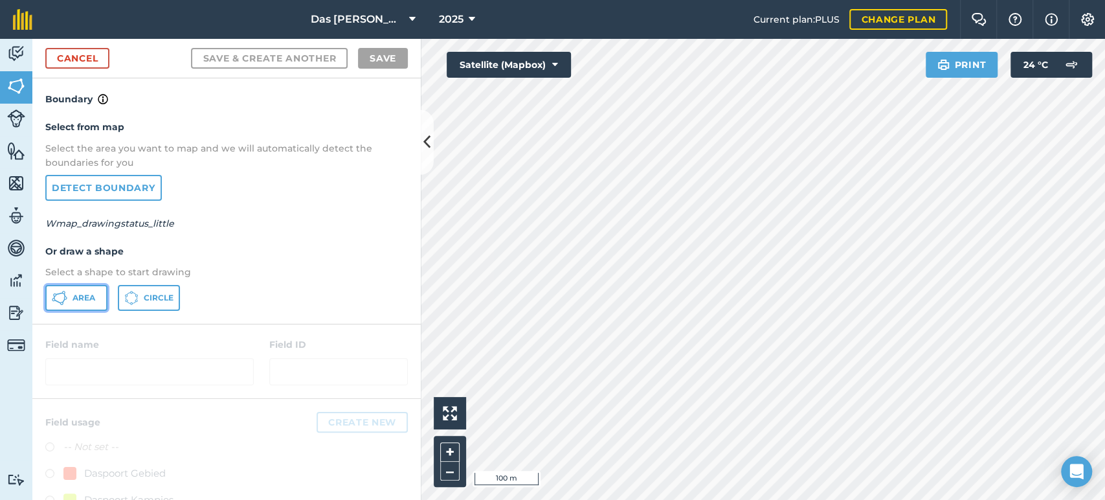
click at [97, 289] on button "Area" at bounding box center [76, 298] width 62 height 26
click at [383, 335] on div "Activity Fields Livestock Features Maps Team Vehicles Data Reporting Billing Tu…" at bounding box center [552, 269] width 1105 height 461
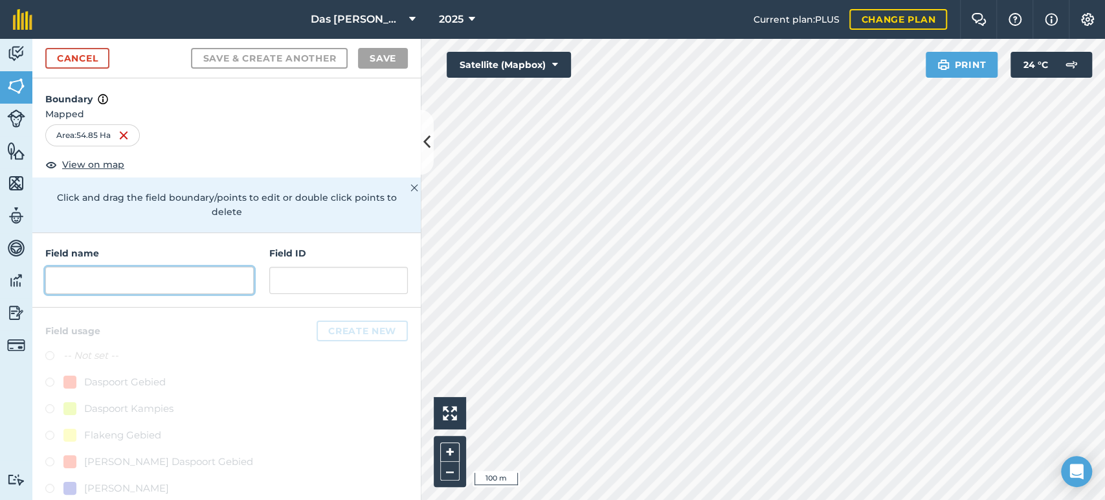
click at [221, 284] on input "text" at bounding box center [149, 280] width 208 height 27
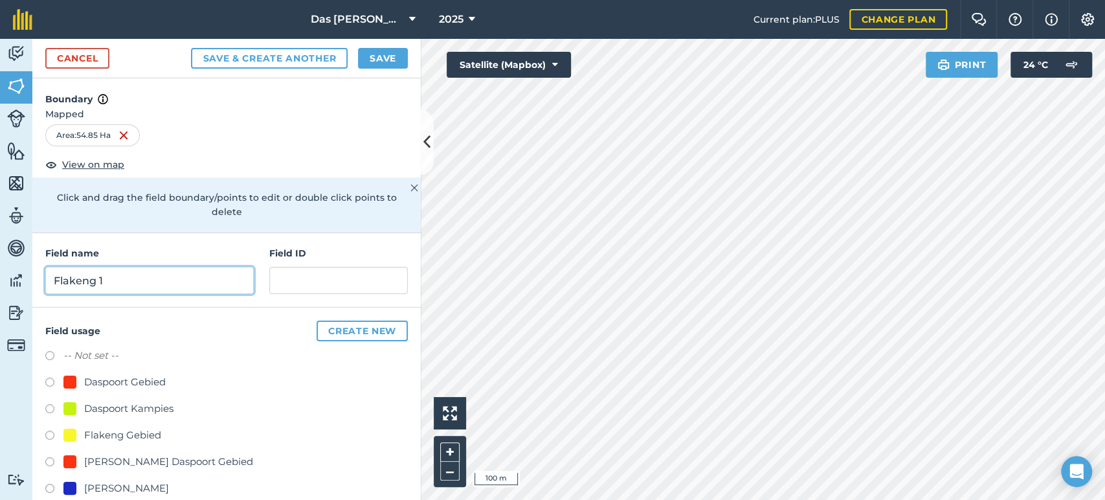
type input "Flakeng 1"
click at [146, 428] on div "Flakeng Gebied" at bounding box center [122, 435] width 77 height 16
radio input "true"
click at [373, 61] on button "Save" at bounding box center [383, 58] width 50 height 21
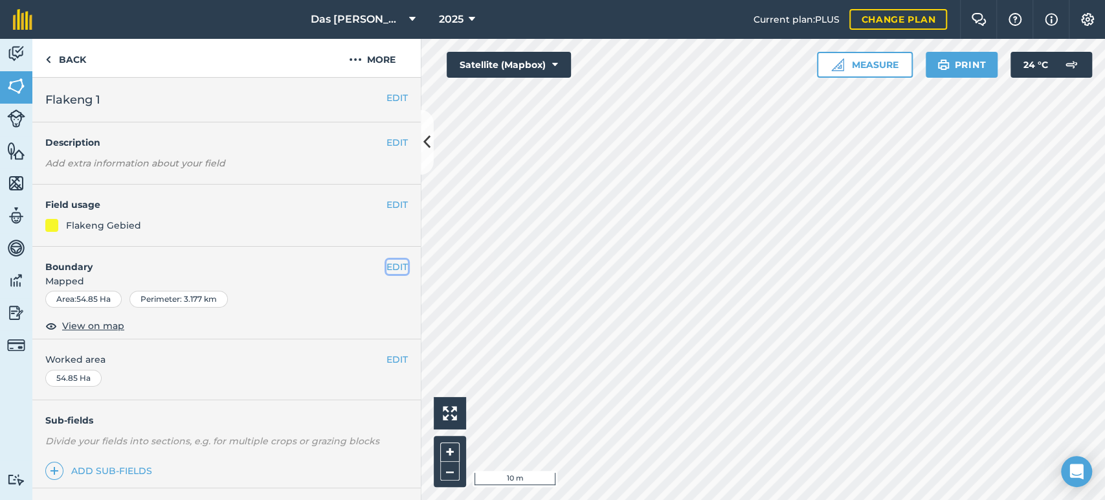
click at [386, 265] on button "EDIT" at bounding box center [396, 267] width 21 height 14
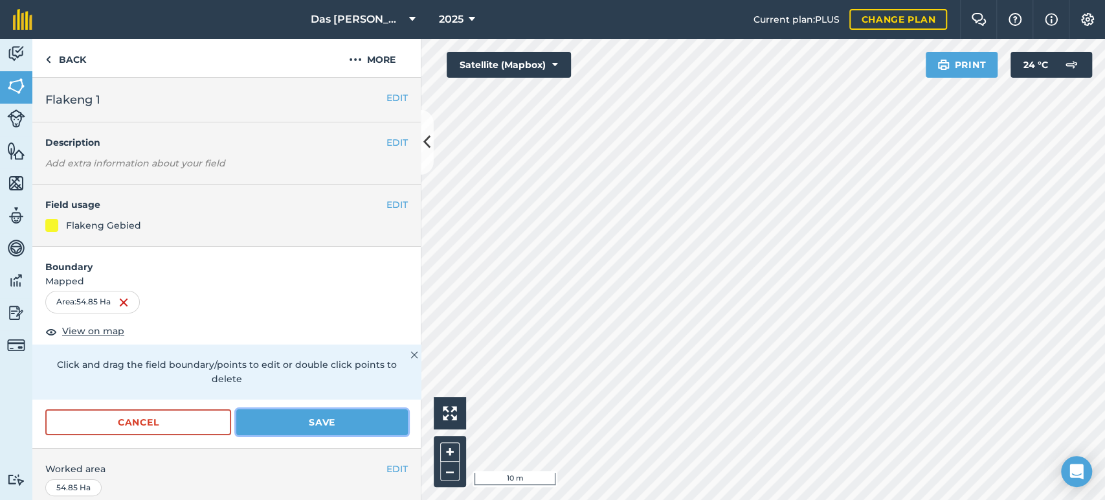
click at [333, 414] on button "Save" at bounding box center [322, 422] width 172 height 26
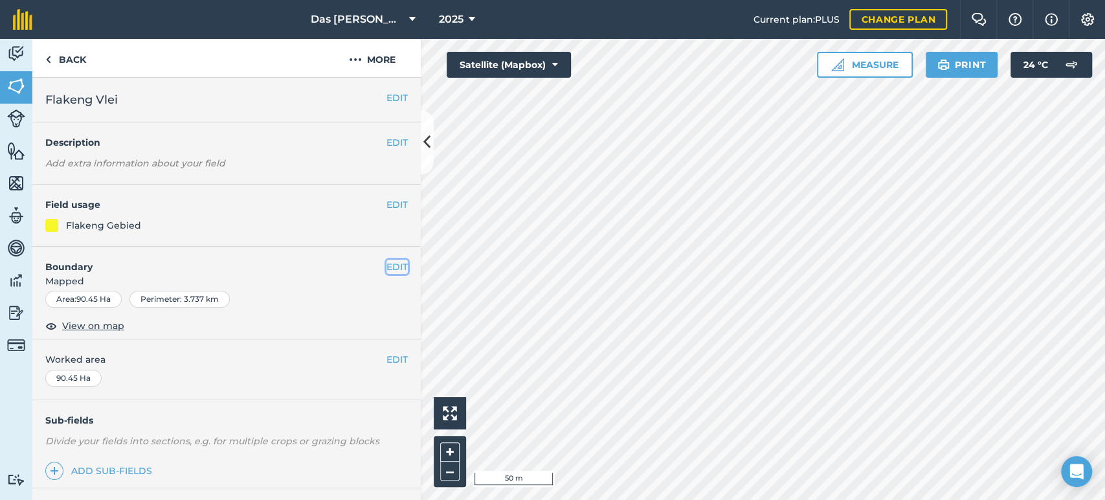
click at [387, 266] on button "EDIT" at bounding box center [396, 267] width 21 height 14
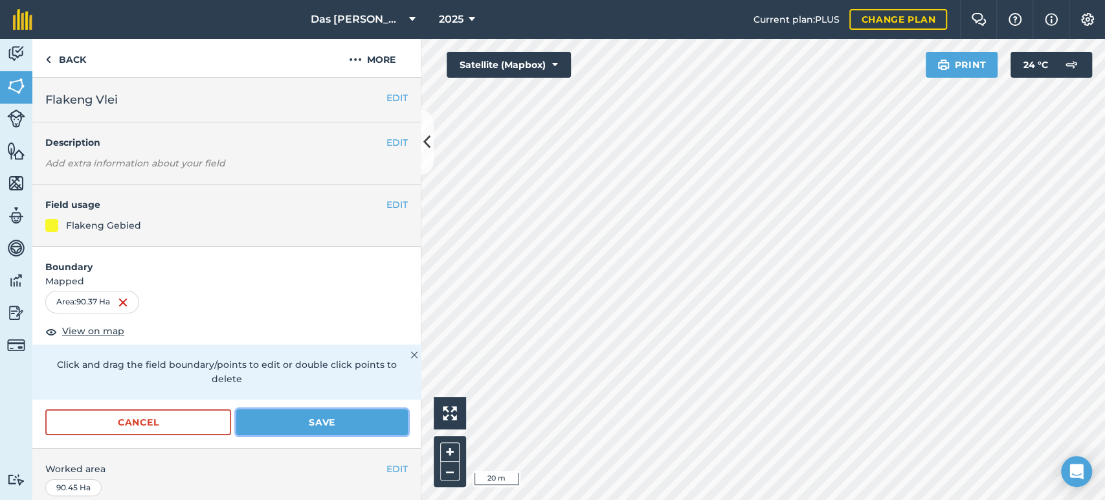
click at [368, 413] on button "Save" at bounding box center [322, 422] width 172 height 26
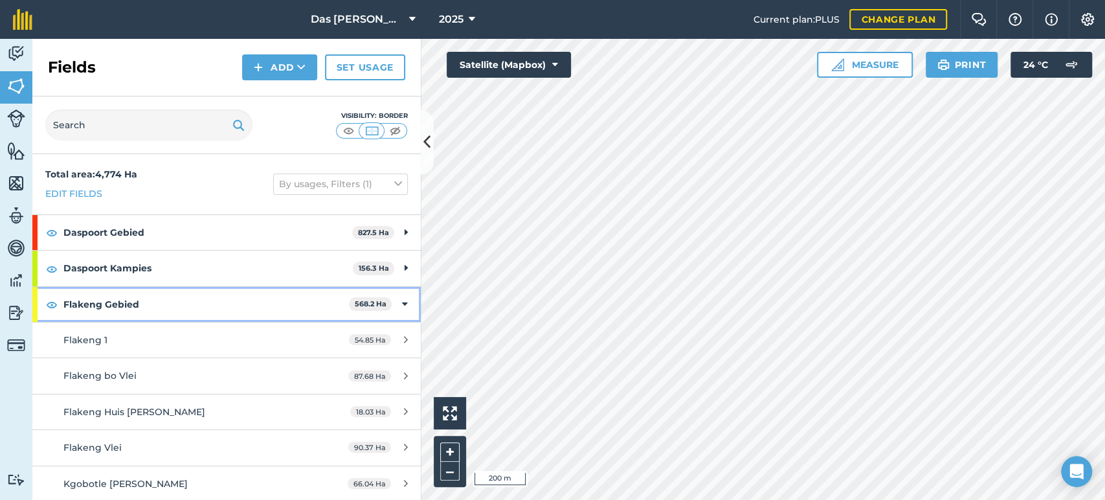
click at [397, 304] on div "Flakeng Gebied 568.2 Ha" at bounding box center [226, 304] width 388 height 35
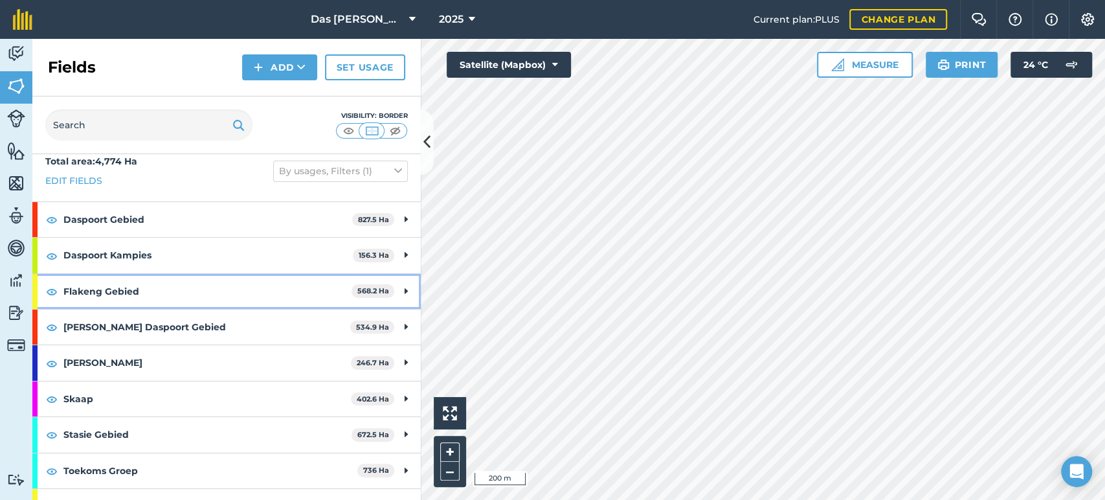
scroll to position [36, 0]
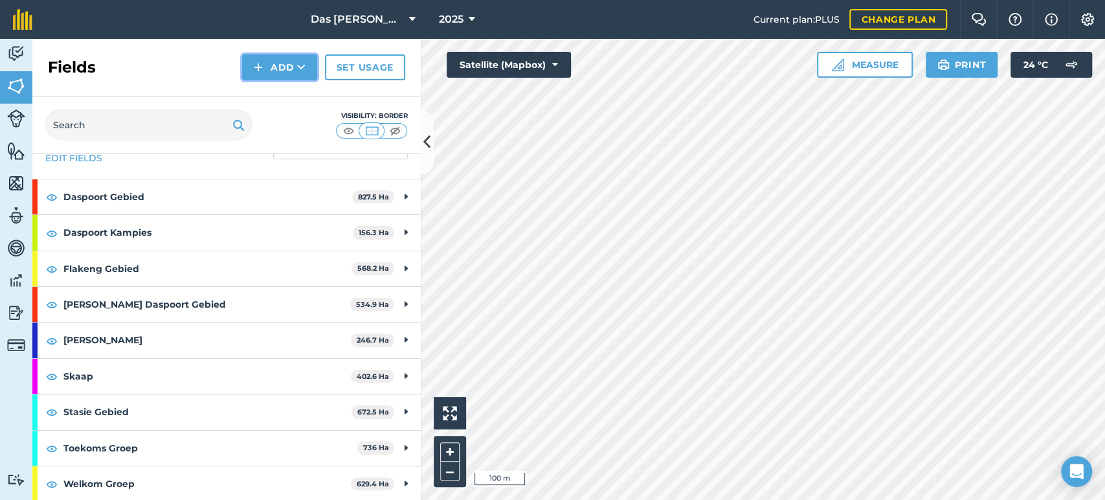
click at [316, 80] on button "Add" at bounding box center [279, 67] width 75 height 26
click at [302, 98] on link "Draw" at bounding box center [279, 96] width 71 height 28
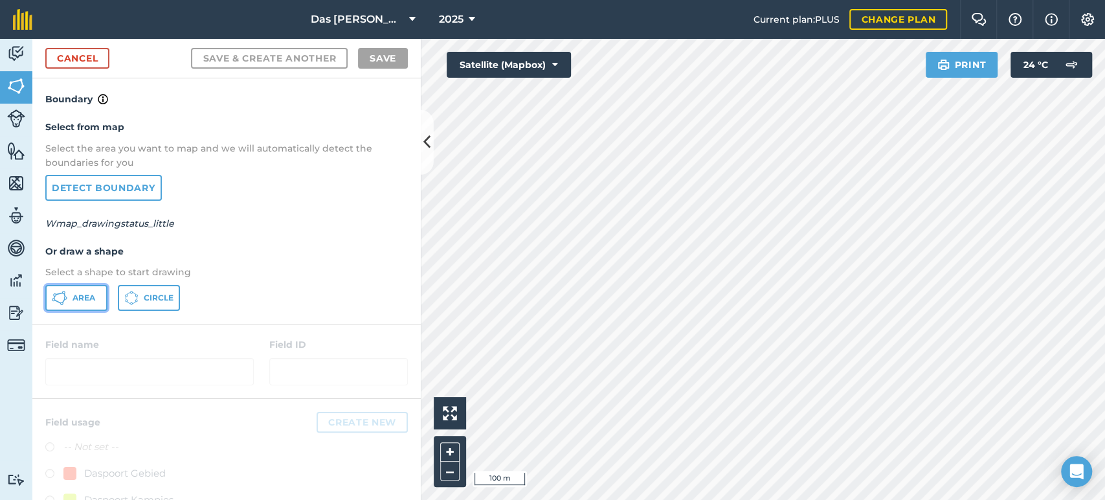
click at [88, 299] on span "Area" at bounding box center [83, 298] width 23 height 10
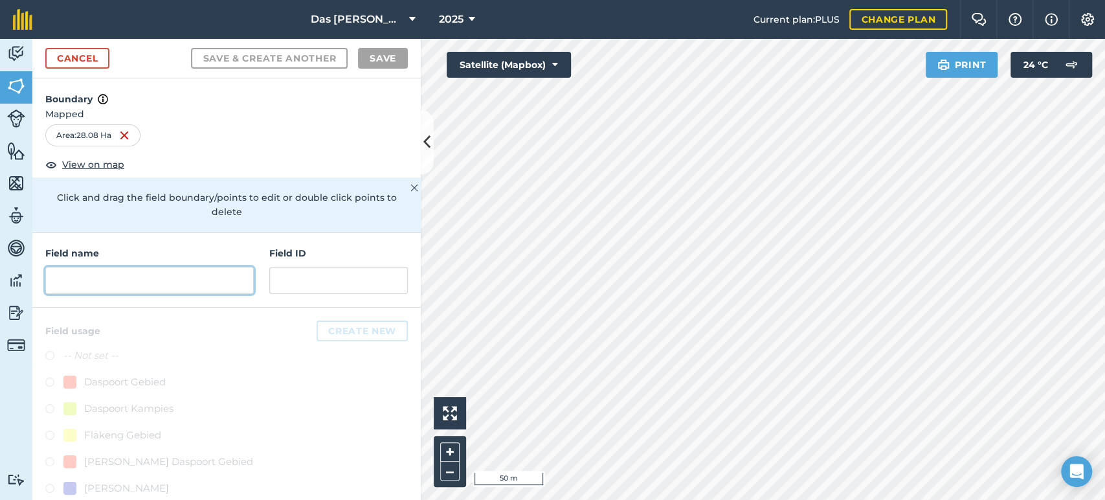
click at [215, 268] on input "text" at bounding box center [149, 280] width 208 height 27
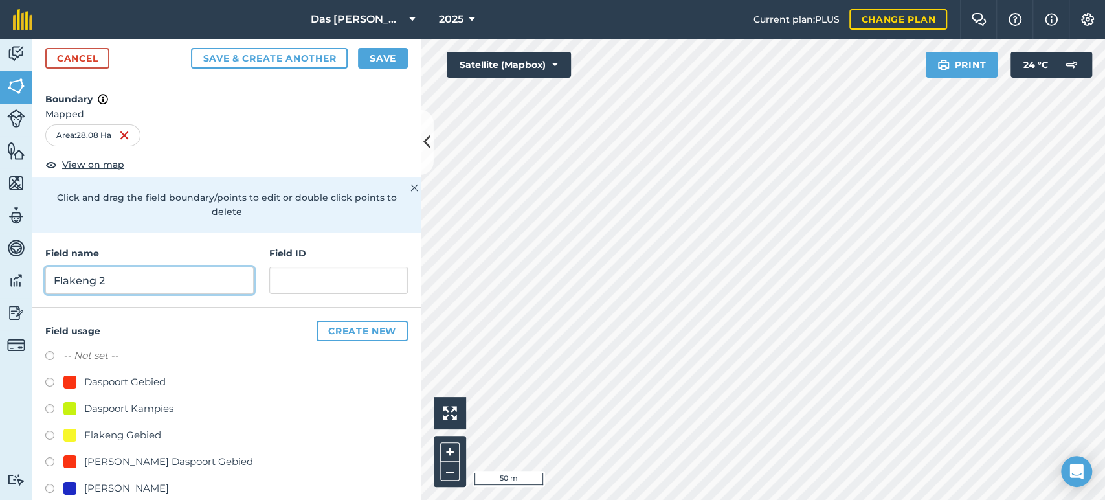
type input "Flakeng 2"
click at [121, 438] on div "Flakeng Gebied" at bounding box center [122, 435] width 77 height 16
radio input "true"
click at [377, 54] on button "Save" at bounding box center [383, 58] width 50 height 21
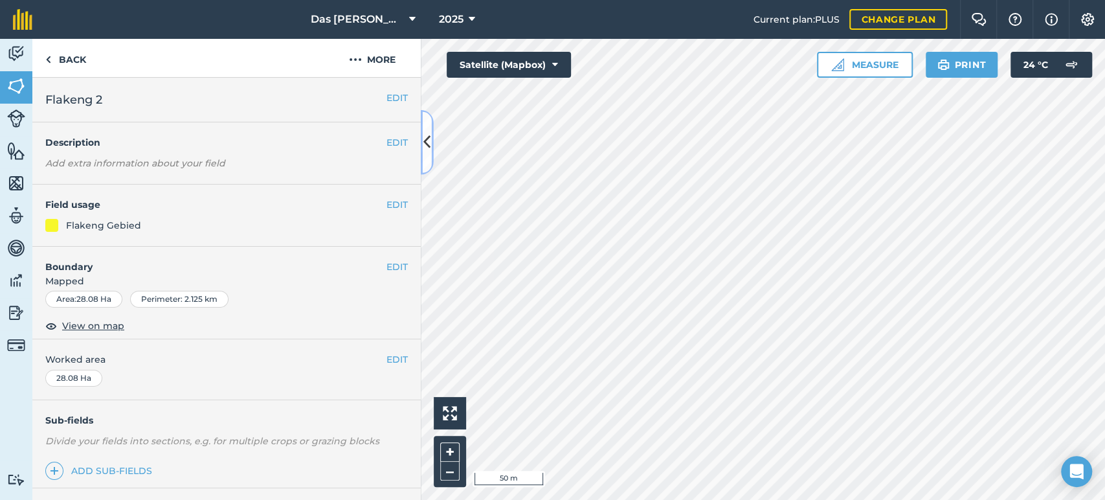
click at [425, 129] on button at bounding box center [427, 142] width 13 height 65
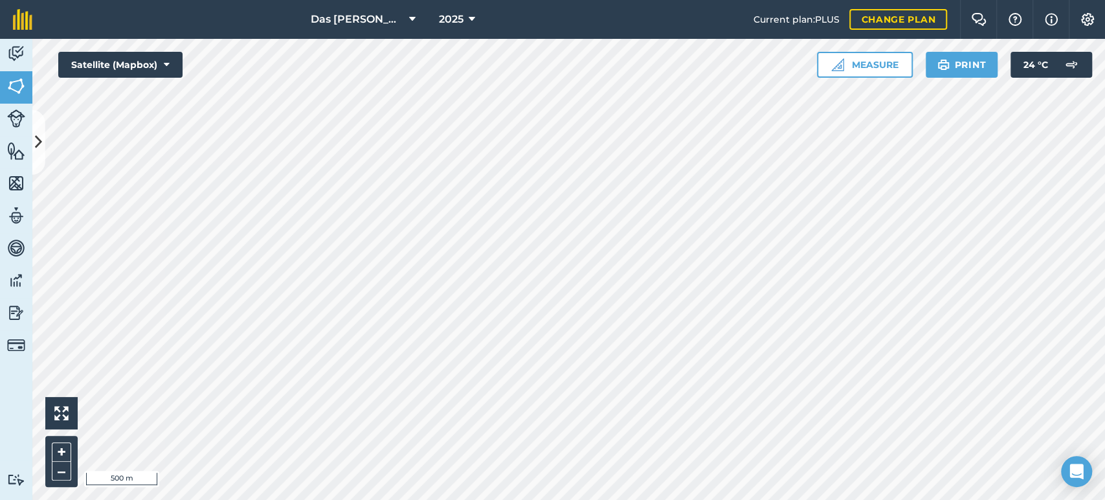
click at [517, 230] on div at bounding box center [568, 269] width 1073 height 461
click at [36, 144] on icon at bounding box center [38, 142] width 7 height 23
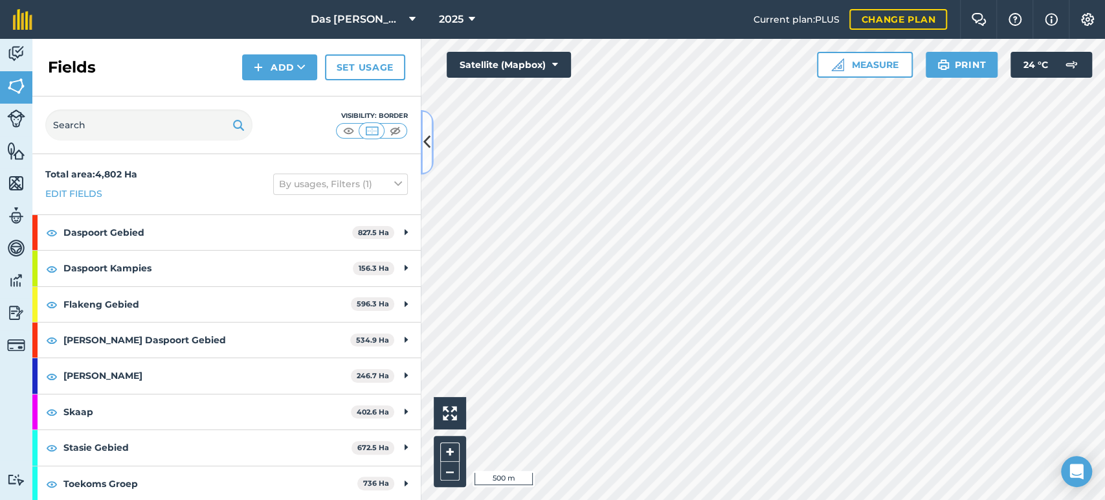
click at [432, 157] on button at bounding box center [427, 142] width 13 height 65
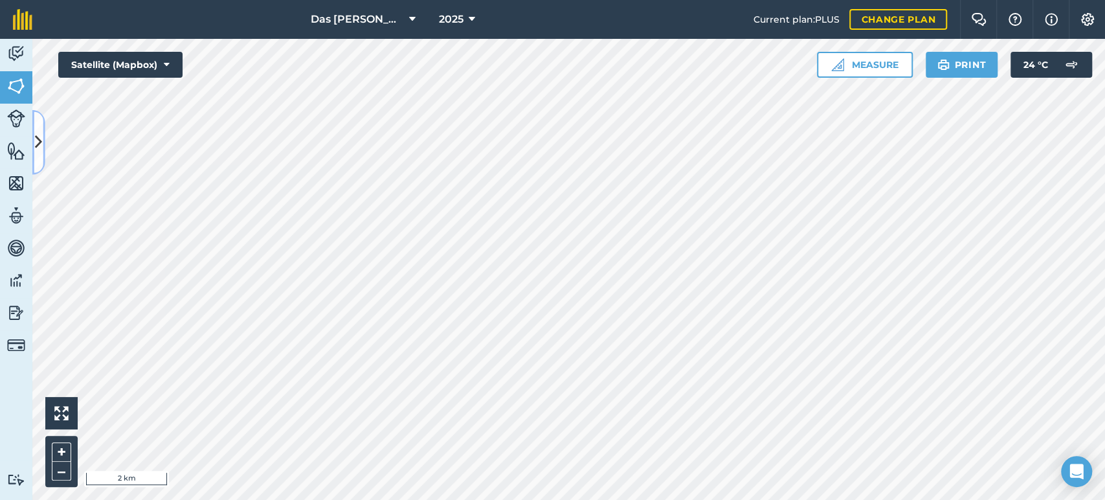
click at [39, 149] on icon at bounding box center [38, 142] width 7 height 23
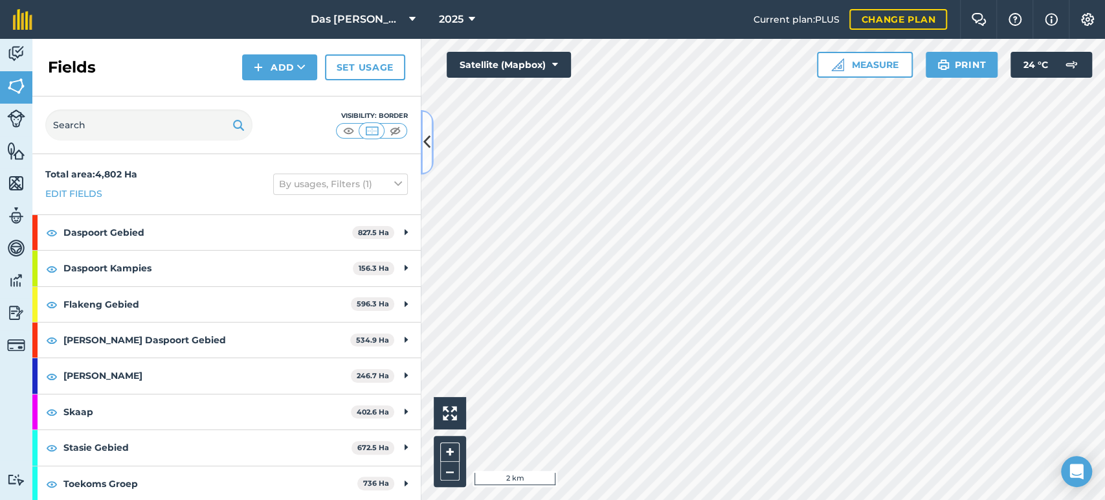
click at [428, 159] on button at bounding box center [427, 142] width 13 height 65
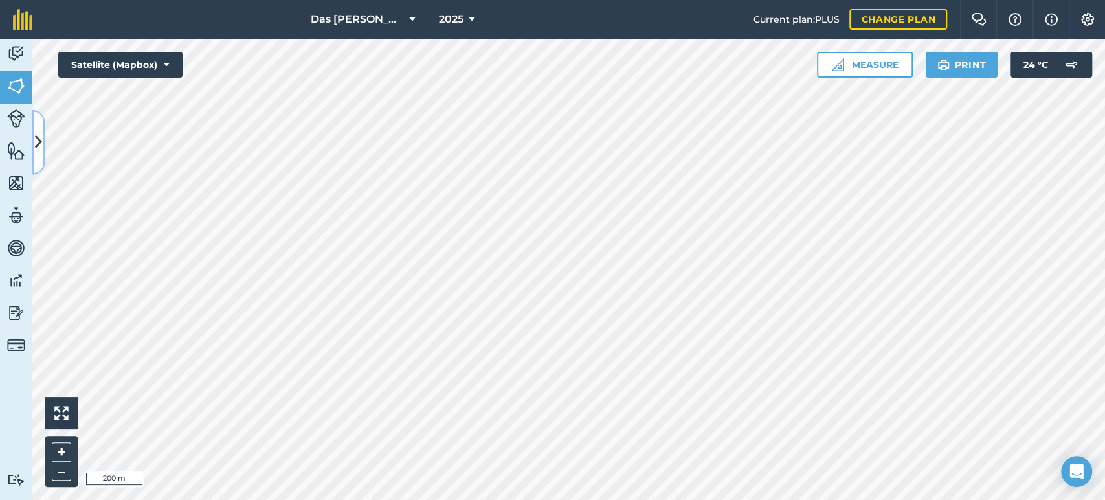
click at [42, 151] on button at bounding box center [38, 142] width 13 height 65
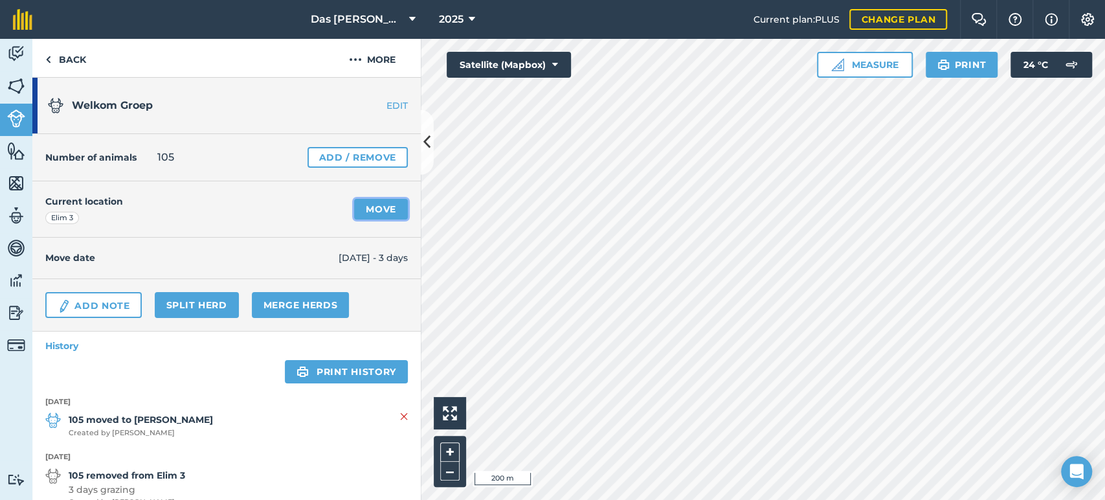
click at [364, 214] on link "Move" at bounding box center [381, 209] width 54 height 21
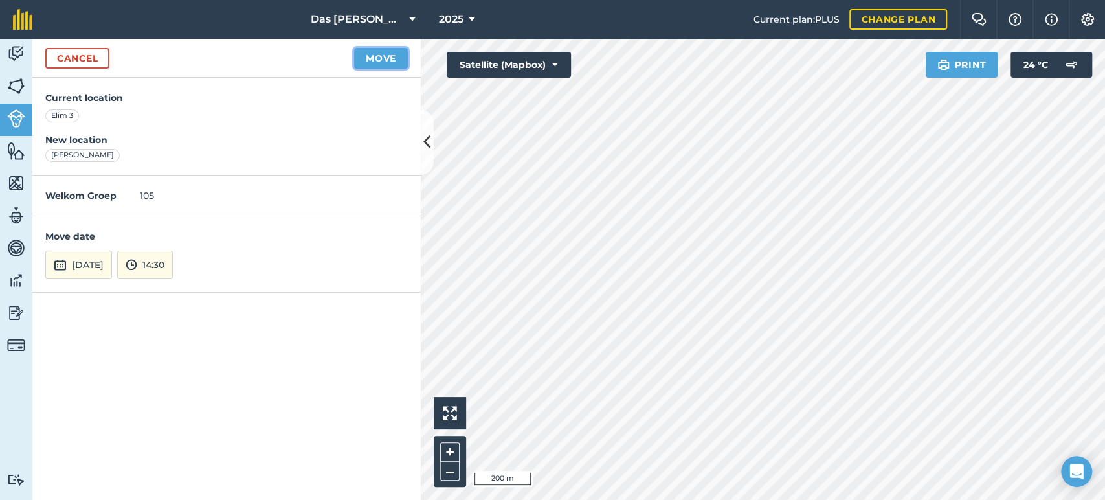
click at [382, 63] on button "Move" at bounding box center [381, 58] width 54 height 21
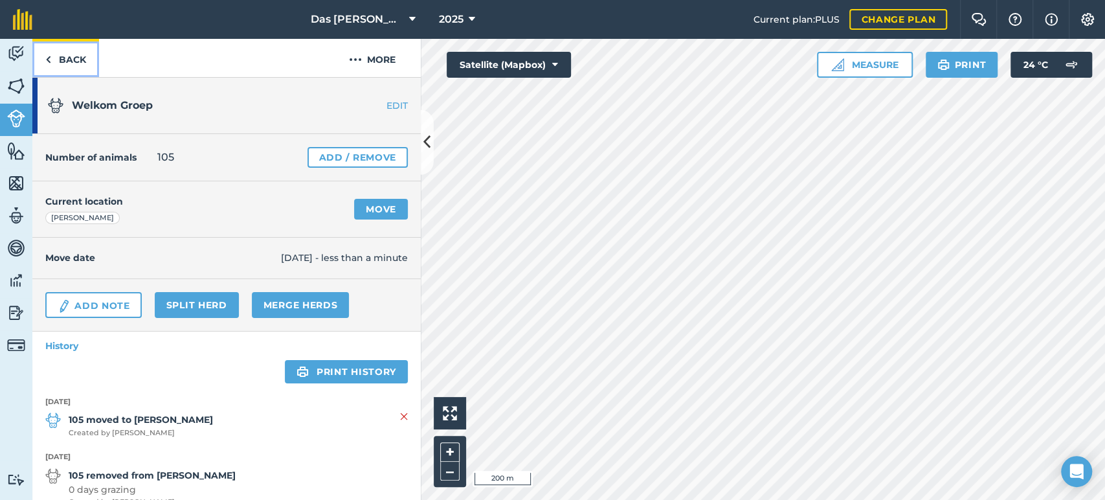
click at [70, 59] on link "Back" at bounding box center [65, 58] width 67 height 38
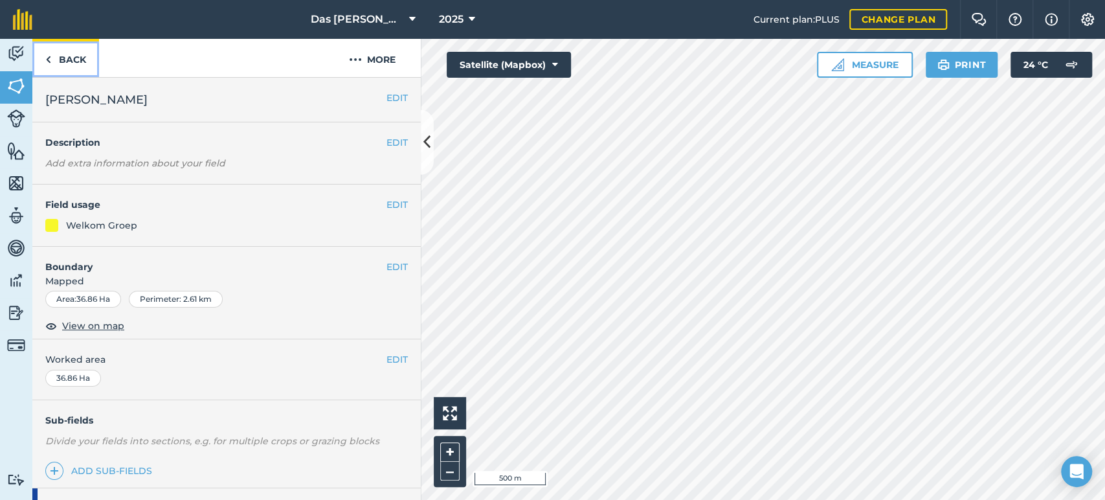
click at [67, 70] on link "Back" at bounding box center [65, 58] width 67 height 38
click at [79, 60] on link "Back" at bounding box center [65, 58] width 67 height 38
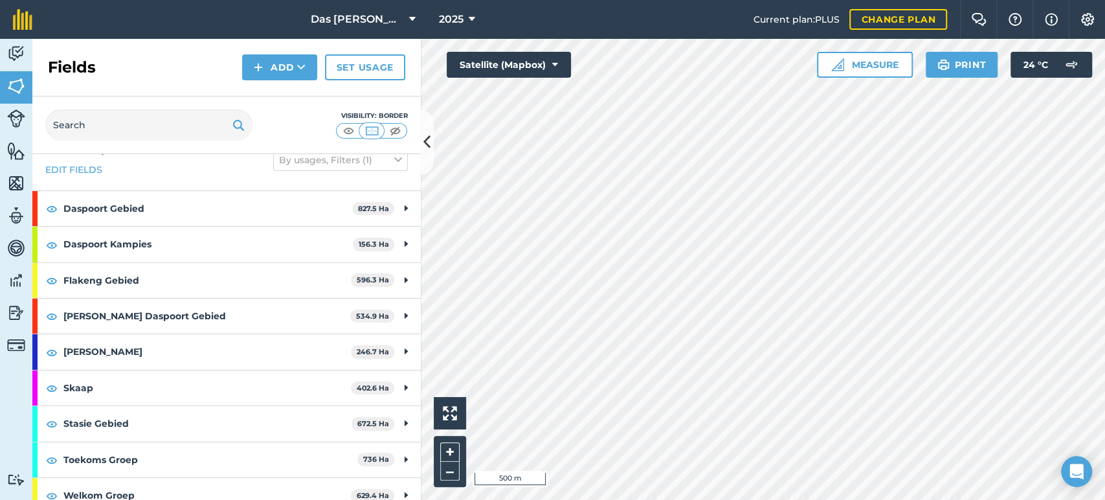
scroll to position [36, 0]
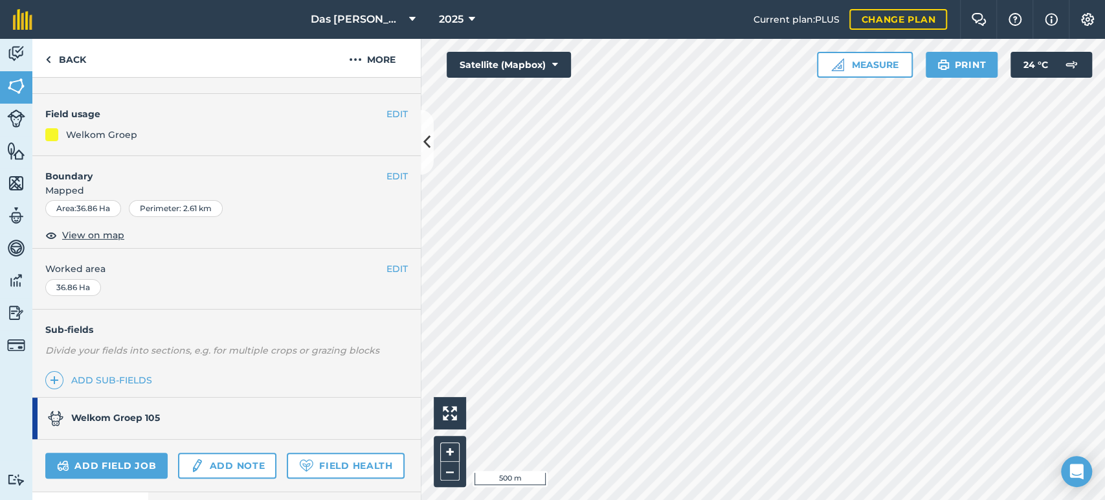
scroll to position [186, 0]
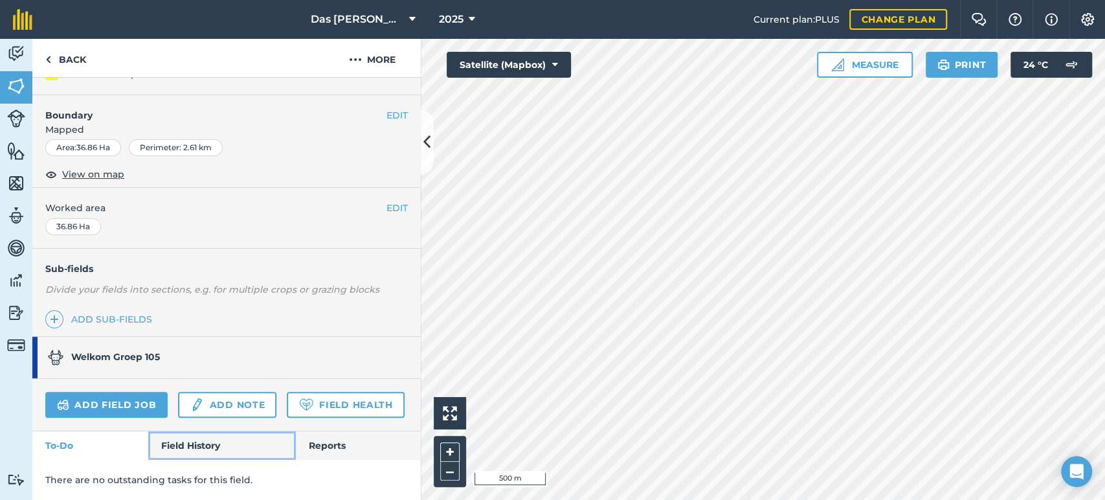
click at [188, 444] on link "Field History" at bounding box center [221, 445] width 147 height 28
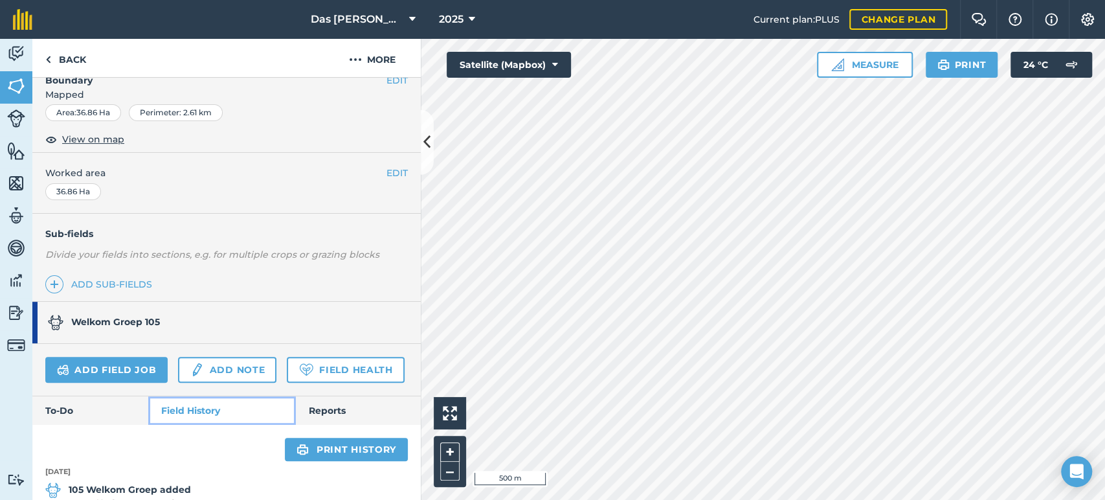
scroll to position [339, 0]
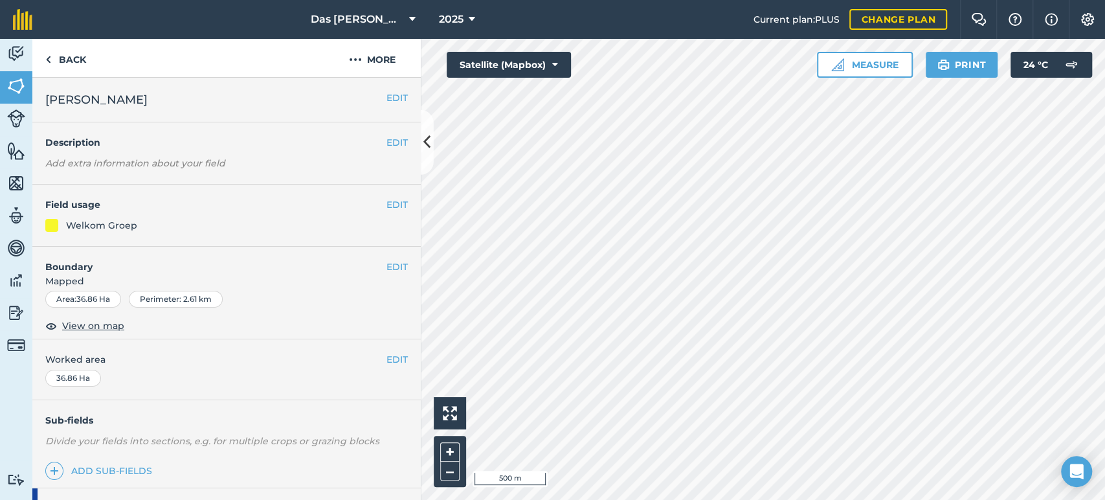
scroll to position [339, 0]
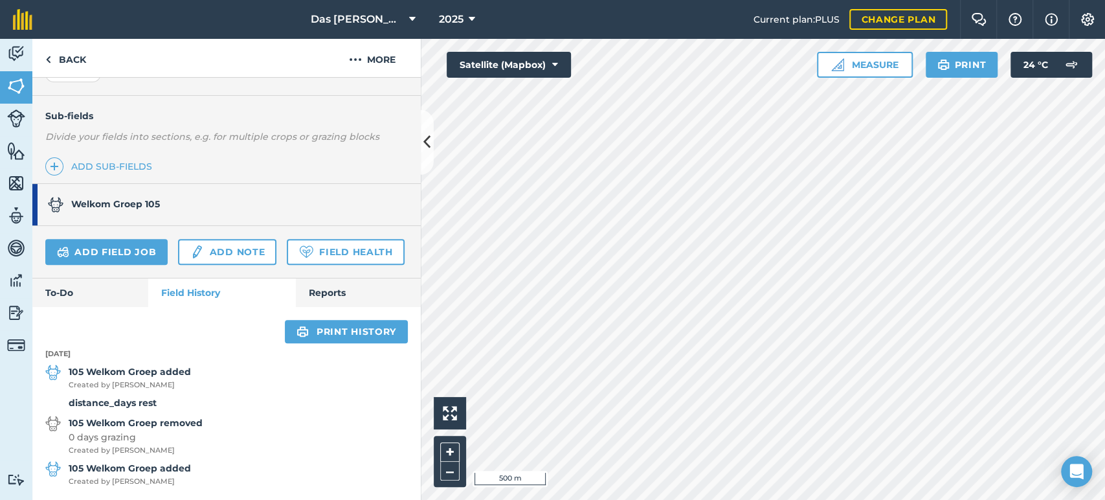
click at [199, 426] on strong "105 Welkom Groep removed" at bounding box center [136, 423] width 134 height 14
click at [315, 295] on link "Reports" at bounding box center [358, 292] width 125 height 28
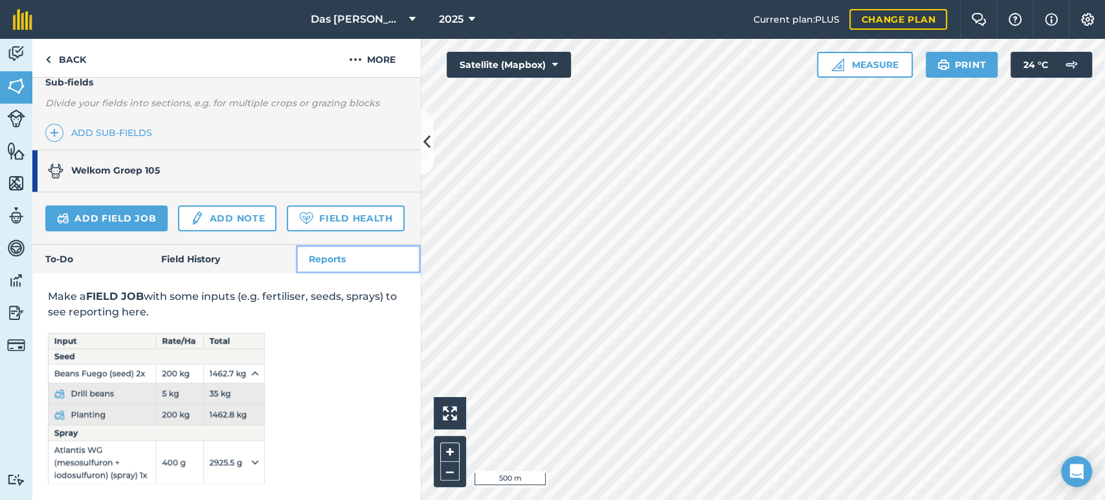
scroll to position [373, 0]
click at [78, 254] on link "To-Do" at bounding box center [90, 259] width 116 height 28
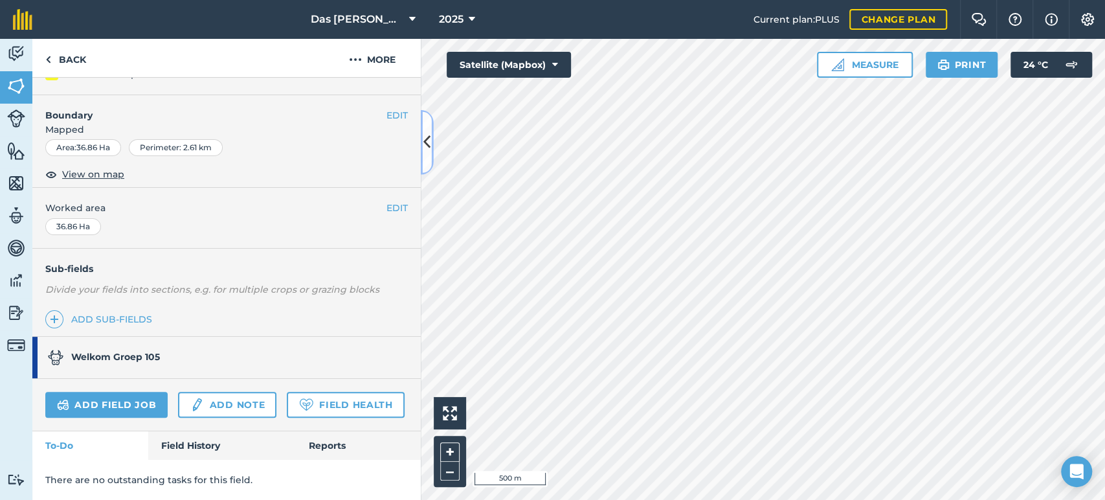
click at [426, 149] on icon at bounding box center [426, 142] width 7 height 23
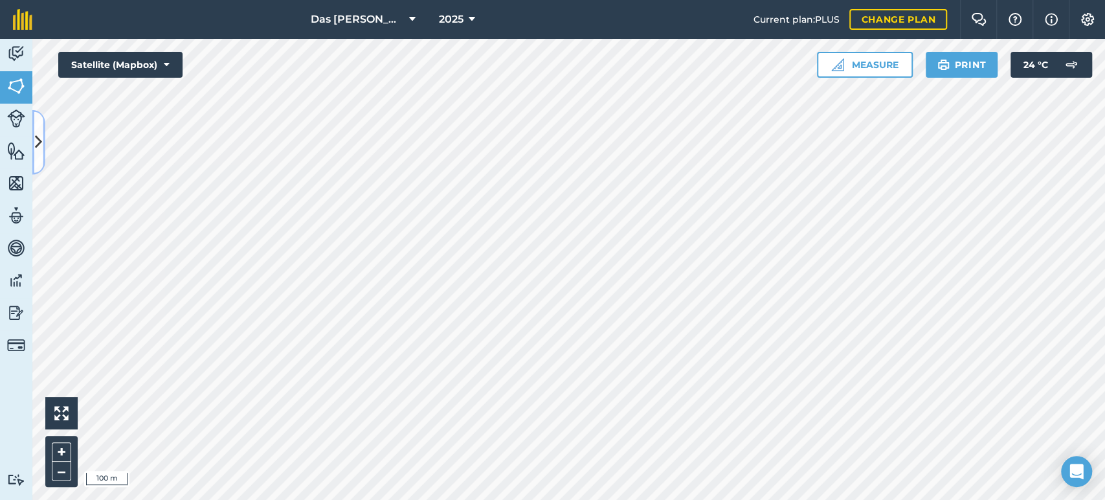
click at [41, 133] on icon at bounding box center [38, 142] width 7 height 23
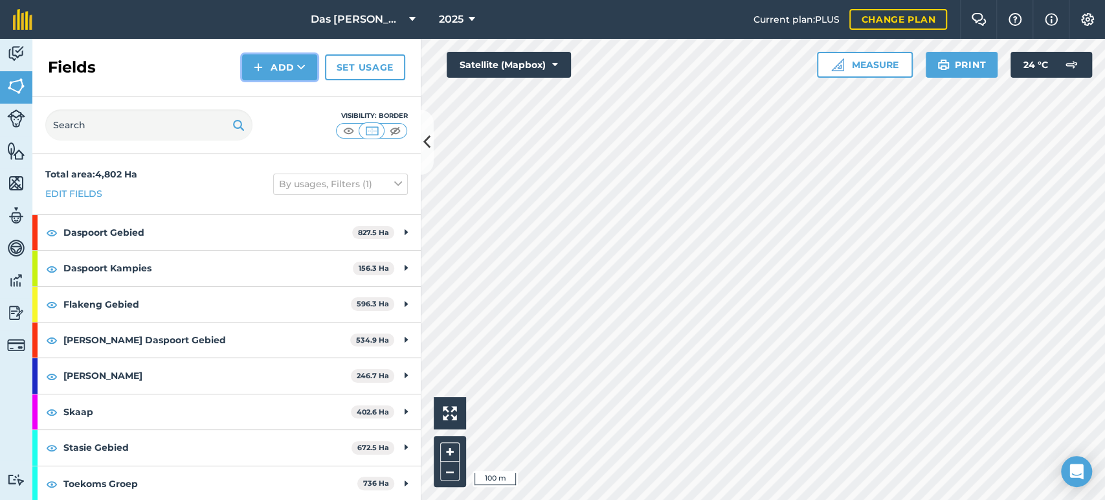
click at [306, 71] on icon at bounding box center [301, 67] width 8 height 13
click at [279, 86] on link "Draw" at bounding box center [279, 96] width 71 height 28
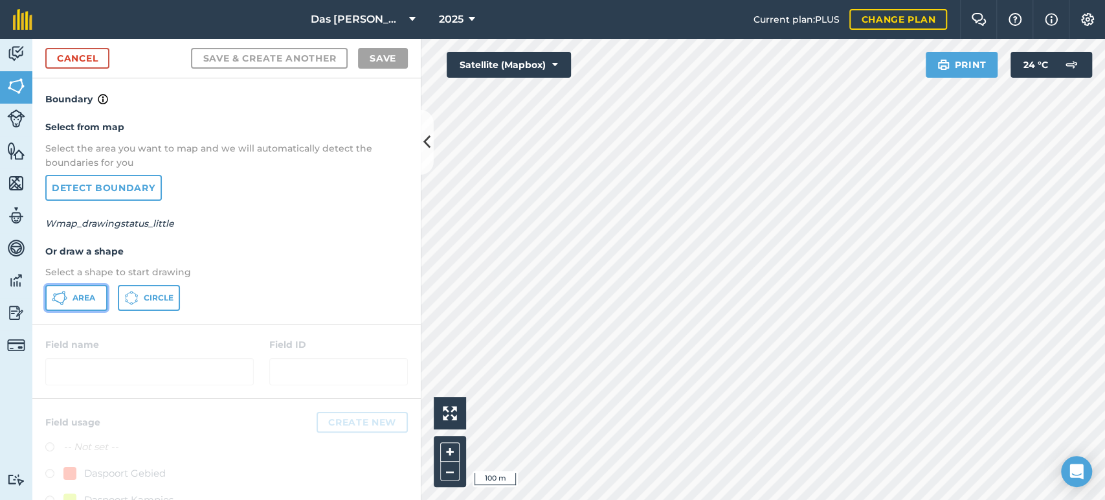
click at [90, 298] on span "Area" at bounding box center [83, 298] width 23 height 10
click at [91, 56] on link "Cancel" at bounding box center [77, 58] width 64 height 21
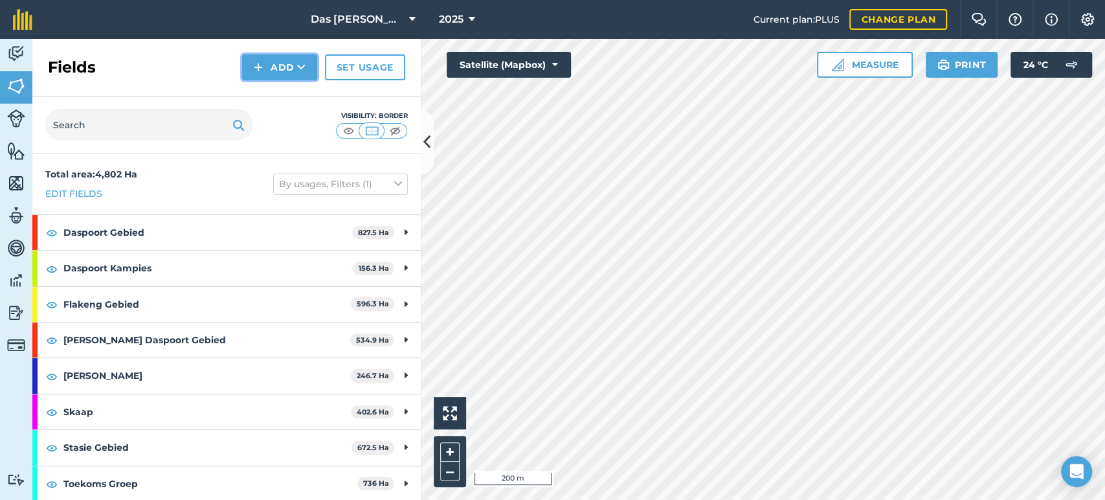
click at [310, 71] on button "Add" at bounding box center [279, 67] width 75 height 26
click at [300, 99] on link "Draw" at bounding box center [279, 96] width 71 height 28
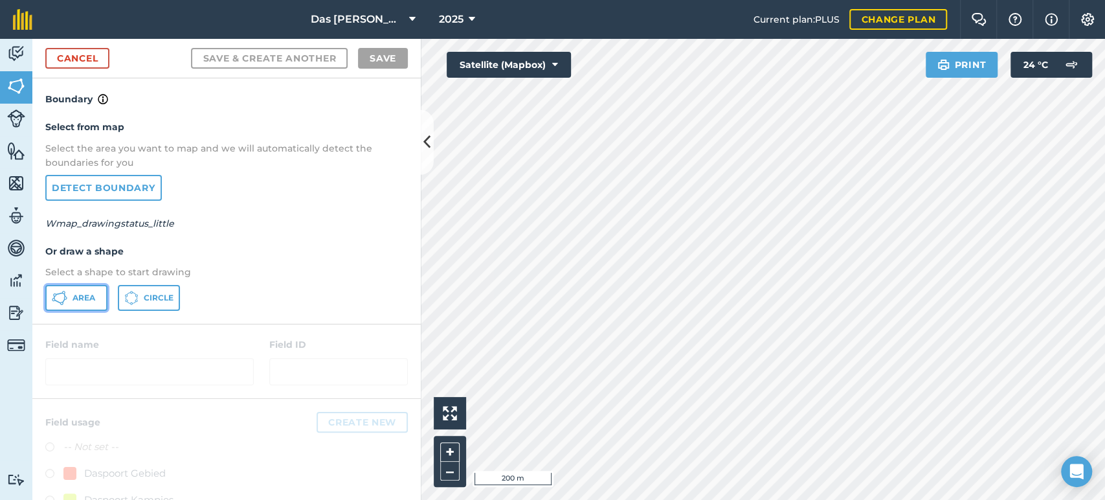
drag, startPoint x: 74, startPoint y: 292, endPoint x: 383, endPoint y: 300, distance: 308.2
click at [78, 293] on span "Area" at bounding box center [83, 298] width 23 height 10
click at [375, 191] on div "Activity Fields Livestock Features Maps Team Vehicles Data Reporting Billing Tu…" at bounding box center [552, 269] width 1105 height 461
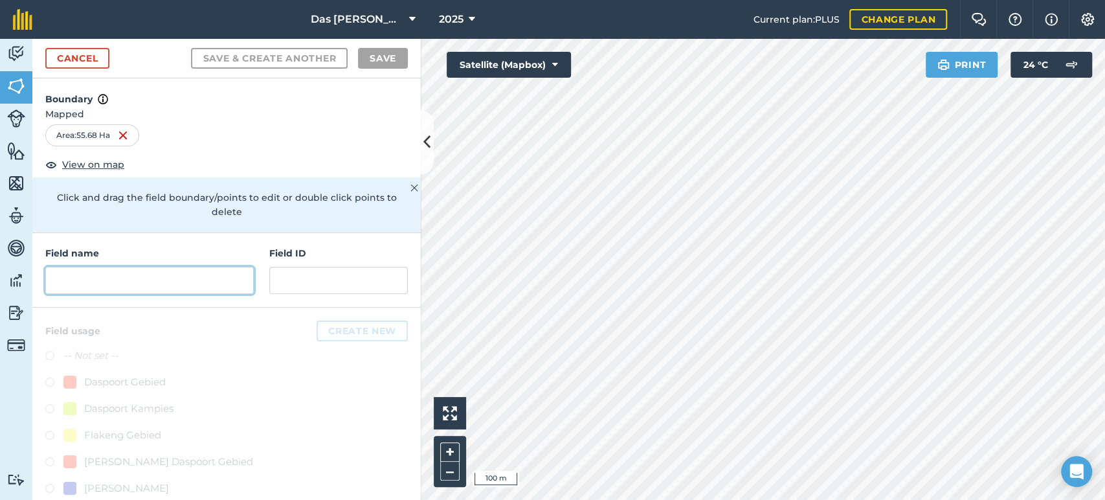
click at [146, 284] on input "text" at bounding box center [149, 280] width 208 height 27
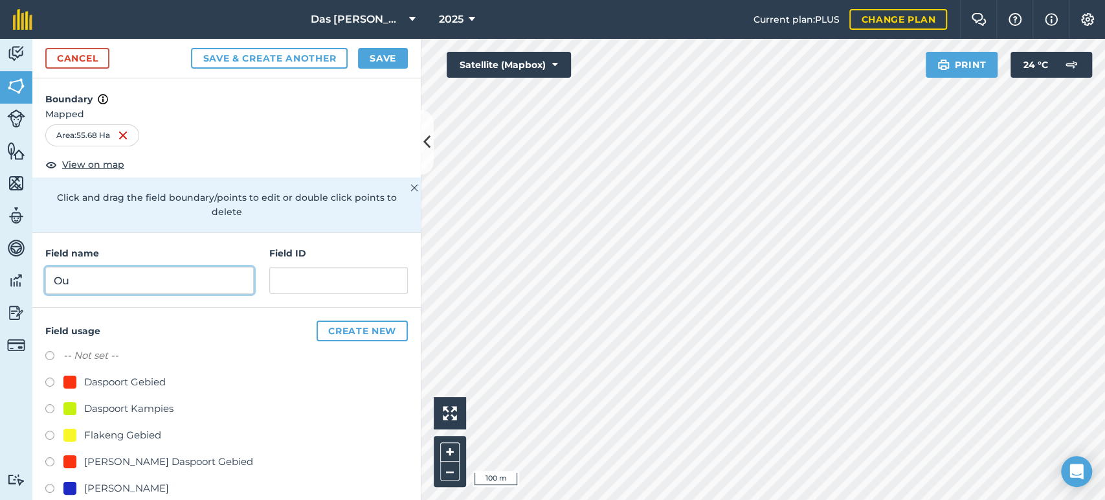
type input "O"
type input "Groot Ou Land"
click at [144, 432] on div "Flakeng Gebied" at bounding box center [122, 435] width 77 height 16
radio input "true"
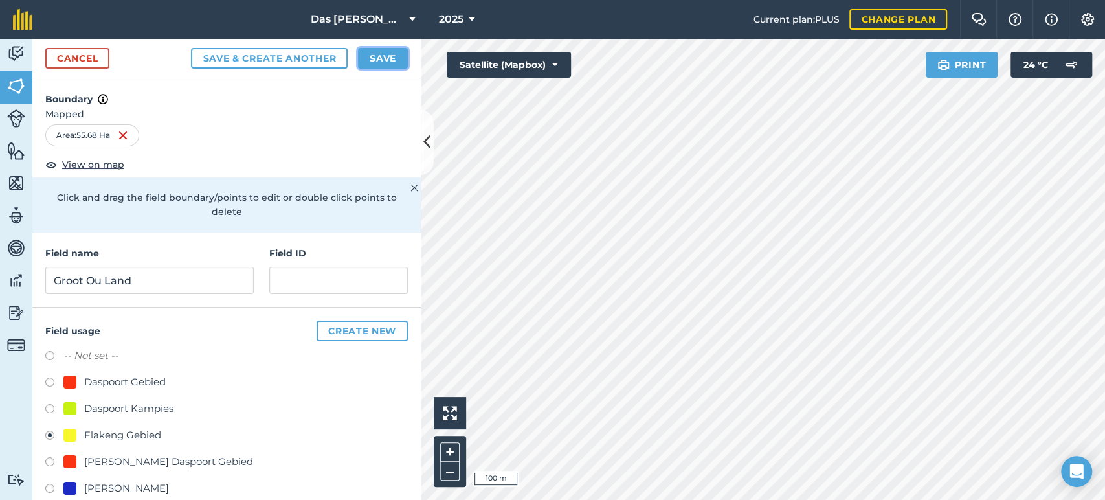
click at [375, 63] on button "Save" at bounding box center [383, 58] width 50 height 21
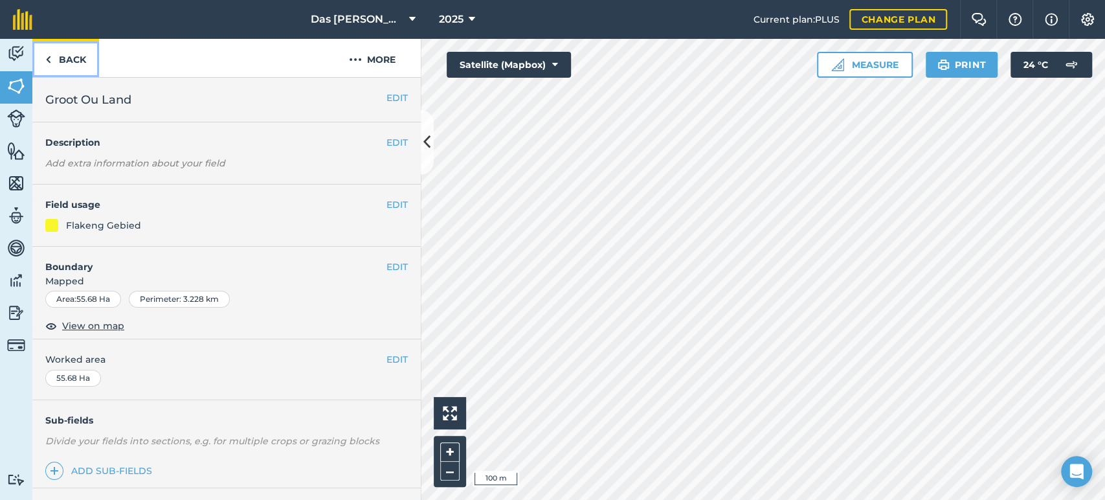
click at [80, 54] on link "Back" at bounding box center [65, 58] width 67 height 38
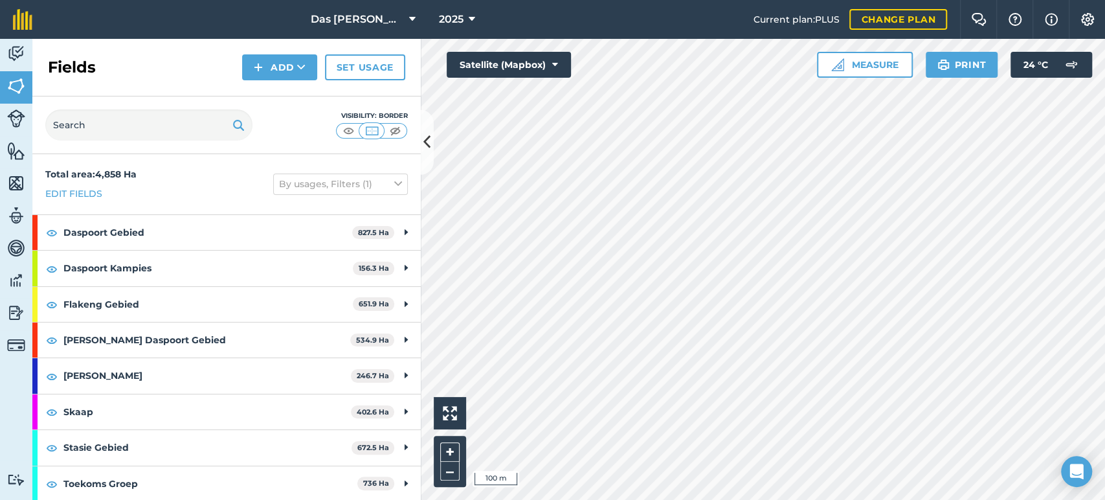
scroll to position [36, 0]
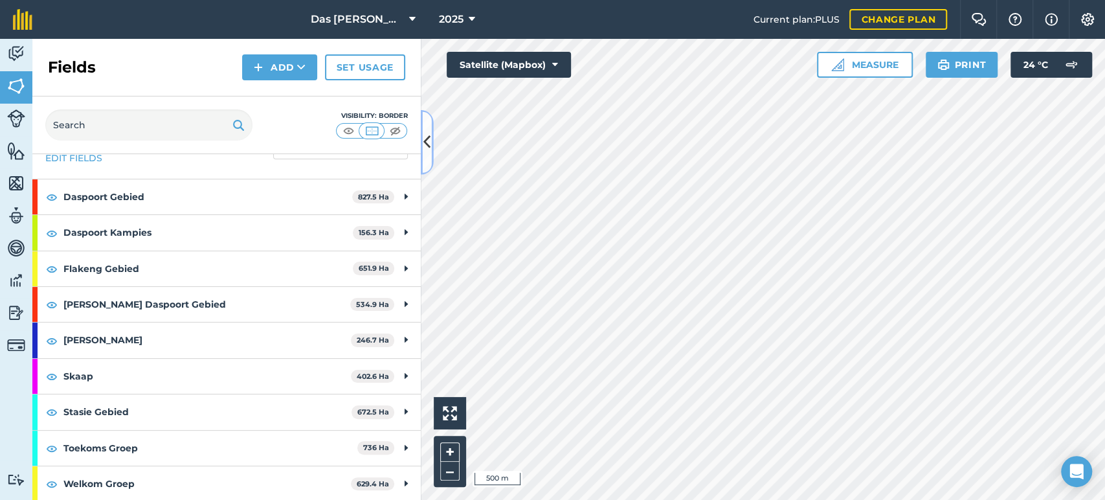
click at [423, 129] on button at bounding box center [427, 142] width 13 height 65
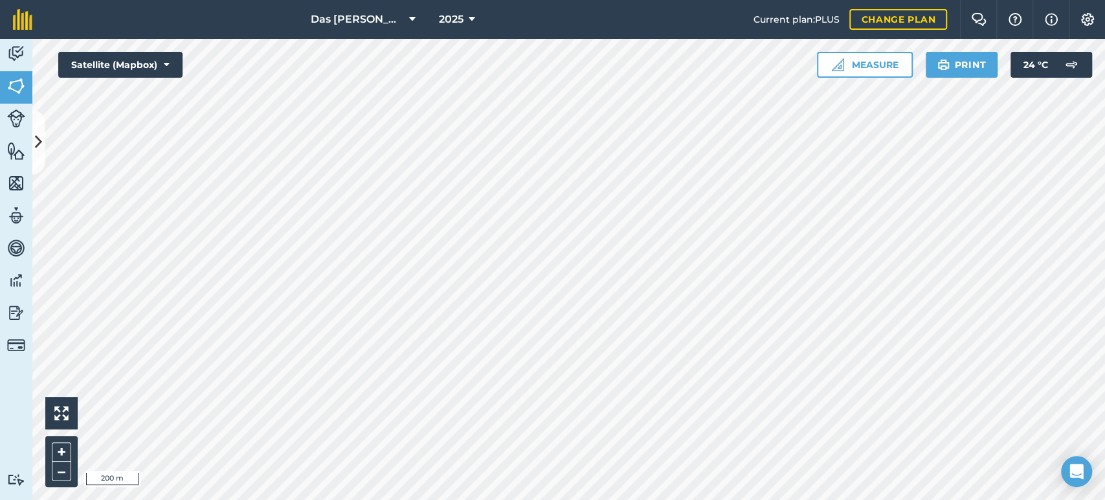
click at [487, 347] on div at bounding box center [568, 269] width 1073 height 461
click at [34, 153] on button at bounding box center [38, 142] width 13 height 65
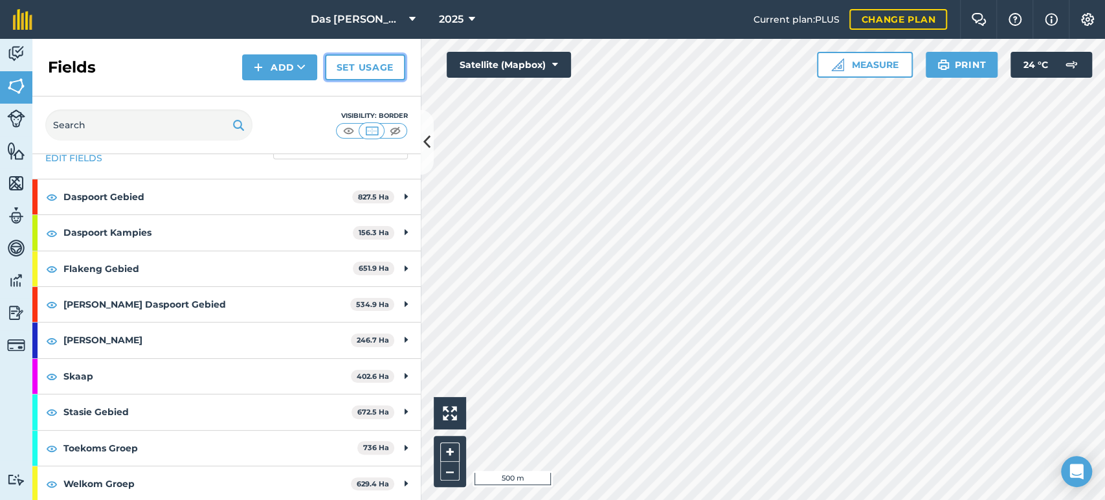
click at [388, 59] on link "Set usage" at bounding box center [365, 67] width 80 height 26
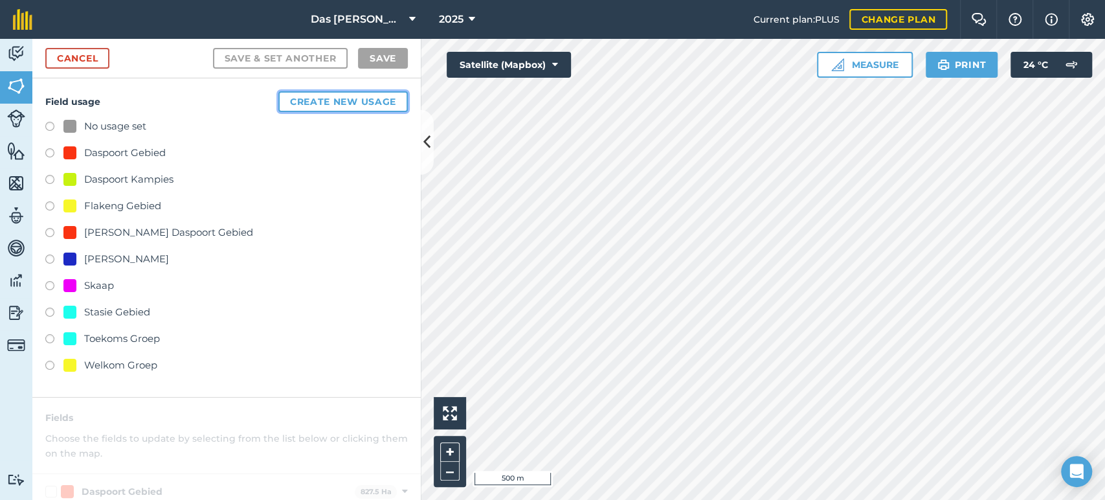
click at [326, 96] on button "Create new usage" at bounding box center [342, 101] width 129 height 21
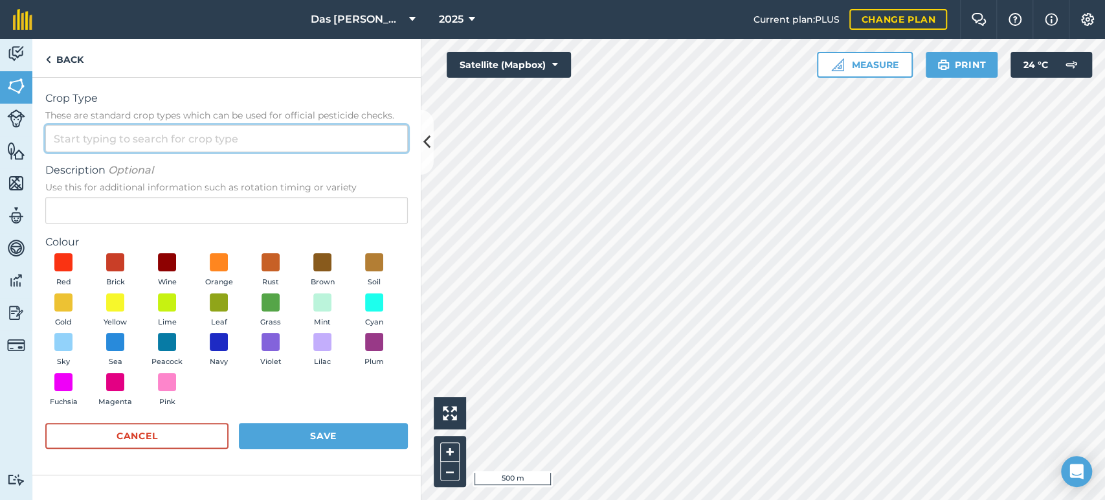
click at [116, 133] on input "Crop Type These are standard crop types which can be used for official pesticid…" at bounding box center [226, 138] width 362 height 27
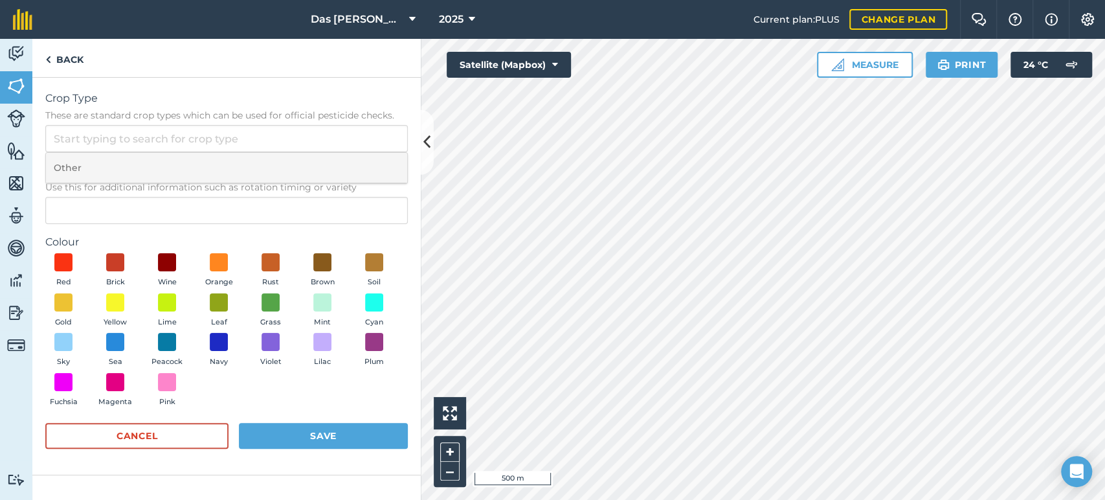
click at [98, 173] on li "Other" at bounding box center [226, 168] width 361 height 30
type input "Other"
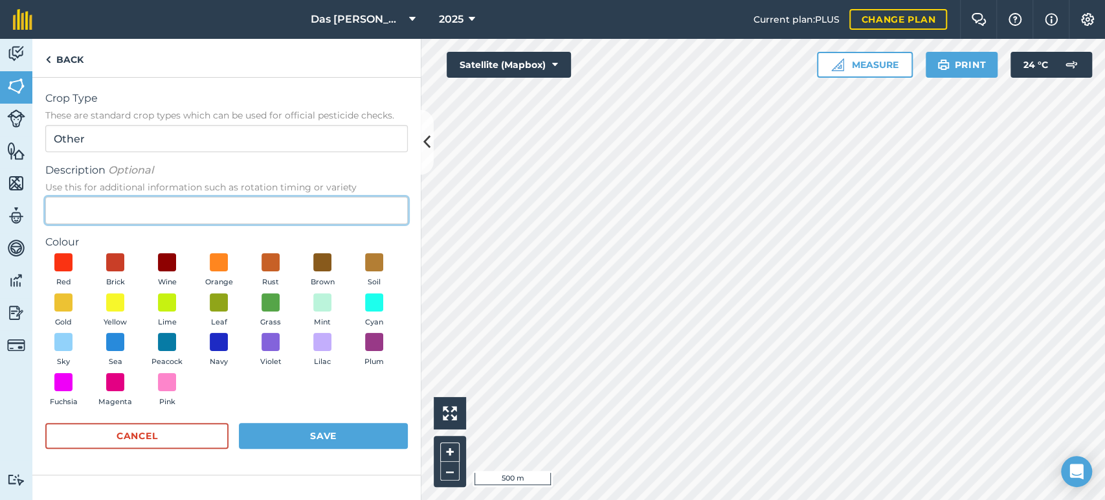
click at [90, 197] on input "Description Optional Use this for additional information such as rotation timin…" at bounding box center [226, 210] width 362 height 27
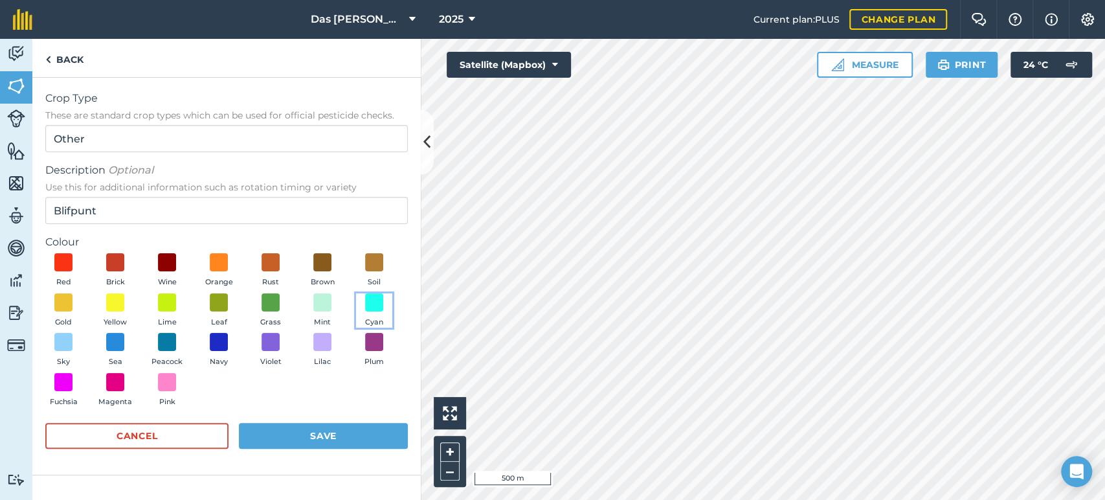
click at [371, 312] on button "Cyan" at bounding box center [374, 310] width 36 height 35
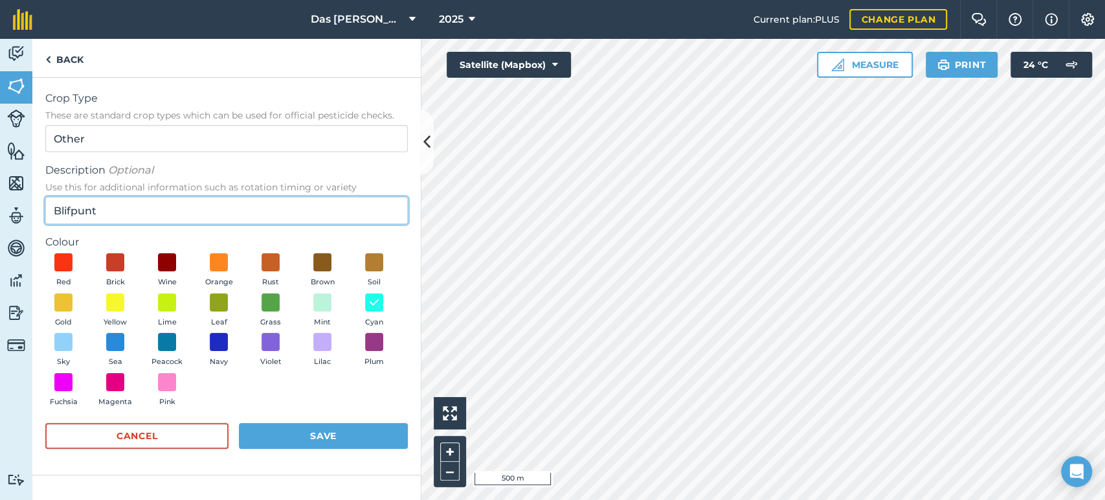
click at [175, 210] on input "Blifpunt" at bounding box center [226, 210] width 362 height 27
type input "Blifpunt Gebied"
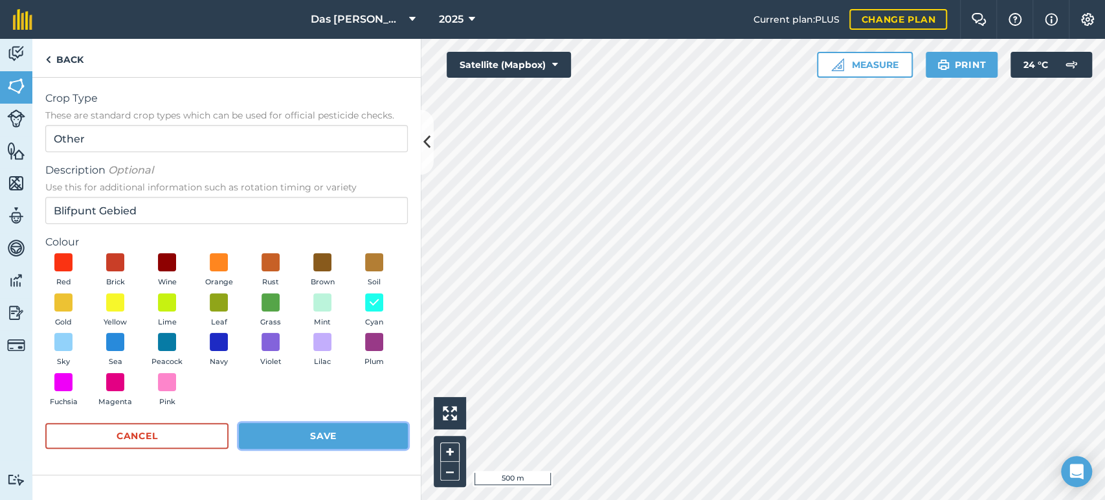
click at [295, 439] on button "Save" at bounding box center [323, 436] width 169 height 26
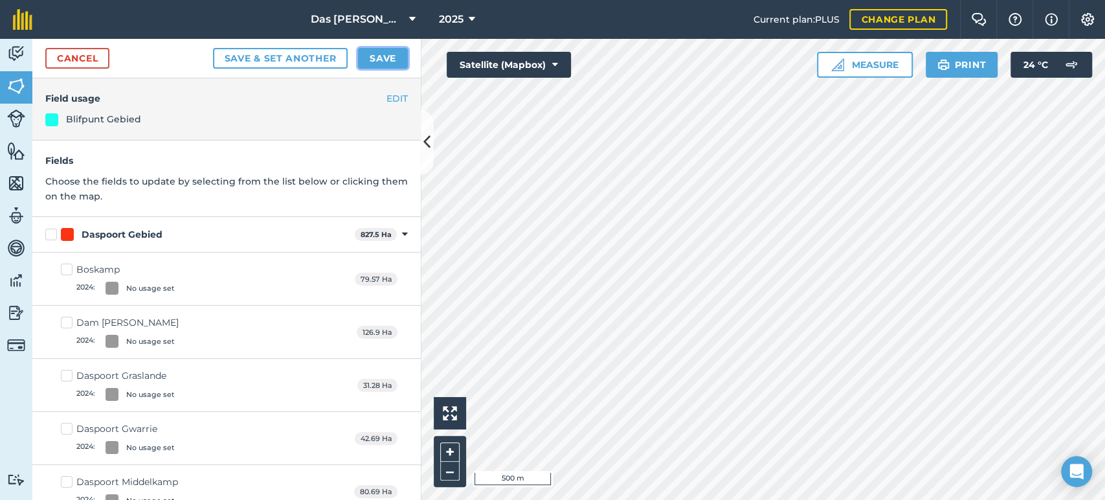
click at [397, 61] on button "Save" at bounding box center [383, 58] width 50 height 21
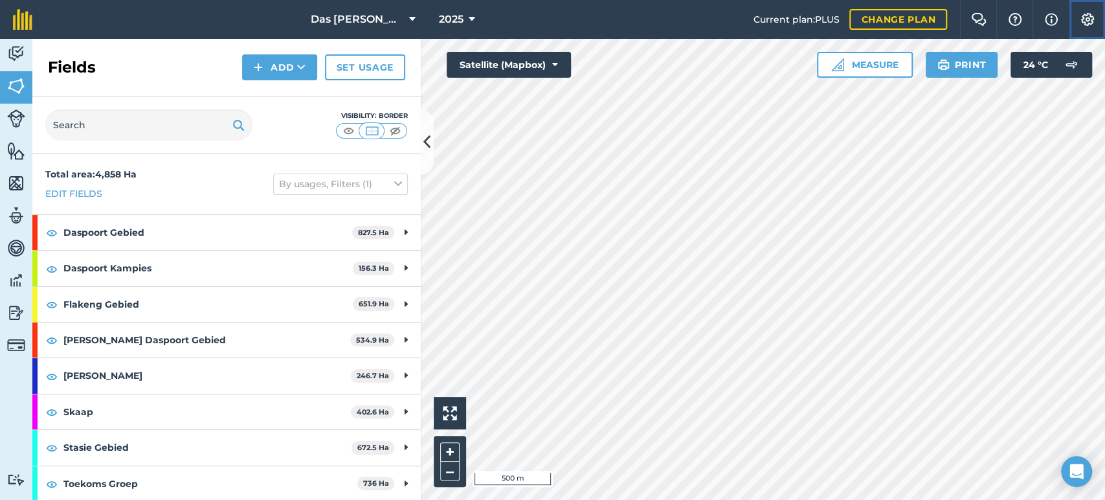
drag, startPoint x: 1089, startPoint y: 24, endPoint x: 1058, endPoint y: 38, distance: 33.3
click at [1089, 24] on img at bounding box center [1088, 19] width 16 height 13
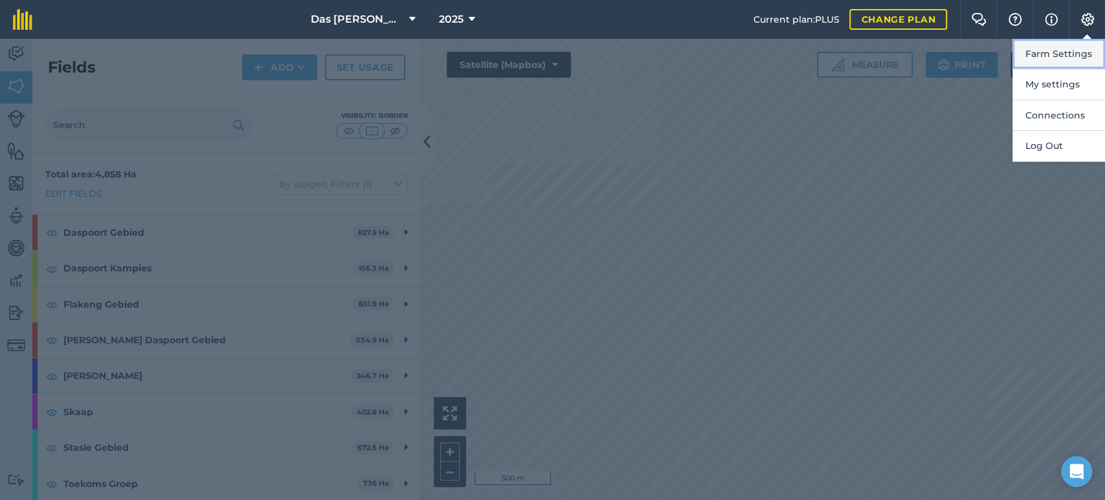
click at [1041, 66] on button "Farm Settings" at bounding box center [1058, 54] width 93 height 30
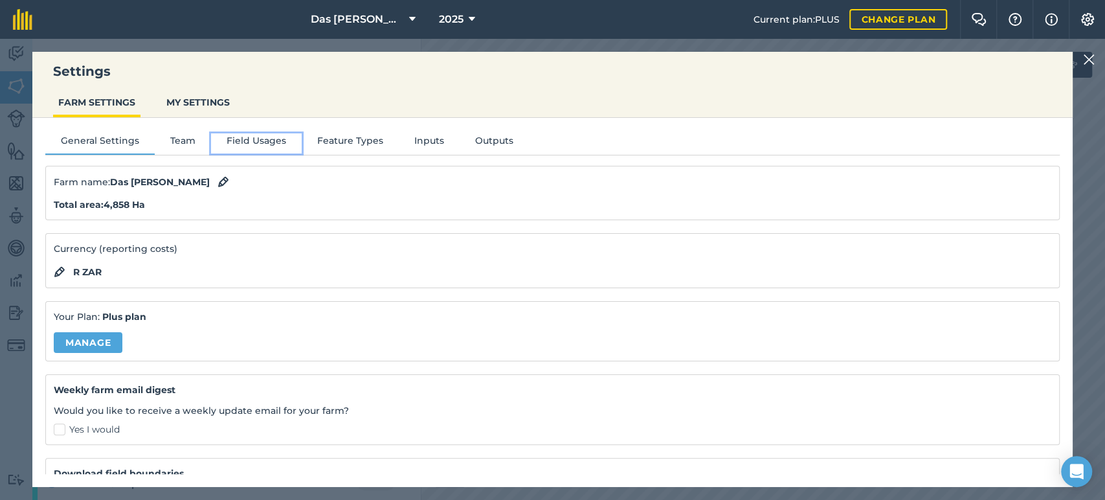
click at [275, 142] on button "Field Usages" at bounding box center [256, 142] width 91 height 19
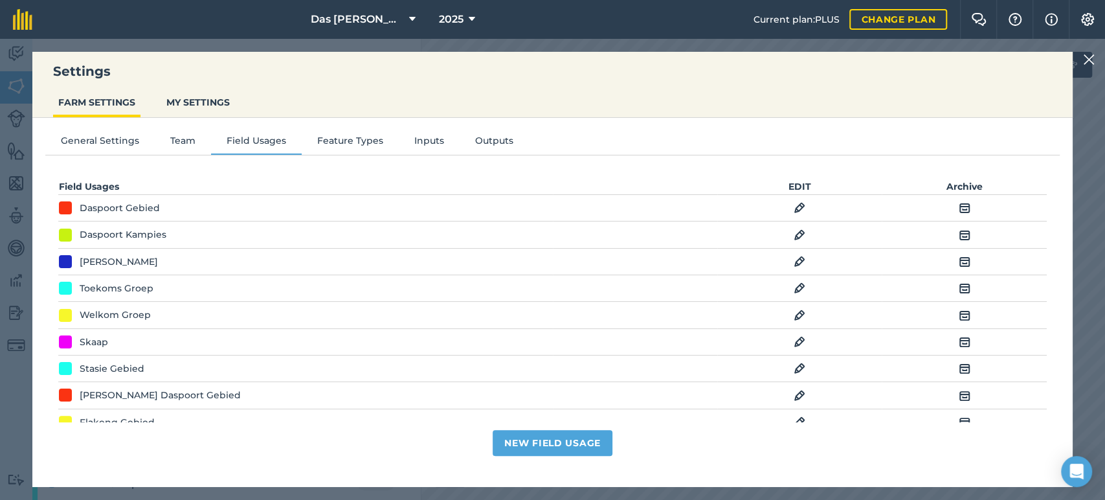
click at [1098, 54] on div "Settings FARM SETTINGS MY SETTINGS General Settings Team Field Usages Feature T…" at bounding box center [552, 269] width 1105 height 461
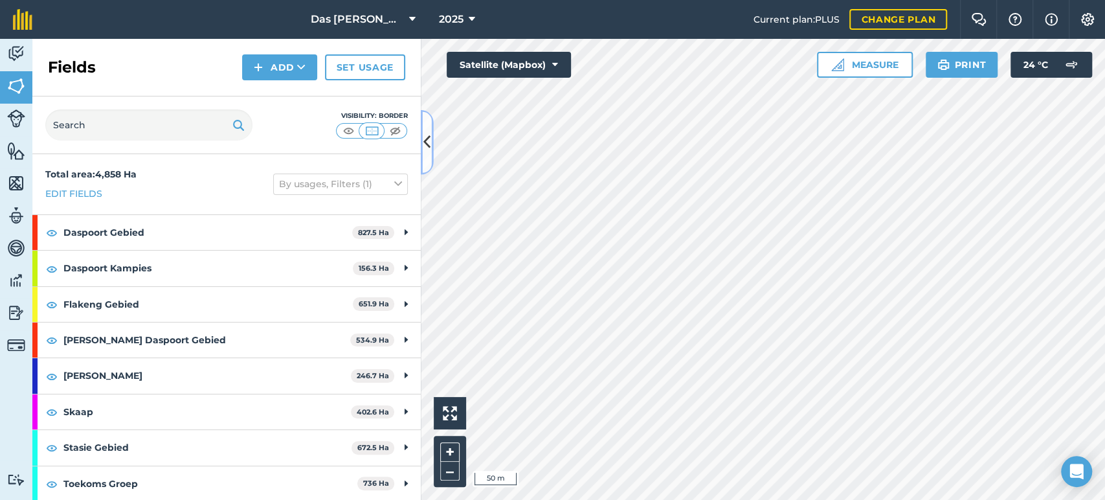
click at [430, 153] on button at bounding box center [427, 142] width 13 height 65
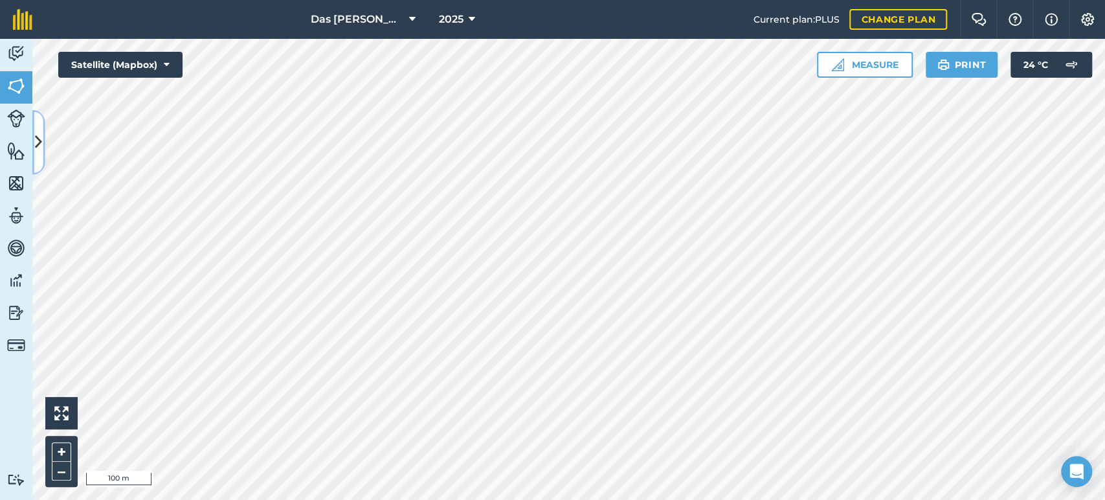
click at [40, 142] on icon at bounding box center [38, 142] width 7 height 23
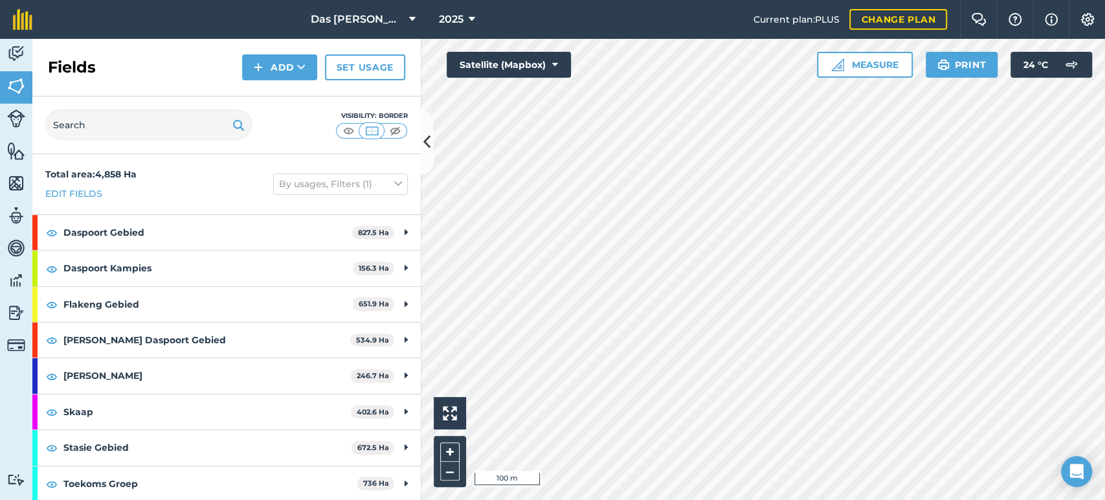
click at [308, 81] on div "Fields Add Set usage" at bounding box center [226, 68] width 388 height 58
click at [300, 76] on button "Add" at bounding box center [279, 67] width 75 height 26
drag, startPoint x: 281, startPoint y: 102, endPoint x: 426, endPoint y: 155, distance: 154.4
click at [281, 102] on link "Draw" at bounding box center [279, 96] width 71 height 28
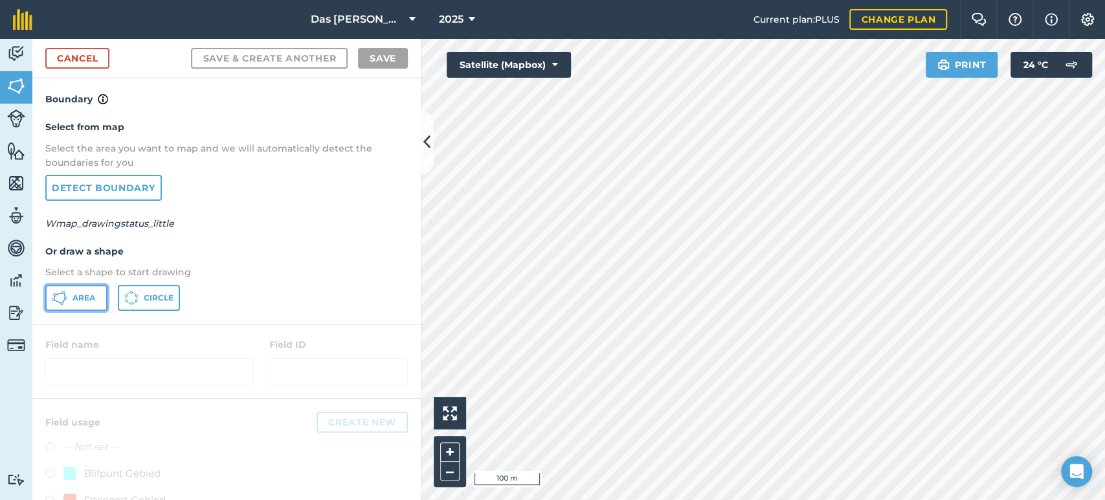
click at [100, 296] on button "Area" at bounding box center [76, 298] width 62 height 26
click at [90, 63] on link "Cancel" at bounding box center [77, 58] width 64 height 21
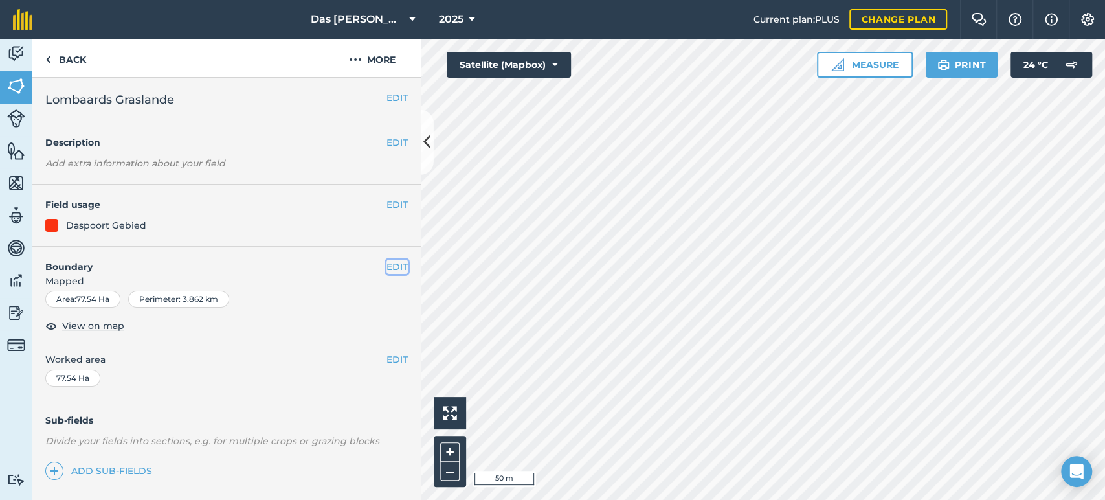
click at [394, 265] on button "EDIT" at bounding box center [396, 267] width 21 height 14
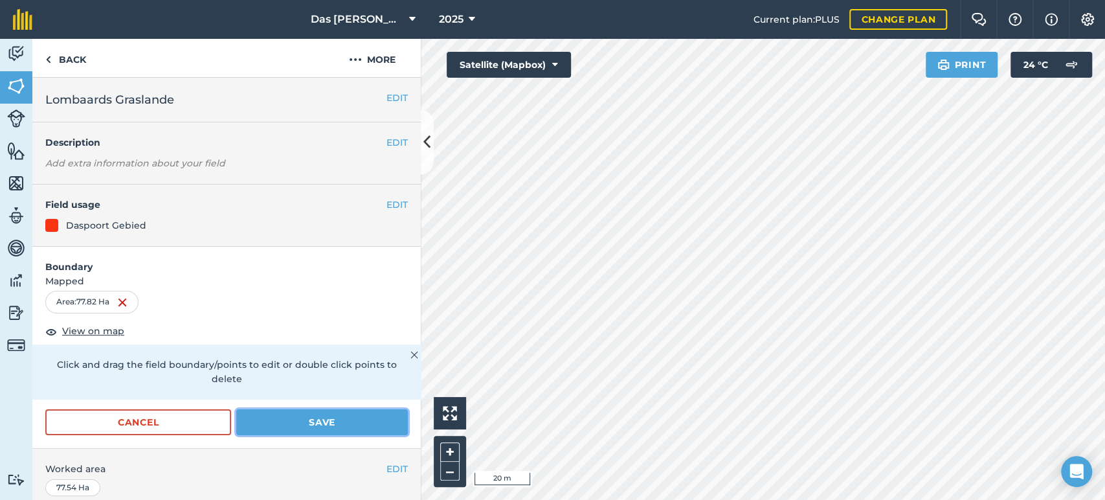
drag, startPoint x: 333, startPoint y: 413, endPoint x: 413, endPoint y: 399, distance: 80.8
click at [334, 414] on button "Save" at bounding box center [322, 422] width 172 height 26
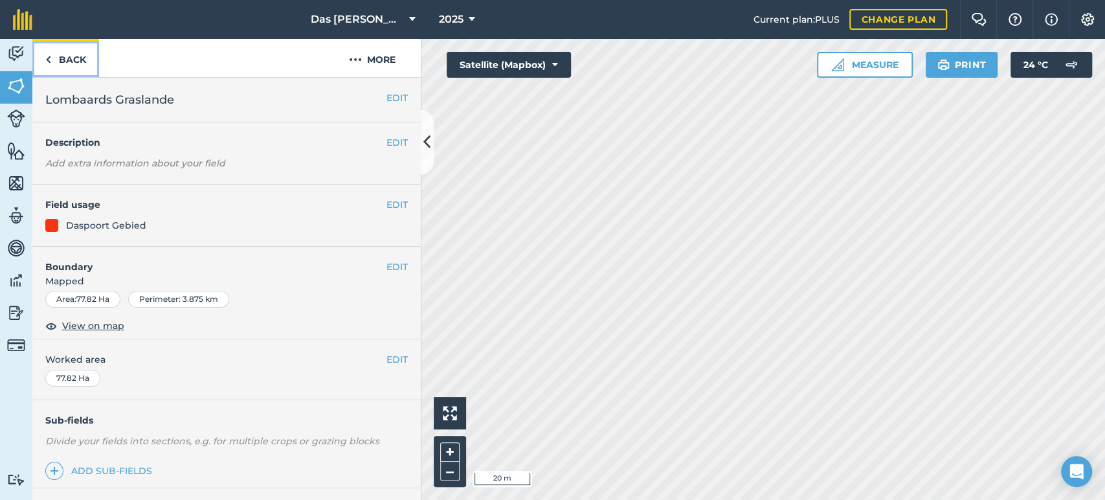
click at [72, 52] on link "Back" at bounding box center [65, 58] width 67 height 38
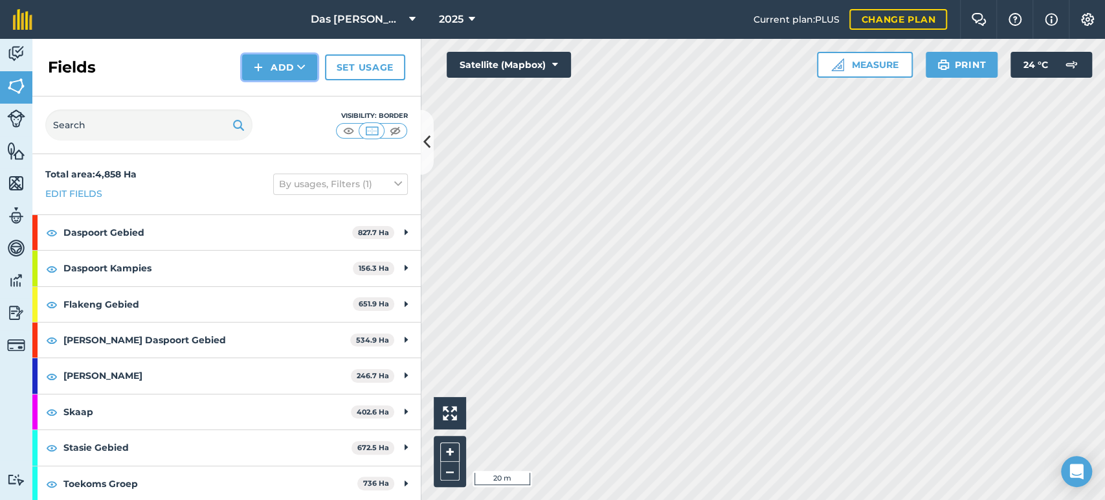
click at [294, 67] on button "Add" at bounding box center [279, 67] width 75 height 26
click at [265, 94] on link "Draw" at bounding box center [279, 96] width 71 height 28
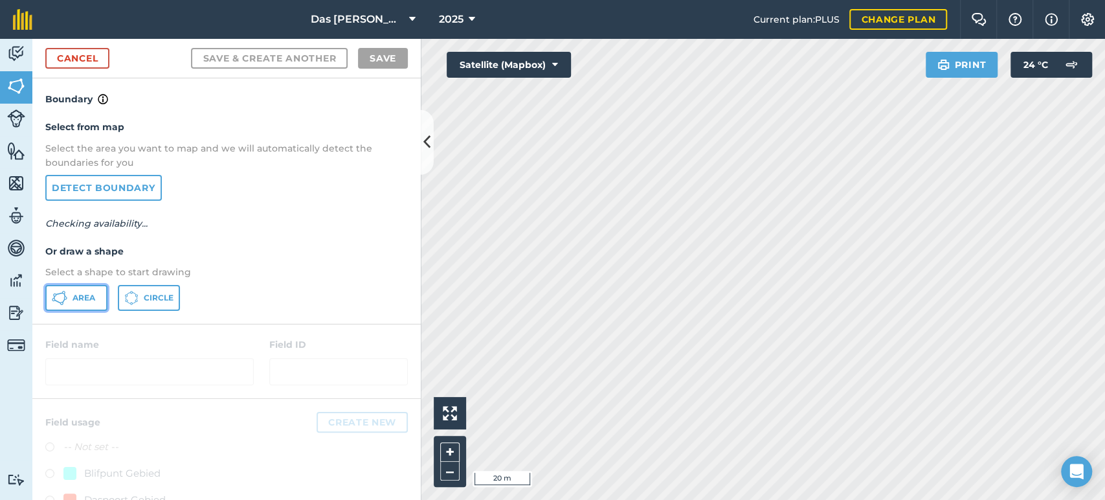
click at [92, 303] on button "Area" at bounding box center [76, 298] width 62 height 26
click at [901, 499] on html "Das Ram Boerdery 2025 Current plan : PLUS Change plan Farm Chat Help Info Setti…" at bounding box center [552, 250] width 1105 height 500
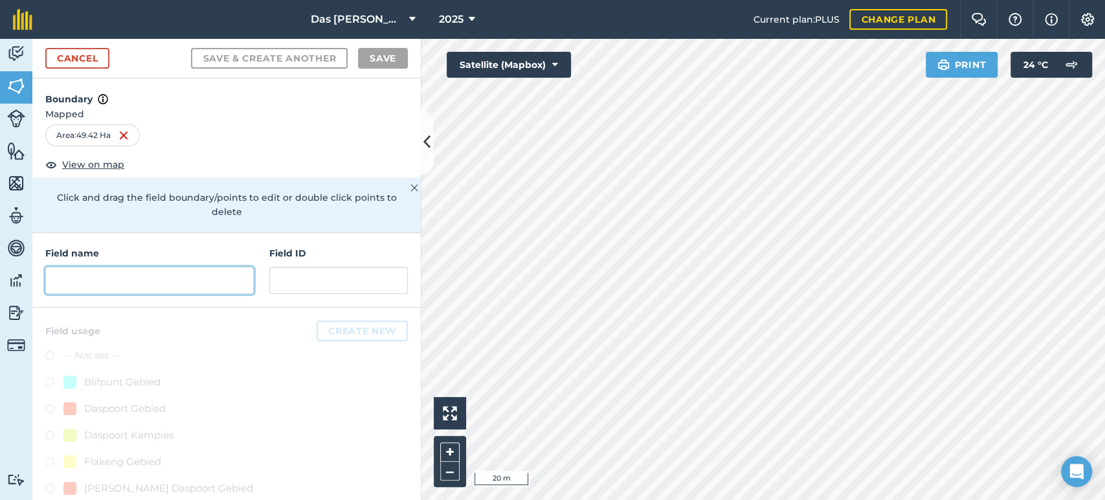
click at [199, 274] on input "text" at bounding box center [149, 280] width 208 height 27
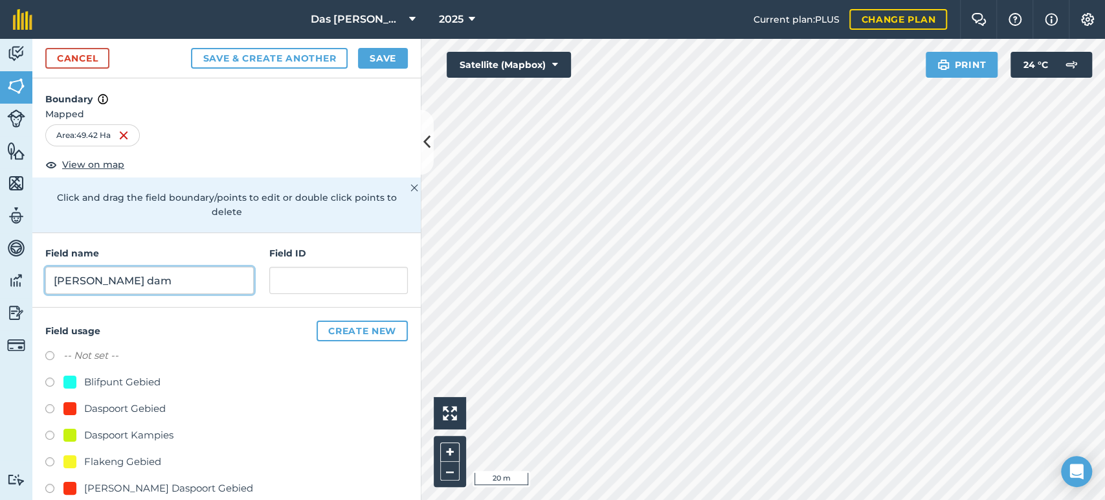
click at [104, 278] on input "Bo Grond dam" at bounding box center [149, 280] width 208 height 27
type input "Bo Gronddam"
click at [133, 377] on div "Blifpunt Gebied" at bounding box center [122, 382] width 76 height 16
radio input "true"
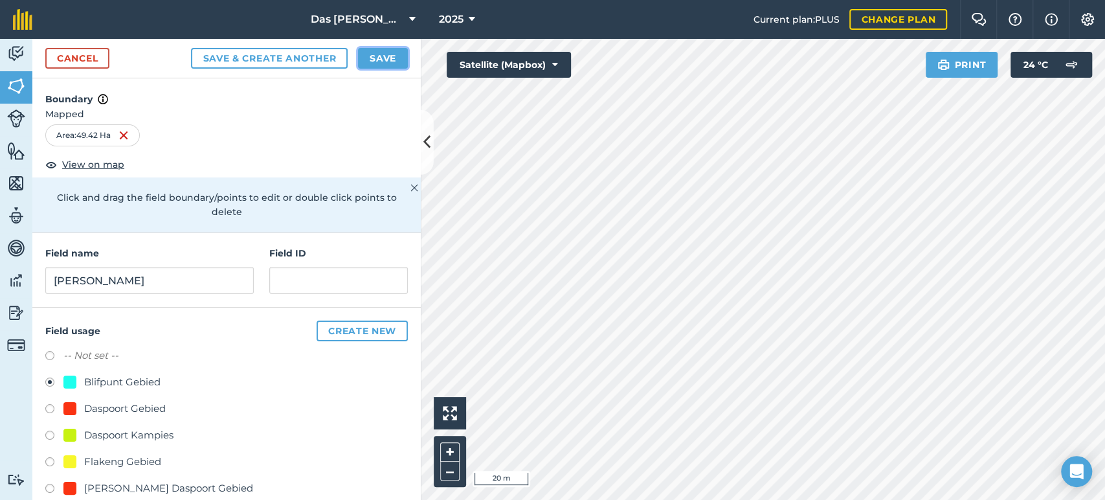
click at [399, 53] on button "Save" at bounding box center [383, 58] width 50 height 21
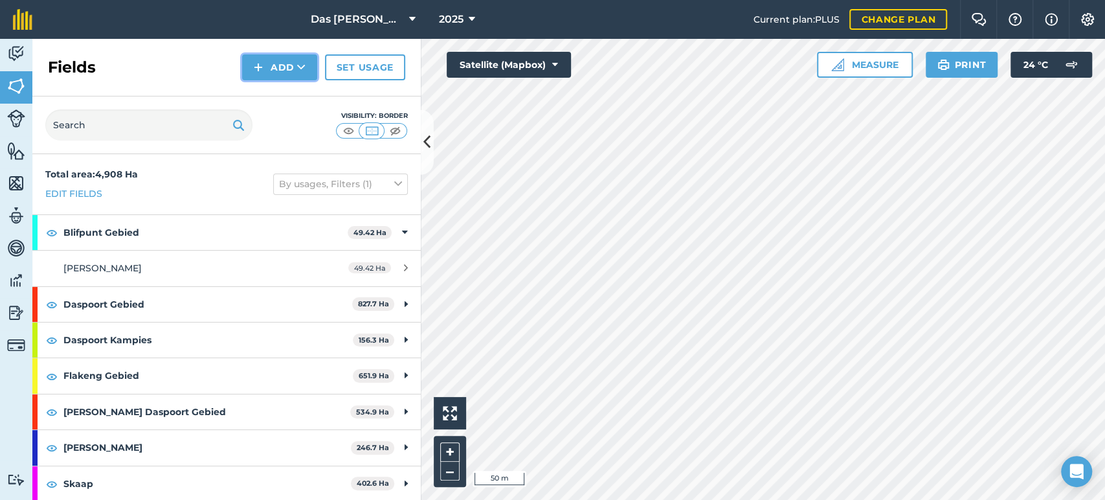
click at [298, 73] on icon at bounding box center [301, 67] width 8 height 13
click at [291, 87] on link "Draw" at bounding box center [279, 96] width 71 height 28
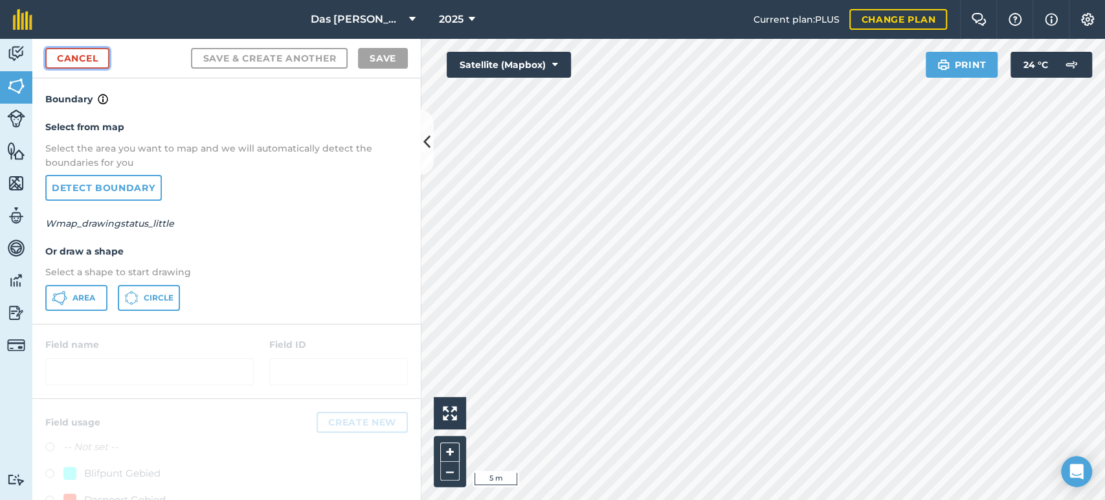
click at [104, 60] on link "Cancel" at bounding box center [77, 58] width 64 height 21
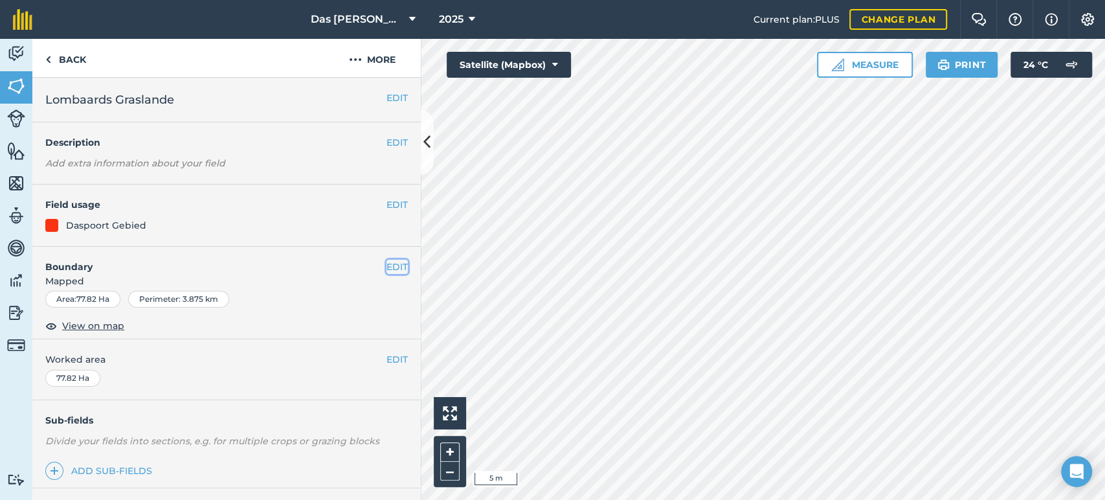
click at [386, 265] on button "EDIT" at bounding box center [396, 267] width 21 height 14
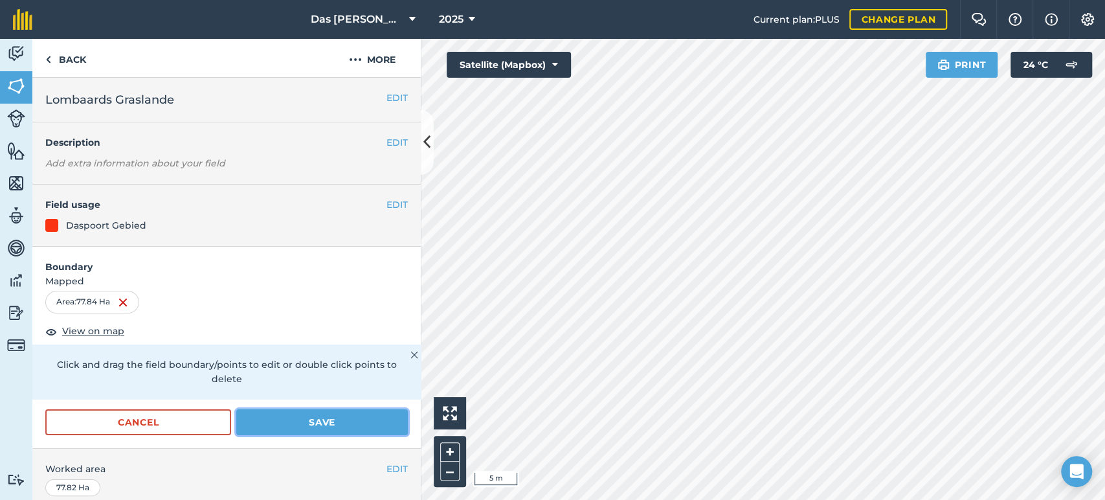
click at [353, 415] on button "Save" at bounding box center [322, 422] width 172 height 26
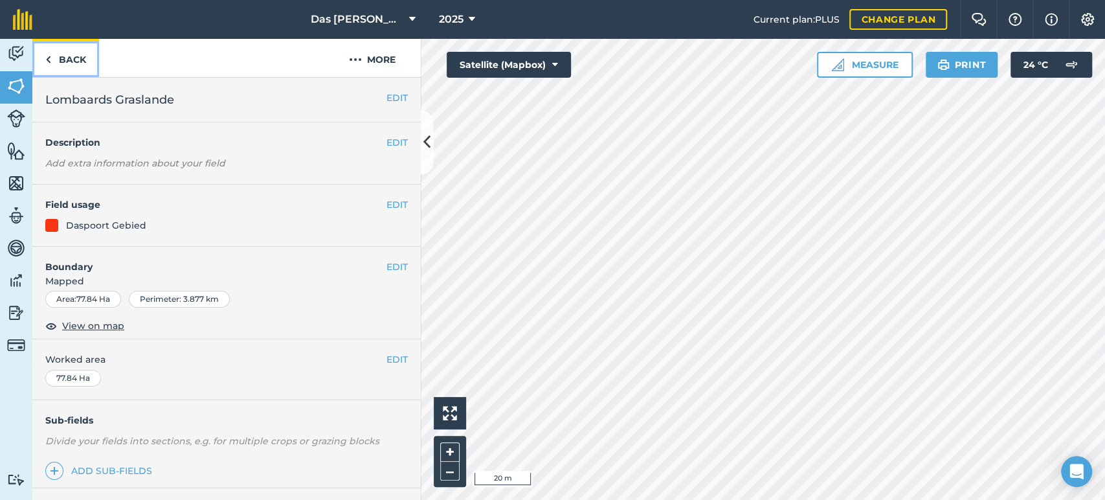
click at [57, 58] on link "Back" at bounding box center [65, 58] width 67 height 38
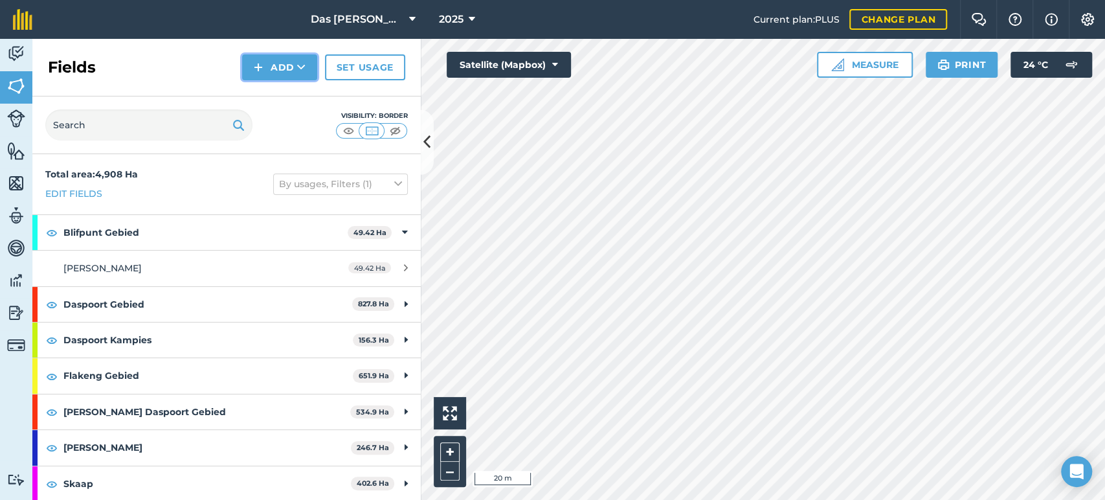
click at [310, 71] on button "Add" at bounding box center [279, 67] width 75 height 26
click at [293, 89] on link "Draw" at bounding box center [279, 96] width 71 height 28
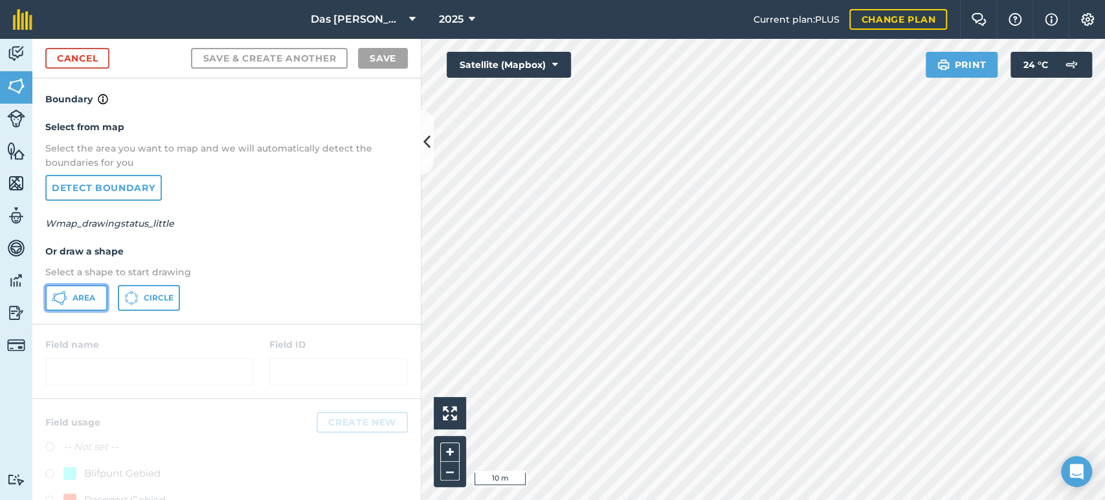
drag, startPoint x: 66, startPoint y: 291, endPoint x: 243, endPoint y: 277, distance: 177.3
click at [67, 291] on icon at bounding box center [60, 298] width 16 height 16
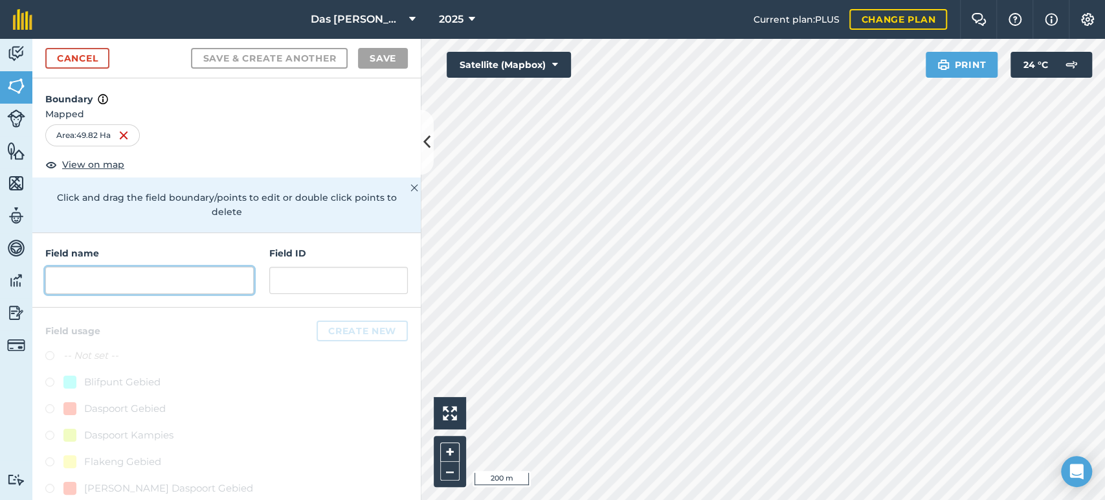
click at [146, 274] on input "text" at bounding box center [149, 280] width 208 height 27
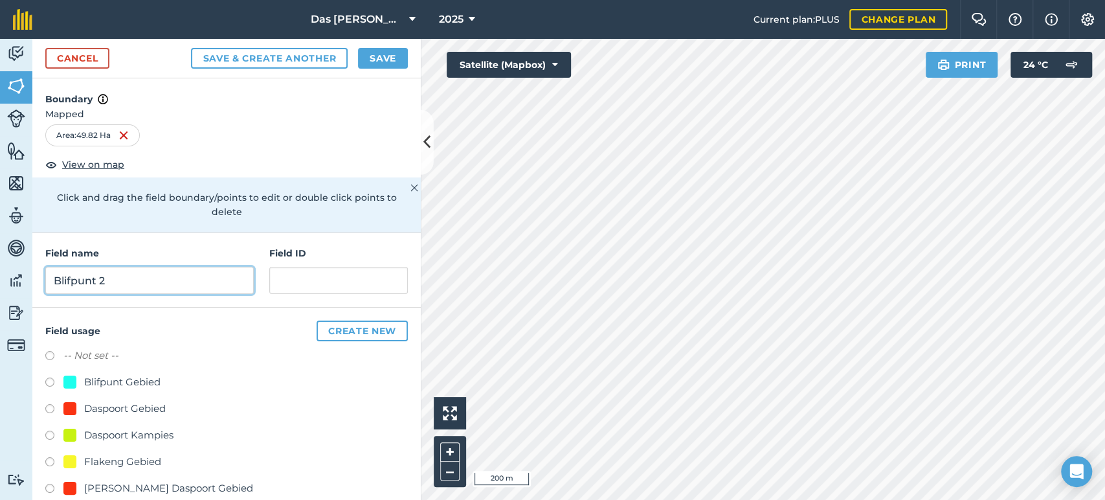
type input "Blifpunt 2"
click at [126, 386] on div "Blifpunt Gebied" at bounding box center [122, 382] width 76 height 16
radio input "true"
click at [381, 60] on button "Save" at bounding box center [383, 58] width 50 height 21
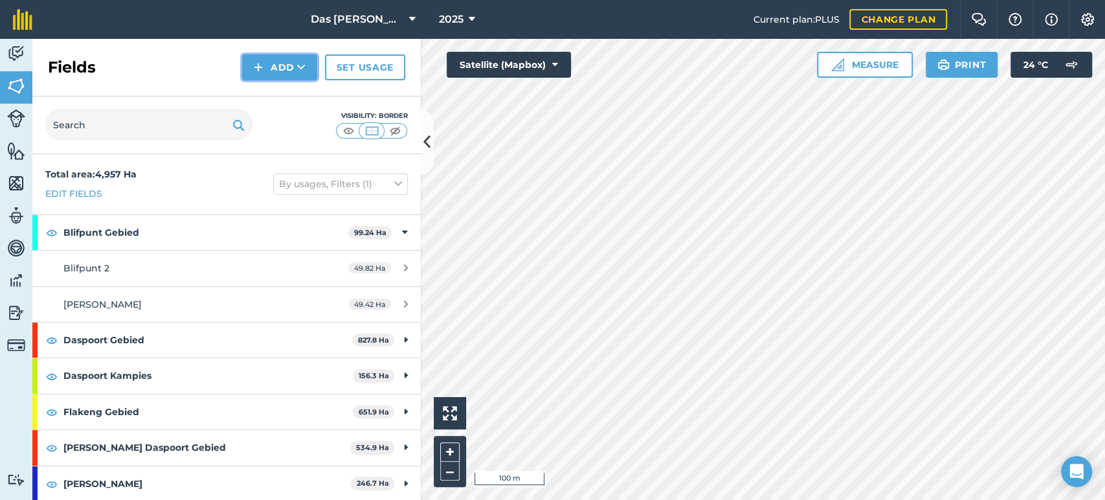
click at [299, 67] on icon at bounding box center [301, 67] width 8 height 13
click at [293, 94] on link "Draw" at bounding box center [279, 96] width 71 height 28
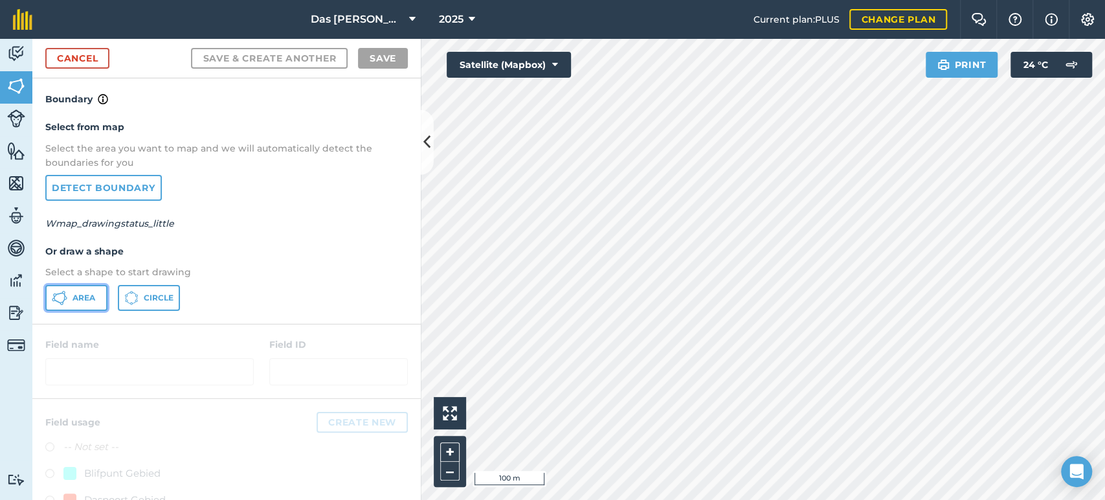
click at [89, 299] on span "Area" at bounding box center [83, 298] width 23 height 10
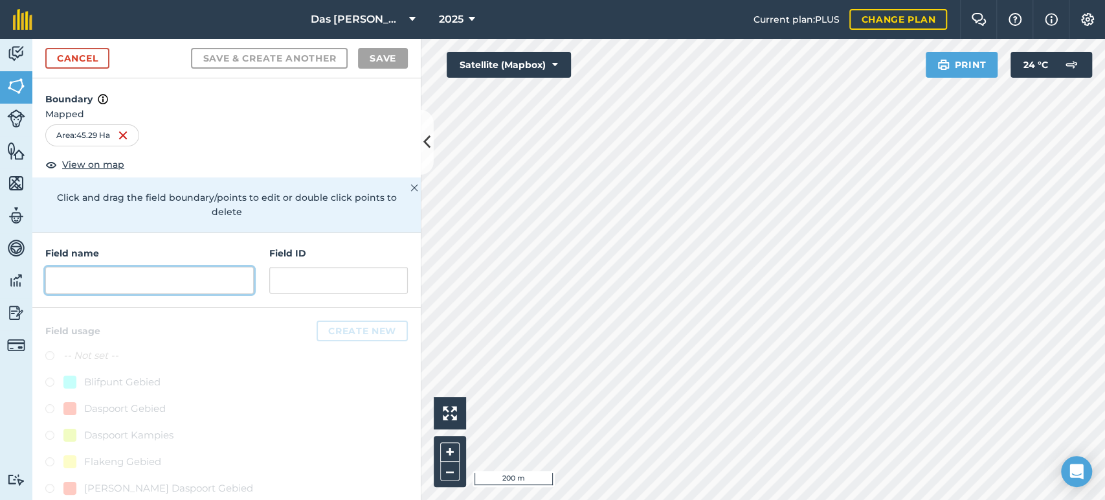
click at [195, 280] on input "text" at bounding box center [149, 280] width 208 height 27
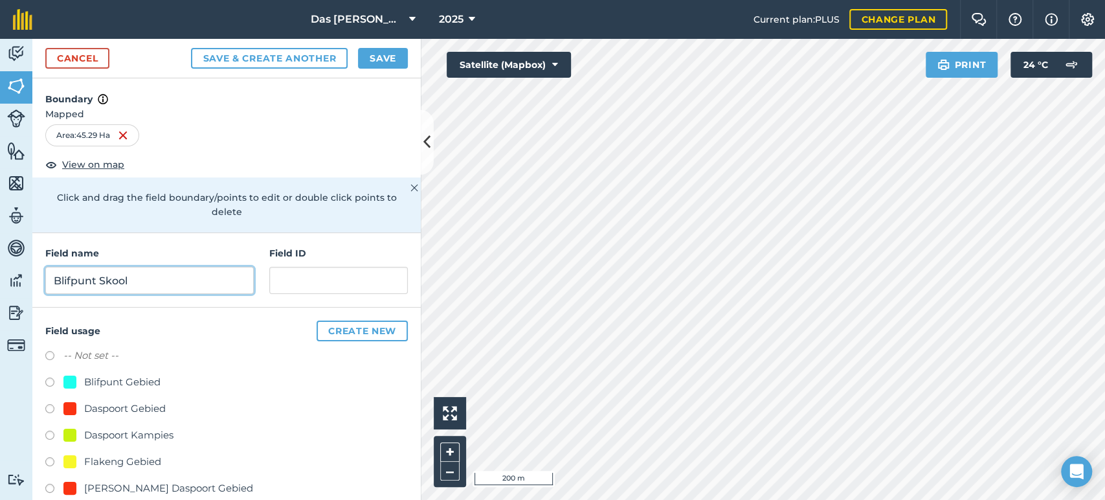
type input "Blifpunt Skool"
click at [104, 377] on div "Blifpunt Gebied" at bounding box center [122, 382] width 76 height 16
radio input "true"
click at [396, 56] on button "Save" at bounding box center [383, 58] width 50 height 21
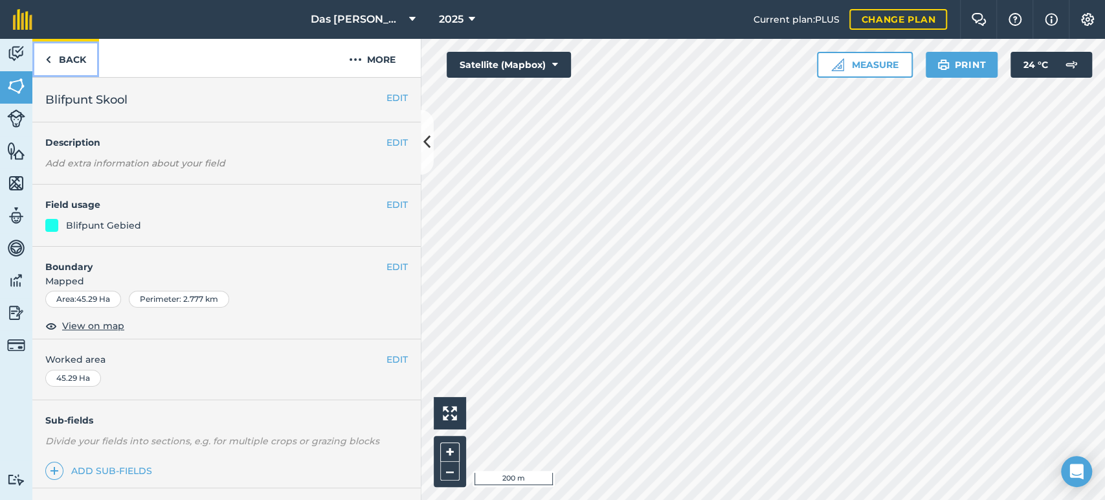
click at [88, 63] on link "Back" at bounding box center [65, 58] width 67 height 38
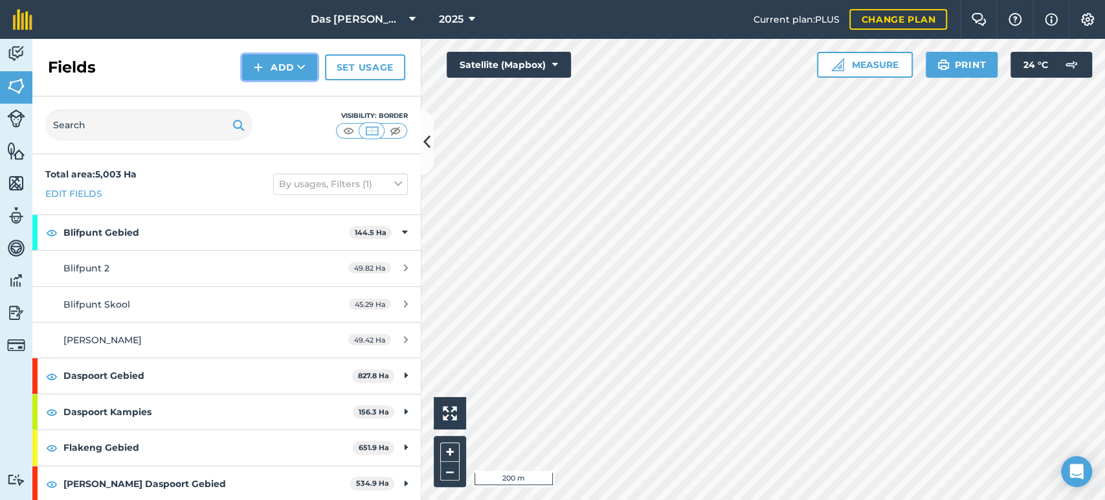
click at [314, 69] on button "Add" at bounding box center [279, 67] width 75 height 26
click at [282, 90] on link "Draw" at bounding box center [279, 96] width 71 height 28
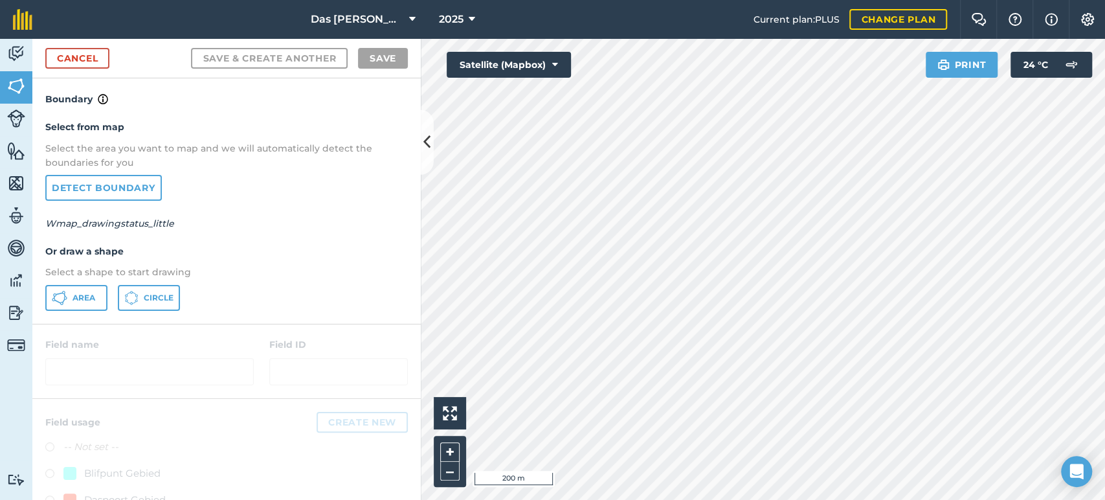
click at [484, 0] on html "Das Ram Boerdery 2025 Current plan : PLUS Change plan Farm Chat Help Info Setti…" at bounding box center [552, 250] width 1105 height 500
drag, startPoint x: 86, startPoint y: 295, endPoint x: 96, endPoint y: 293, distance: 9.9
click at [86, 296] on span "Area" at bounding box center [83, 298] width 23 height 10
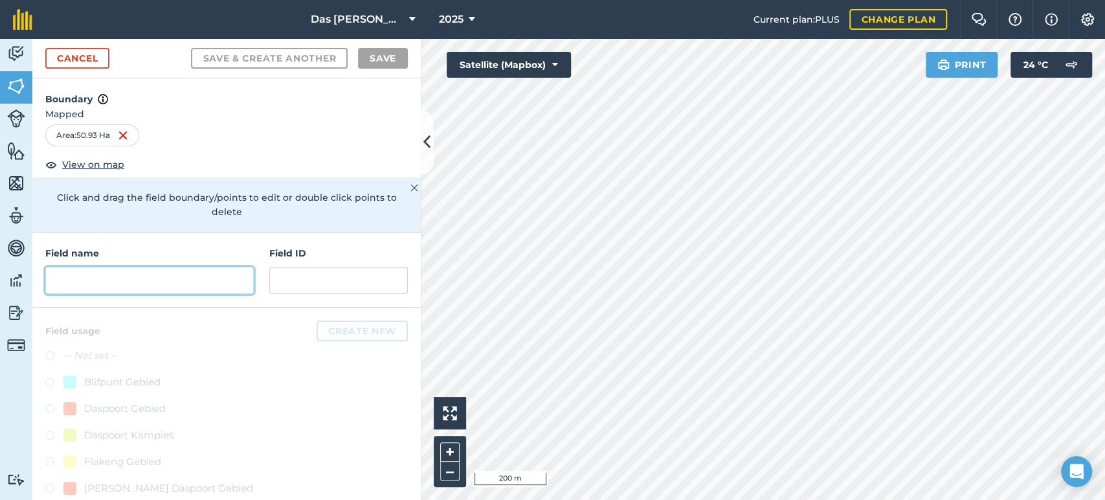
click at [197, 285] on input "text" at bounding box center [149, 280] width 208 height 27
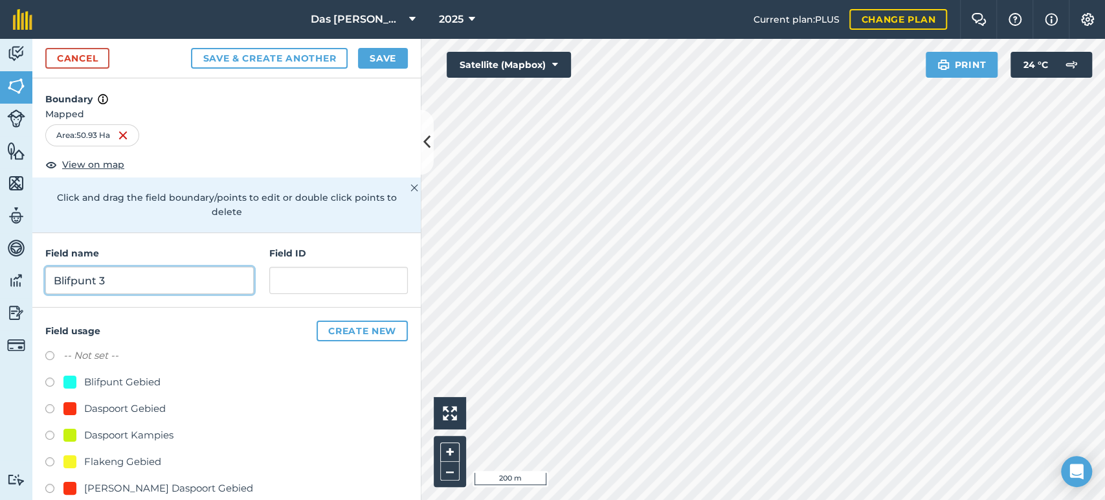
type input "Blifpunt 3"
click at [143, 380] on div "Blifpunt Gebied" at bounding box center [122, 382] width 76 height 16
radio input "true"
click at [392, 56] on button "Save" at bounding box center [383, 58] width 50 height 21
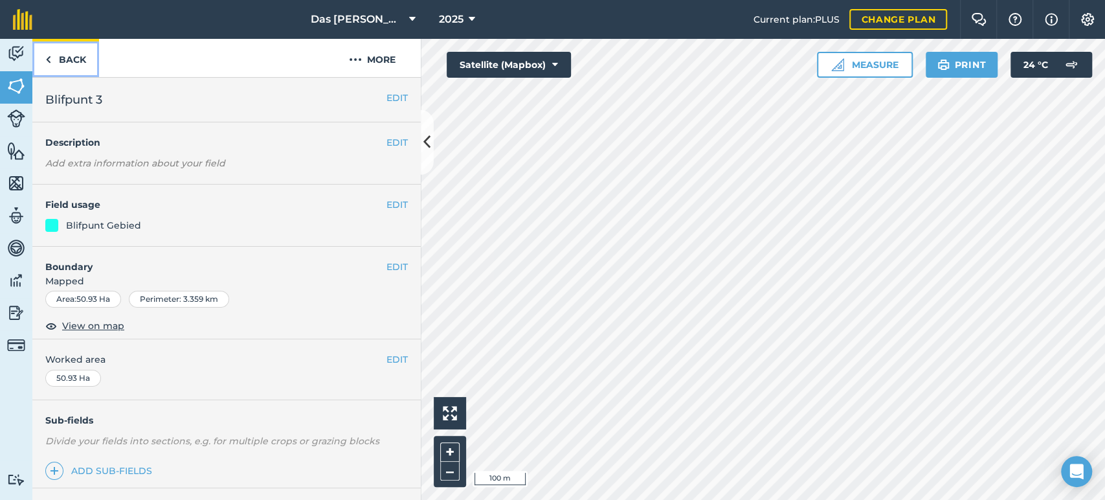
click at [62, 61] on link "Back" at bounding box center [65, 58] width 67 height 38
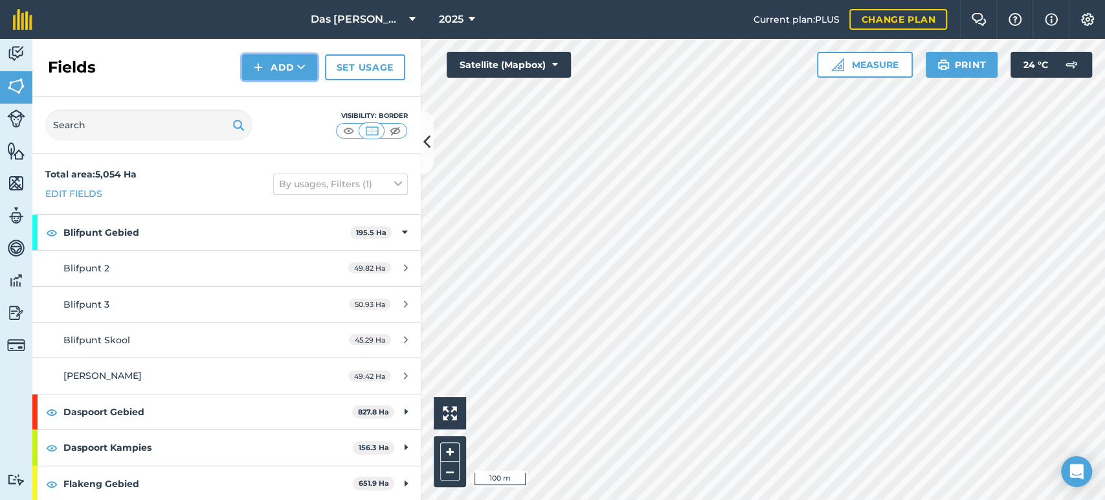
click at [295, 72] on button "Add" at bounding box center [279, 67] width 75 height 26
click at [303, 97] on link "Draw" at bounding box center [279, 96] width 71 height 28
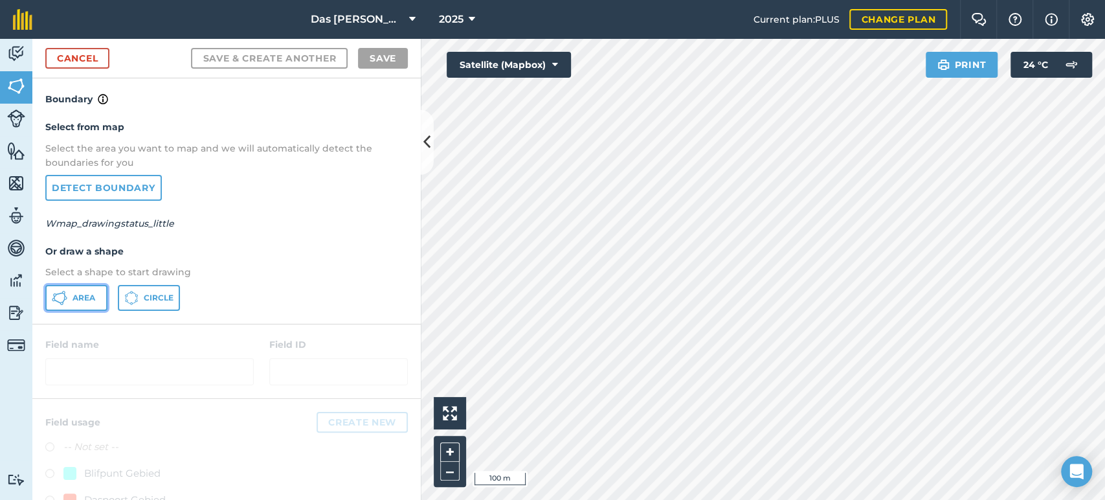
click at [90, 304] on button "Area" at bounding box center [76, 298] width 62 height 26
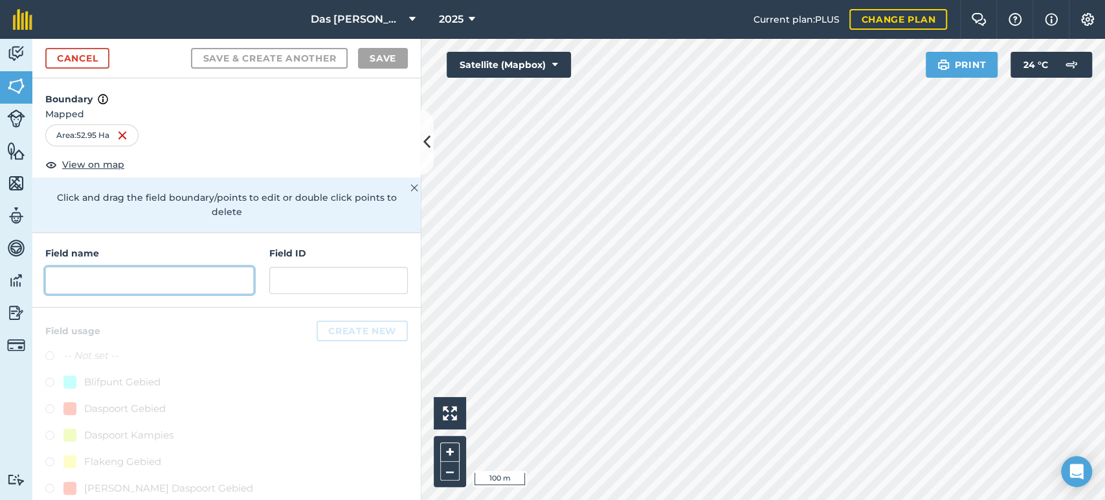
click at [165, 273] on input "text" at bounding box center [149, 280] width 208 height 27
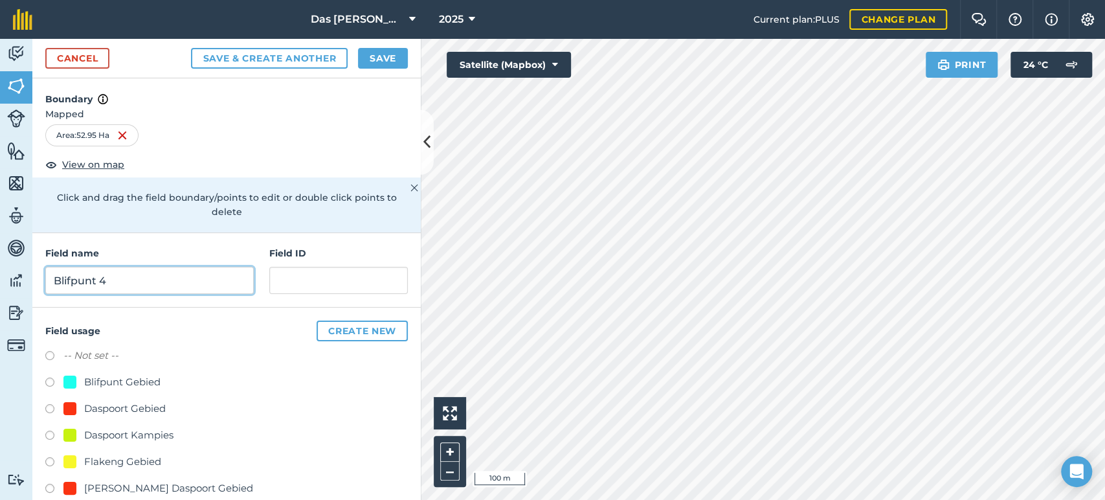
type input "Blifpunt 4"
click at [160, 379] on div "Blifpunt Gebied" at bounding box center [122, 382] width 76 height 16
radio input "true"
click at [384, 60] on button "Save" at bounding box center [383, 58] width 50 height 21
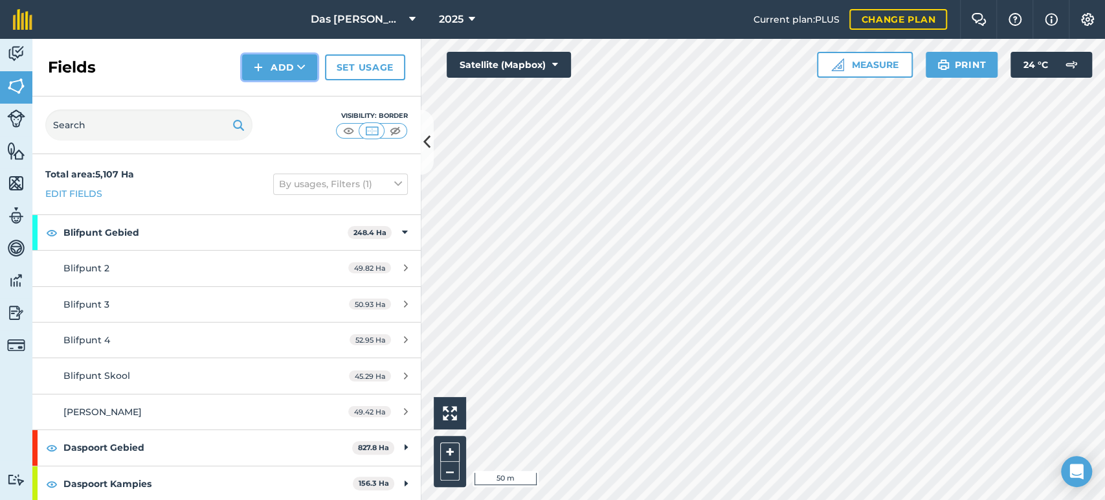
click at [301, 75] on button "Add" at bounding box center [279, 67] width 75 height 26
click at [296, 89] on link "Draw" at bounding box center [279, 96] width 71 height 28
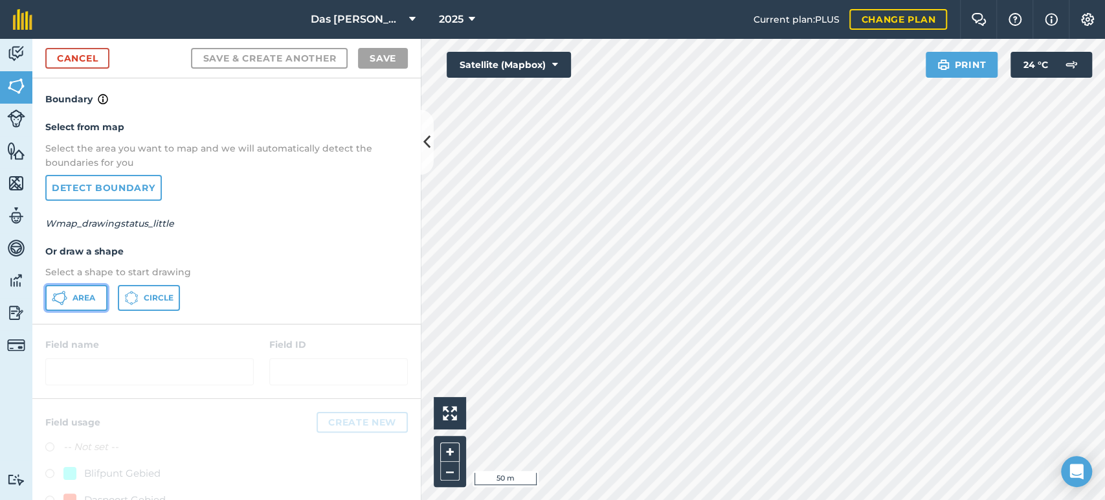
drag, startPoint x: 82, startPoint y: 295, endPoint x: 372, endPoint y: 320, distance: 291.0
click at [84, 295] on span "Area" at bounding box center [83, 298] width 23 height 10
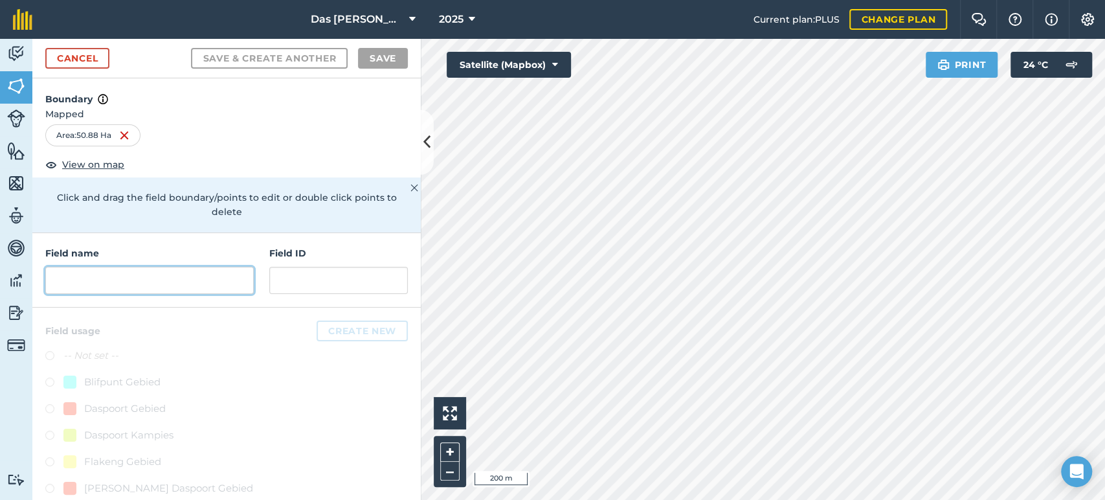
click at [223, 286] on input "text" at bounding box center [149, 280] width 208 height 27
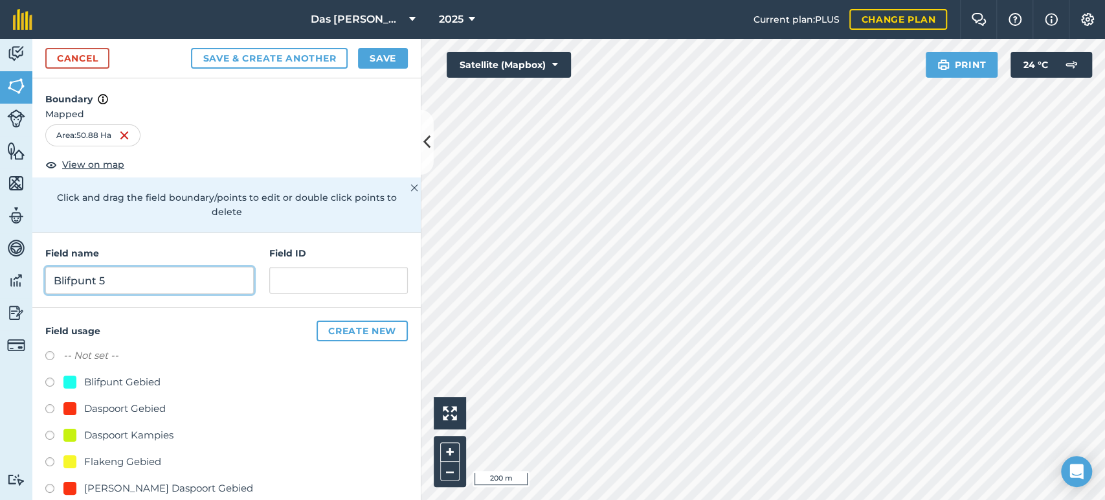
type input "Blifpunt 5"
click at [145, 374] on div "Blifpunt Gebied" at bounding box center [122, 382] width 76 height 16
radio input "true"
click at [388, 60] on button "Save" at bounding box center [383, 58] width 50 height 21
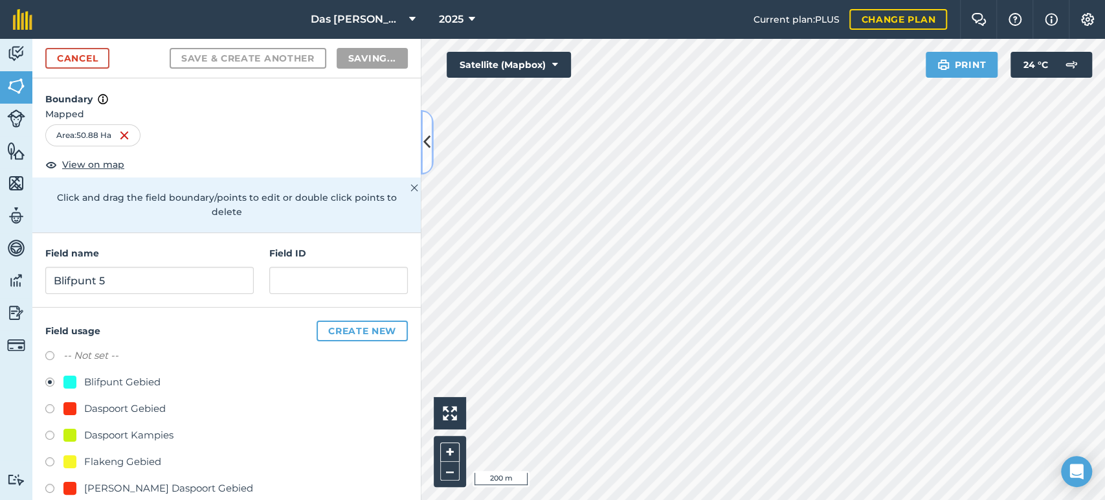
click at [430, 144] on icon at bounding box center [426, 142] width 7 height 23
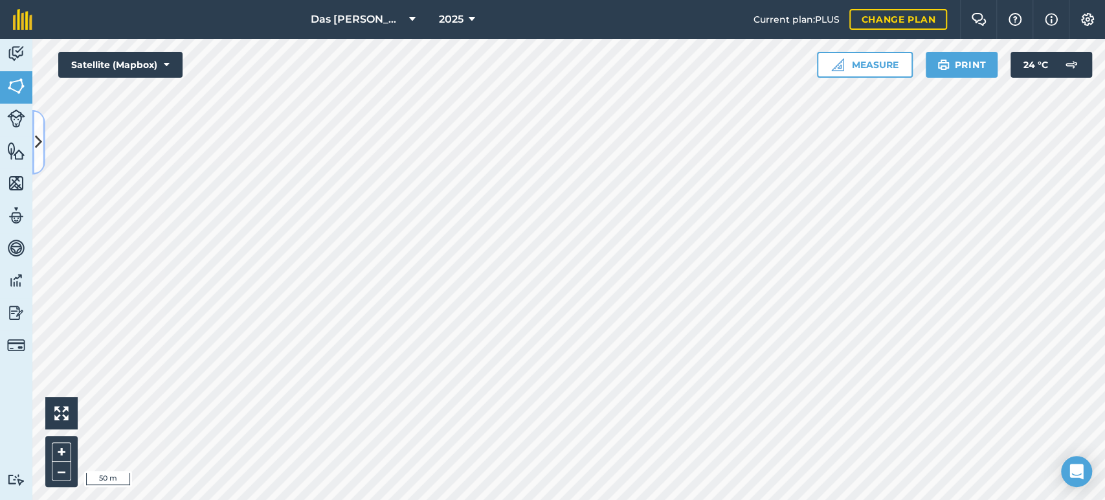
click at [44, 145] on button at bounding box center [38, 142] width 13 height 65
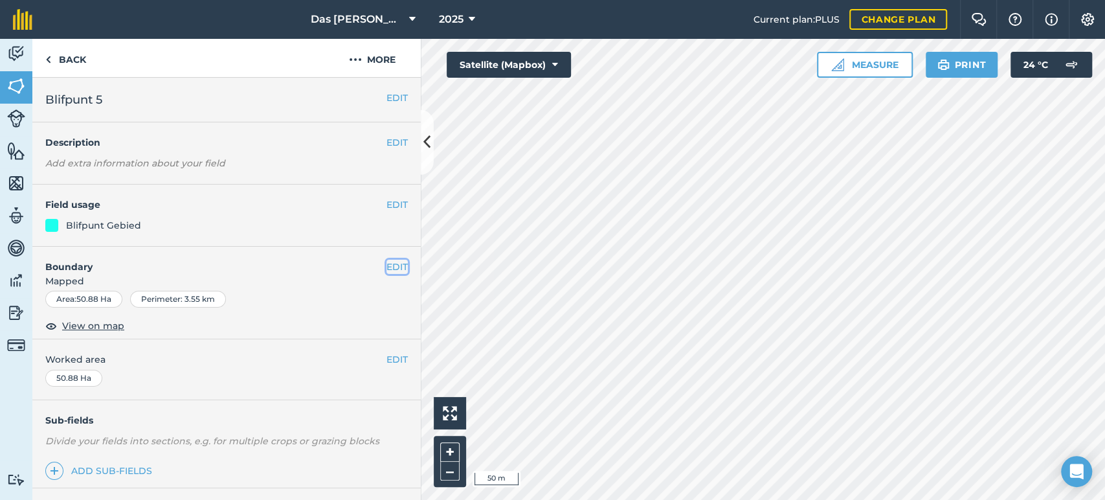
click at [386, 261] on button "EDIT" at bounding box center [396, 267] width 21 height 14
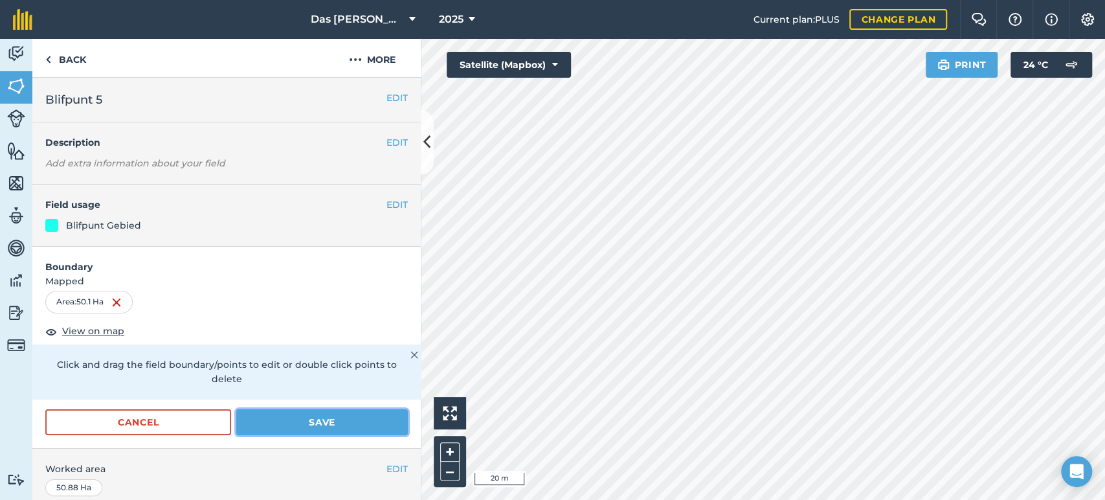
click at [359, 416] on button "Save" at bounding box center [322, 422] width 172 height 26
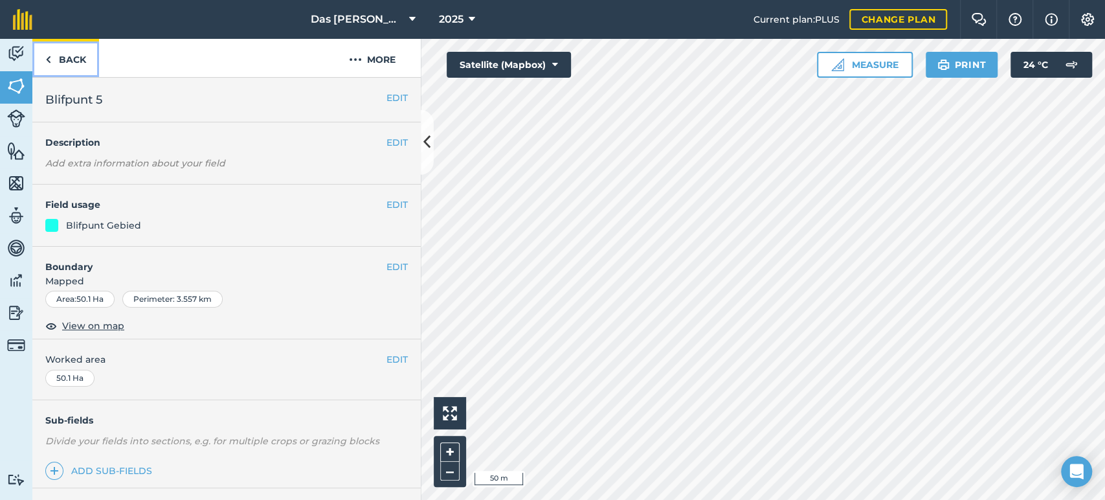
click at [71, 67] on link "Back" at bounding box center [65, 58] width 67 height 38
